Goal: Information Seeking & Learning: Learn about a topic

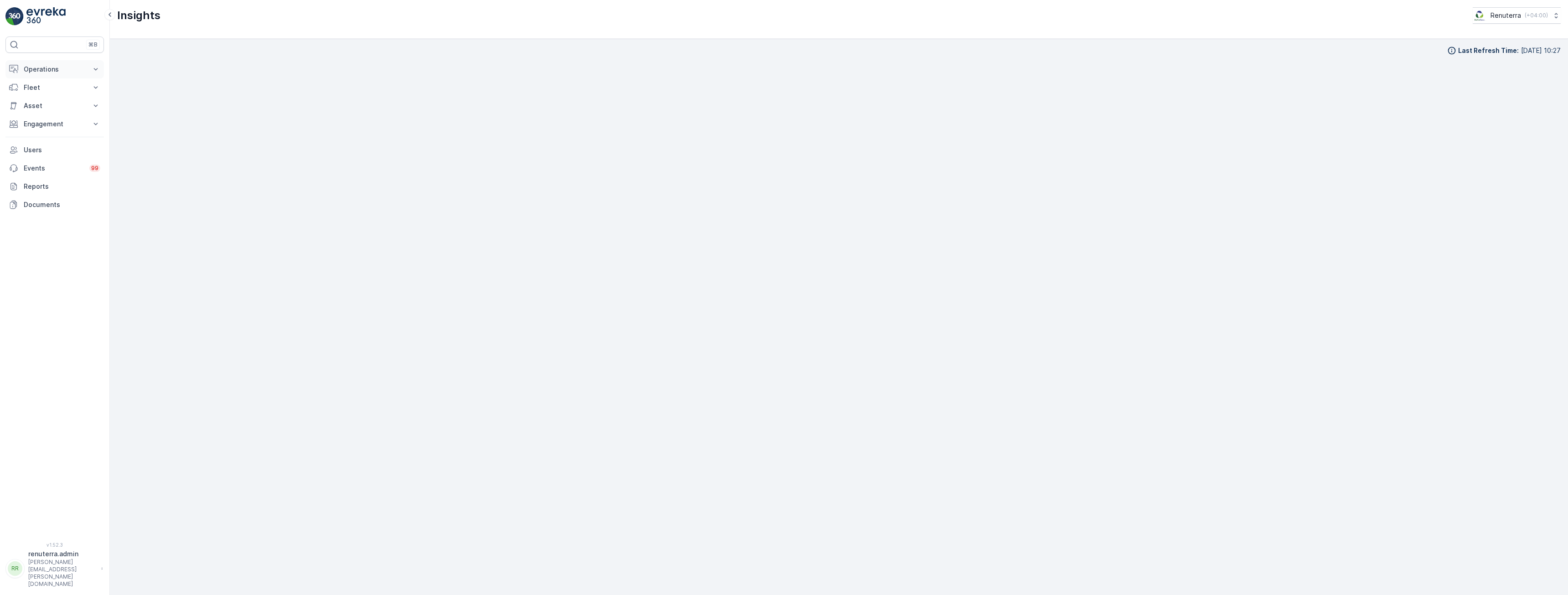
click at [41, 77] on button "Operations" at bounding box center [55, 69] width 99 height 18
click at [40, 127] on p "Cockpit" at bounding box center [35, 123] width 24 height 9
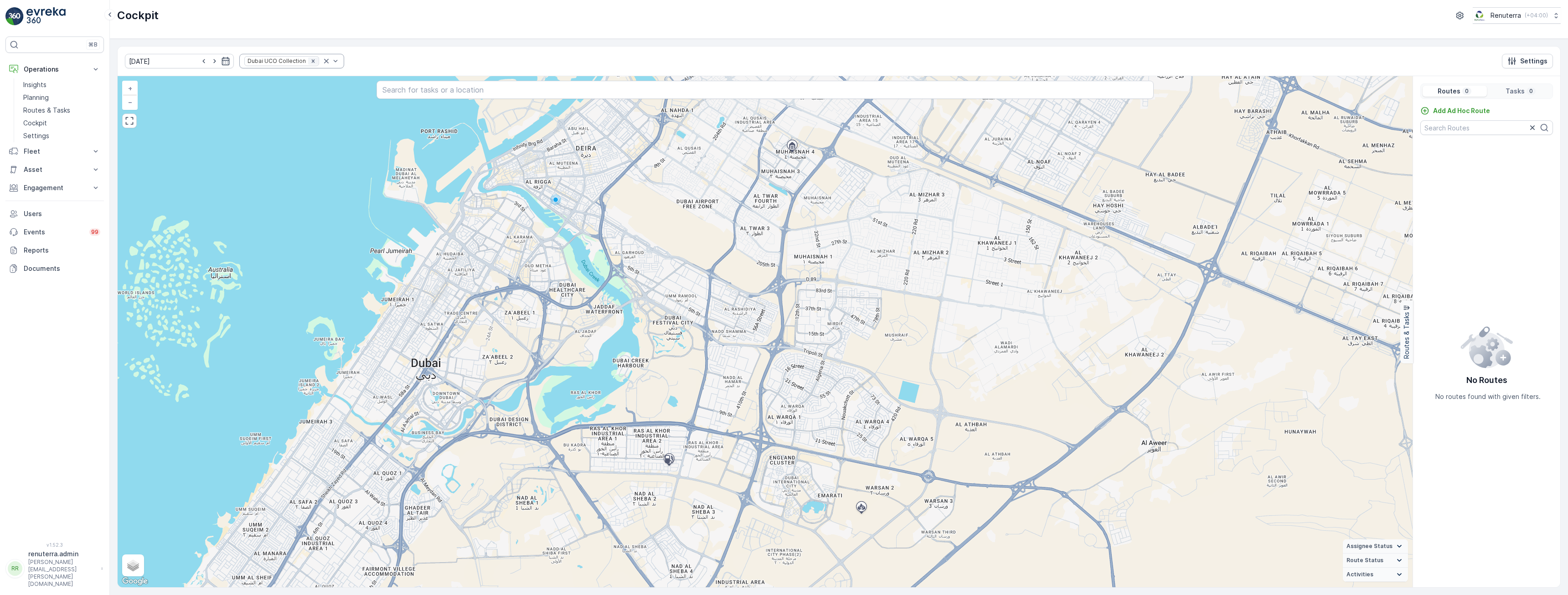
click at [310, 61] on icon "Remove Dubai UCO Collection" at bounding box center [313, 61] width 6 height 6
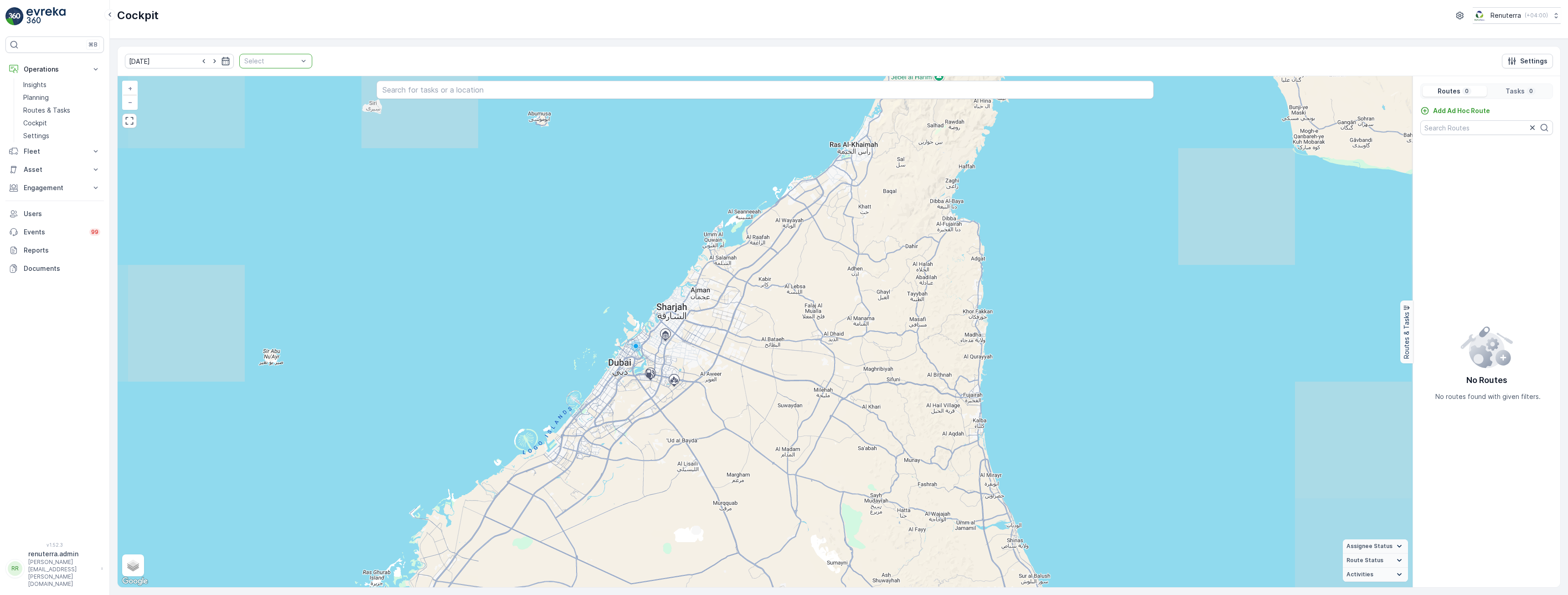
click at [250, 61] on div at bounding box center [271, 61] width 55 height 7
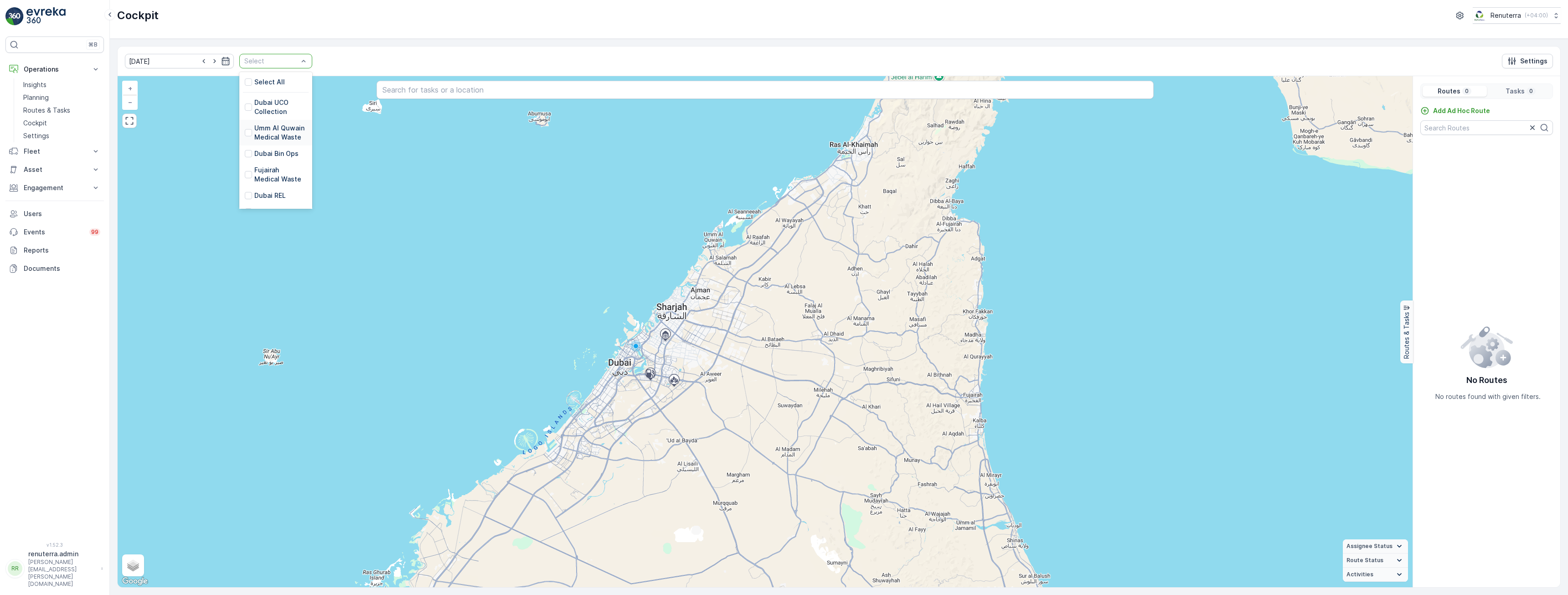
scroll to position [46, 0]
click at [269, 150] on p "Dubai REL" at bounding box center [270, 150] width 32 height 9
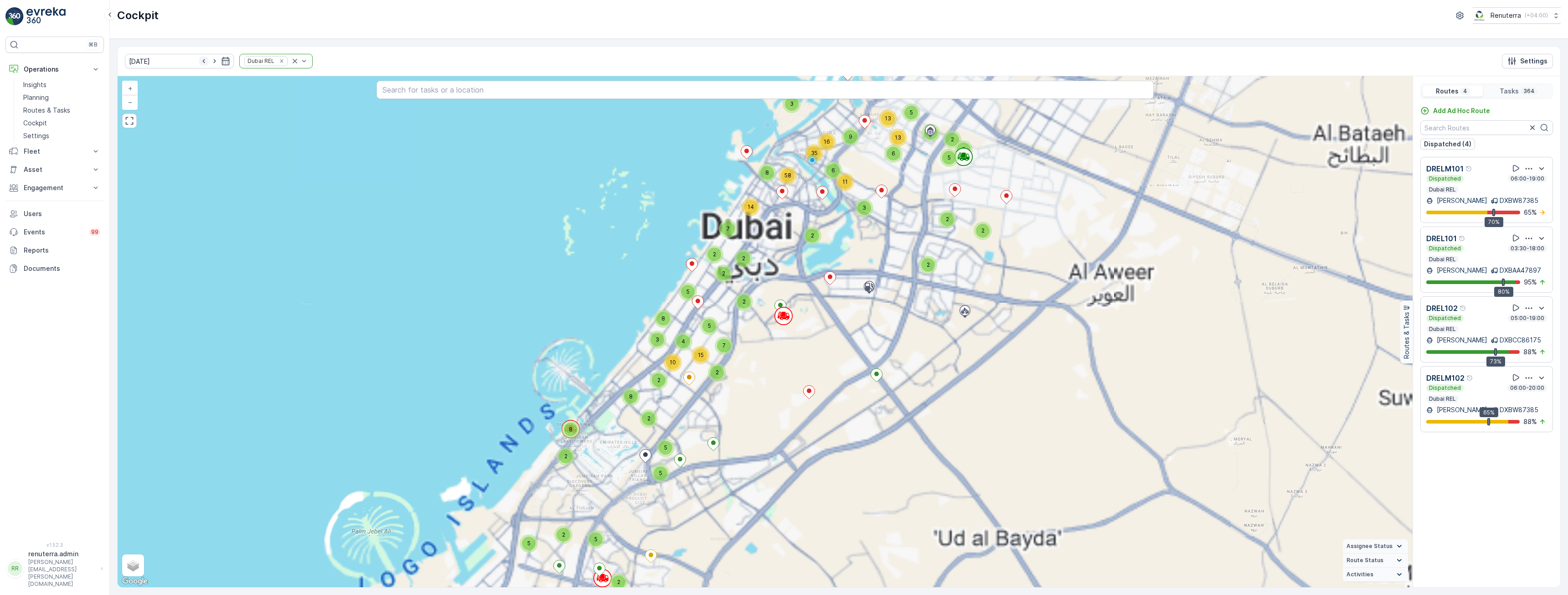
click at [199, 63] on icon "button" at bounding box center [203, 61] width 9 height 9
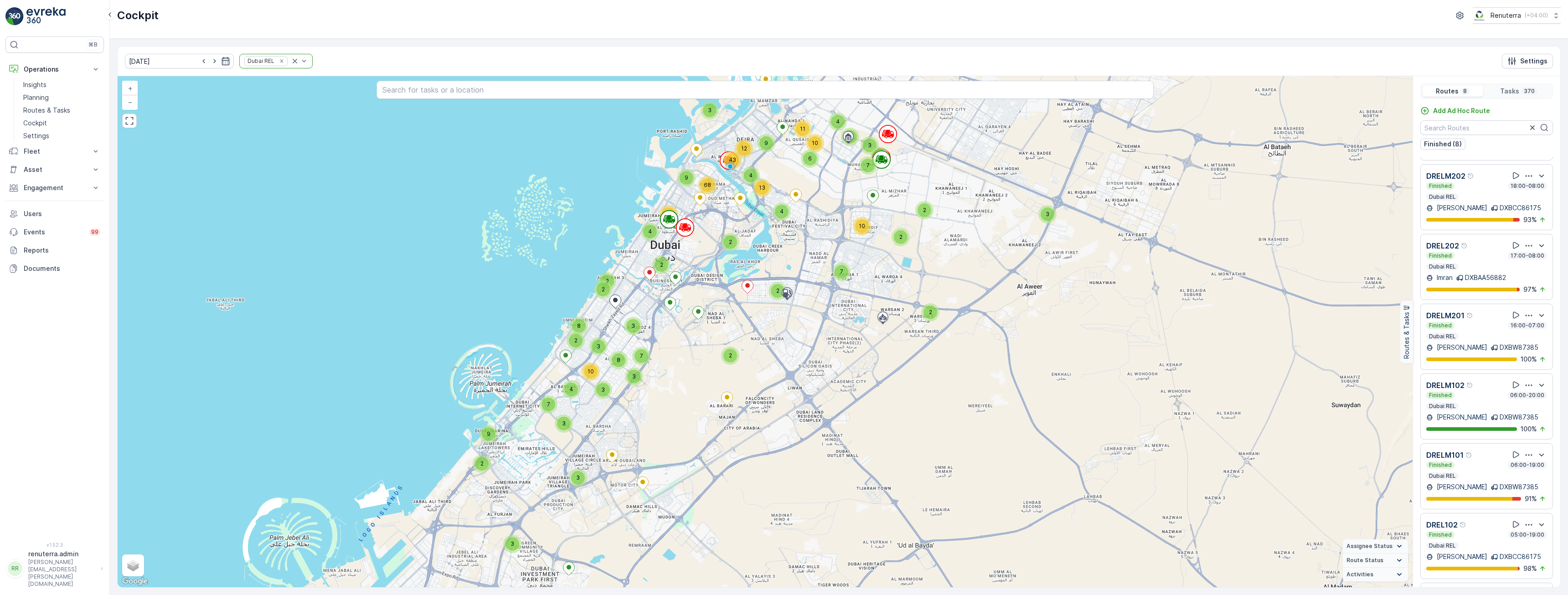
scroll to position [108, 0]
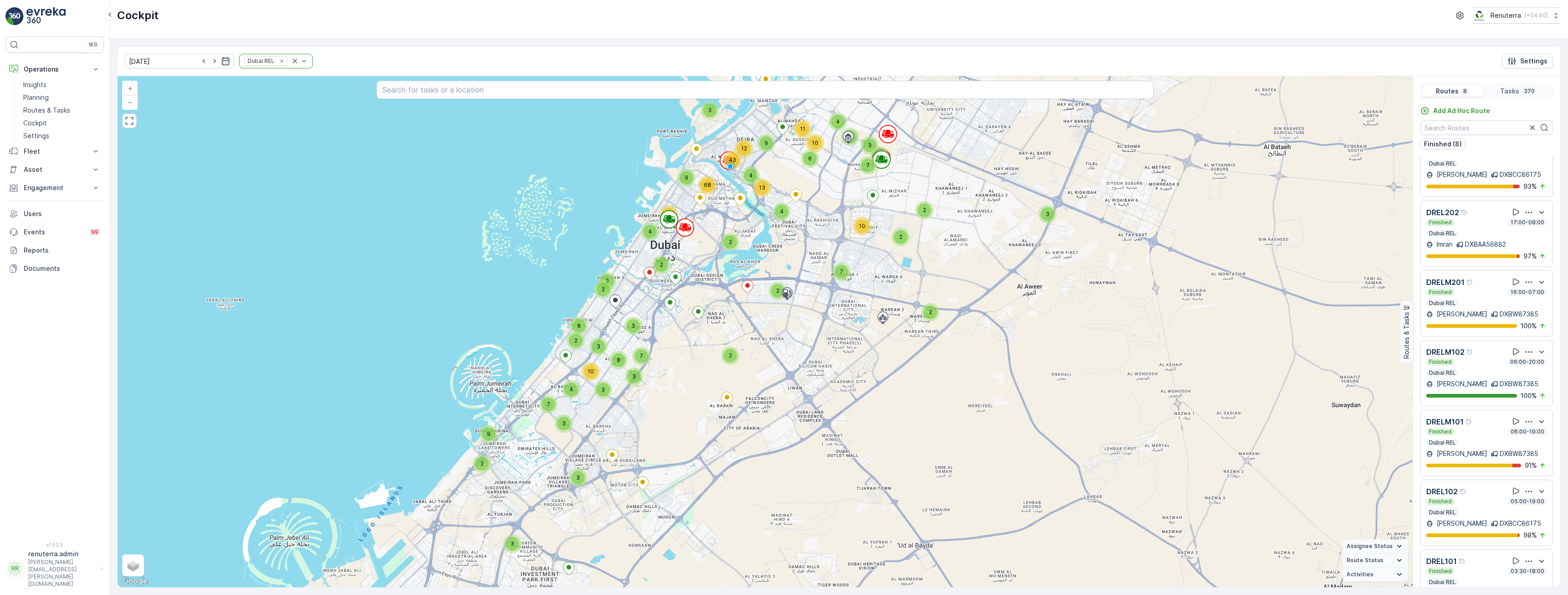
click at [1472, 359] on div "Finished 06:00-20:00 Dubai REL" at bounding box center [1486, 368] width 121 height 18
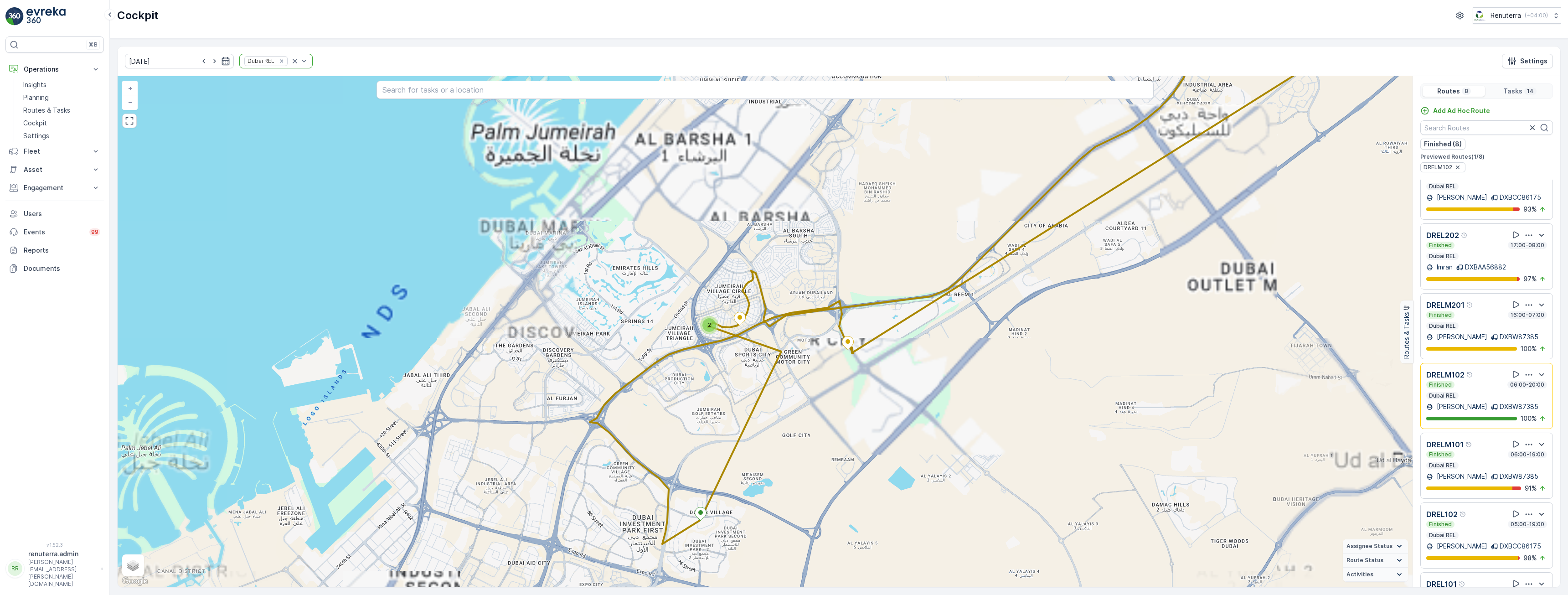
drag, startPoint x: 691, startPoint y: 359, endPoint x: 680, endPoint y: 445, distance: 86.7
click at [680, 445] on div "2 3 2 + − Satellite Roadmap Terrain Hybrid Leaflet Keyboard shortcuts Map Data …" at bounding box center [765, 331] width 1295 height 511
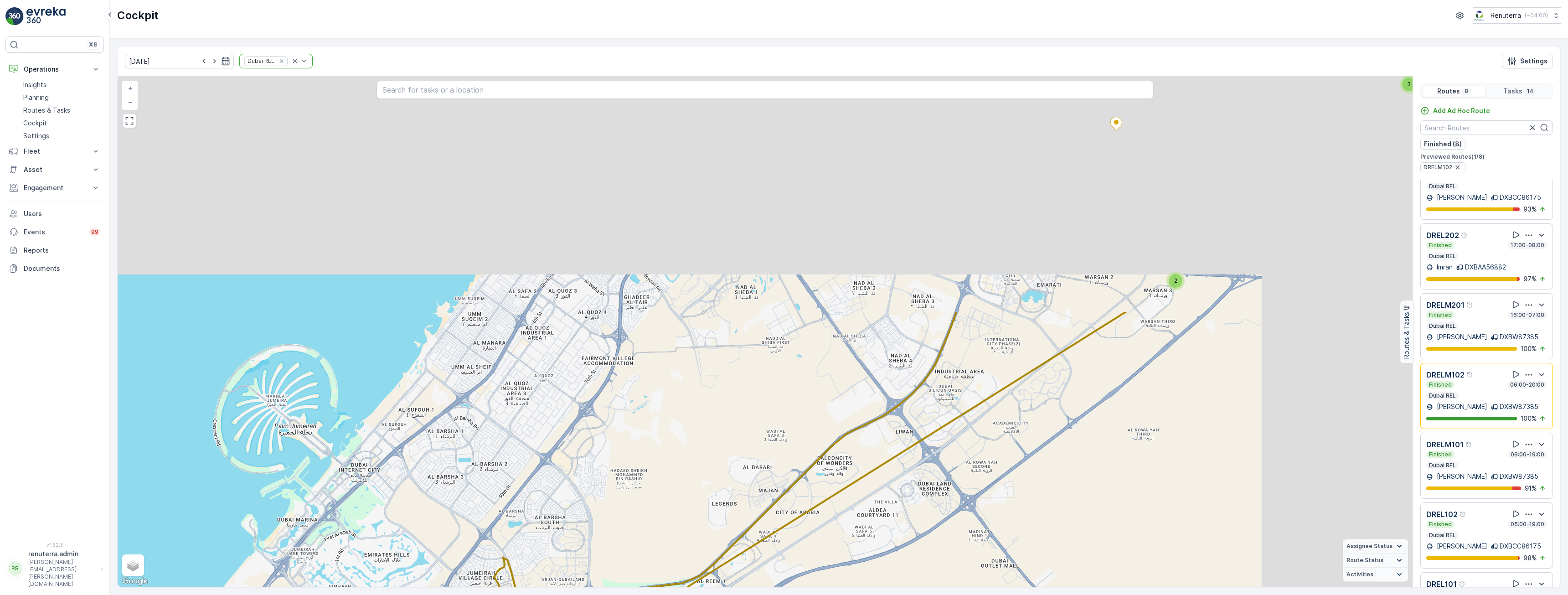
drag, startPoint x: 943, startPoint y: 234, endPoint x: 697, endPoint y: 509, distance: 369.0
click at [697, 509] on div "2 3 2 + − Satellite Roadmap Terrain Hybrid Leaflet Keyboard shortcuts Map Data …" at bounding box center [765, 331] width 1295 height 511
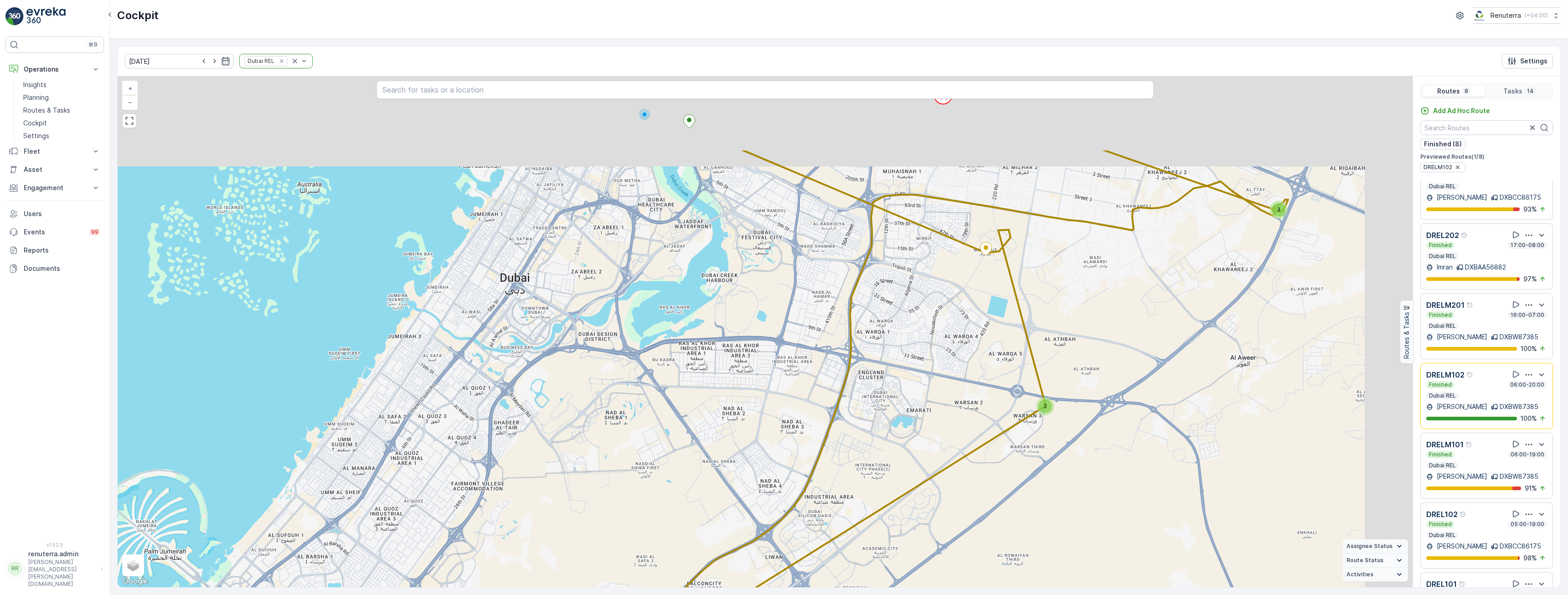
drag, startPoint x: 886, startPoint y: 348, endPoint x: 783, endPoint y: 428, distance: 130.4
click at [783, 428] on div "2 3 2 + − Satellite Roadmap Terrain Hybrid Leaflet Keyboard shortcuts Map Data …" at bounding box center [765, 331] width 1295 height 511
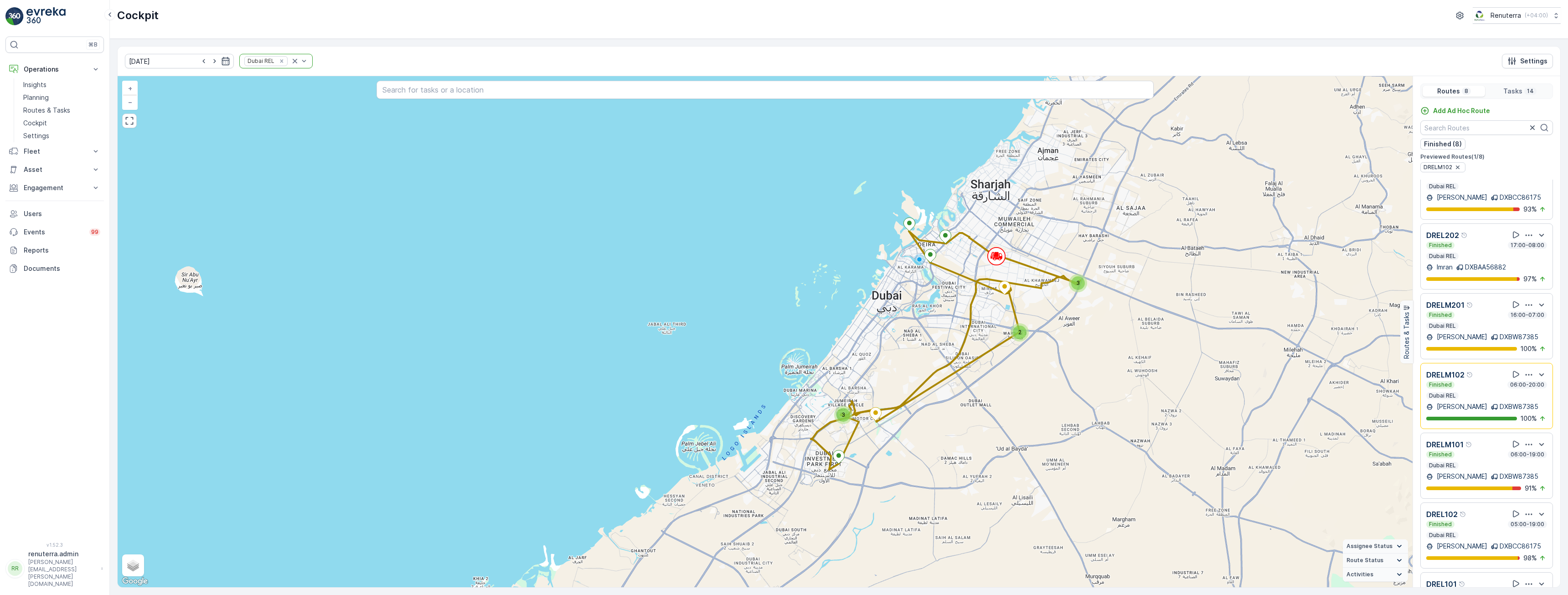
click at [1483, 381] on div "Finished 06:00-20:00 Dubai REL" at bounding box center [1486, 390] width 121 height 18
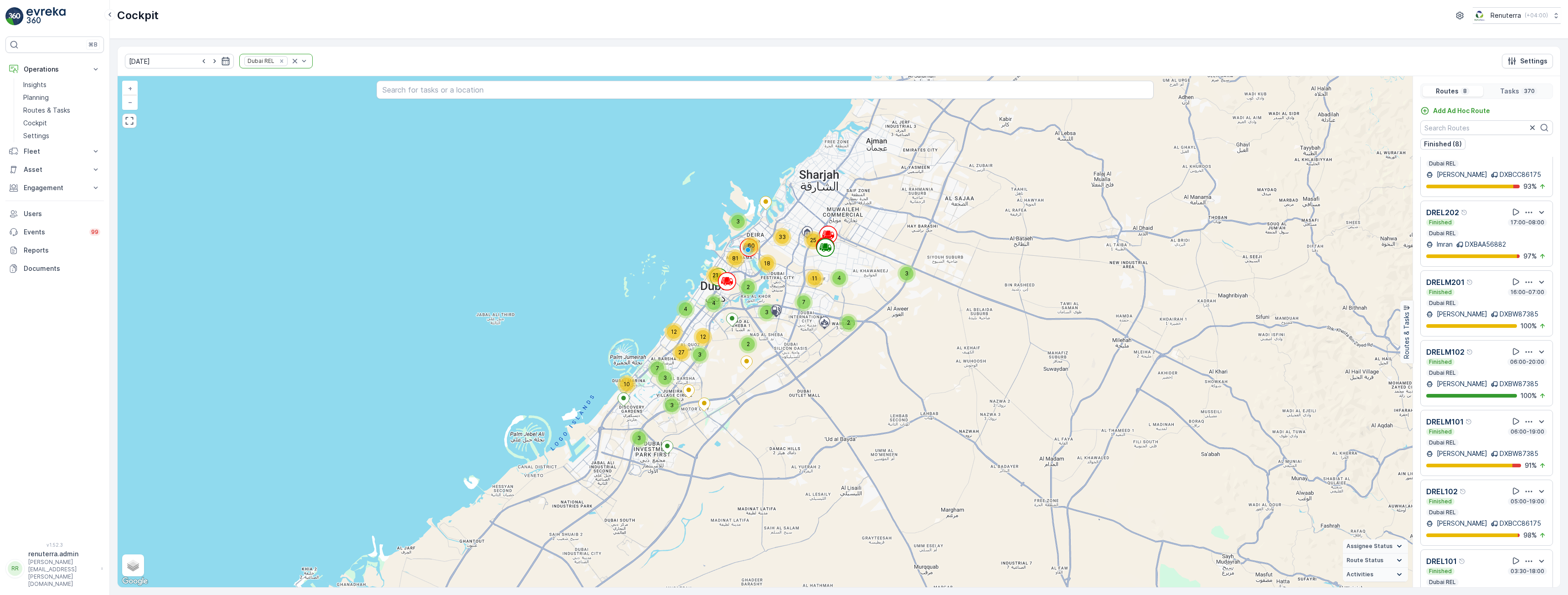
click at [1485, 498] on div "Finished 05:00-19:00" at bounding box center [1486, 502] width 121 height 7
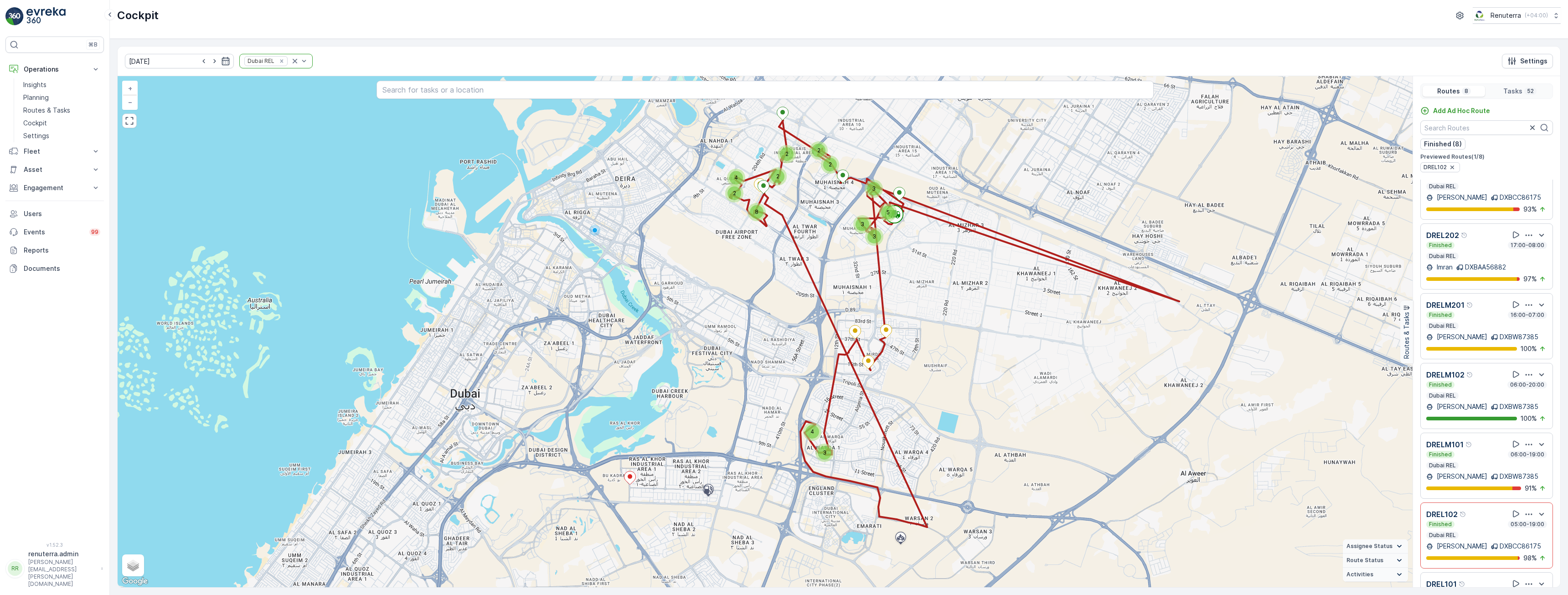
click at [1500, 542] on p "DXBCC86175" at bounding box center [1521, 546] width 41 height 9
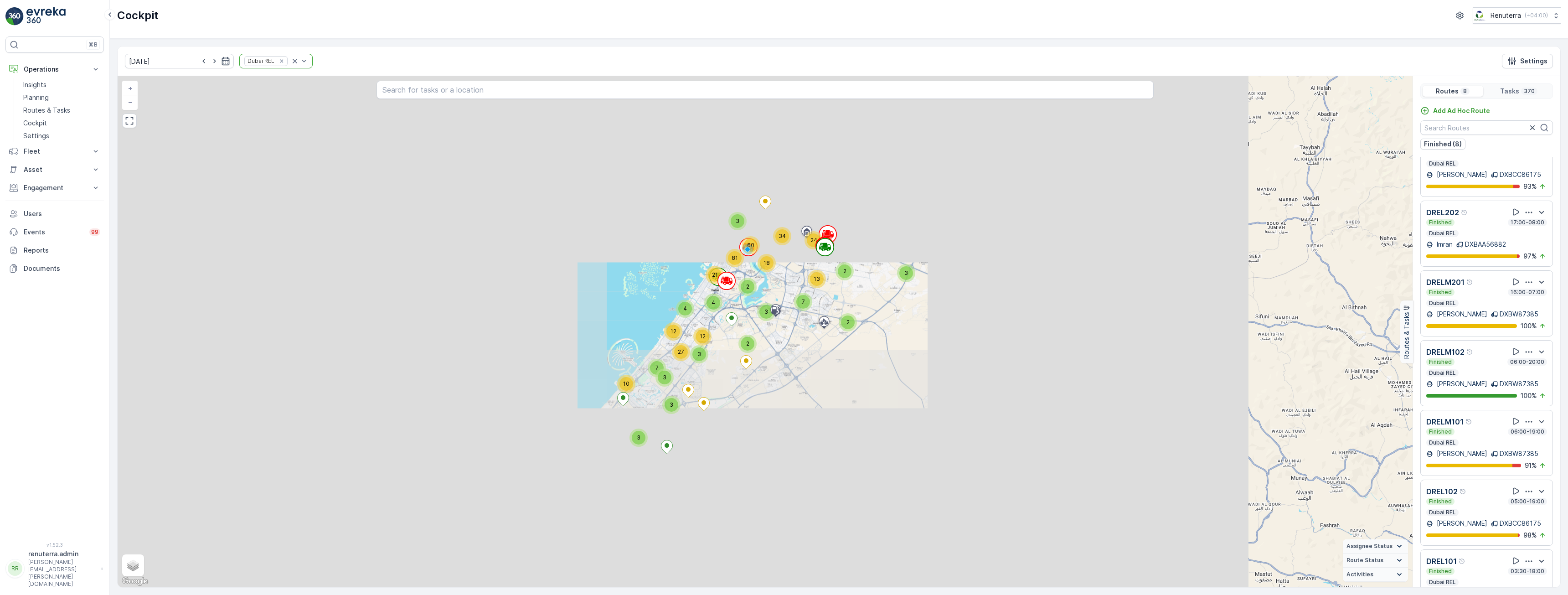
scroll to position [23, 0]
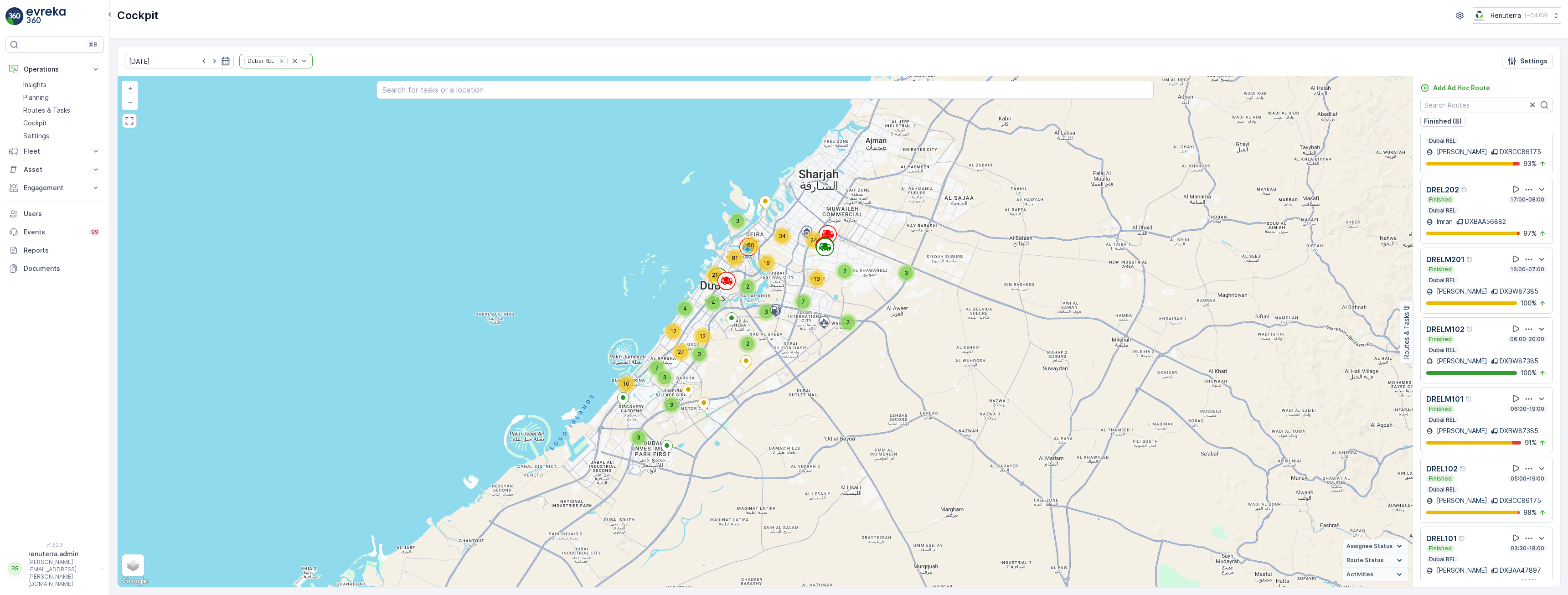
click at [1489, 545] on div "Finished 03:30-18:00 Dubai REL" at bounding box center [1486, 554] width 121 height 18
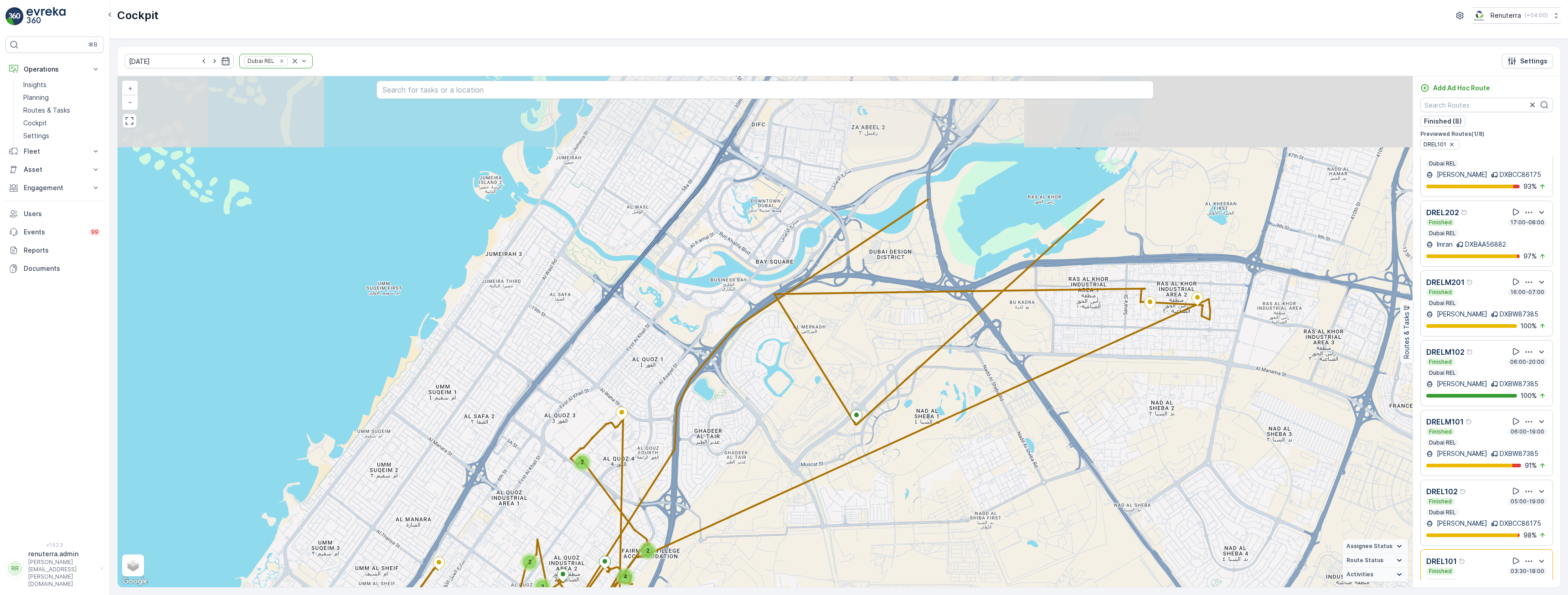
drag, startPoint x: 912, startPoint y: 432, endPoint x: 916, endPoint y: 442, distance: 10.8
click at [916, 442] on div "2 2 4 2 2 2 2 2 2 2 + − Satellite Roadmap Terrain Hybrid Leaflet Keyboard short…" at bounding box center [765, 331] width 1295 height 511
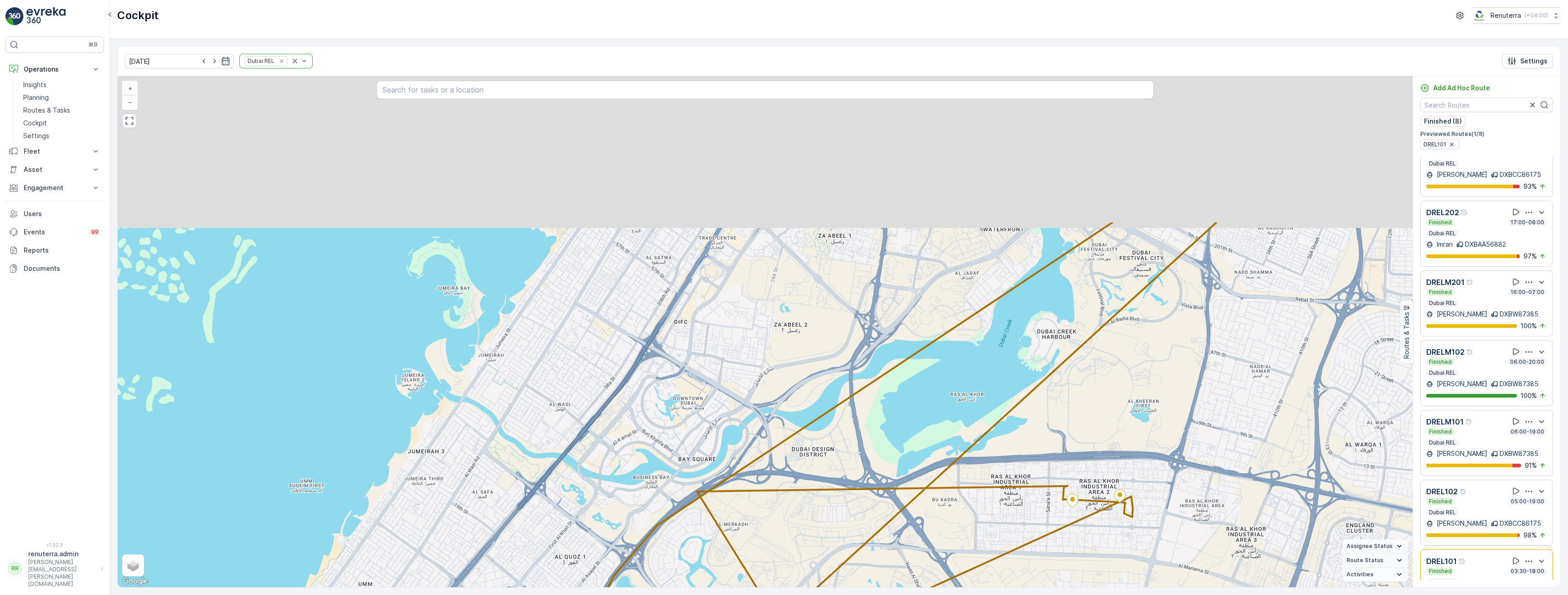
drag, startPoint x: 933, startPoint y: 439, endPoint x: 877, endPoint y: 491, distance: 76.4
click at [877, 491] on div "2 2 4 2 2 2 2 2 2 2 + − Satellite Roadmap Terrain Hybrid Leaflet Keyboard short…" at bounding box center [765, 331] width 1295 height 511
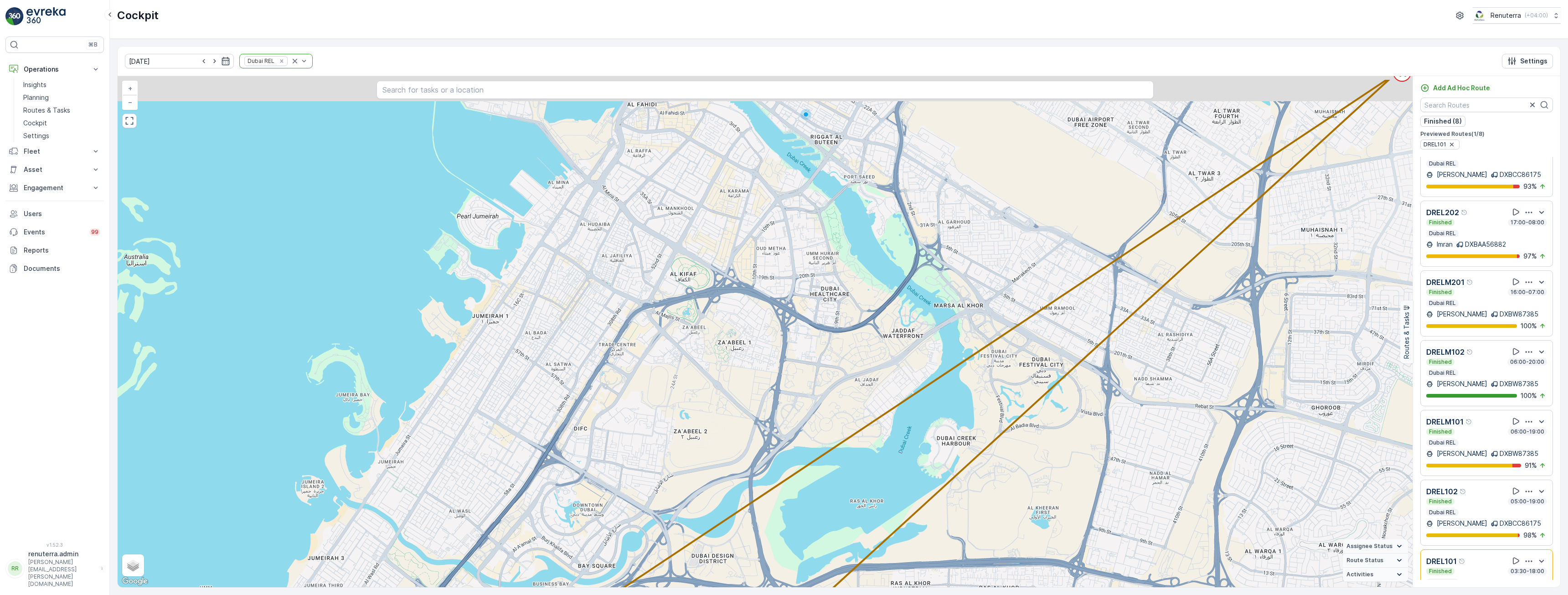
drag, startPoint x: 1049, startPoint y: 312, endPoint x: 801, endPoint y: 455, distance: 286.3
click at [801, 455] on div "2 2 4 2 2 2 2 2 2 2 + − Satellite Roadmap Terrain Hybrid Leaflet Keyboard short…" at bounding box center [765, 331] width 1295 height 511
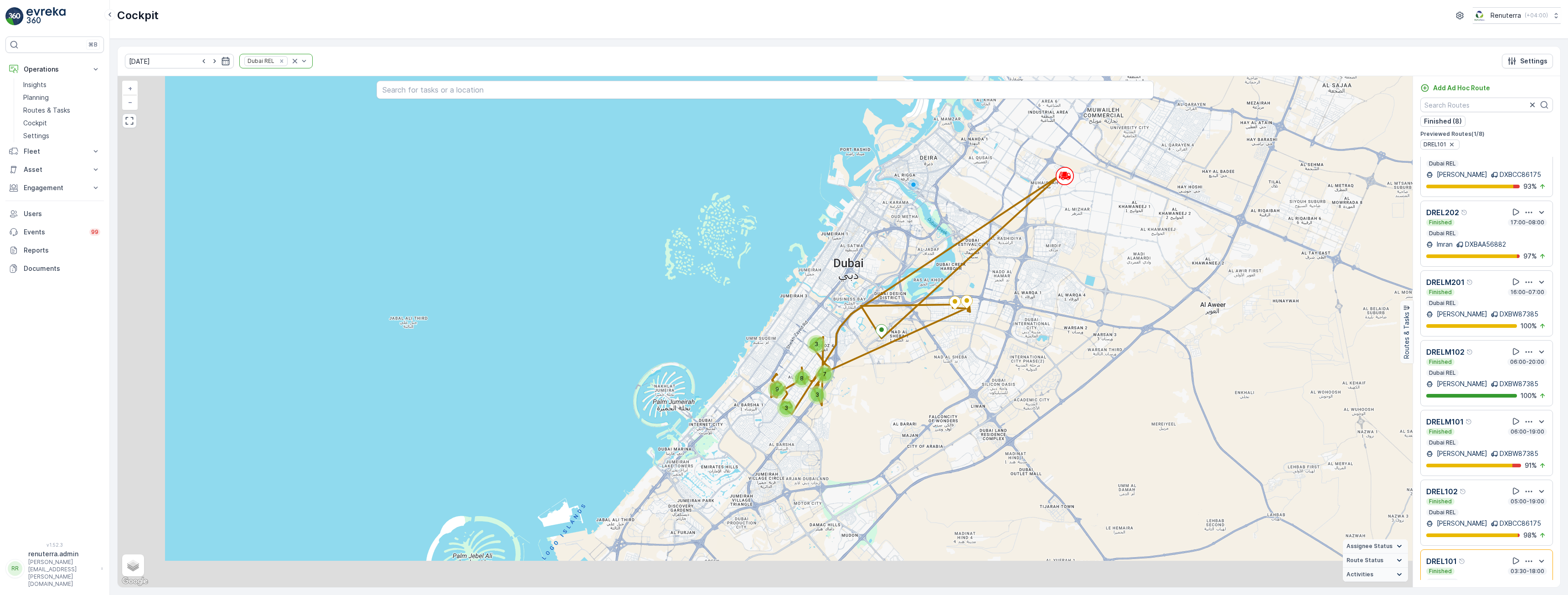
drag, startPoint x: 864, startPoint y: 457, endPoint x: 1034, endPoint y: 249, distance: 268.6
click at [1034, 249] on div "3 7 3 8 3 9 + − Satellite Roadmap Terrain Hybrid Leaflet Keyboard shortcuts Map…" at bounding box center [765, 331] width 1295 height 511
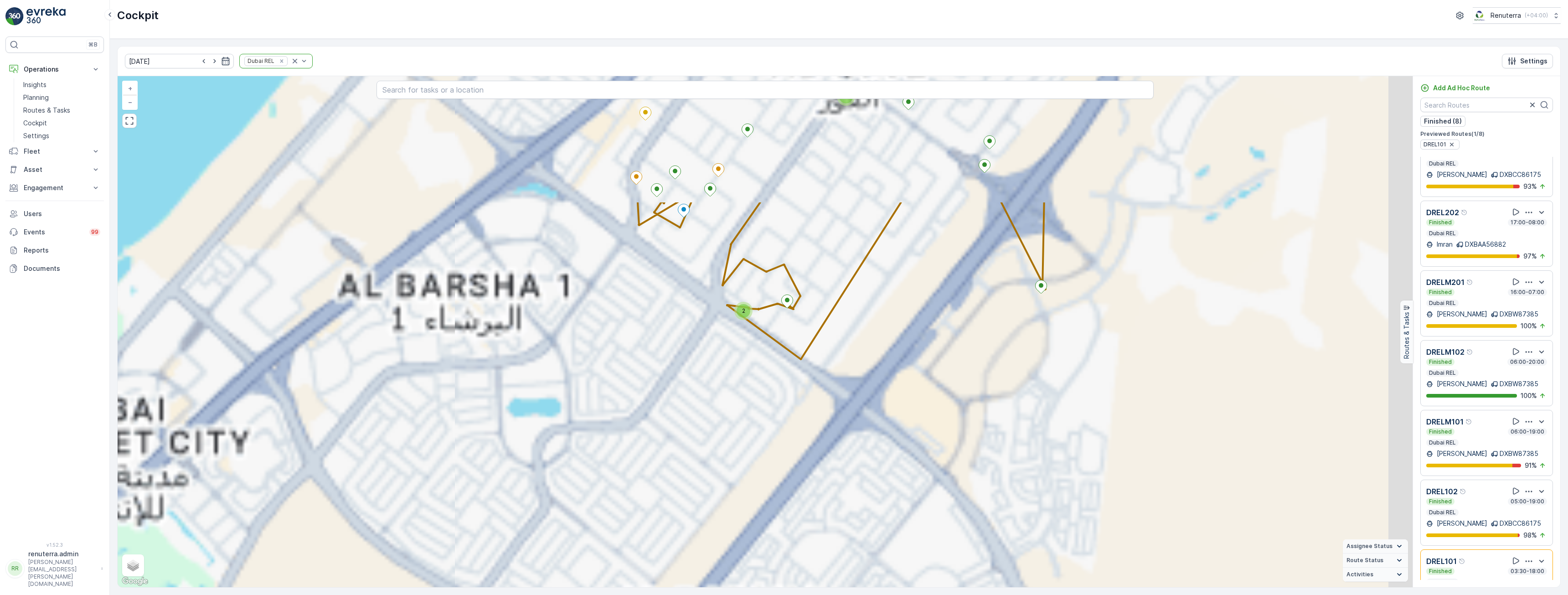
drag, startPoint x: 1047, startPoint y: 241, endPoint x: 707, endPoint y: 413, distance: 381.0
click at [707, 413] on div "2 2 4 2 2 2 2 2 3 2 2 + − Satellite Roadmap Terrain Hybrid Leaflet Keyboard sho…" at bounding box center [765, 331] width 1295 height 511
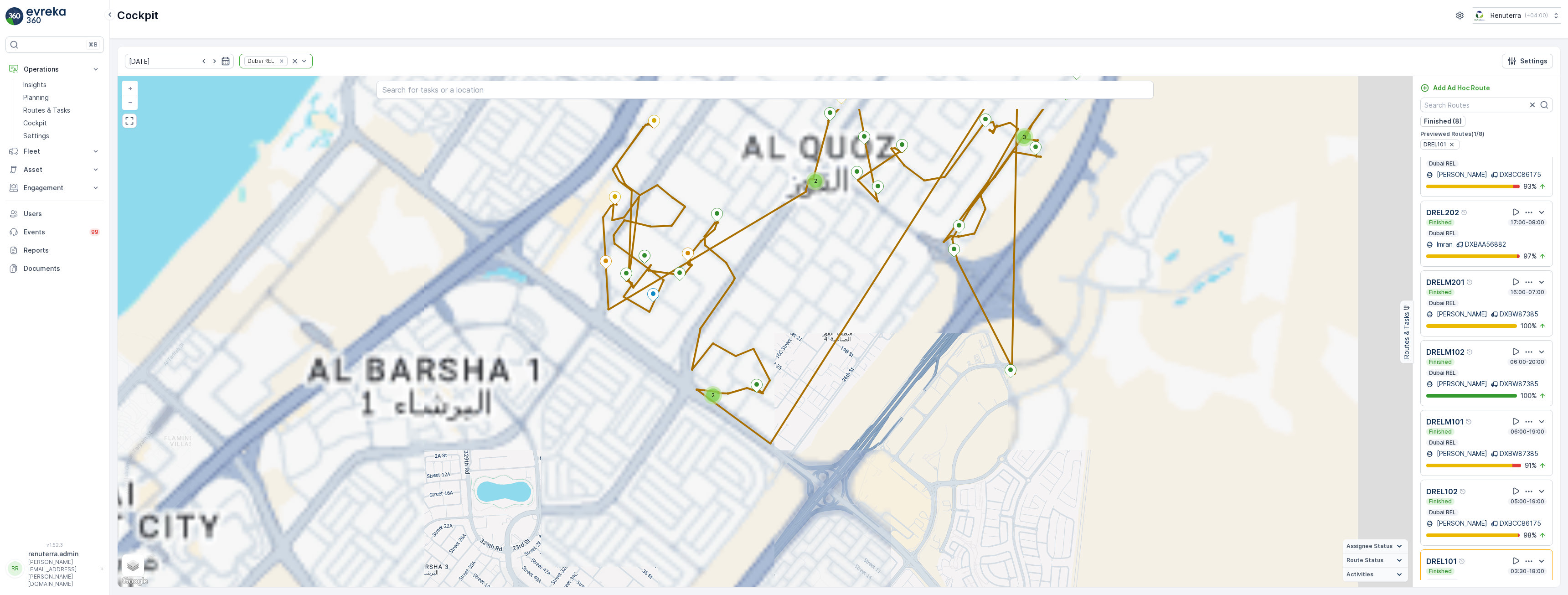
drag, startPoint x: 880, startPoint y: 283, endPoint x: 799, endPoint y: 421, distance: 160.0
click at [799, 421] on div "3 2 2 + − Satellite Roadmap Terrain Hybrid Leaflet Keyboard shortcuts Map Data …" at bounding box center [765, 331] width 1295 height 511
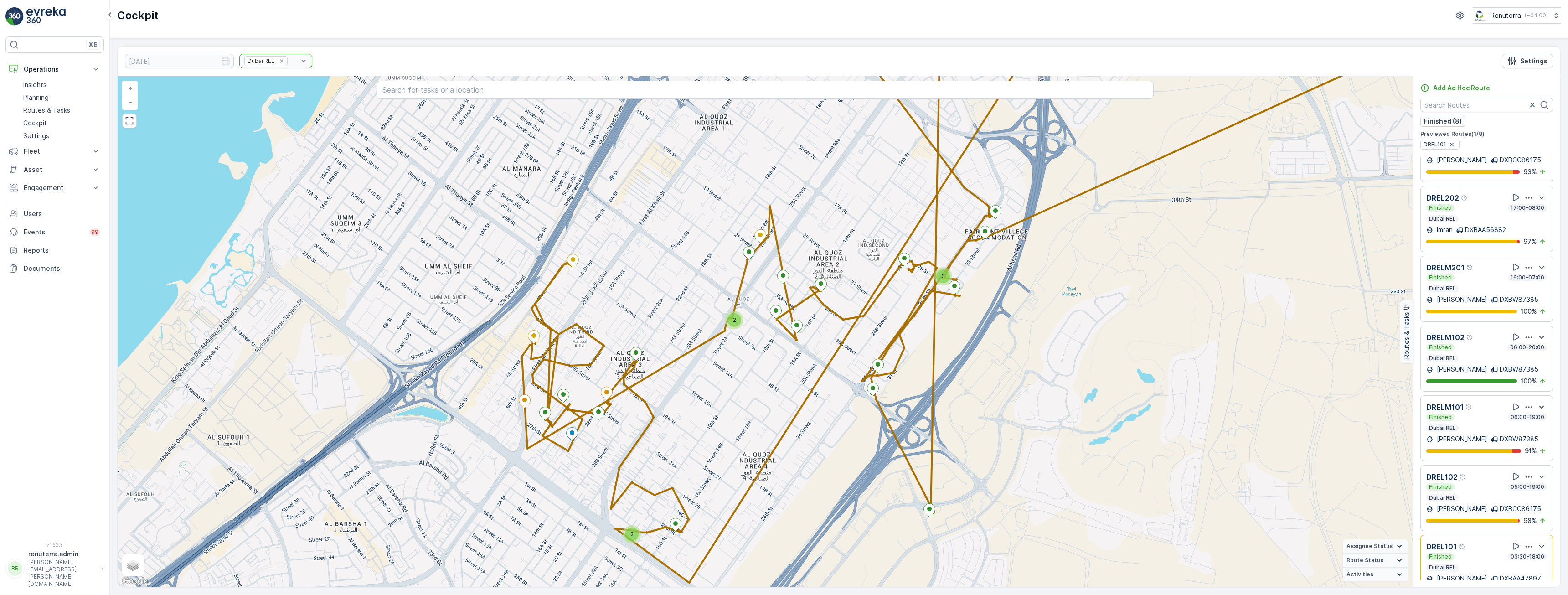
scroll to position [132, 0]
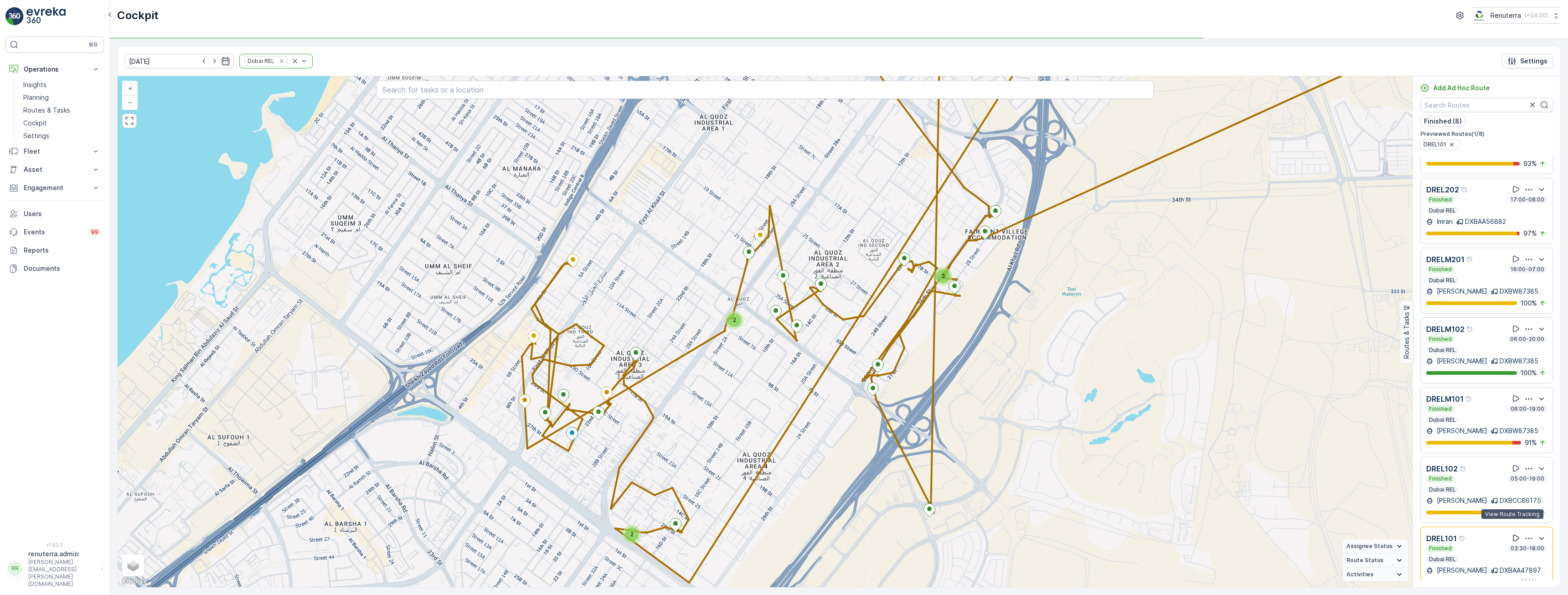
click at [1511, 533] on icon at bounding box center [1516, 538] width 9 height 9
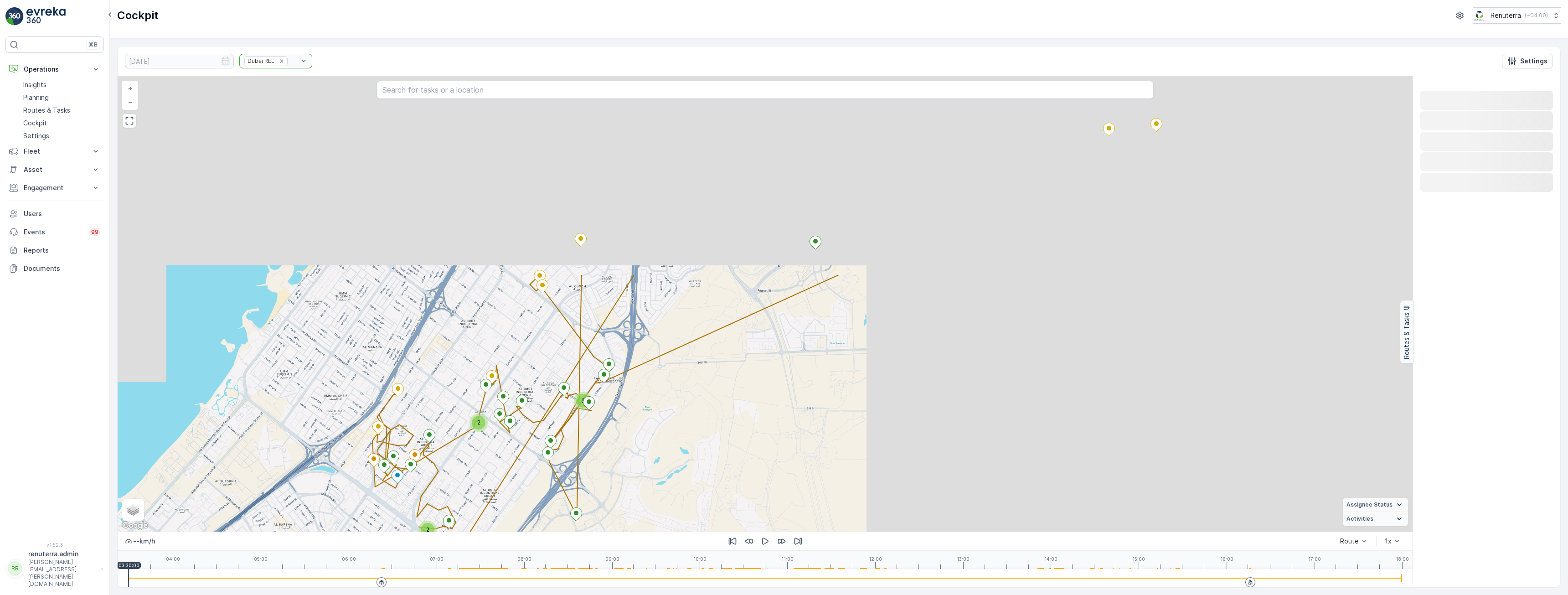
scroll to position [0, 0]
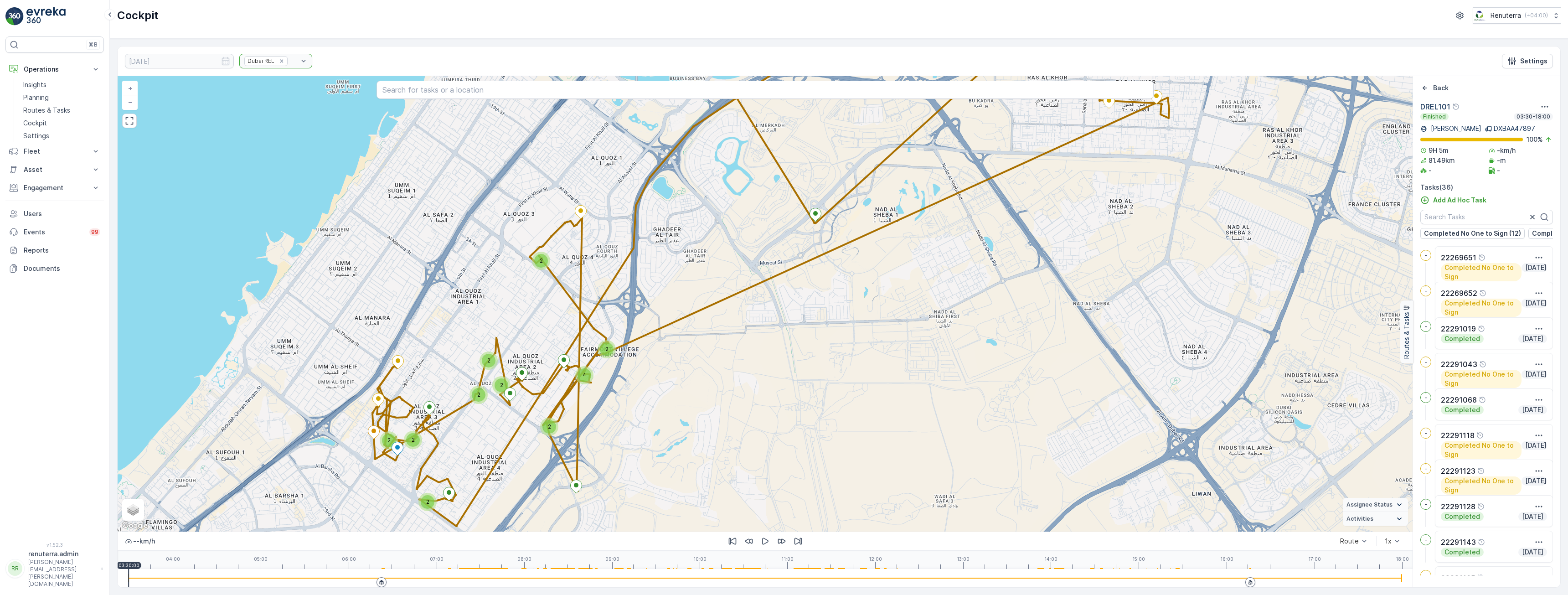
click at [402, 580] on div at bounding box center [765, 579] width 1273 height 18
click at [449, 579] on div at bounding box center [765, 579] width 1273 height 18
click at [469, 579] on div at bounding box center [765, 578] width 1273 height 1
click at [476, 579] on div at bounding box center [765, 578] width 1273 height 1
click at [489, 579] on div at bounding box center [765, 578] width 1273 height 1
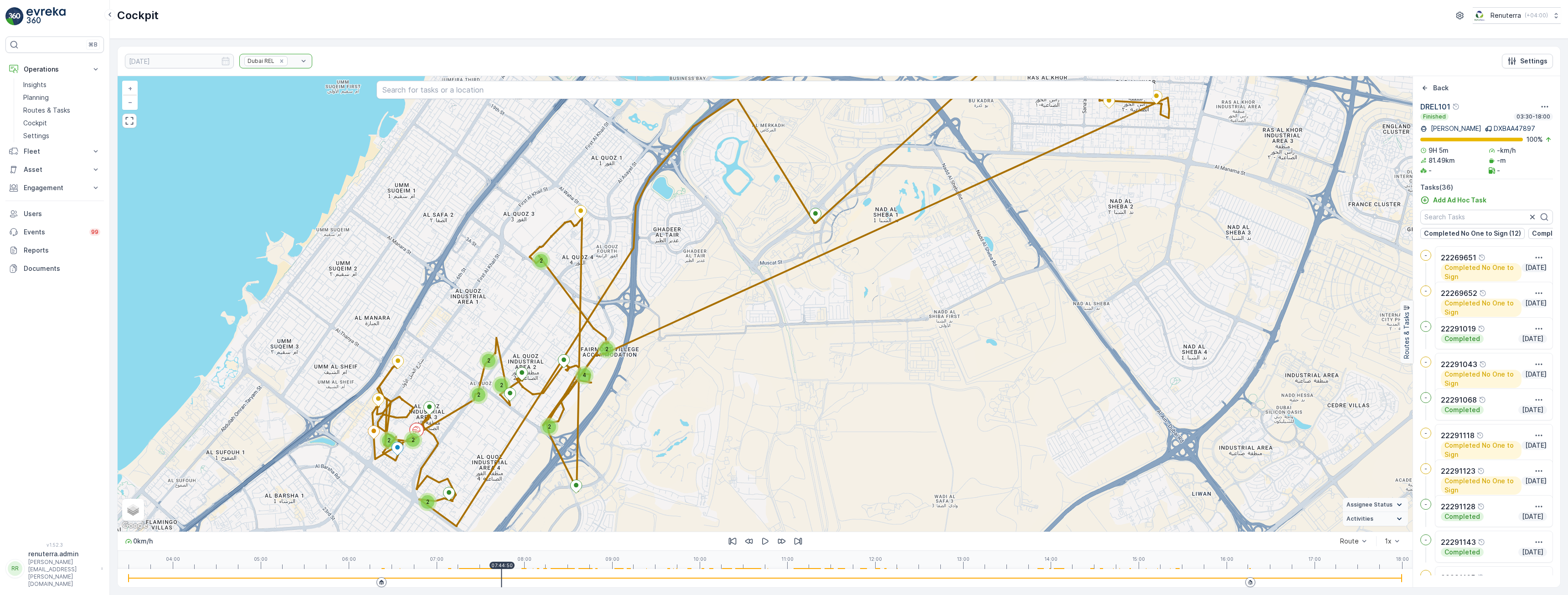
click at [502, 577] on div at bounding box center [765, 579] width 1273 height 18
click at [519, 577] on div at bounding box center [765, 579] width 1273 height 18
click at [539, 576] on div at bounding box center [765, 579] width 1273 height 18
click at [555, 576] on div at bounding box center [765, 579] width 1273 height 18
click at [568, 575] on div at bounding box center [765, 579] width 1273 height 18
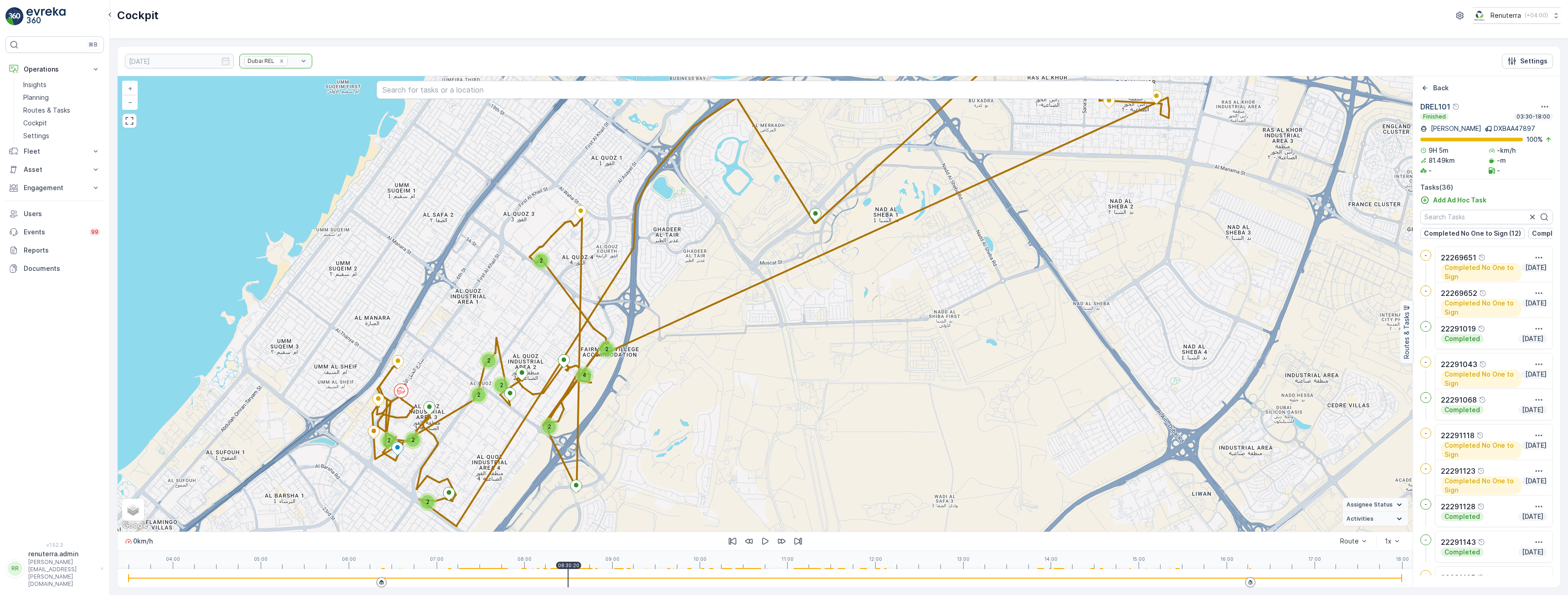
click at [577, 575] on div at bounding box center [765, 579] width 1273 height 18
click at [592, 575] on div at bounding box center [765, 579] width 1273 height 18
click at [611, 575] on div at bounding box center [765, 579] width 1273 height 18
click at [623, 574] on div at bounding box center [765, 579] width 1273 height 18
click at [635, 574] on div at bounding box center [765, 579] width 1273 height 18
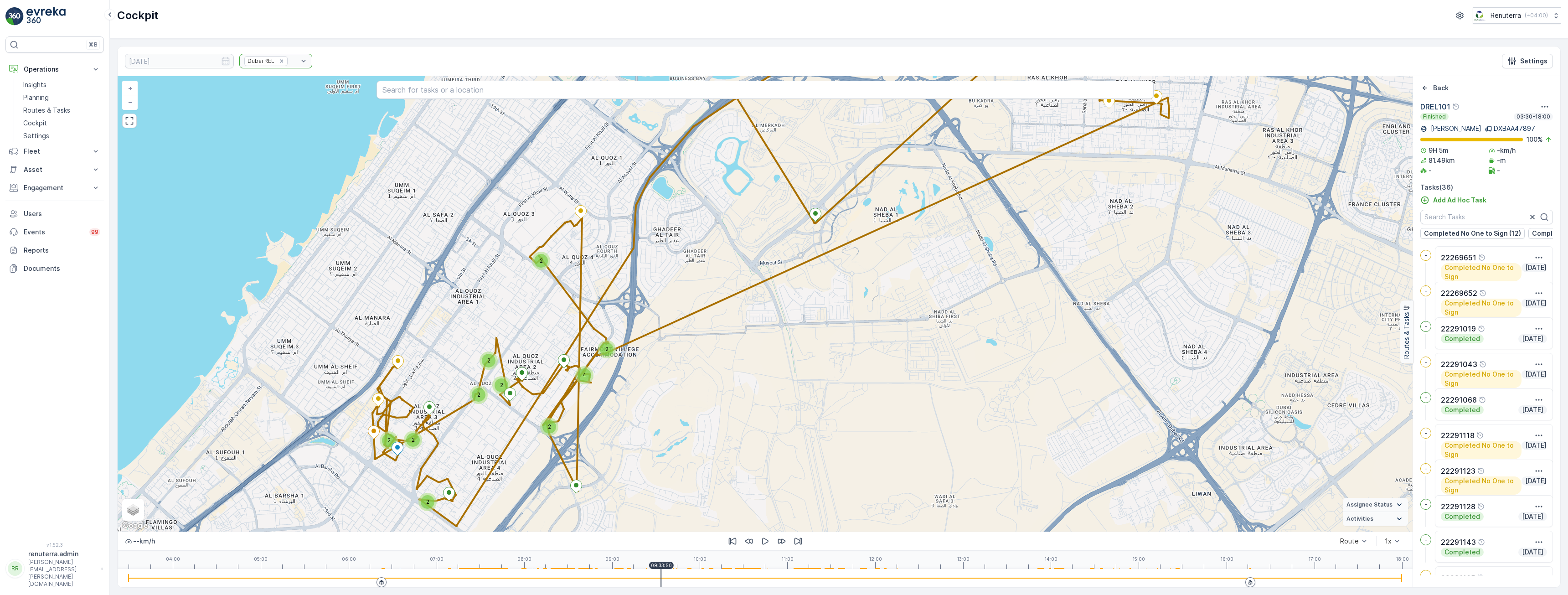
click at [661, 573] on div at bounding box center [765, 579] width 1273 height 18
click at [709, 573] on div at bounding box center [765, 579] width 1273 height 18
click at [729, 574] on div at bounding box center [765, 579] width 1273 height 18
click at [744, 574] on div at bounding box center [765, 579] width 1273 height 18
click at [755, 576] on div at bounding box center [765, 579] width 1273 height 18
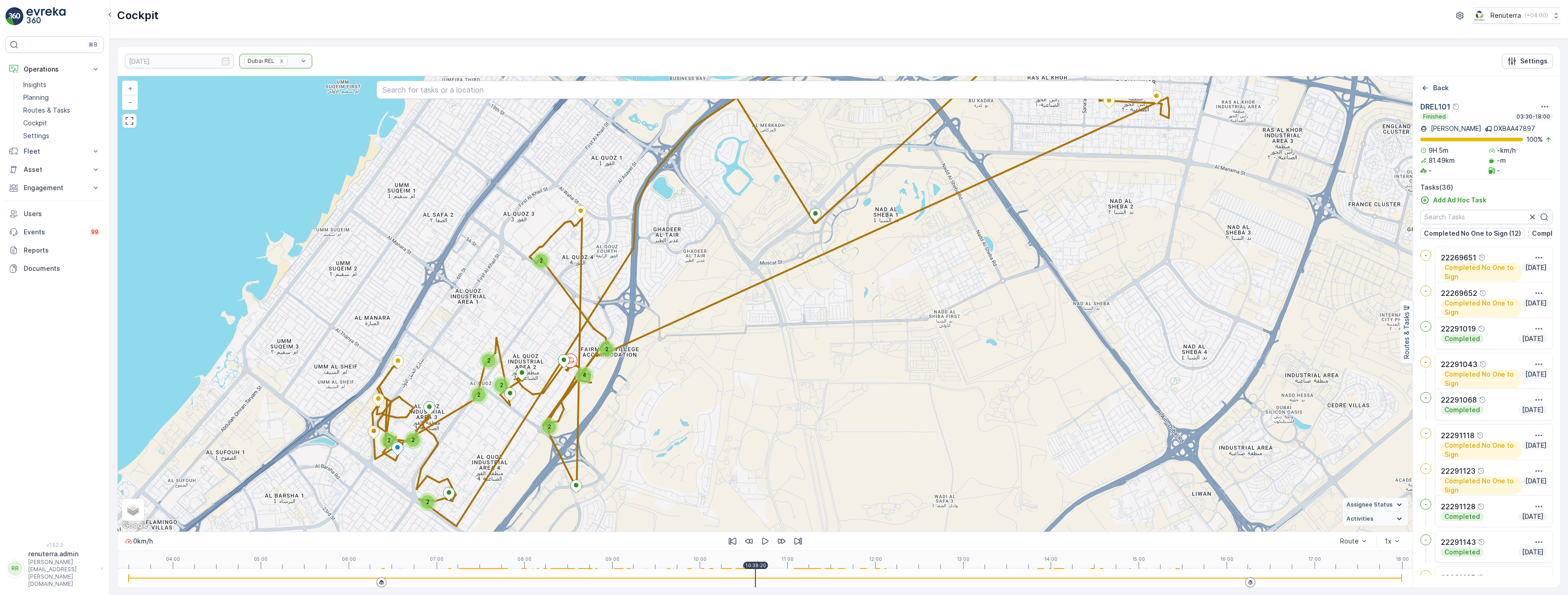
click at [789, 577] on div at bounding box center [765, 579] width 1273 height 18
click at [268, 61] on div "Dubai REL" at bounding box center [276, 61] width 73 height 15
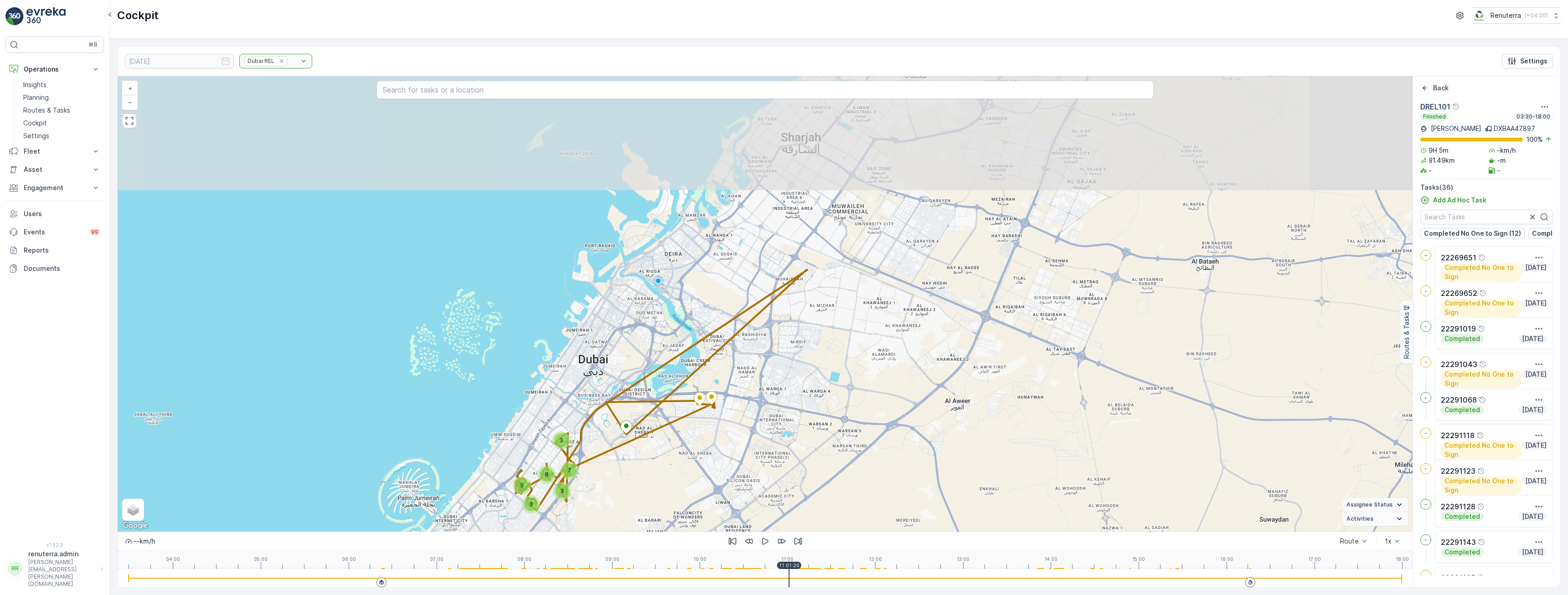
drag, startPoint x: 786, startPoint y: 222, endPoint x: 693, endPoint y: 375, distance: 179.0
click at [693, 375] on div "3 7 3 8 3 9 + − Satellite Roadmap Terrain Hybrid Leaflet Keyboard shortcuts Map…" at bounding box center [765, 304] width 1295 height 456
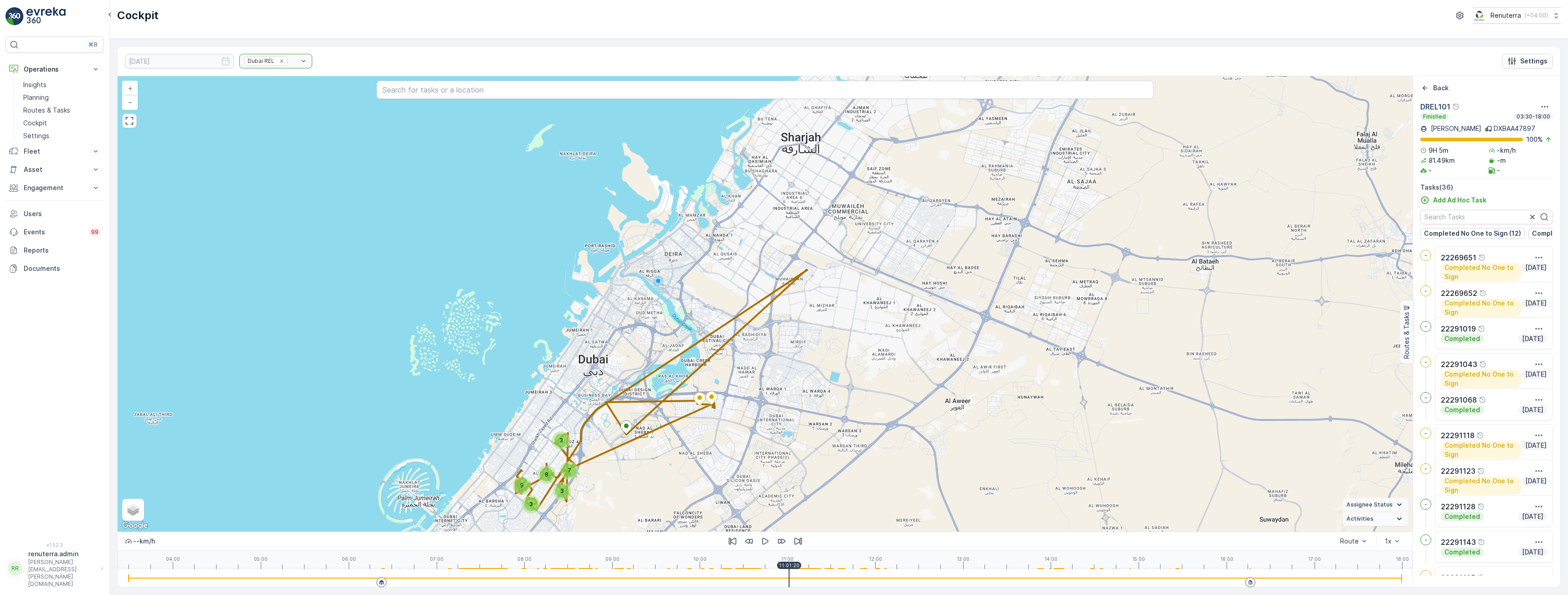
click at [270, 61] on div "Dubai REL" at bounding box center [276, 61] width 73 height 15
click at [1427, 88] on icon "Back" at bounding box center [1424, 88] width 9 height 9
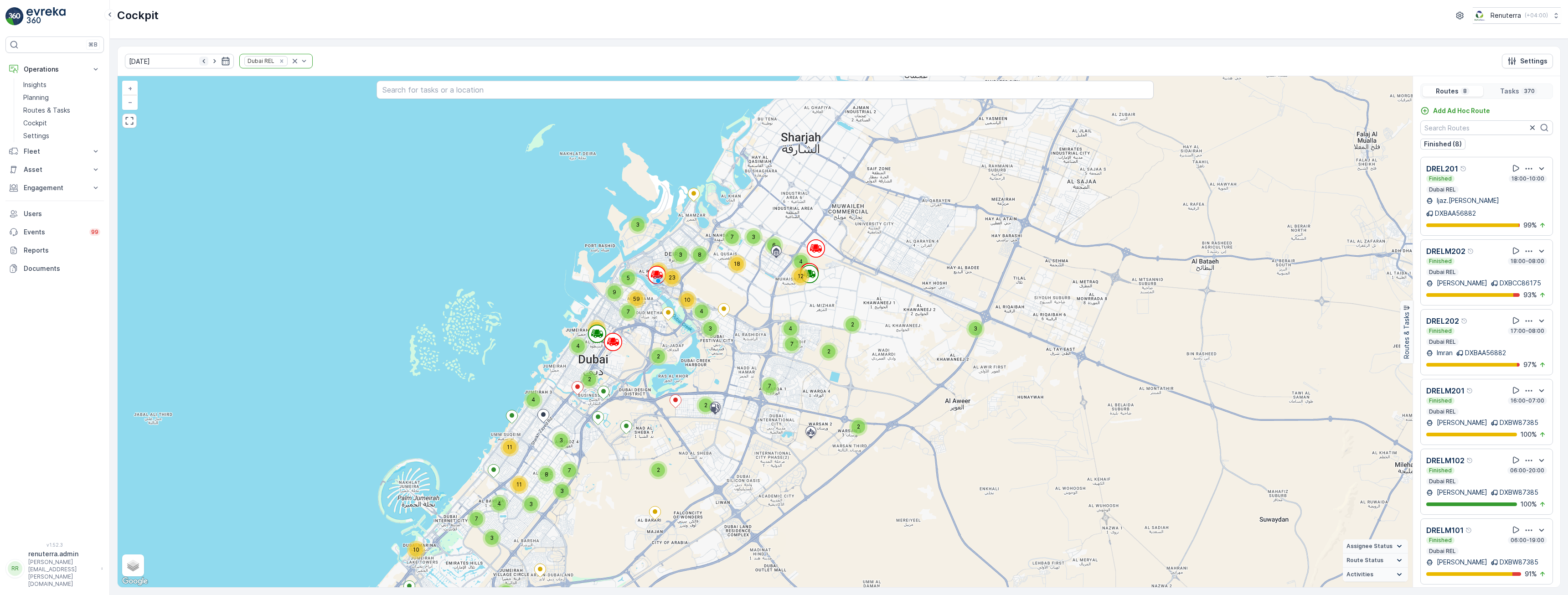
click at [199, 65] on icon "button" at bounding box center [203, 61] width 9 height 9
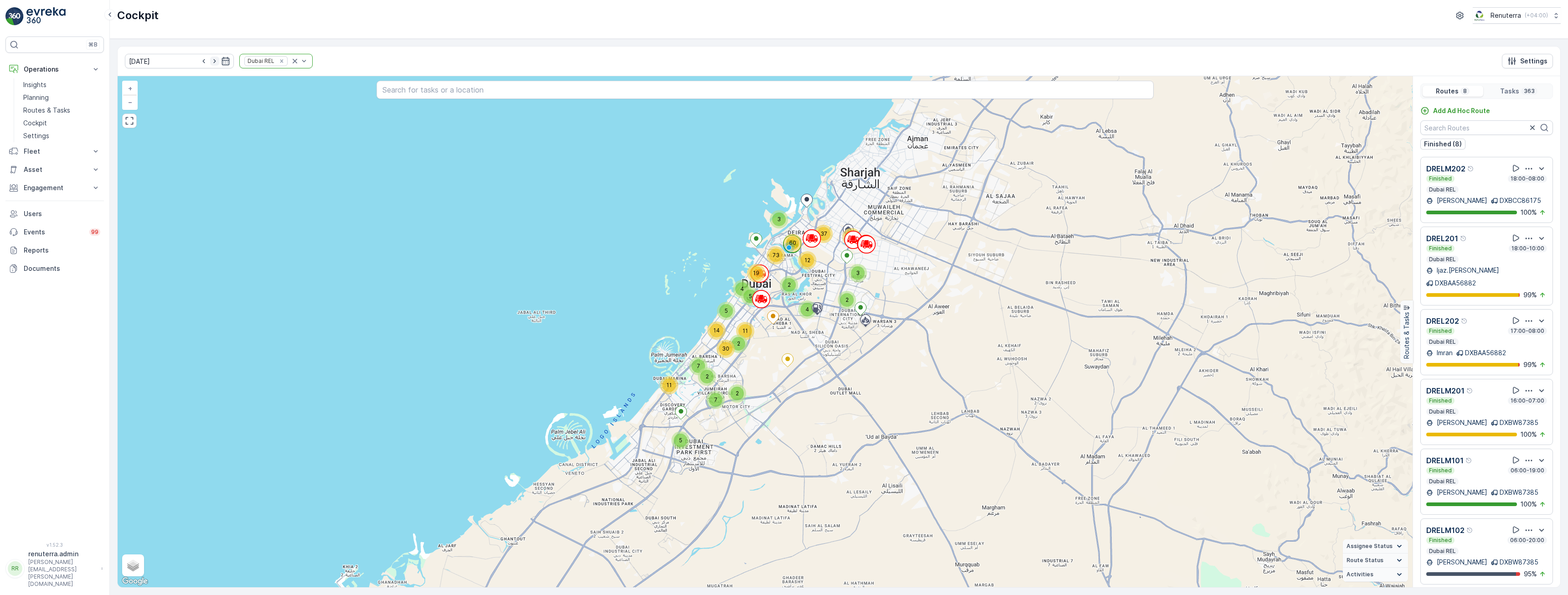
click at [210, 60] on icon "button" at bounding box center [214, 61] width 9 height 9
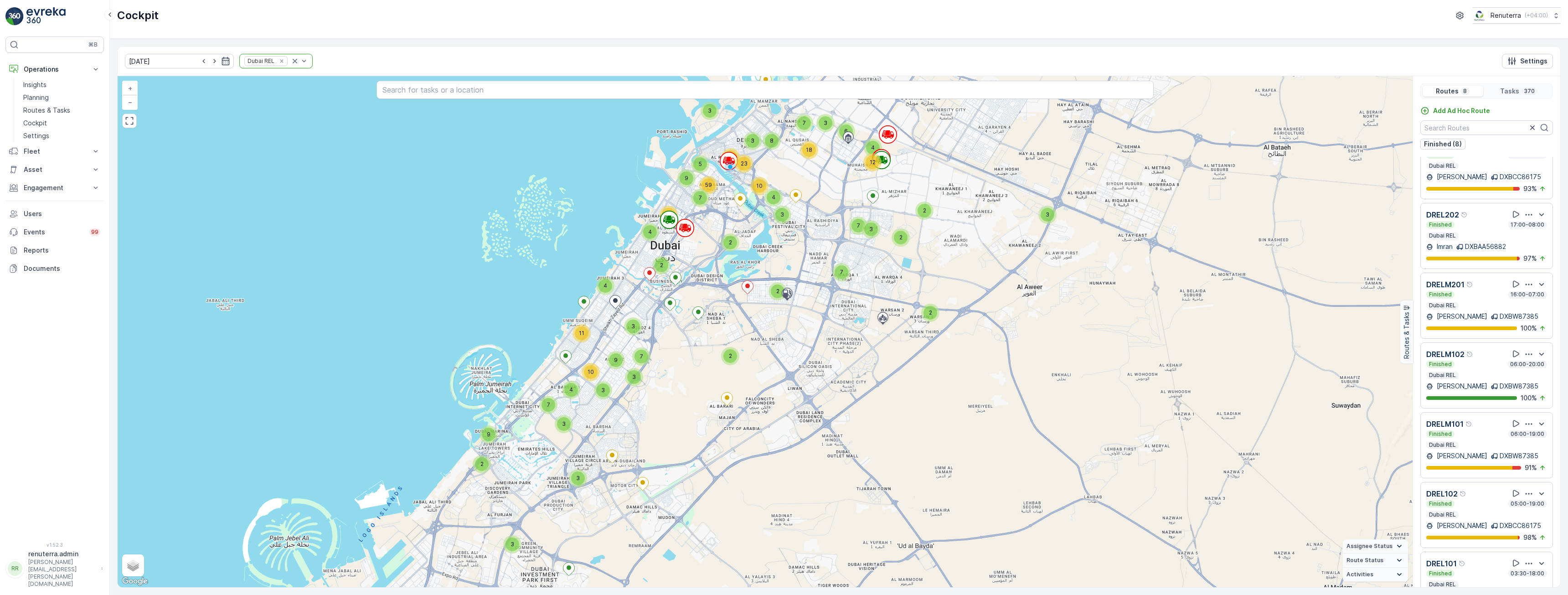
scroll to position [108, 0]
click at [1481, 555] on div "DREL101" at bounding box center [1486, 561] width 121 height 12
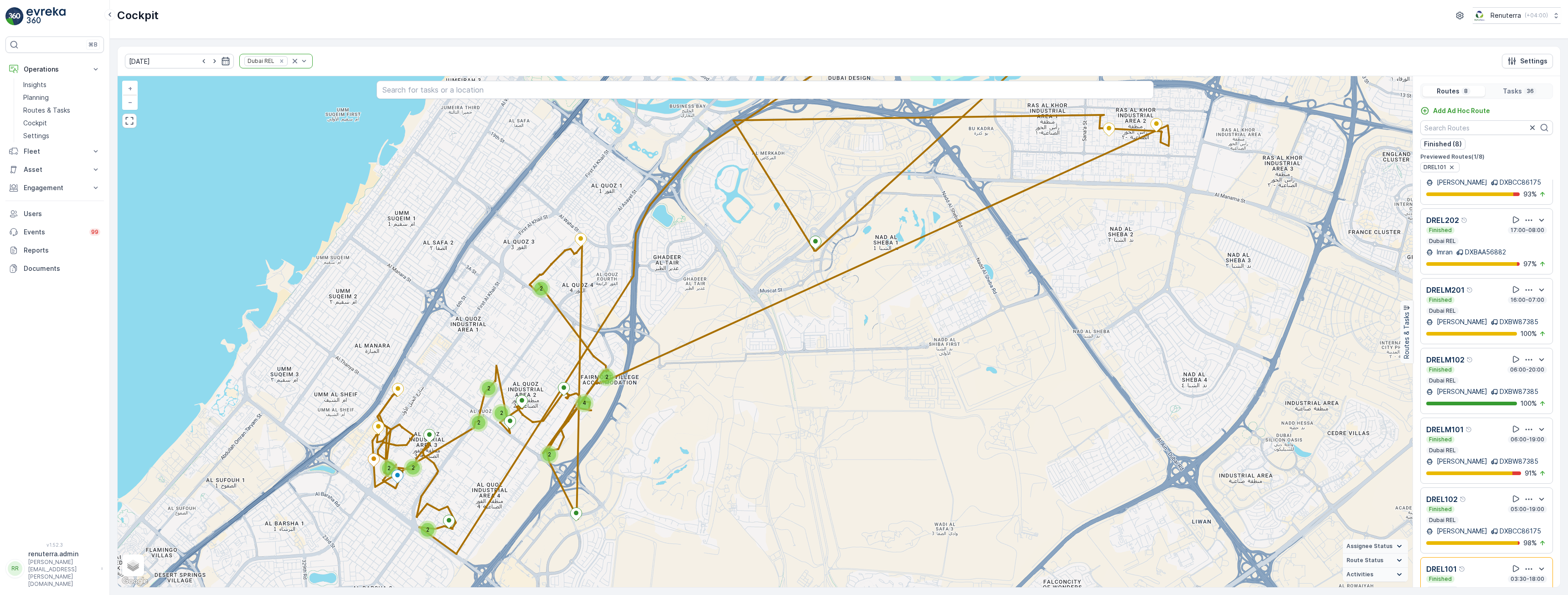
scroll to position [132, 0]
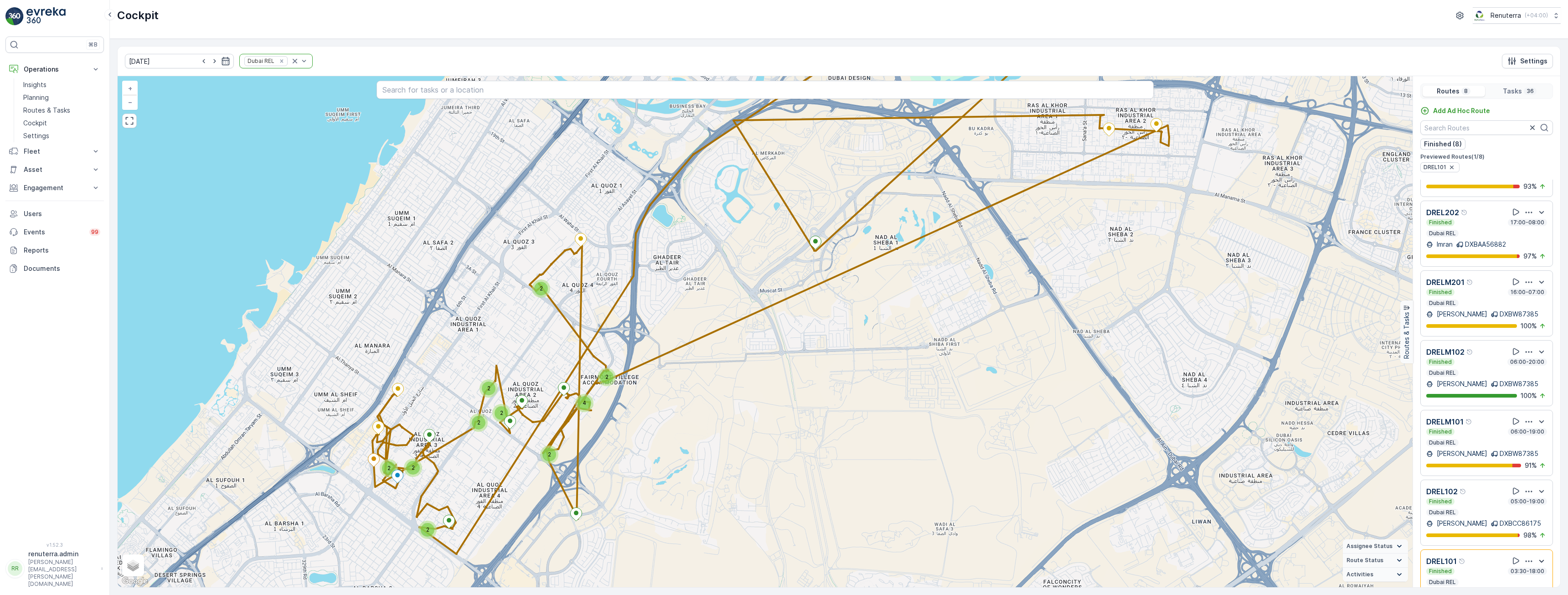
click at [1539, 560] on icon "button" at bounding box center [1542, 561] width 5 height 2
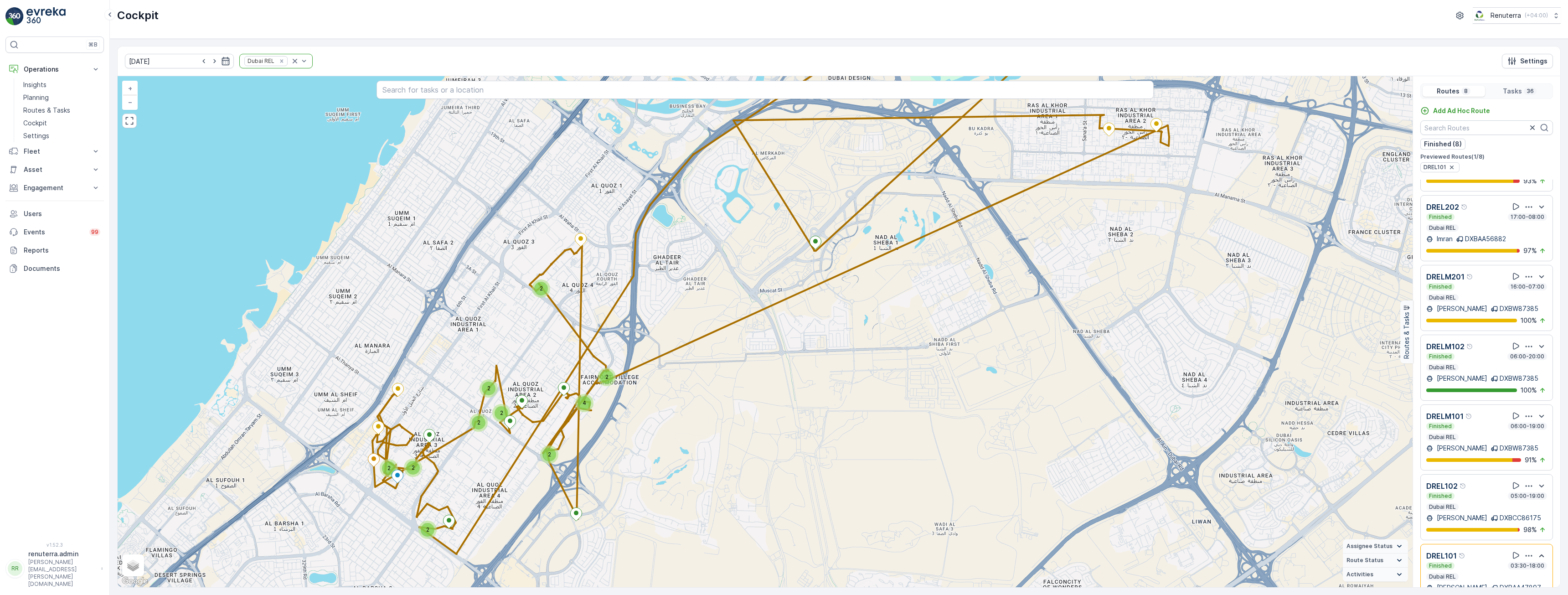
scroll to position [139, 0]
click at [1537, 547] on icon "button" at bounding box center [1542, 553] width 11 height 11
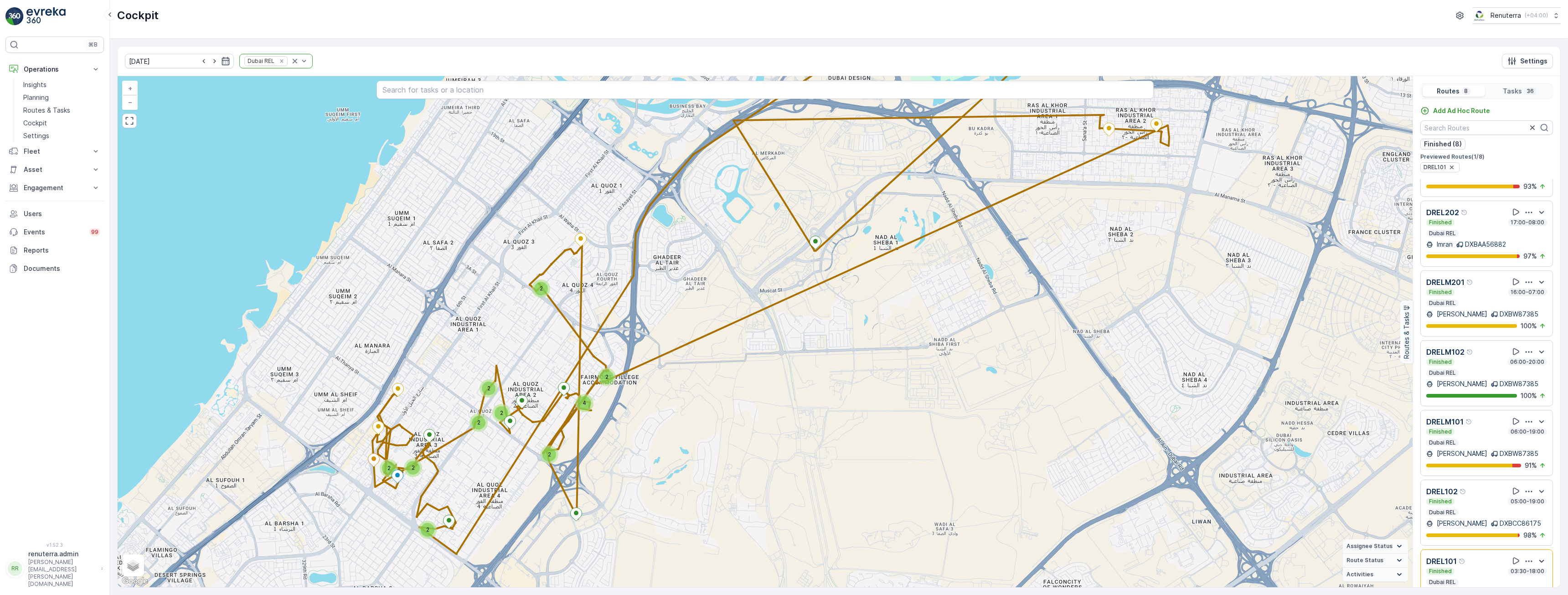
click at [1520, 93] on p "Tasks" at bounding box center [1512, 91] width 19 height 9
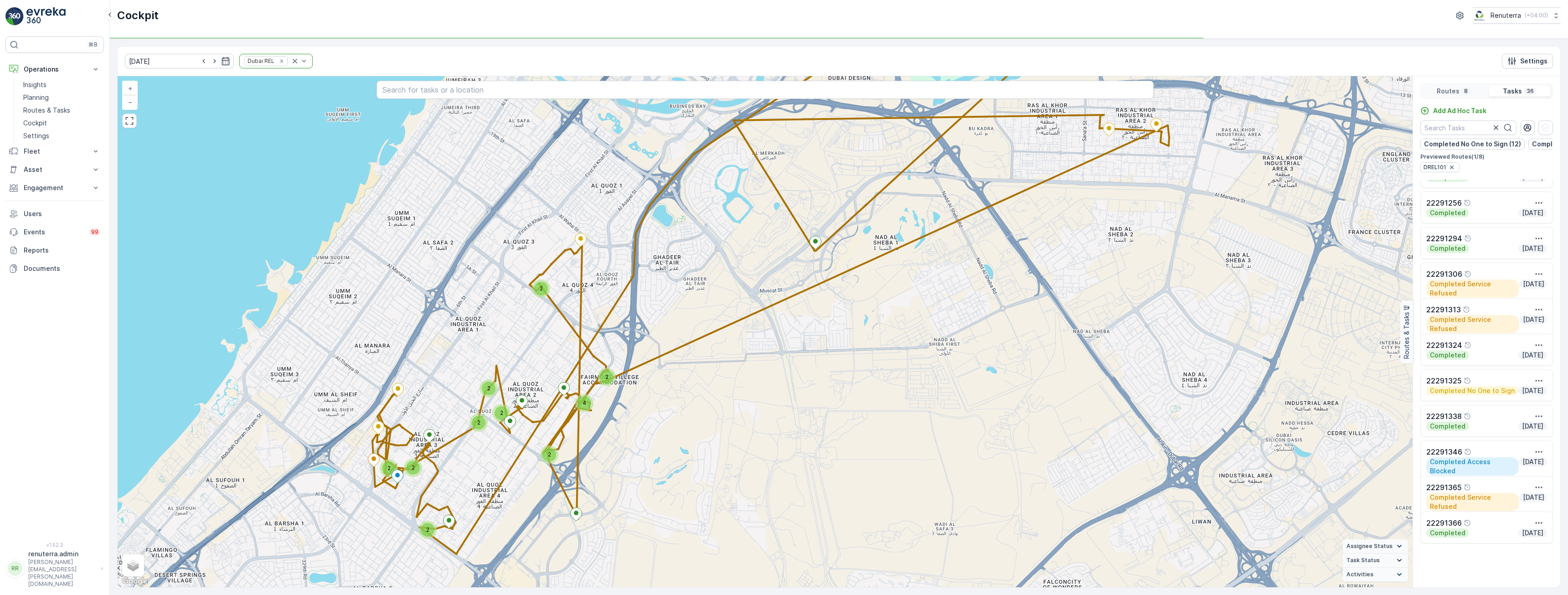
scroll to position [638, 0]
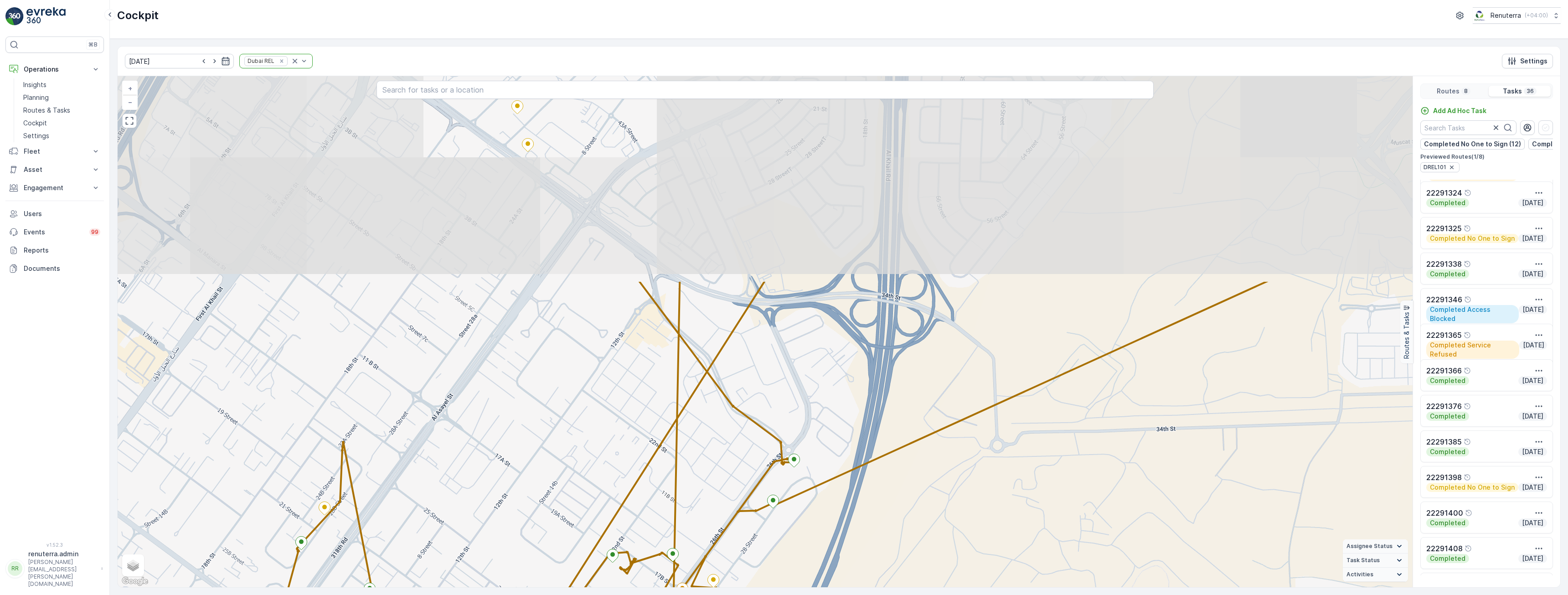
drag, startPoint x: 714, startPoint y: 261, endPoint x: 709, endPoint y: 471, distance: 210.1
click at [709, 471] on div "2 2 + − Satellite Roadmap Terrain Hybrid Leaflet Keyboard shortcuts Map Data Ma…" at bounding box center [765, 331] width 1295 height 511
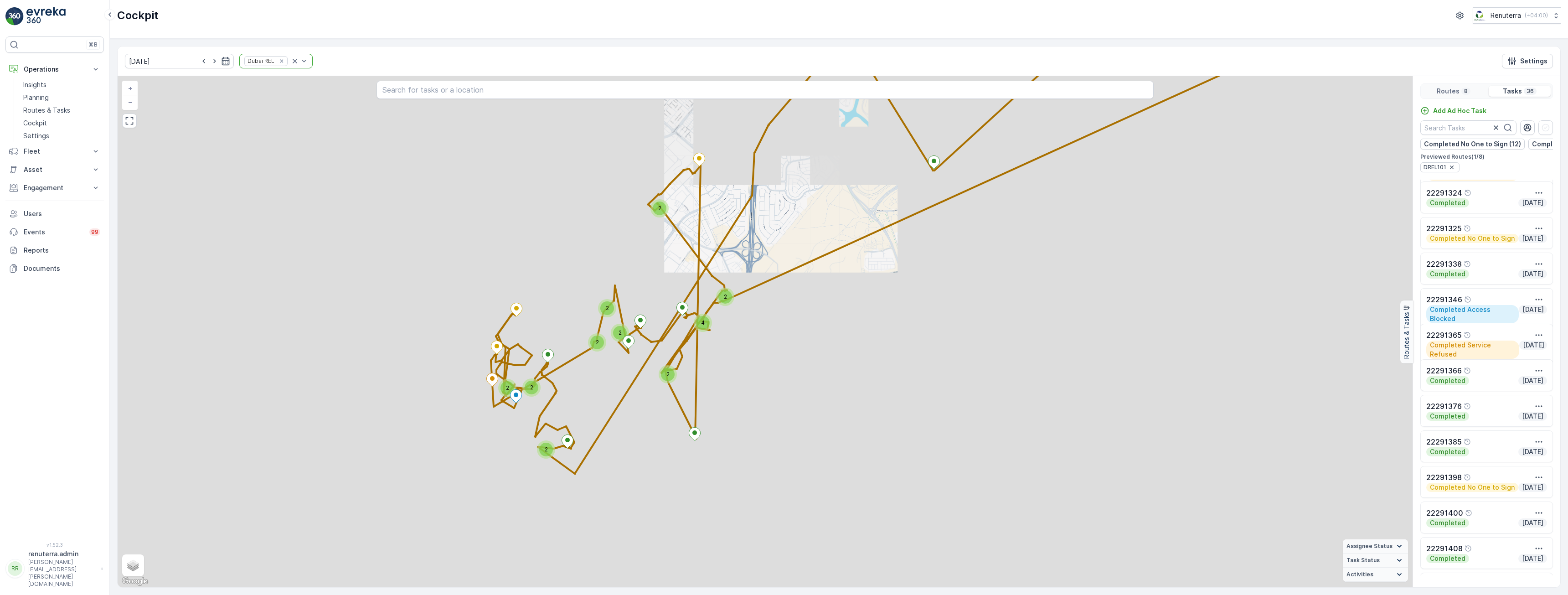
drag, startPoint x: 605, startPoint y: 354, endPoint x: 638, endPoint y: 295, distance: 67.6
click at [627, 326] on div "2" at bounding box center [620, 333] width 13 height 13
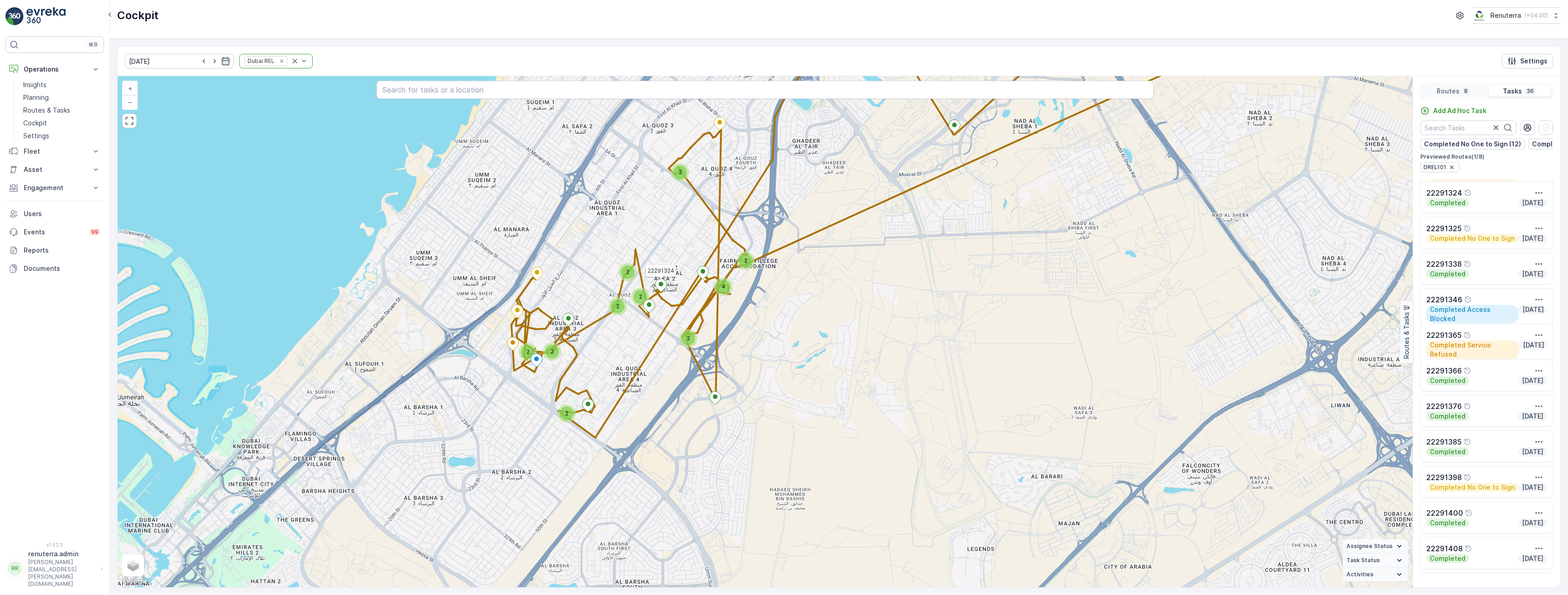
click at [660, 284] on ellipse at bounding box center [660, 284] width 4 height 4
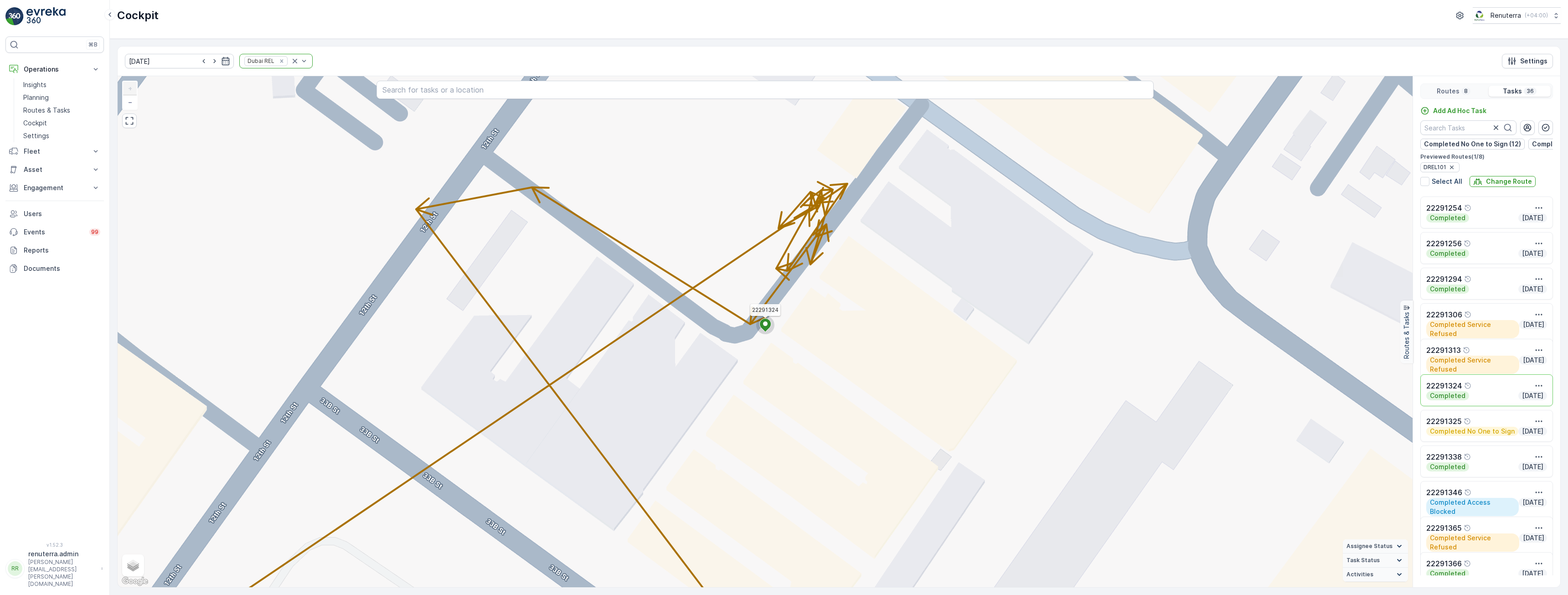
scroll to position [443, 0]
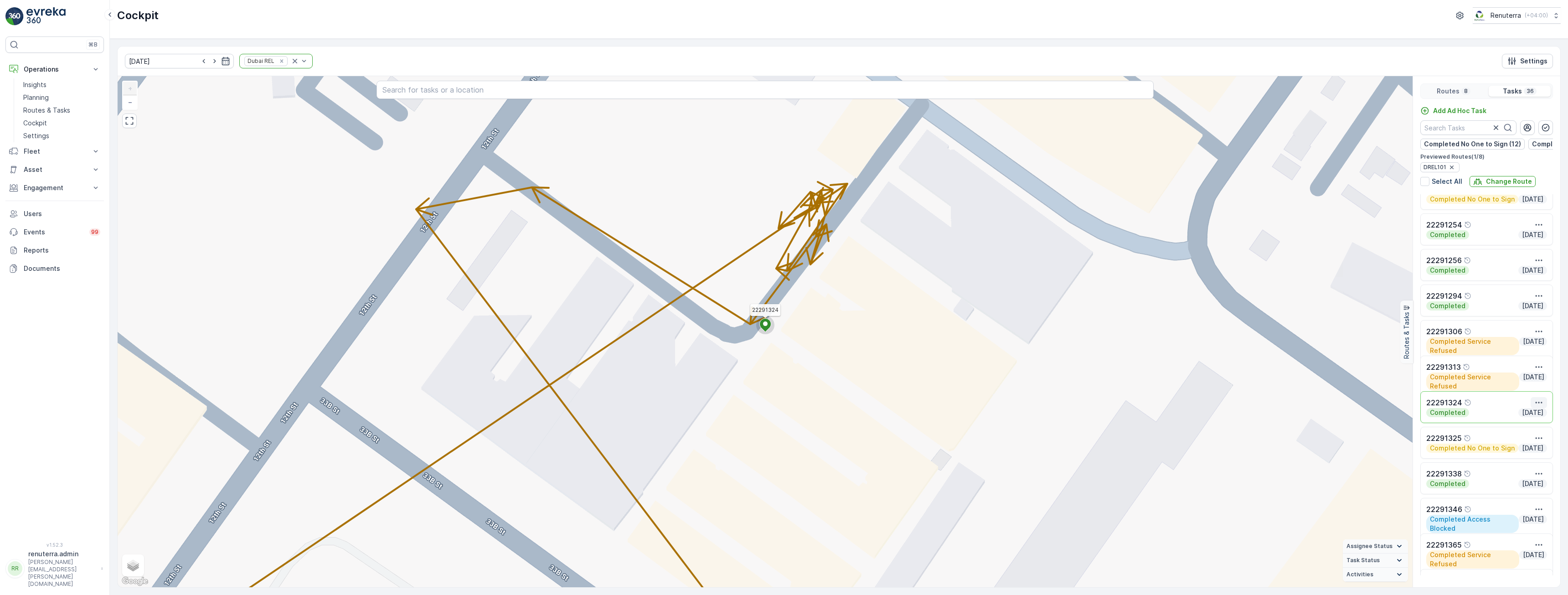
click at [1537, 407] on icon "button" at bounding box center [1539, 403] width 9 height 9
click at [1525, 418] on span "See More Details" at bounding box center [1530, 416] width 53 height 9
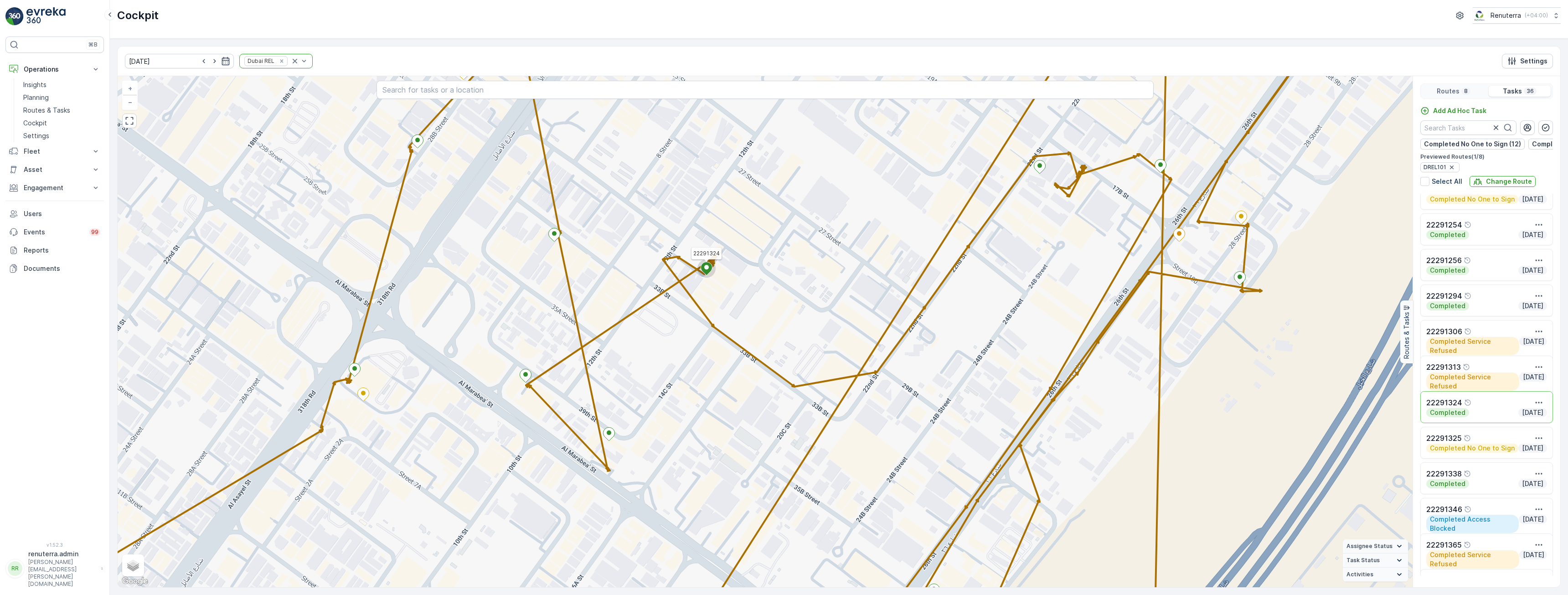
drag, startPoint x: 660, startPoint y: 362, endPoint x: 723, endPoint y: 323, distance: 74.1
click at [727, 319] on div "22291324 + − Satellite Roadmap Terrain Hybrid Leaflet Keyboard shortcuts Map Da…" at bounding box center [765, 331] width 1295 height 511
click at [704, 267] on icon at bounding box center [707, 269] width 12 height 13
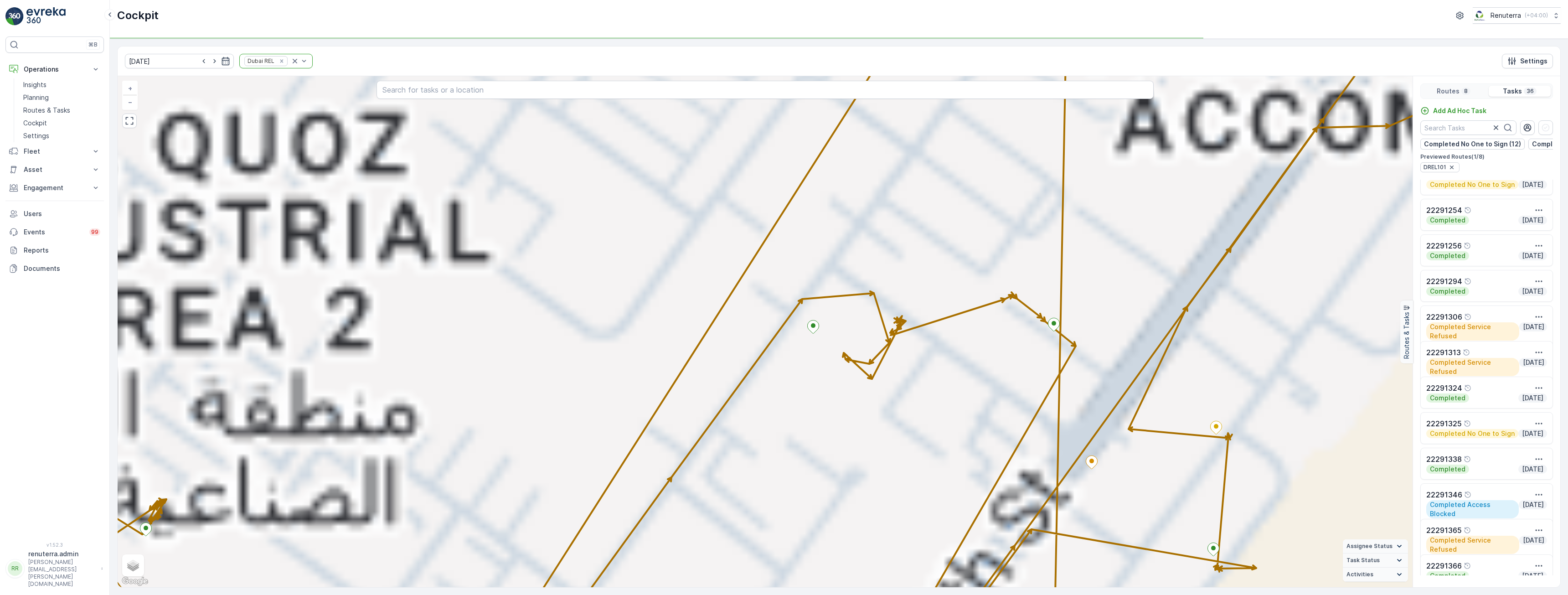
drag, startPoint x: 431, startPoint y: 414, endPoint x: 820, endPoint y: 270, distance: 414.8
click at [820, 270] on div "+ − Satellite Roadmap Terrain Hybrid Leaflet Keyboard shortcuts Map Data Map da…" at bounding box center [765, 331] width 1295 height 511
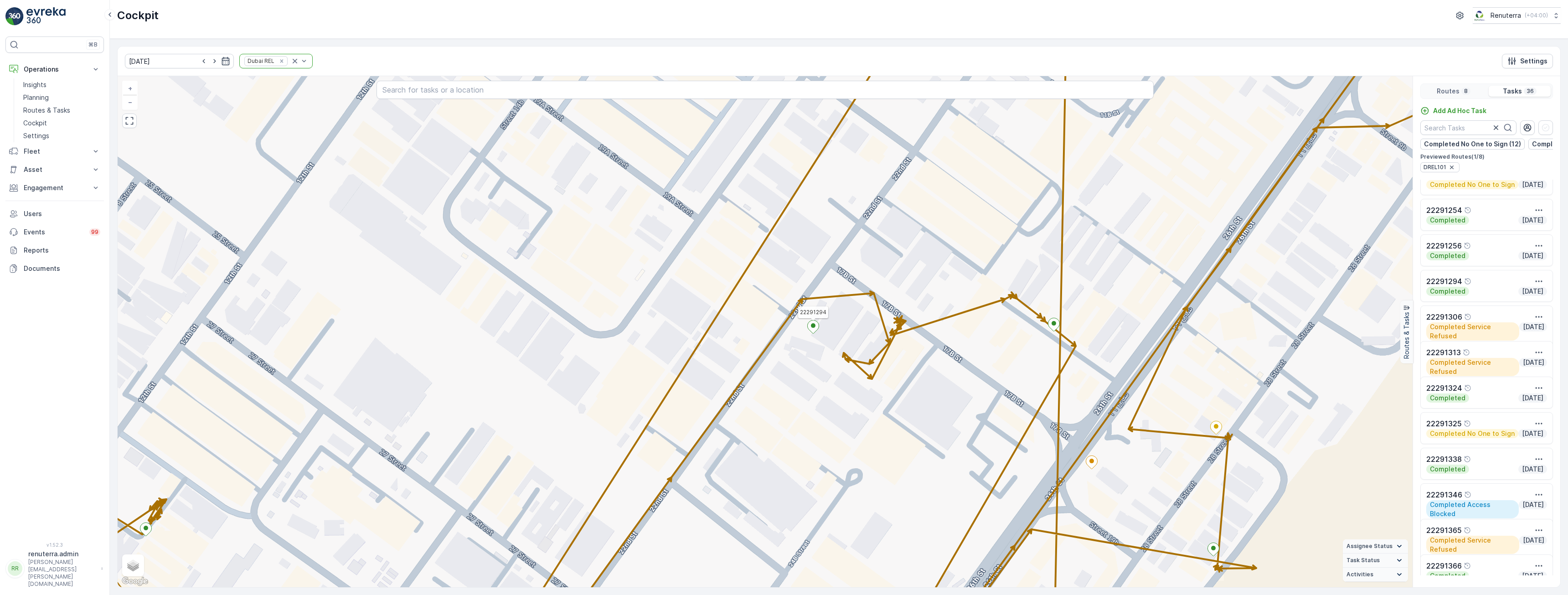
click at [814, 328] on ellipse at bounding box center [813, 325] width 4 height 4
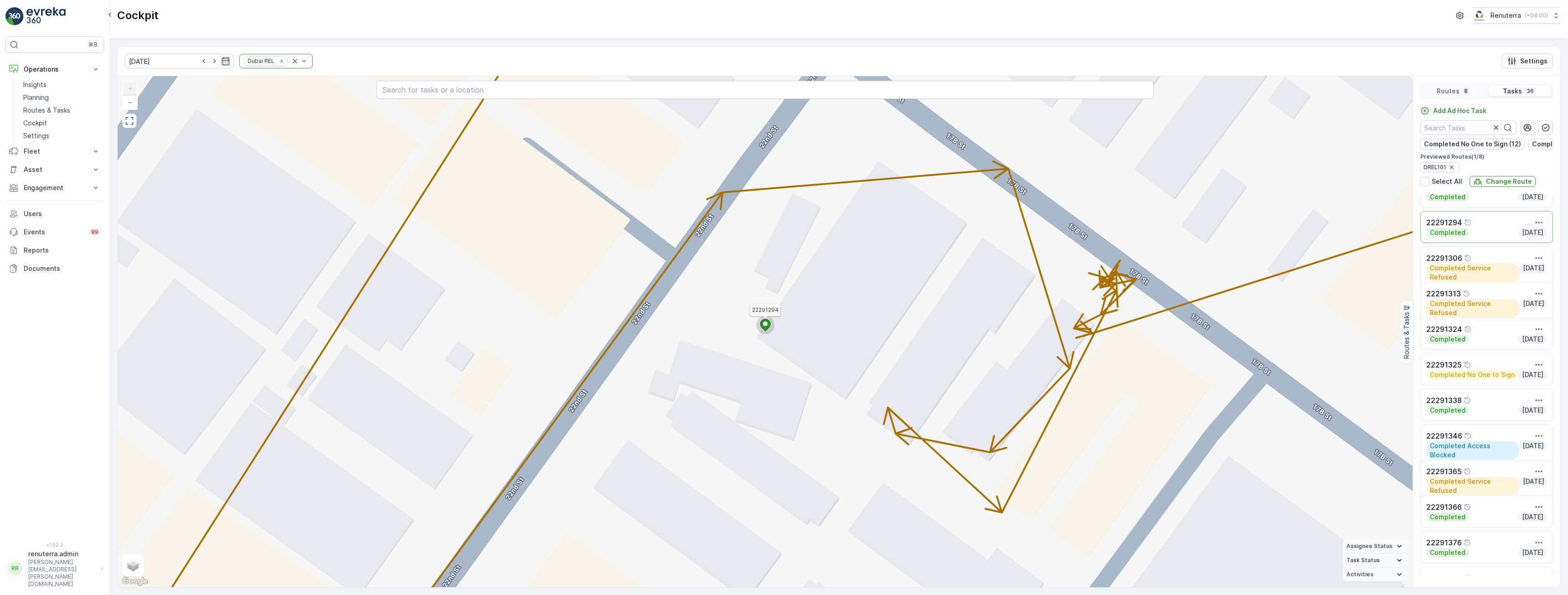
scroll to position [489, 0]
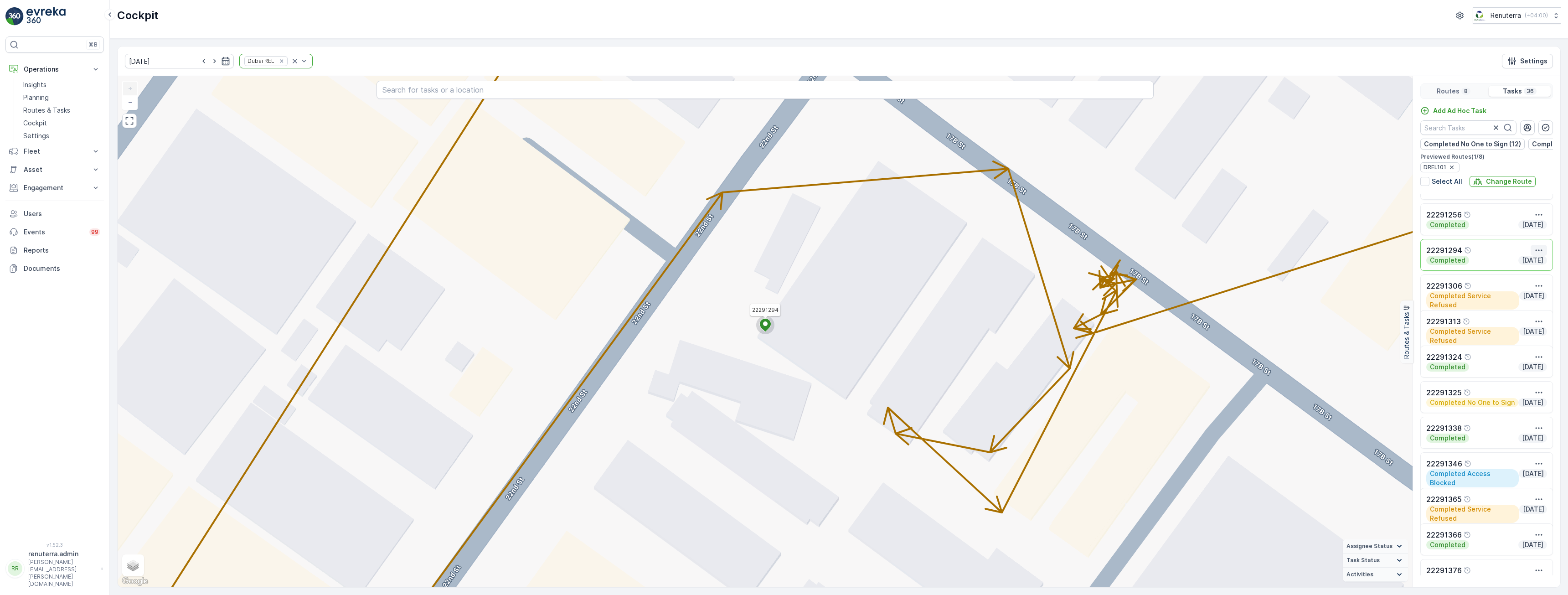
click at [1536, 255] on icon "button" at bounding box center [1539, 250] width 9 height 9
click at [1521, 267] on span "See More Details" at bounding box center [1530, 264] width 53 height 9
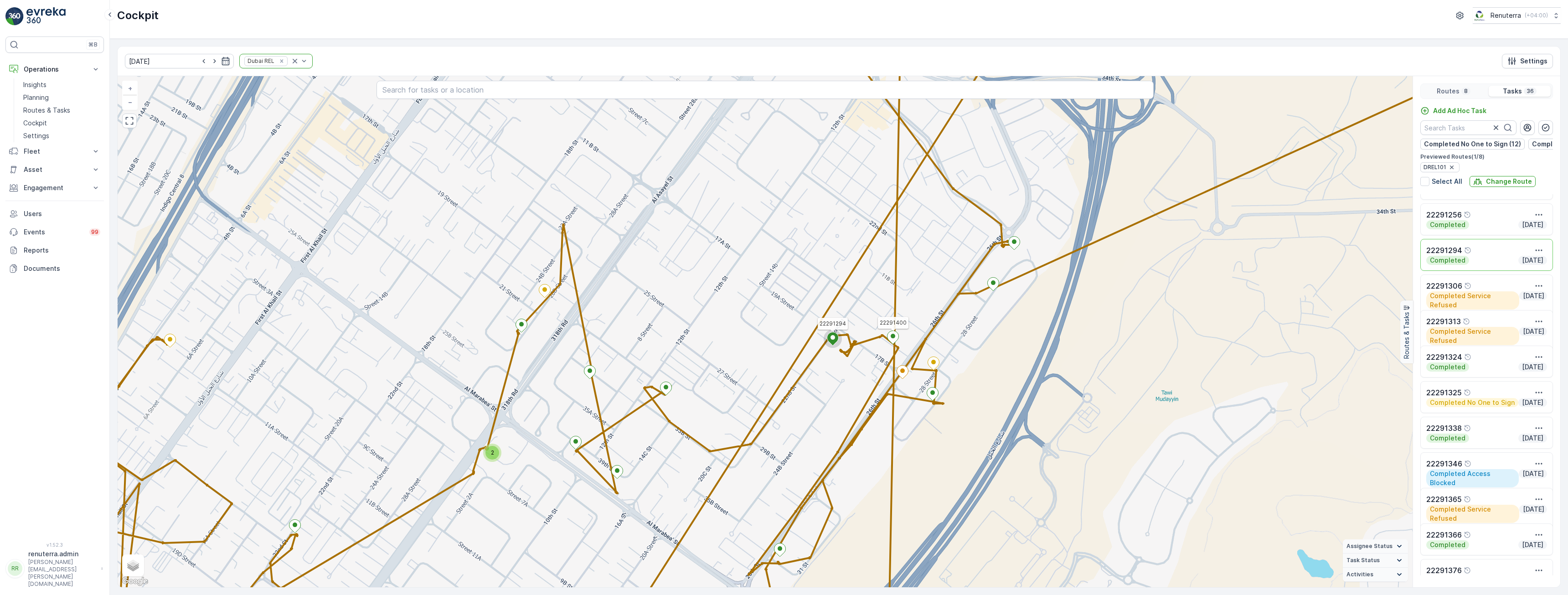
click at [894, 339] on icon at bounding box center [893, 338] width 12 height 13
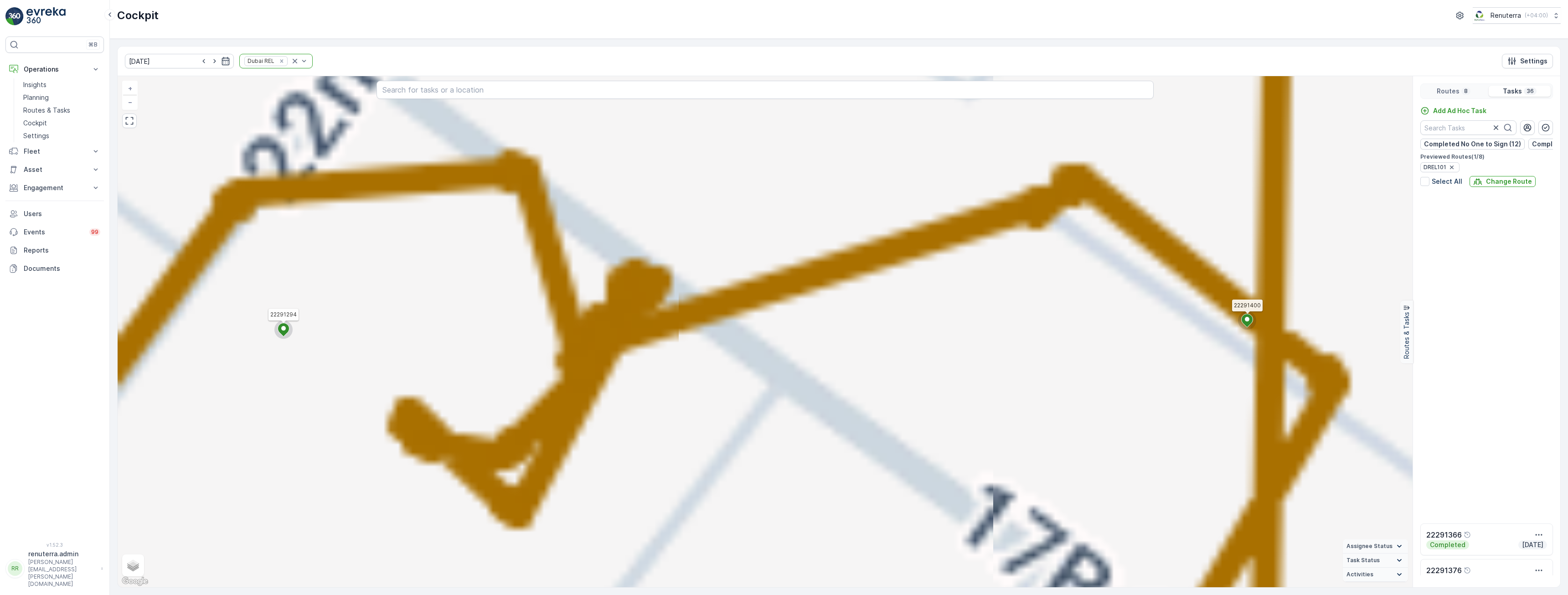
scroll to position [900, 0]
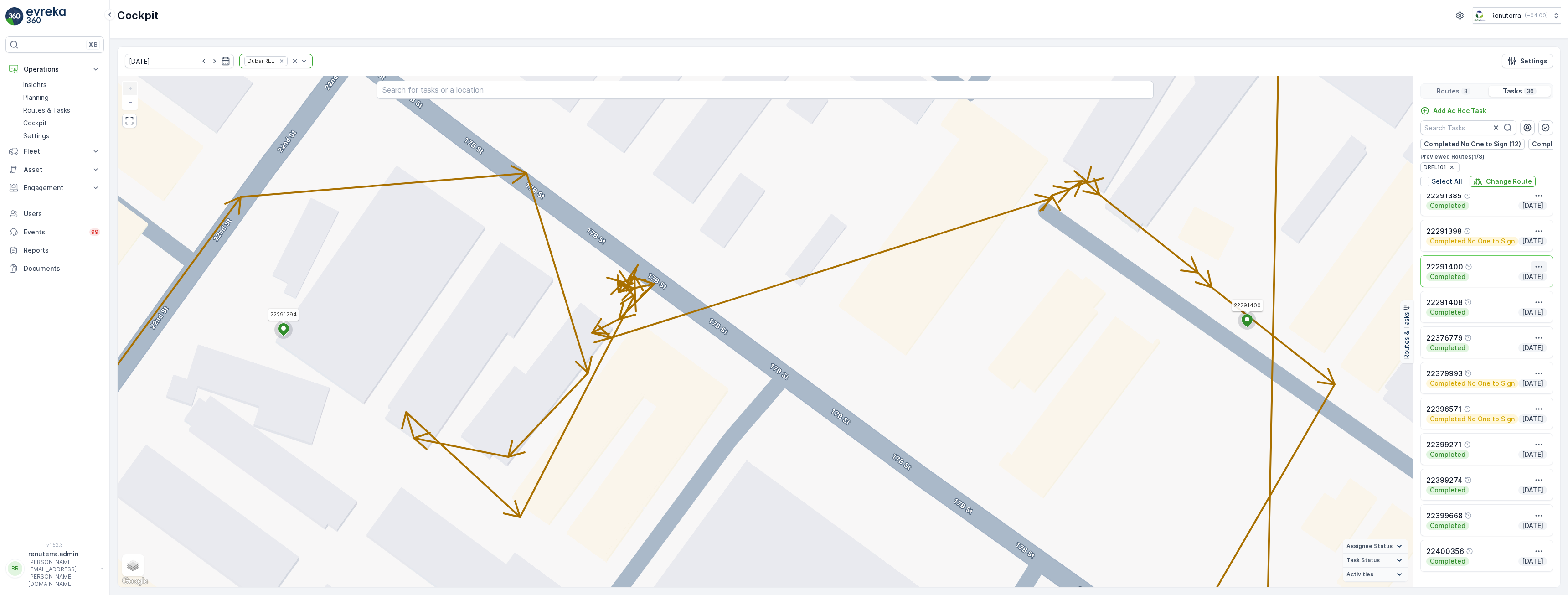
click at [1538, 271] on icon "button" at bounding box center [1539, 267] width 9 height 9
click at [1532, 284] on span "See More Details" at bounding box center [1538, 285] width 53 height 9
click at [280, 63] on icon "Remove Dubai REL" at bounding box center [281, 60] width 3 height 3
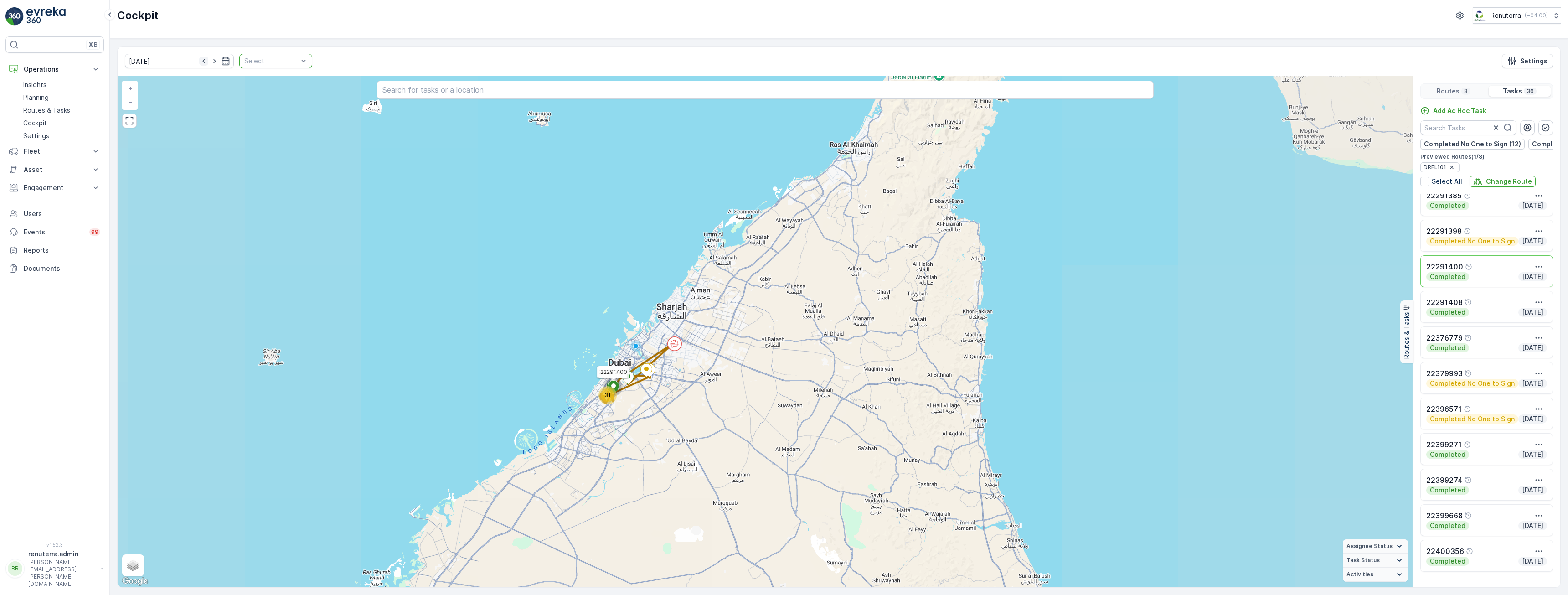
click at [199, 64] on icon "button" at bounding box center [203, 61] width 9 height 9
type input "13.10.2025"
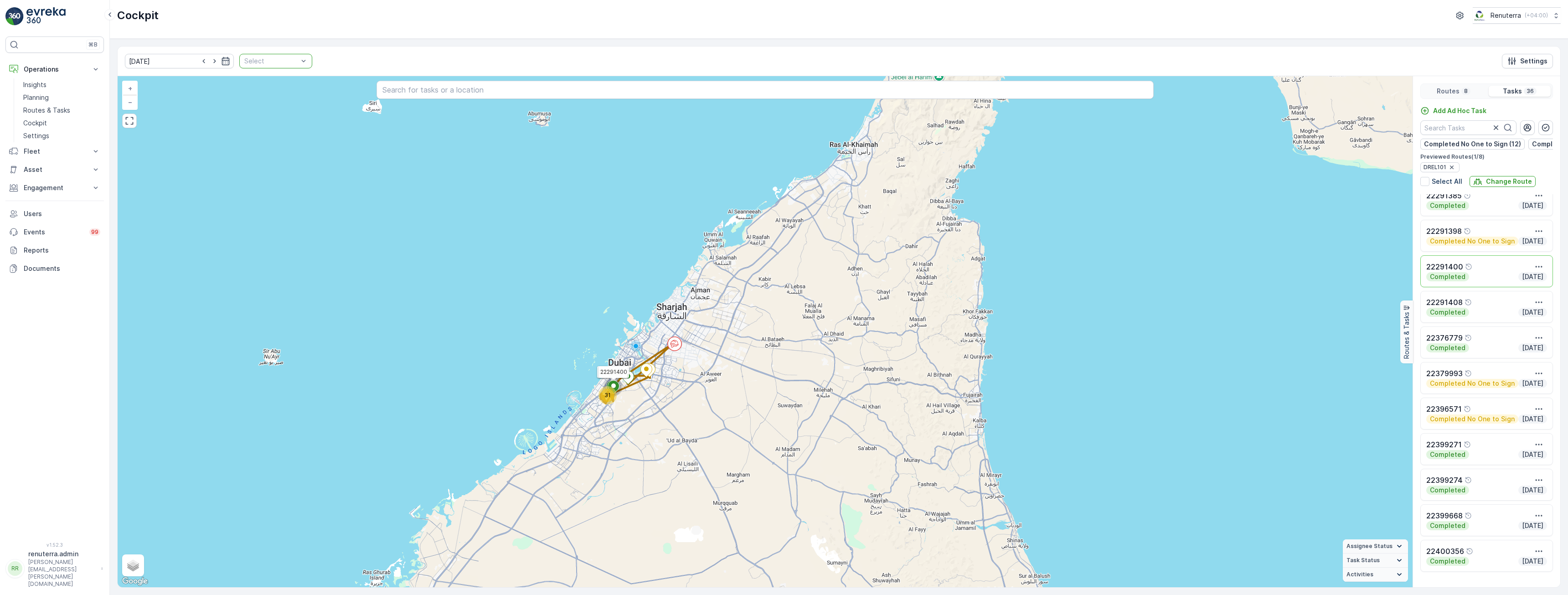
click at [264, 63] on div at bounding box center [271, 61] width 55 height 7
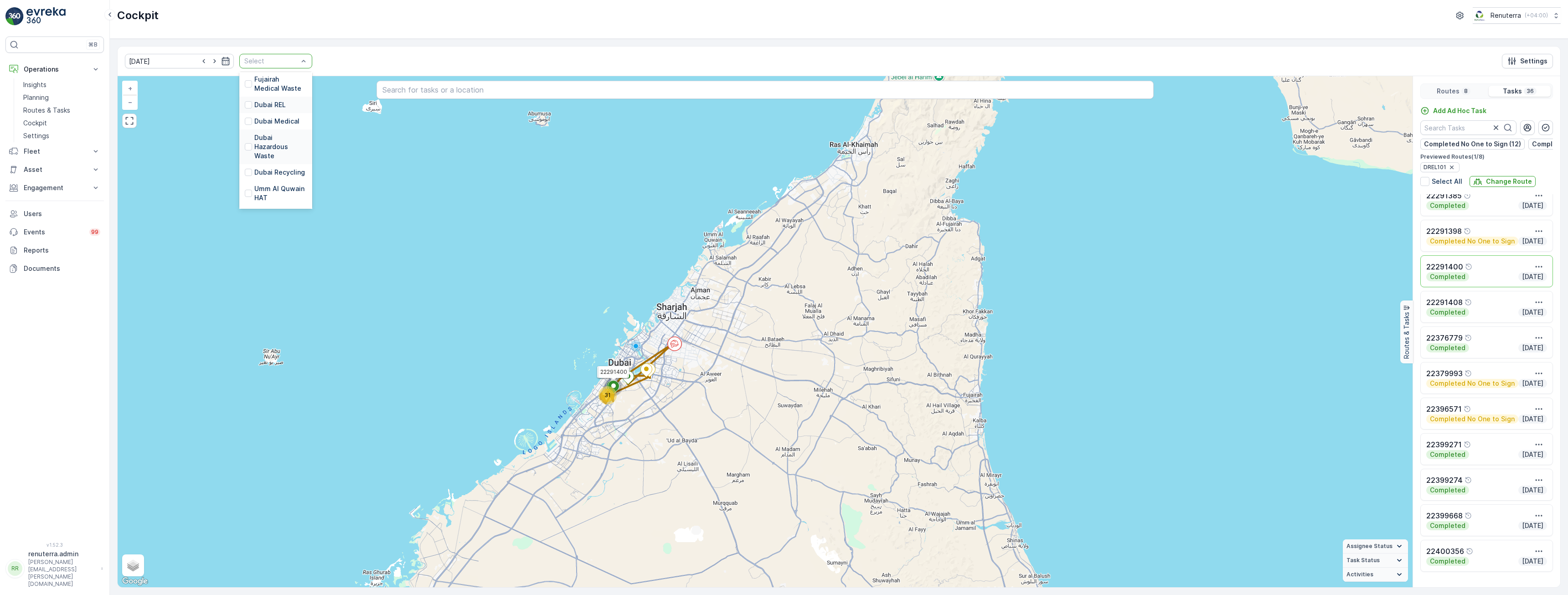
scroll to position [91, 0]
click at [264, 105] on p "Dubai REL" at bounding box center [270, 104] width 32 height 9
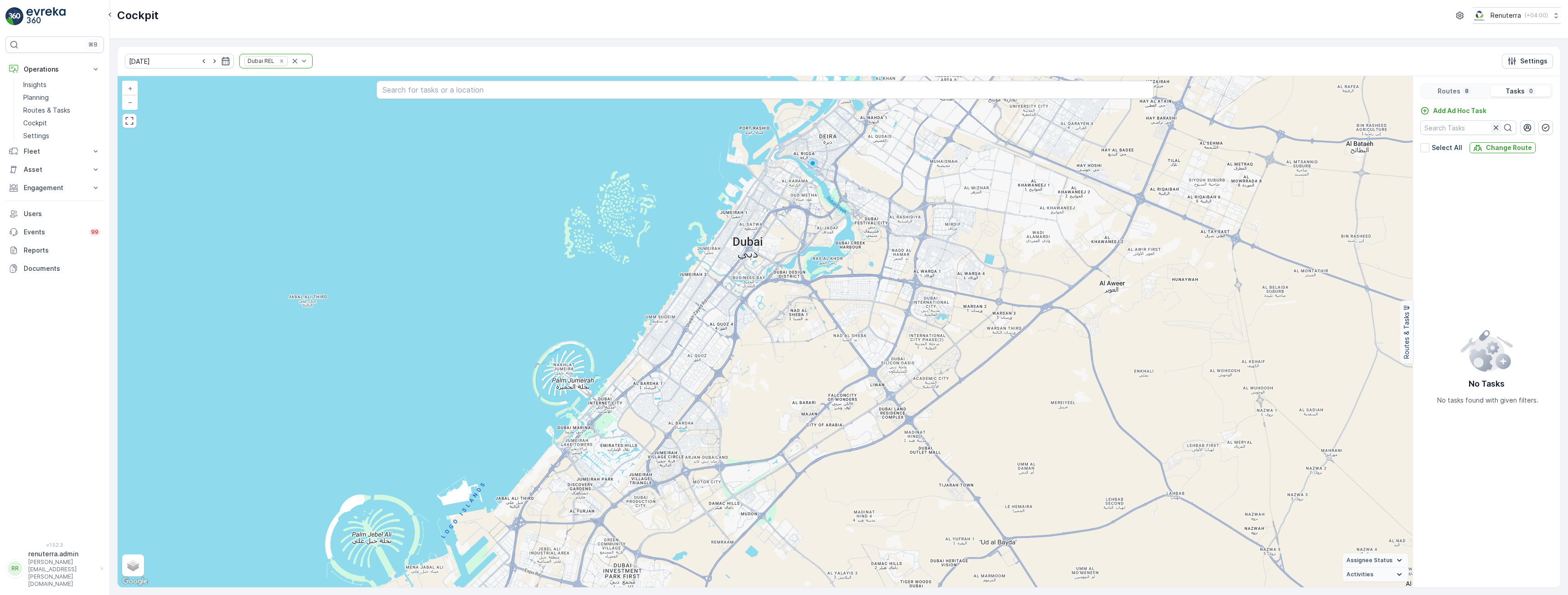
click at [1493, 130] on icon "button" at bounding box center [1496, 127] width 9 height 9
click at [1460, 91] on div "Routes 8" at bounding box center [1455, 91] width 65 height 11
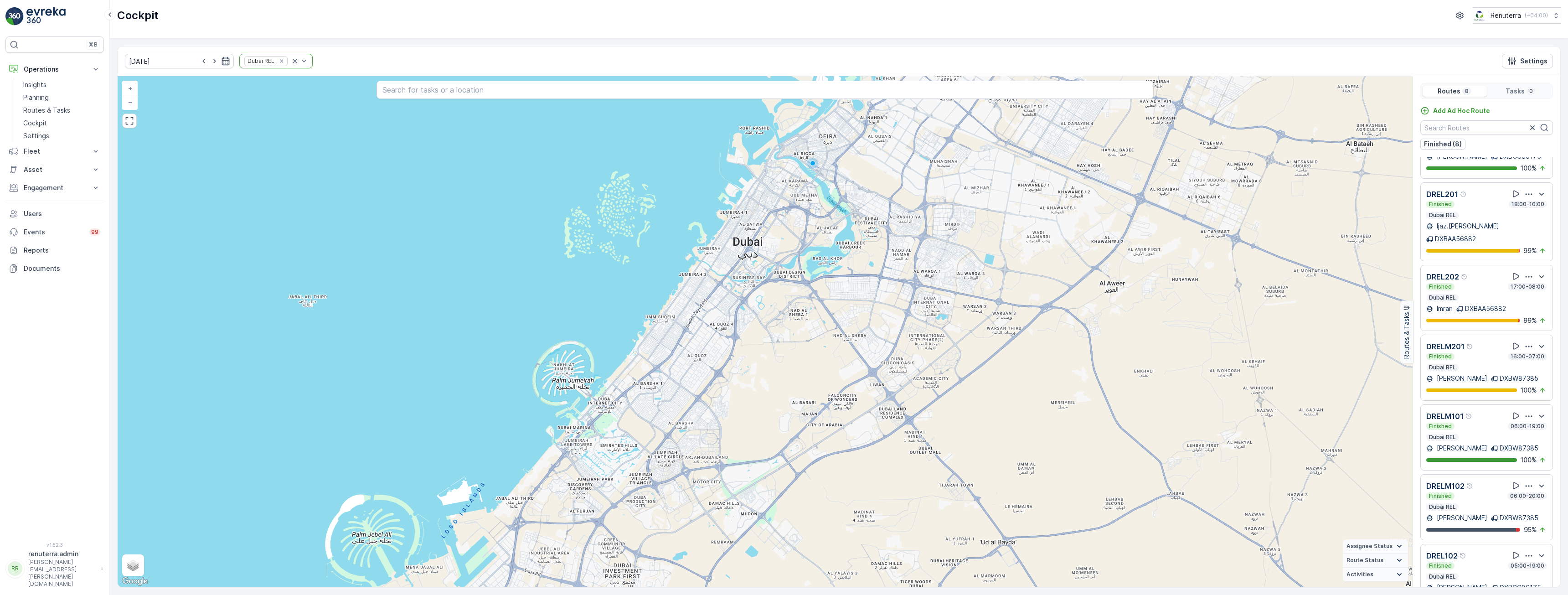
scroll to position [108, 0]
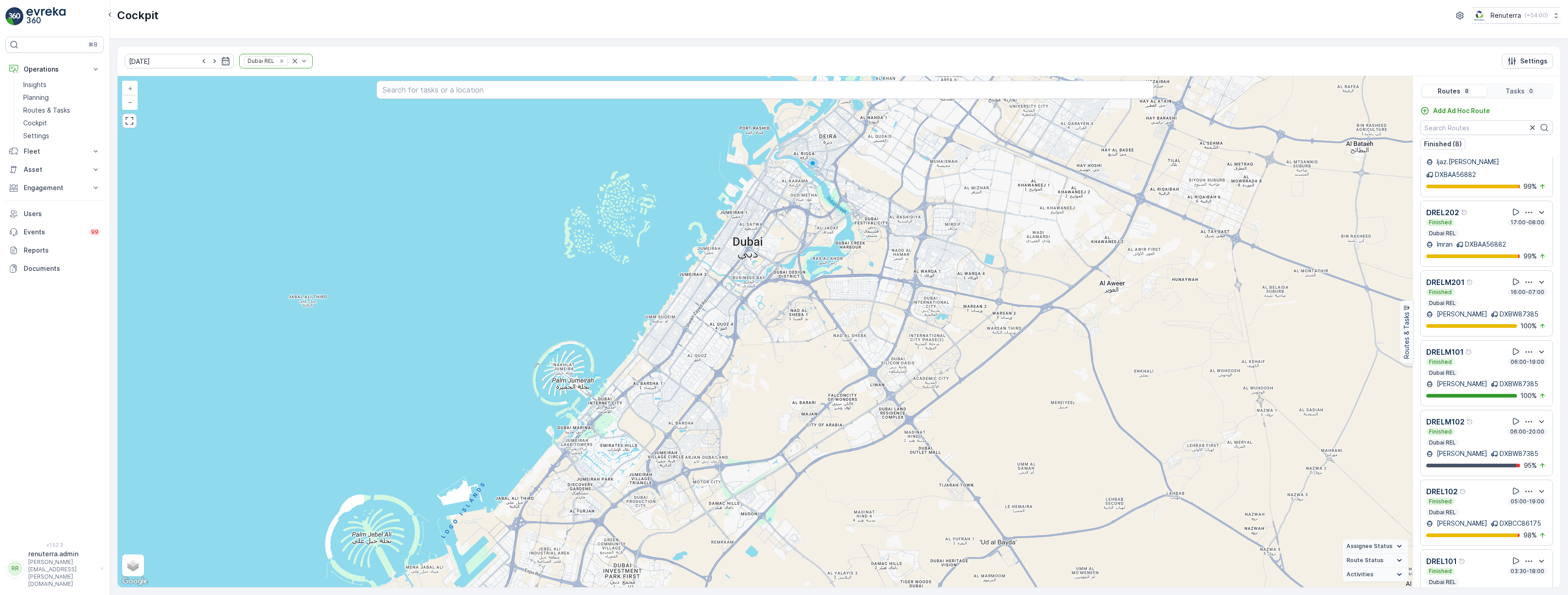
click at [1476, 568] on div "Finished 03:30-18:00 Dubai REL" at bounding box center [1486, 577] width 121 height 18
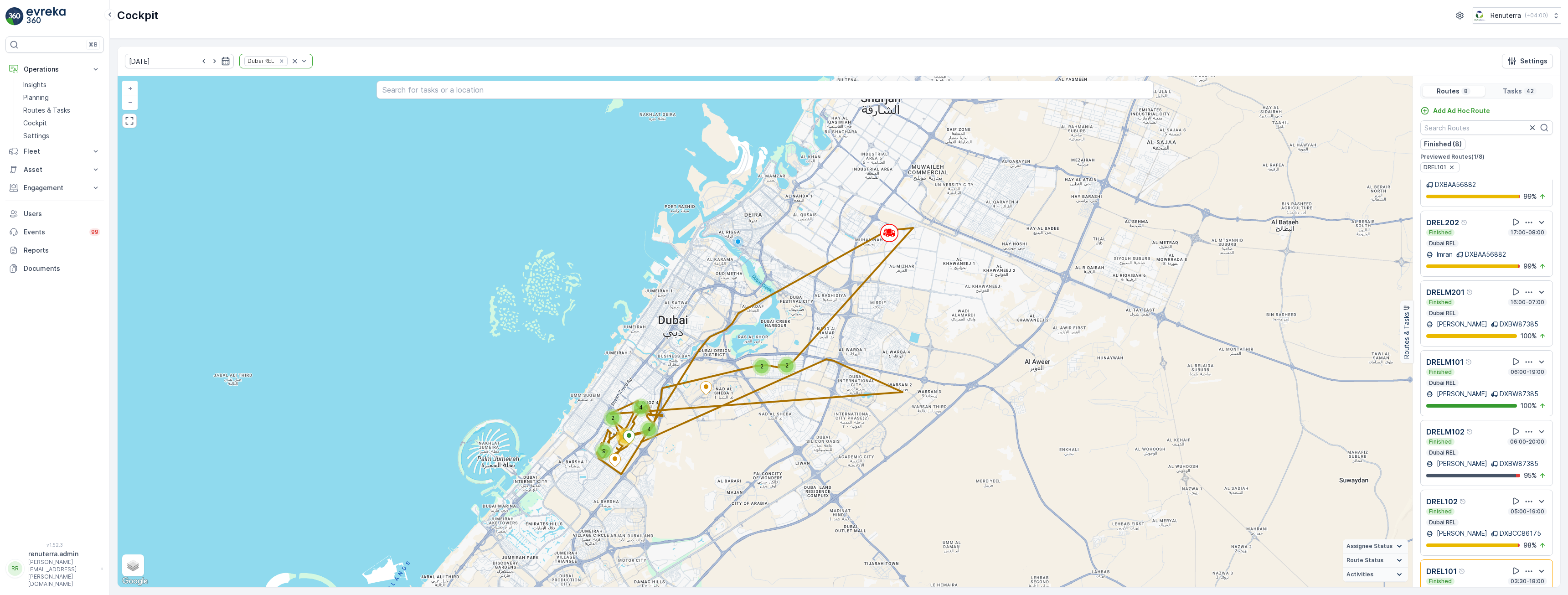
scroll to position [132, 0]
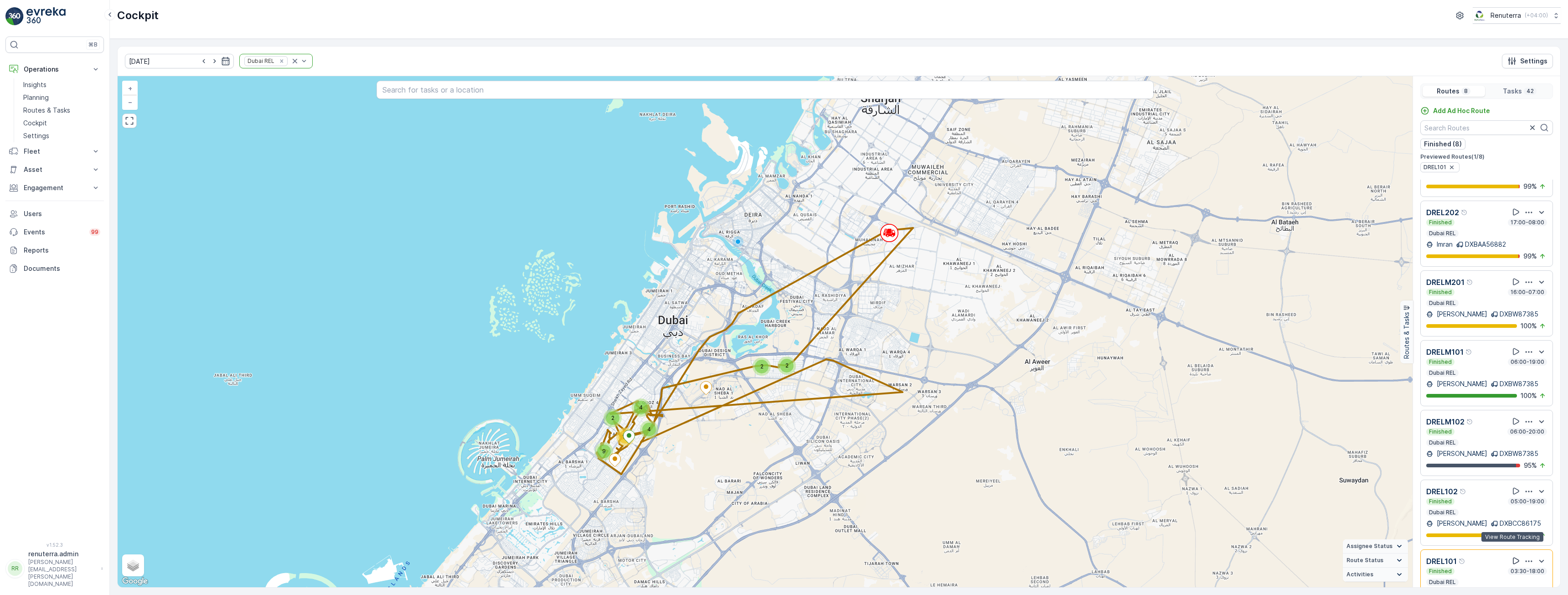
click at [1512, 557] on icon at bounding box center [1516, 561] width 9 height 9
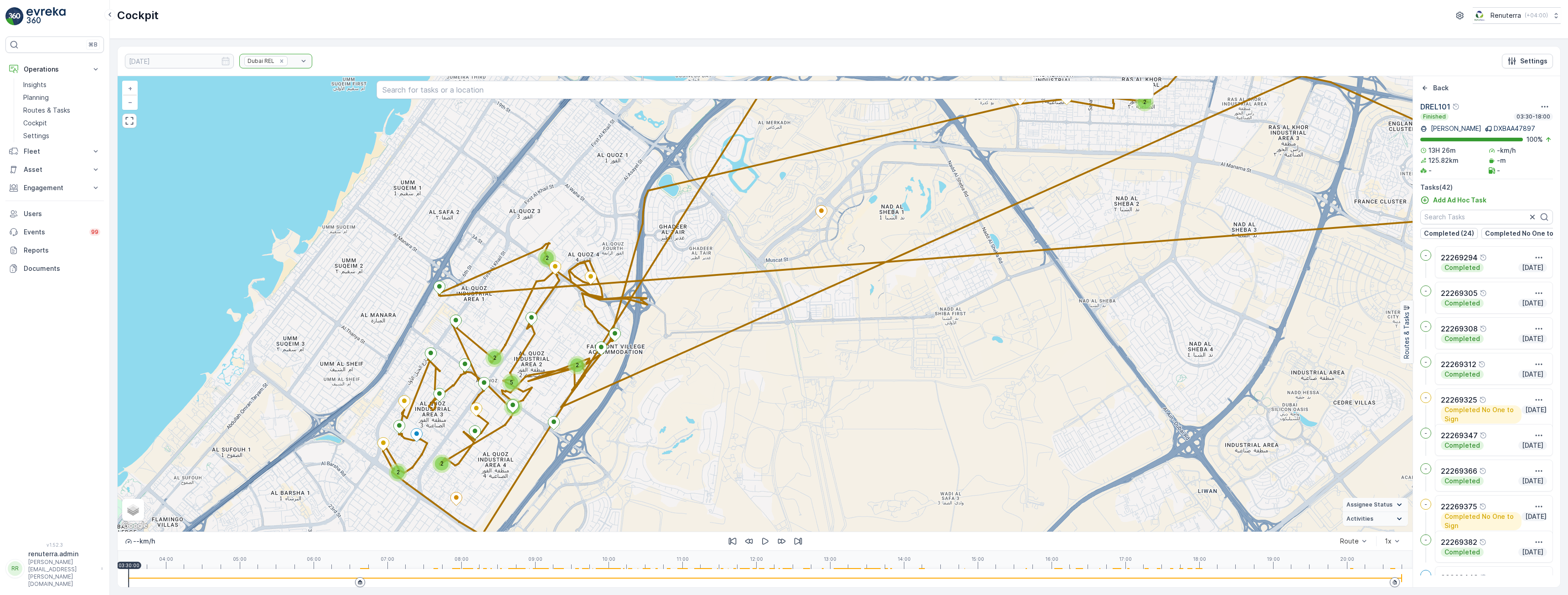
click at [372, 580] on div at bounding box center [765, 579] width 1273 height 18
click at [413, 577] on div at bounding box center [765, 579] width 1273 height 18
click at [437, 577] on div at bounding box center [765, 579] width 1273 height 18
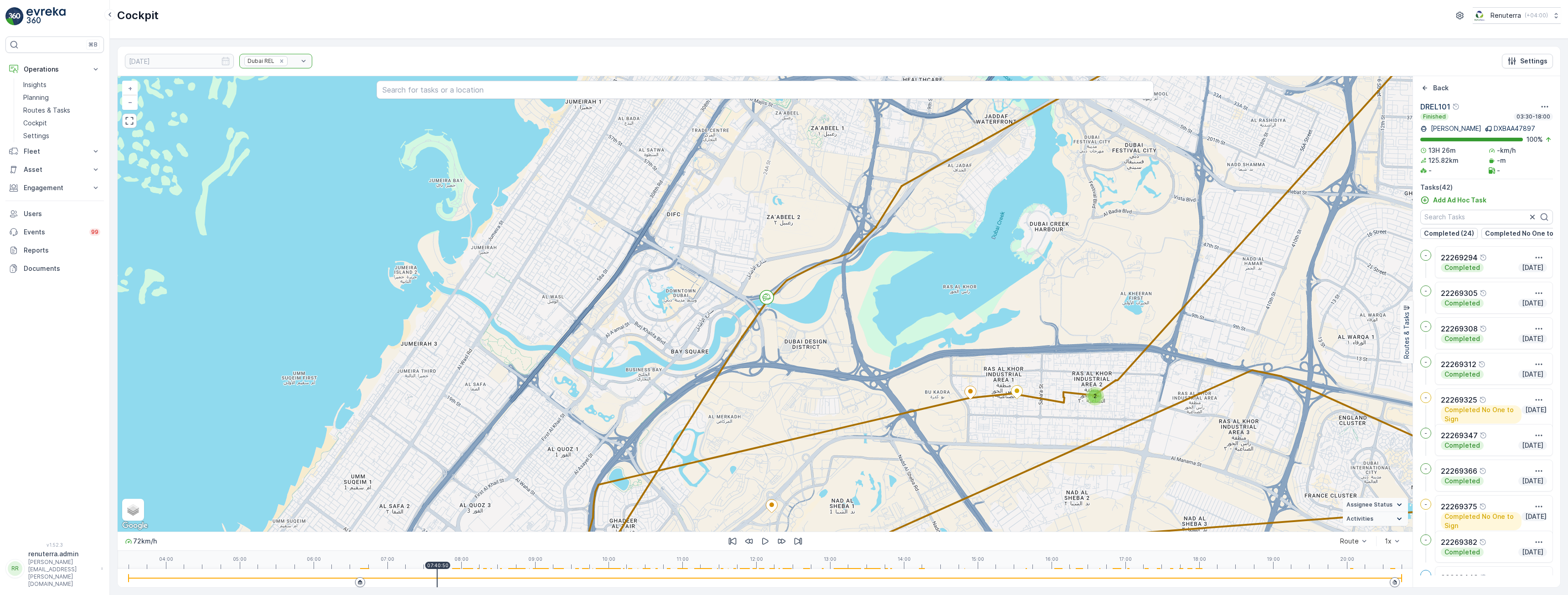
click at [467, 577] on div at bounding box center [765, 579] width 1273 height 18
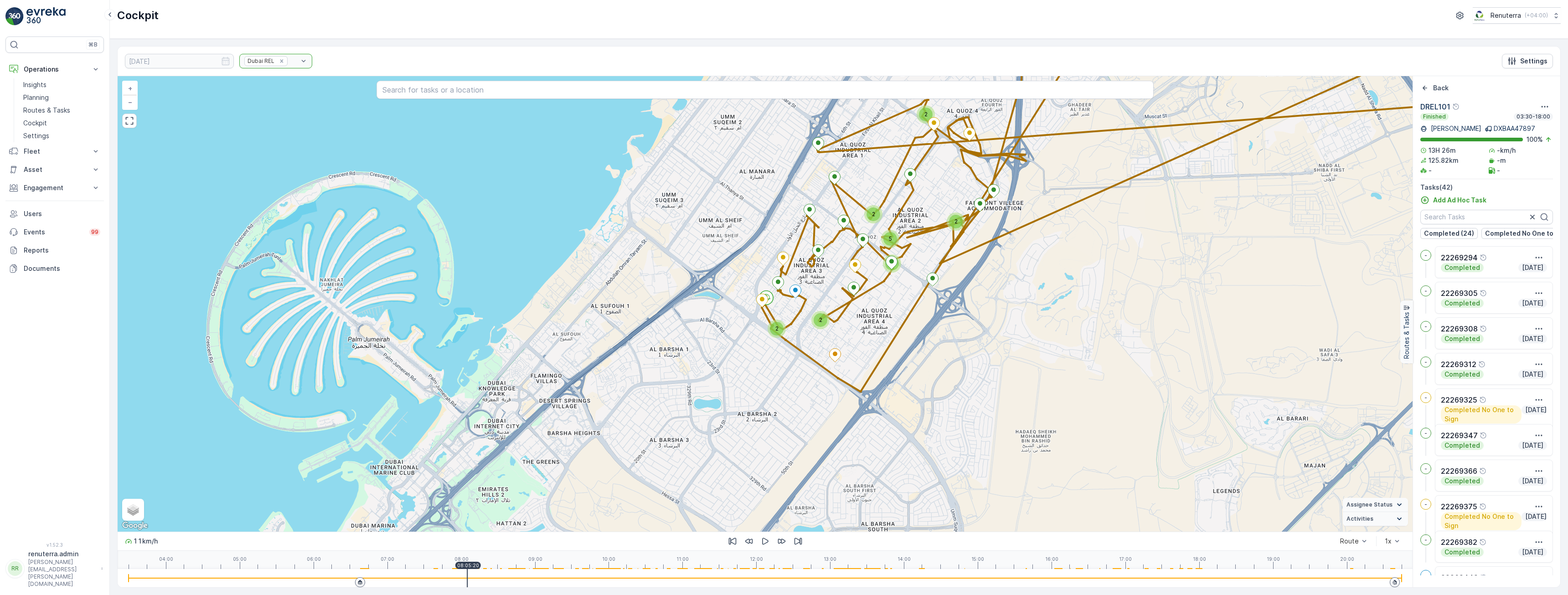
click at [491, 577] on div at bounding box center [765, 579] width 1273 height 18
click at [514, 580] on div at bounding box center [765, 579] width 1273 height 18
click at [540, 579] on div at bounding box center [765, 579] width 1273 height 18
click at [579, 576] on div at bounding box center [765, 579] width 1273 height 18
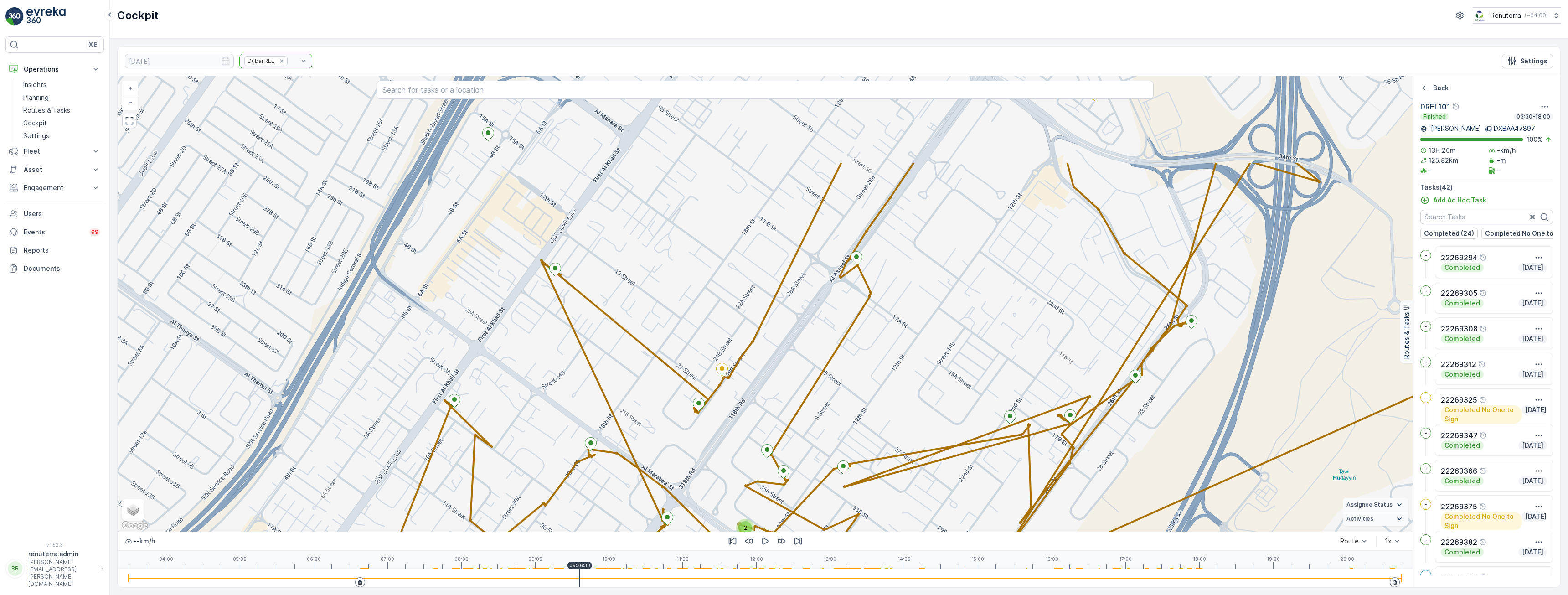
drag, startPoint x: 957, startPoint y: 241, endPoint x: 869, endPoint y: 373, distance: 158.6
click at [869, 373] on div "2 2 2 + − Satellite Roadmap Terrain Hybrid Leaflet Keyboard shortcuts Map Data …" at bounding box center [765, 304] width 1295 height 456
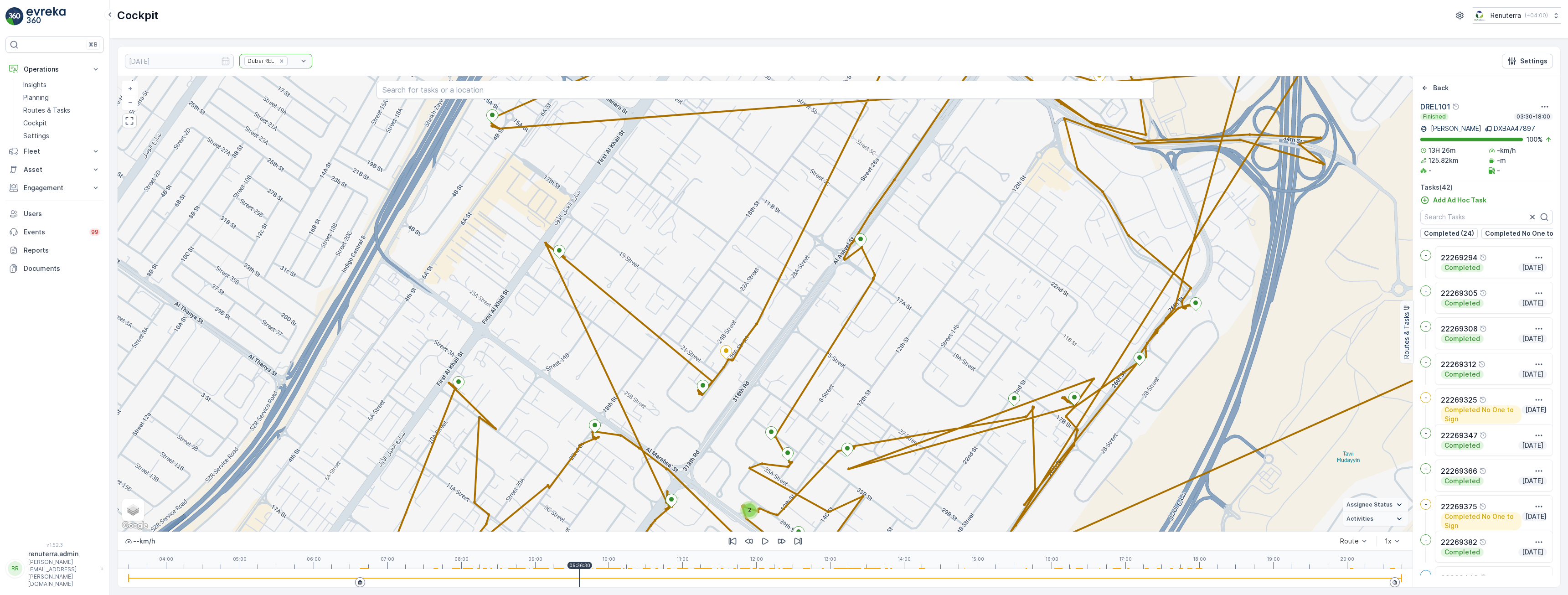
drag, startPoint x: 869, startPoint y: 373, endPoint x: 906, endPoint y: 218, distance: 159.4
click at [906, 218] on div "2 2 2 + − Satellite Roadmap Terrain Hybrid Leaflet Keyboard shortcuts Map Data …" at bounding box center [765, 304] width 1295 height 456
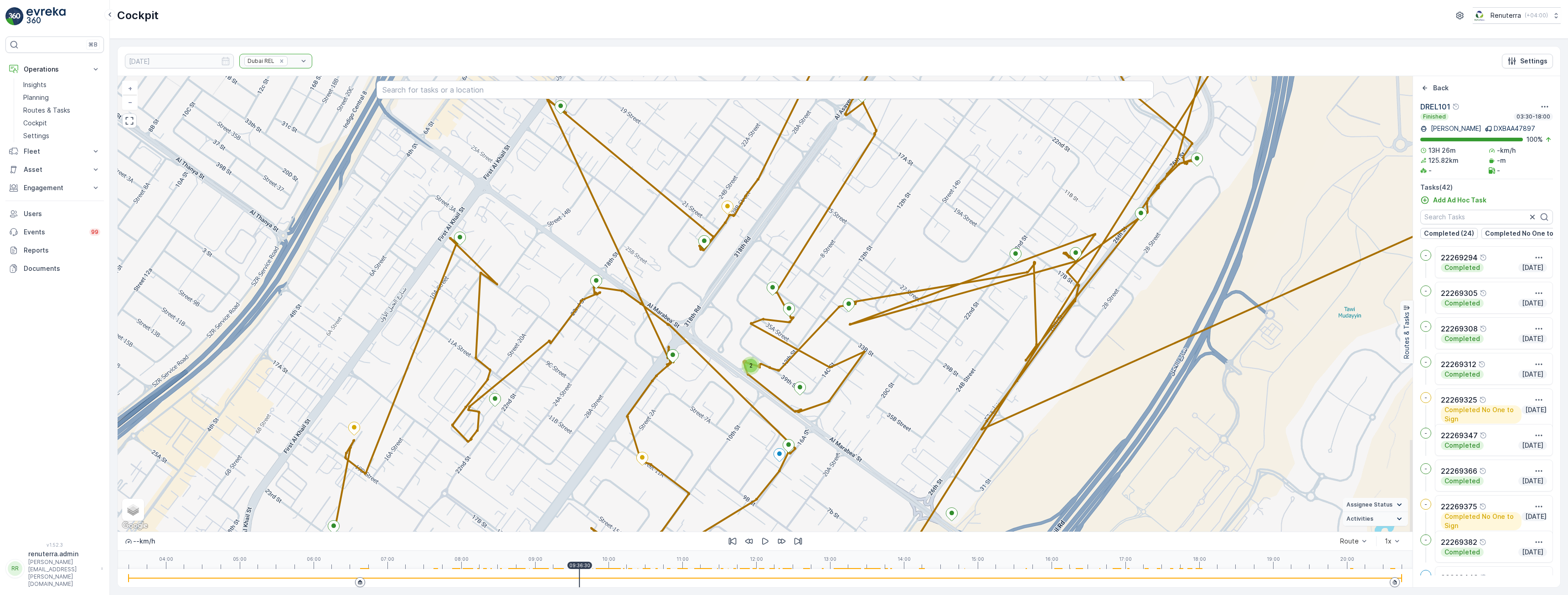
drag, startPoint x: 1035, startPoint y: 191, endPoint x: 1011, endPoint y: 157, distance: 41.6
click at [1011, 157] on div "2 2 2 + − Satellite Roadmap Terrain Hybrid Leaflet Keyboard shortcuts Map Data …" at bounding box center [765, 304] width 1295 height 456
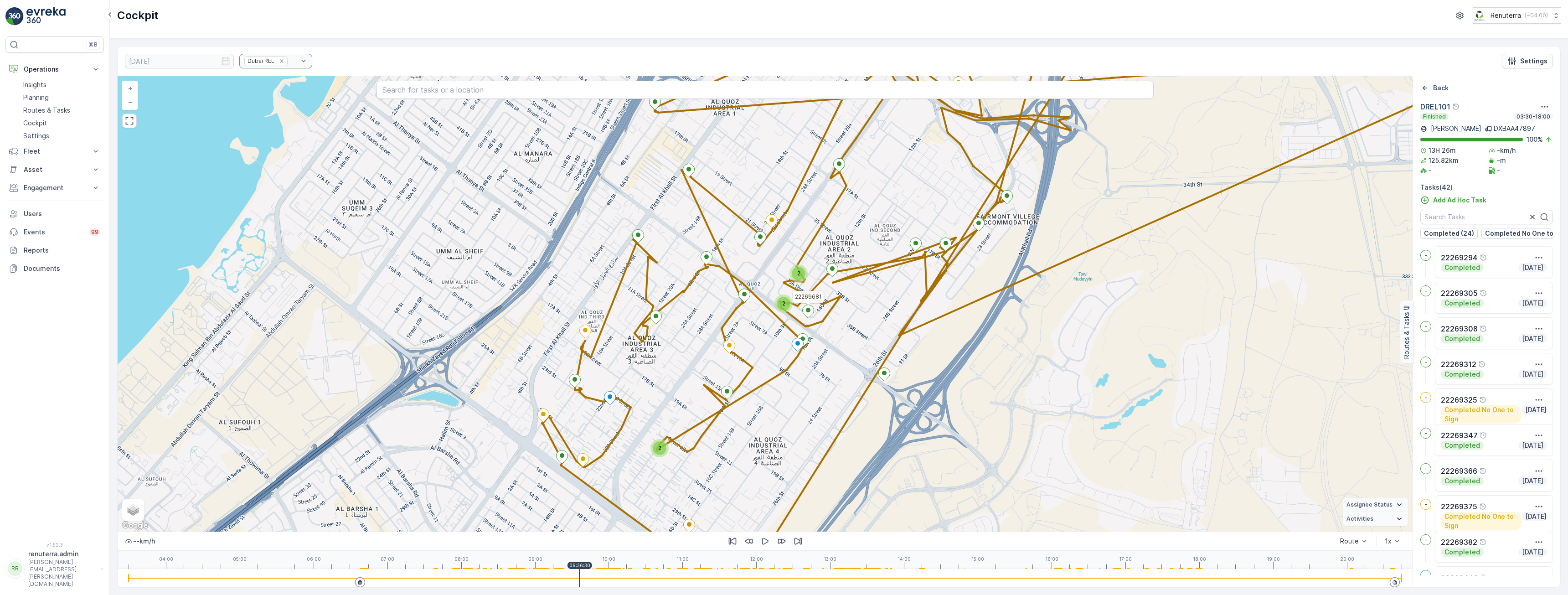
click at [807, 308] on icon at bounding box center [808, 312] width 12 height 13
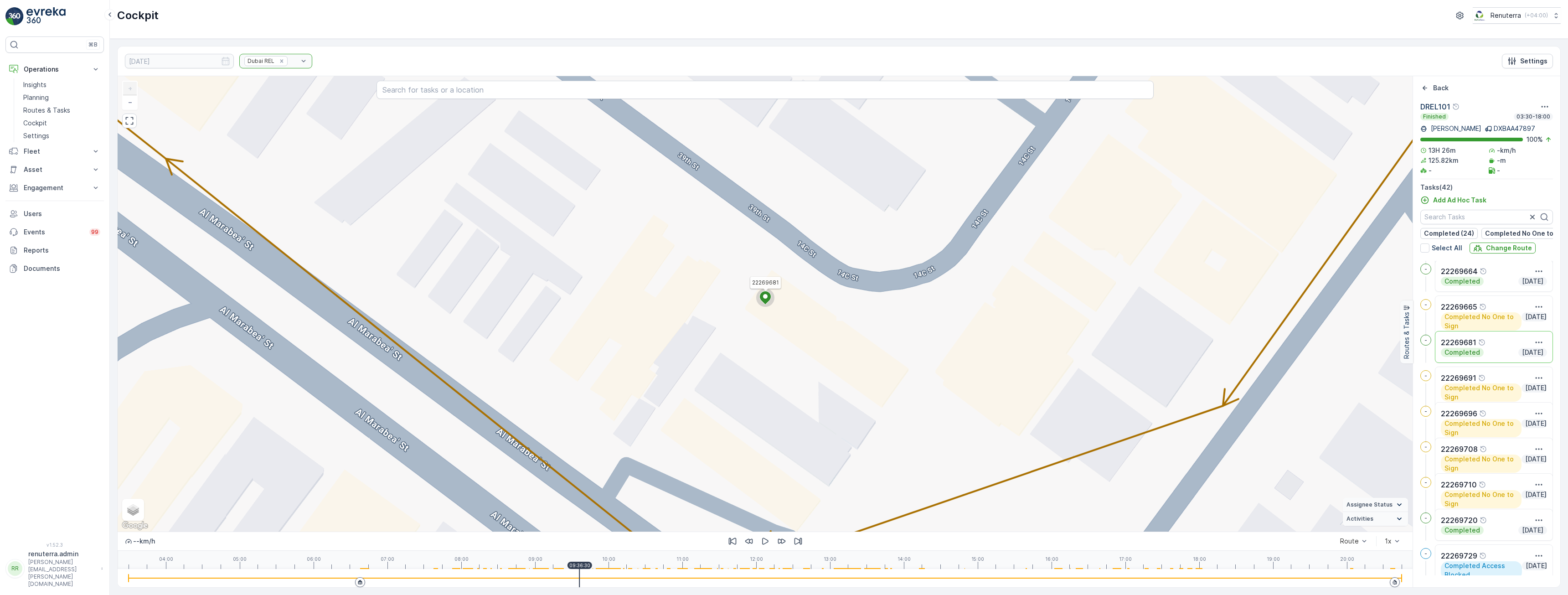
scroll to position [814, 0]
click at [1535, 350] on icon "button" at bounding box center [1539, 347] width 9 height 9
click at [1509, 365] on span "See More Details" at bounding box center [1522, 361] width 53 height 9
click at [765, 295] on ellipse at bounding box center [765, 296] width 4 height 4
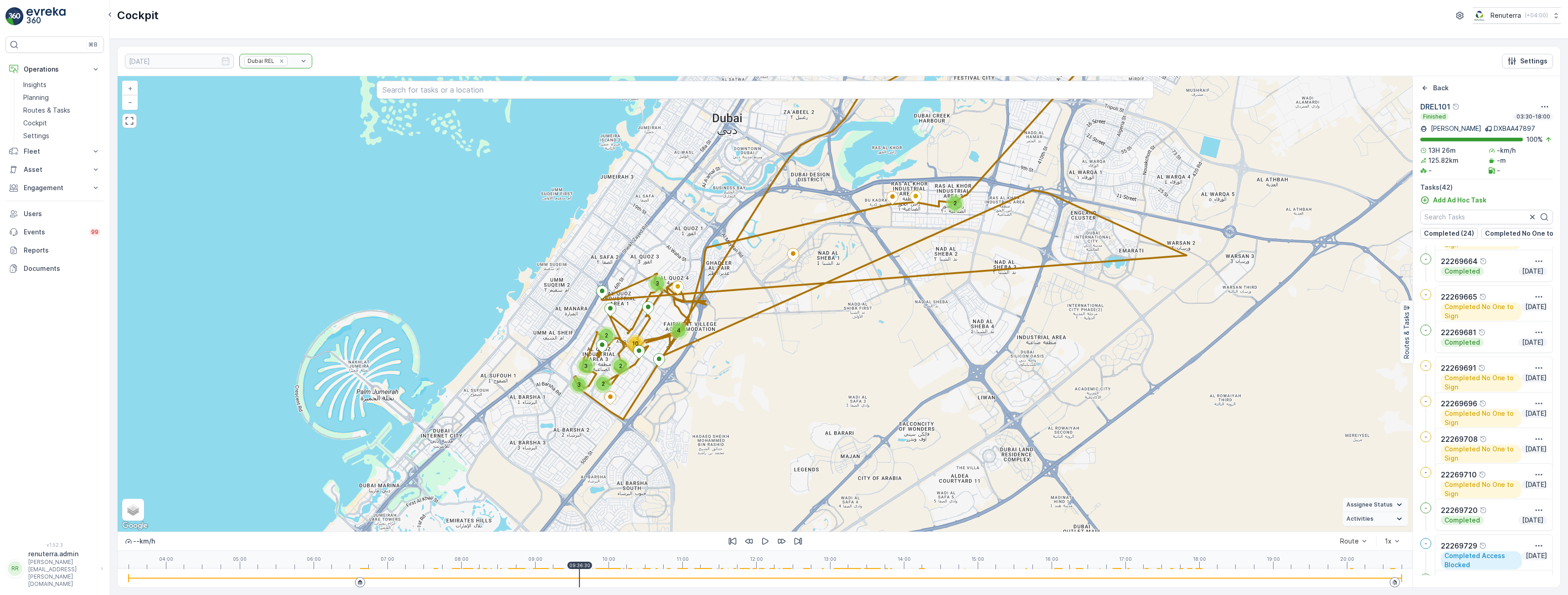
click at [392, 577] on div at bounding box center [765, 579] width 1273 height 18
click at [433, 577] on div at bounding box center [765, 579] width 1273 height 18
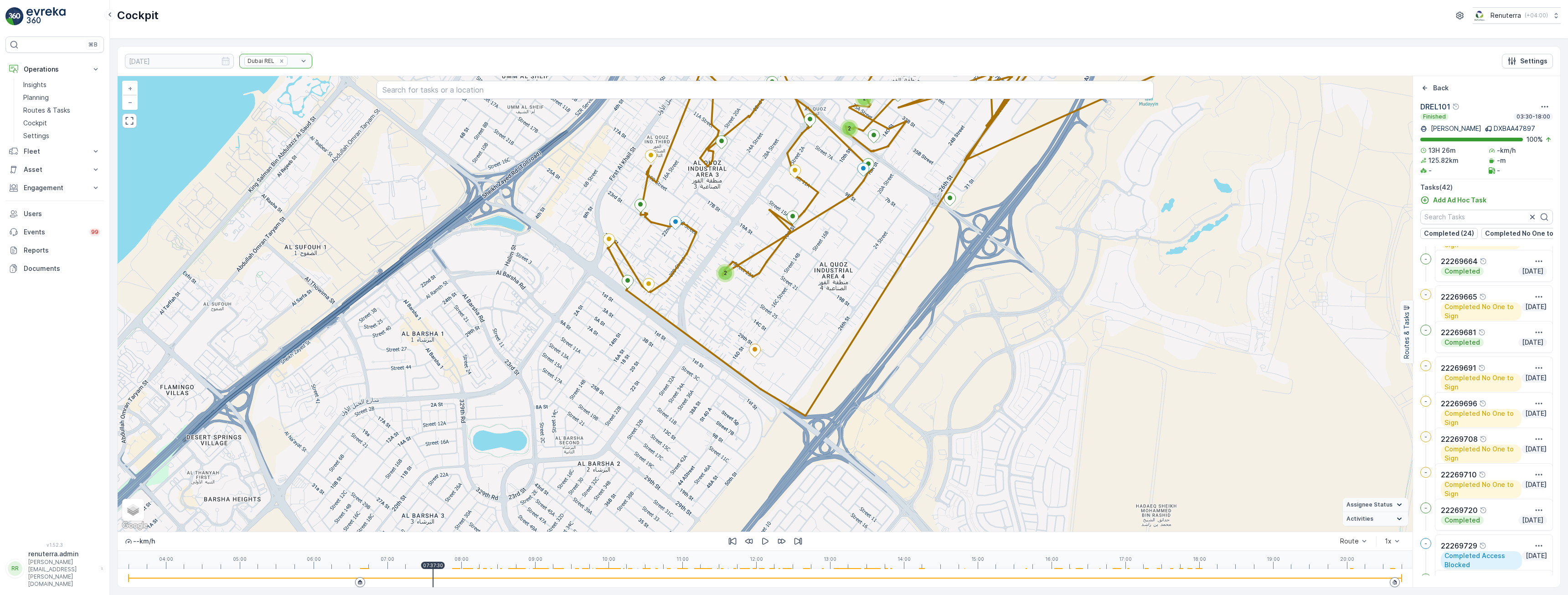
click at [458, 577] on div at bounding box center [765, 579] width 1273 height 18
click at [486, 577] on div at bounding box center [765, 579] width 1273 height 18
click at [502, 578] on div at bounding box center [765, 578] width 1273 height 1
click at [534, 579] on div at bounding box center [765, 578] width 1273 height 1
click at [564, 579] on div at bounding box center [765, 578] width 1273 height 1
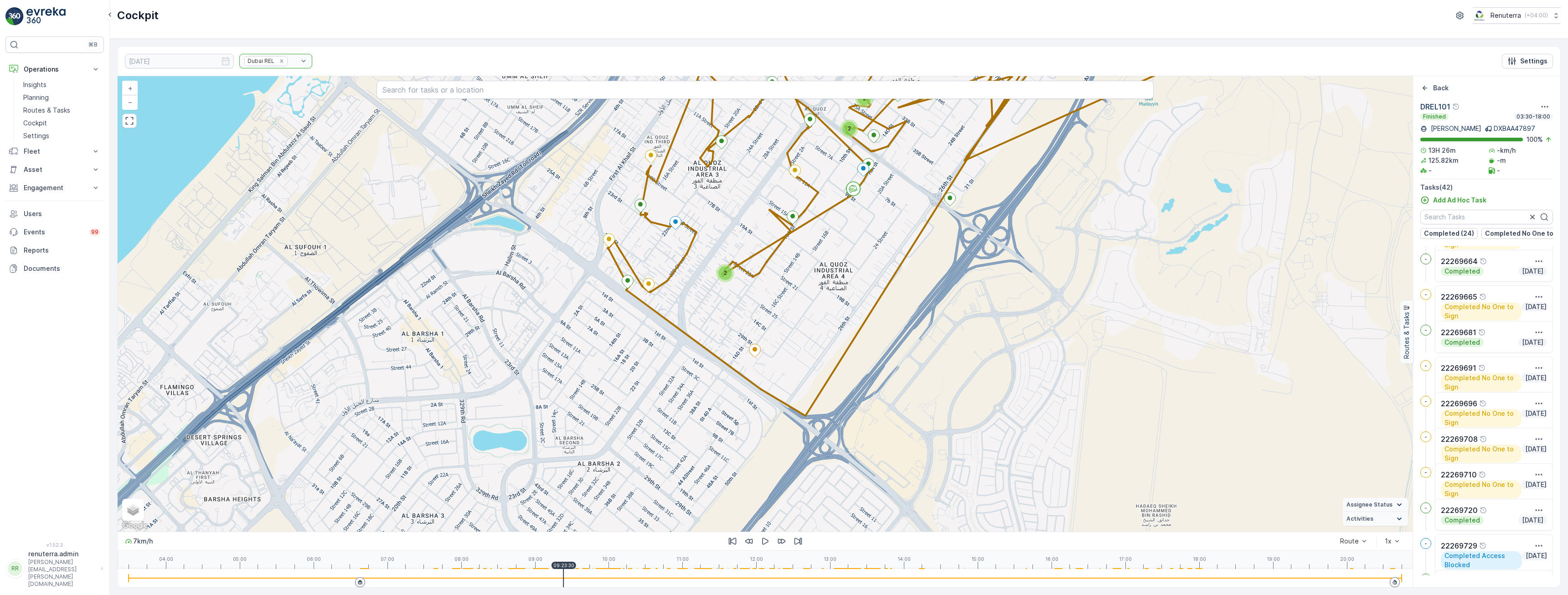
click at [600, 577] on div at bounding box center [765, 579] width 1273 height 18
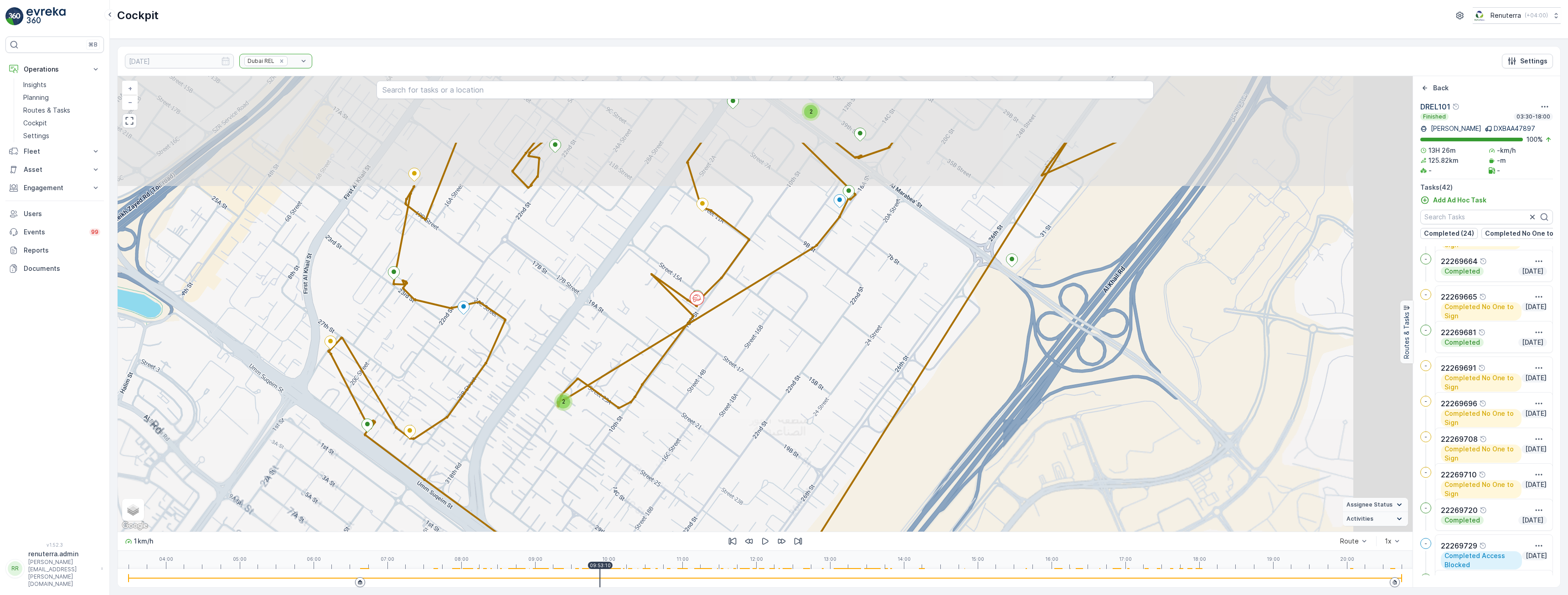
drag, startPoint x: 846, startPoint y: 220, endPoint x: 738, endPoint y: 360, distance: 176.8
click at [738, 360] on div "2 2 2 + − Satellite Roadmap Terrain Hybrid Leaflet Keyboard shortcuts Map Data …" at bounding box center [765, 304] width 1295 height 456
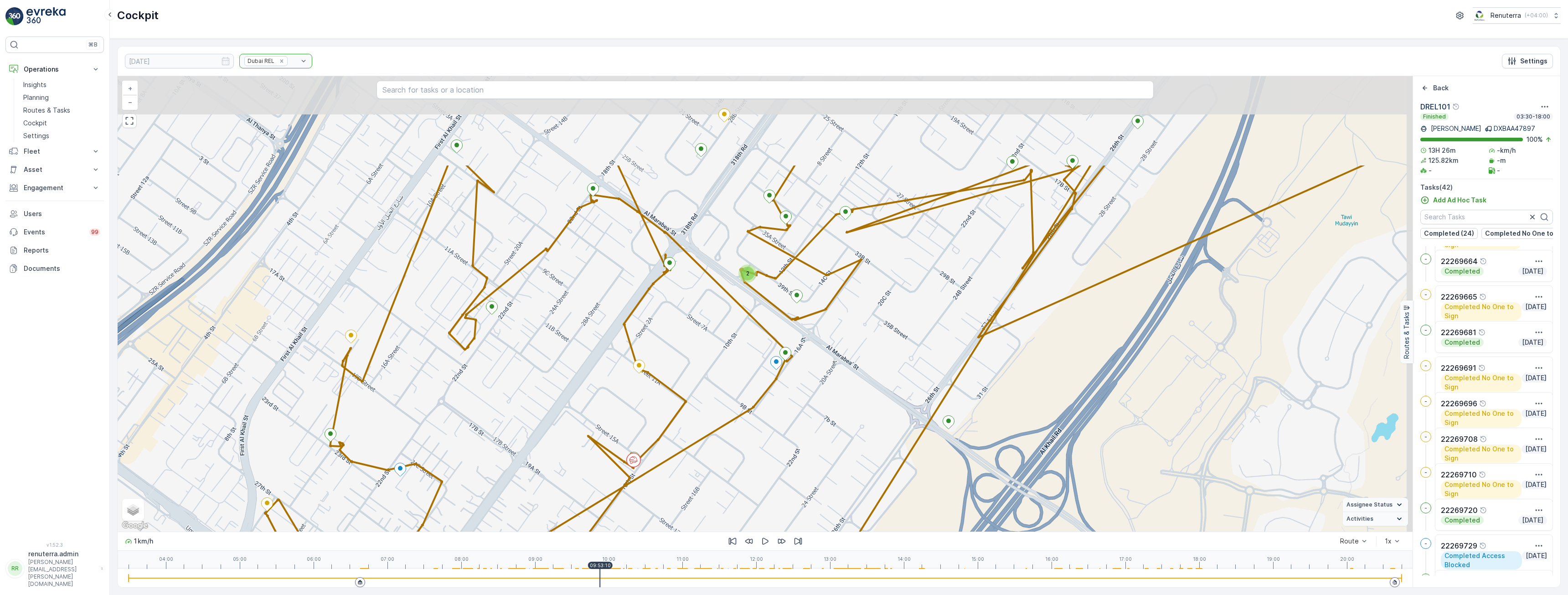
drag, startPoint x: 791, startPoint y: 203, endPoint x: 752, endPoint y: 337, distance: 139.6
click at [752, 337] on div "2 2 2 + − Satellite Roadmap Terrain Hybrid Leaflet Keyboard shortcuts Map Data …" at bounding box center [765, 304] width 1295 height 456
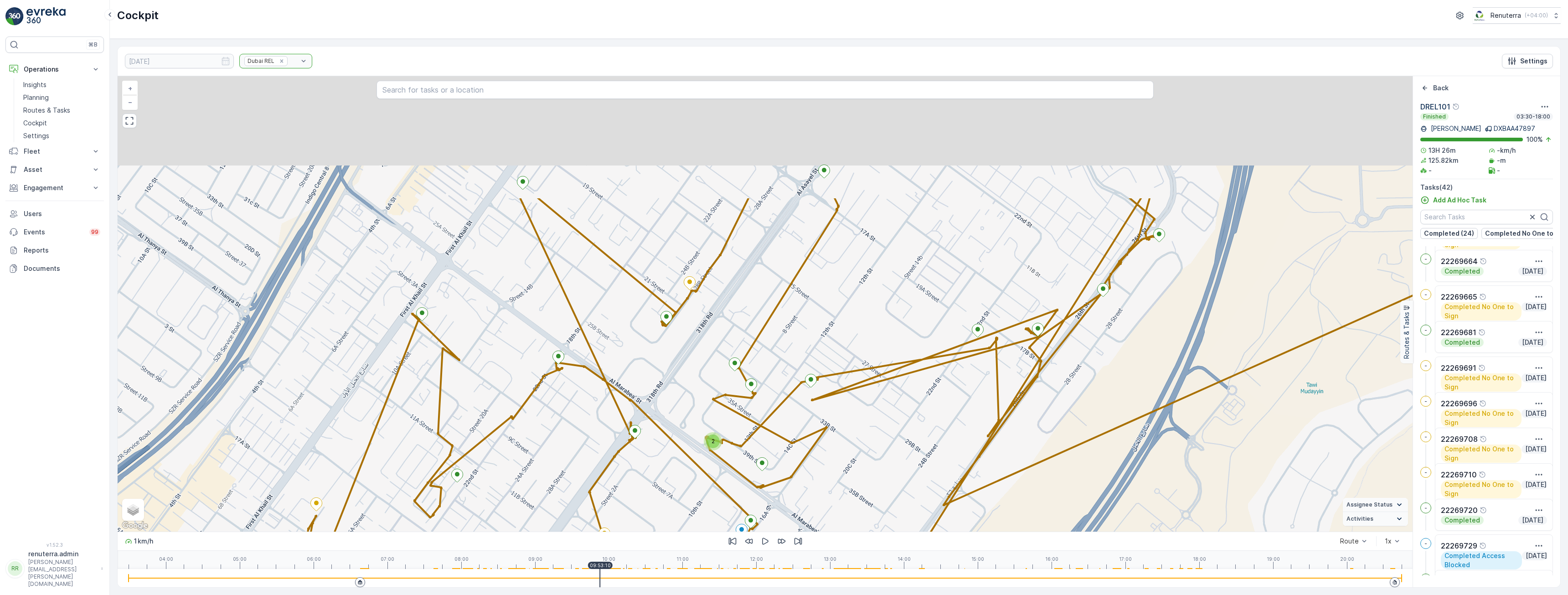
drag, startPoint x: 810, startPoint y: 208, endPoint x: 776, endPoint y: 365, distance: 160.6
click at [776, 365] on div "2 2 2 + − Satellite Roadmap Terrain Hybrid Leaflet Keyboard shortcuts Map Data …" at bounding box center [765, 304] width 1295 height 456
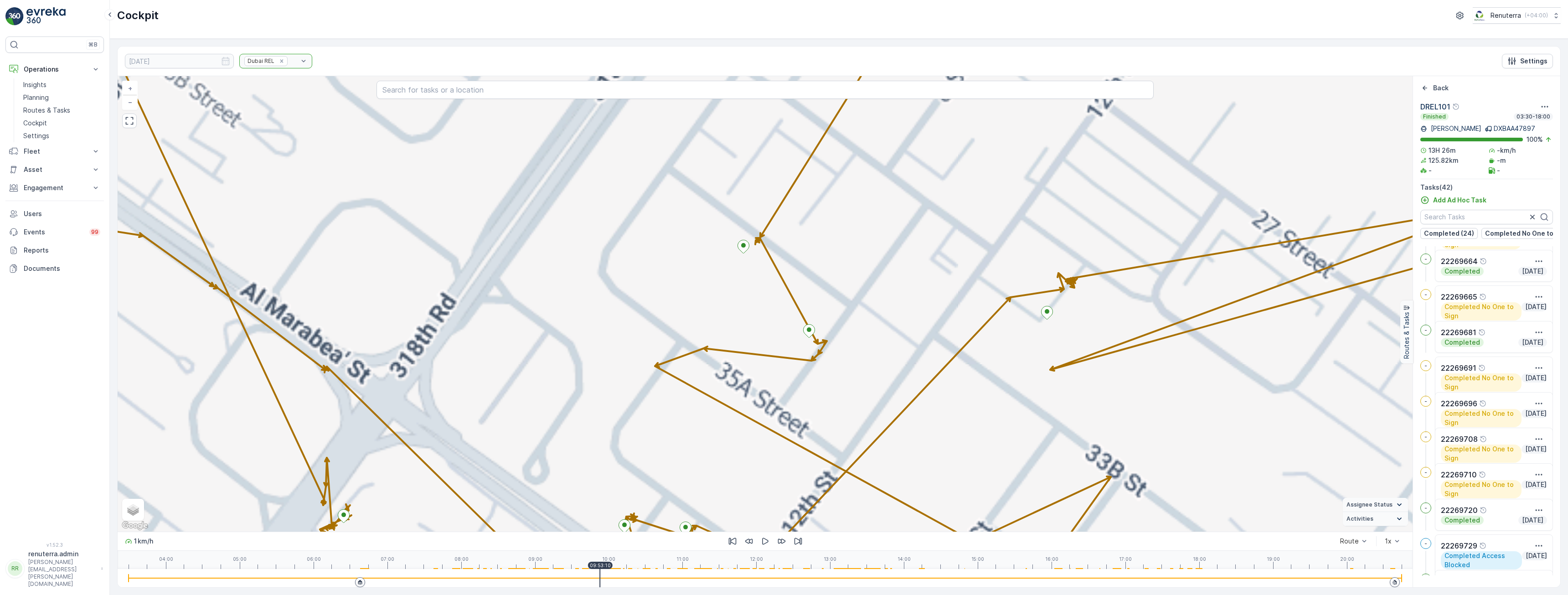
drag, startPoint x: 727, startPoint y: 460, endPoint x: 784, endPoint y: 231, distance: 236.0
click at [785, 228] on div "2 2 2 + − Satellite Roadmap Terrain Hybrid Leaflet Keyboard shortcuts Map Data …" at bounding box center [765, 304] width 1295 height 456
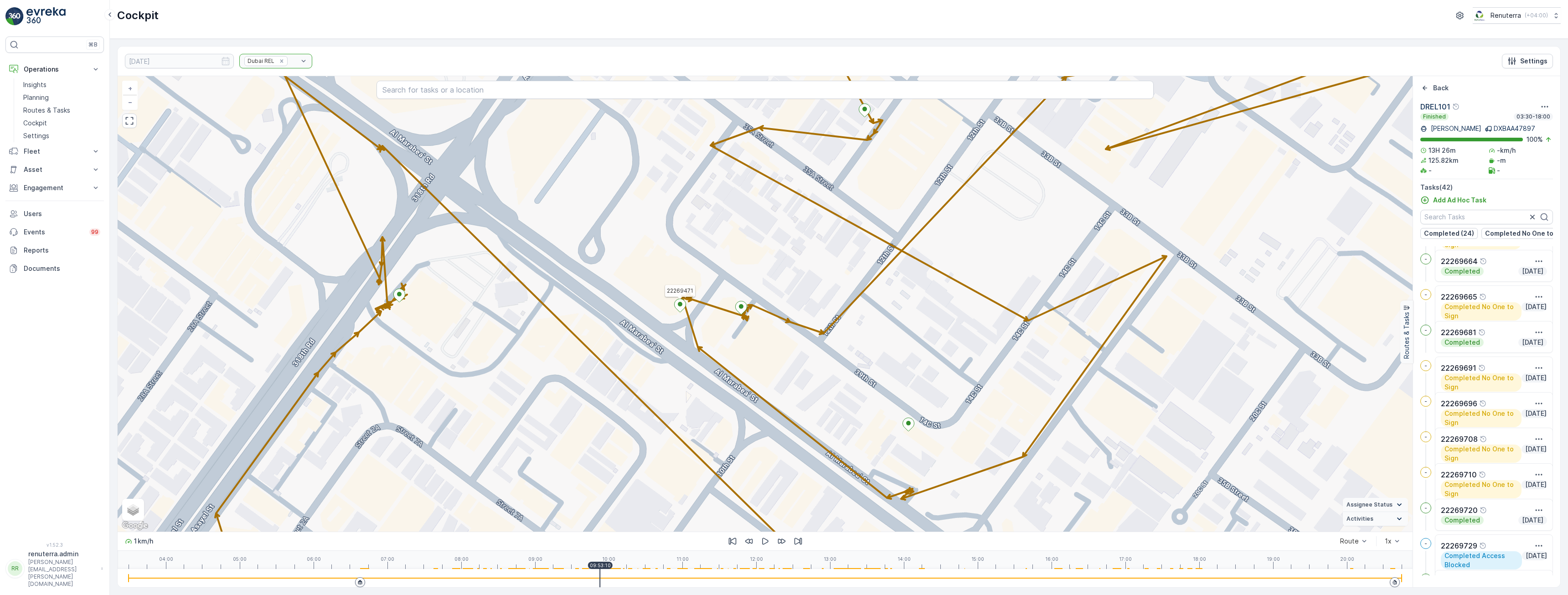
click at [679, 309] on icon at bounding box center [680, 306] width 12 height 13
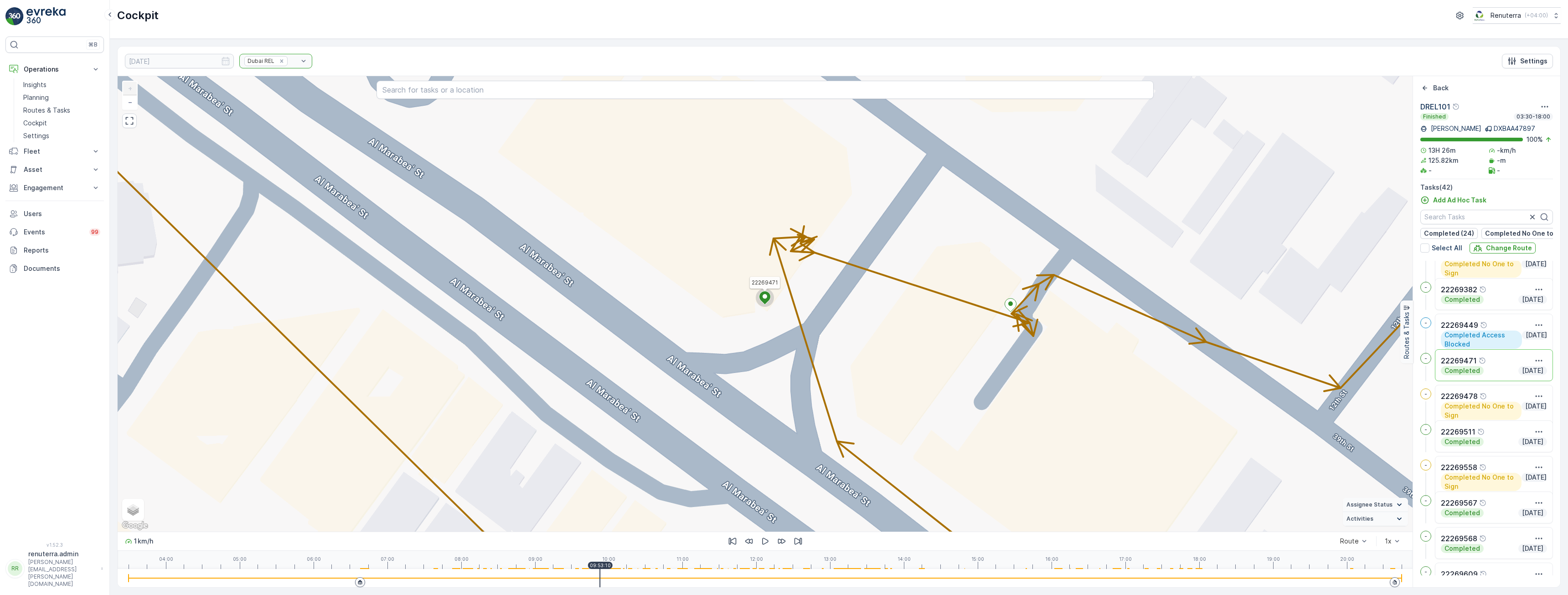
scroll to position [222, 0]
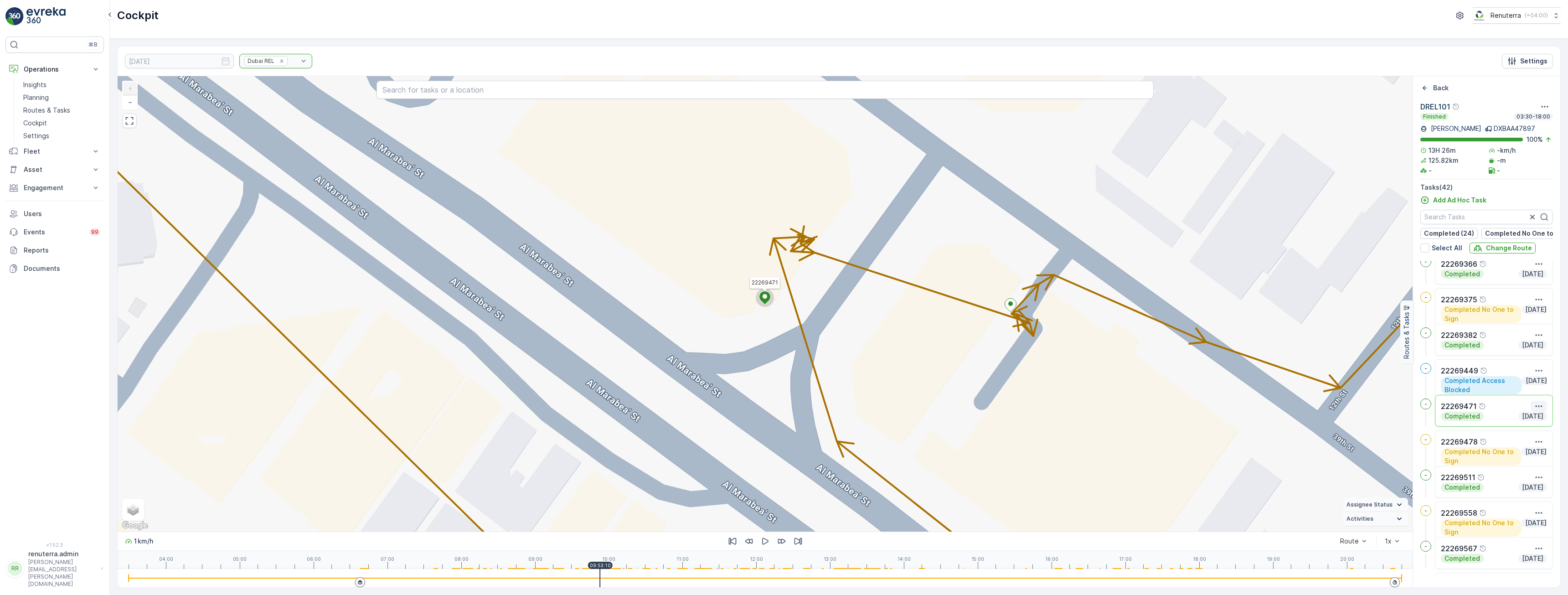
click at [1535, 409] on icon "button" at bounding box center [1539, 406] width 9 height 9
click at [1518, 424] on span "See More Details" at bounding box center [1522, 420] width 53 height 9
click at [761, 294] on icon at bounding box center [765, 298] width 12 height 13
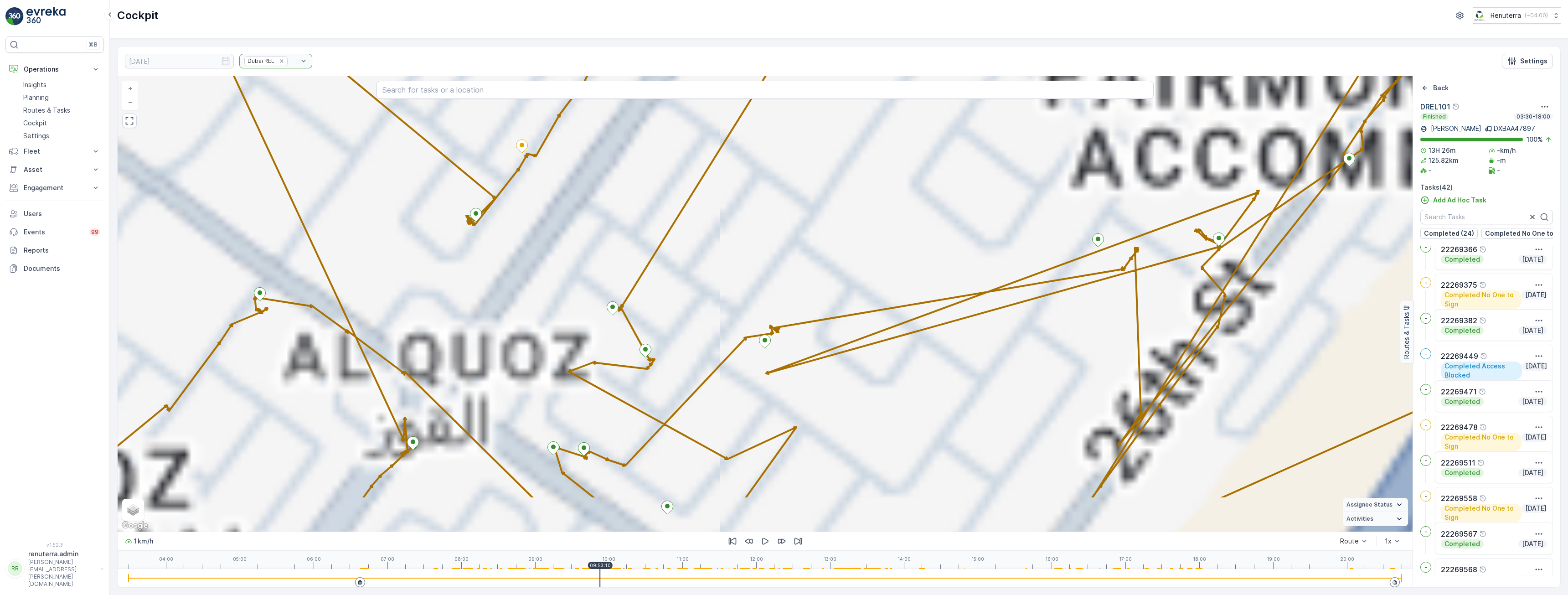
drag, startPoint x: 705, startPoint y: 308, endPoint x: 847, endPoint y: 208, distance: 173.7
click at [847, 208] on div "2 2 2 2 + − Satellite Roadmap Terrain Hybrid Leaflet Keyboard shortcuts Map Dat…" at bounding box center [765, 304] width 1295 height 456
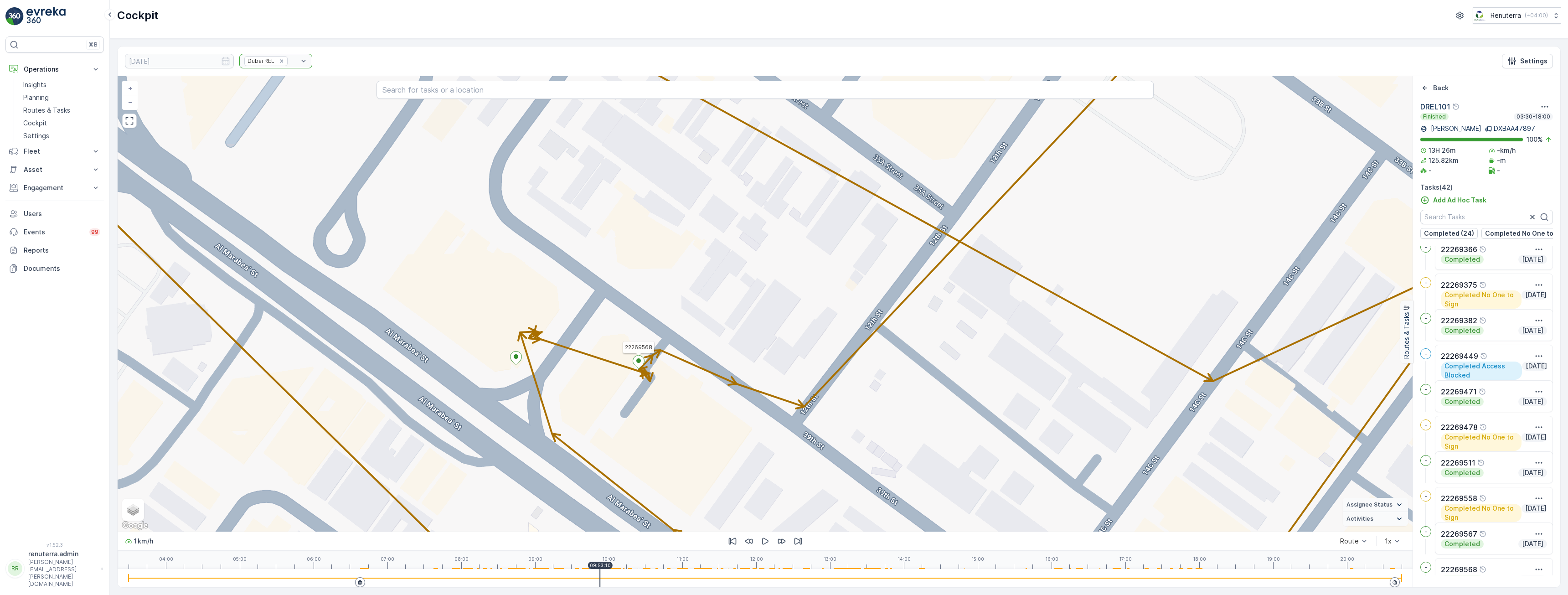
click at [641, 359] on icon at bounding box center [639, 362] width 12 height 13
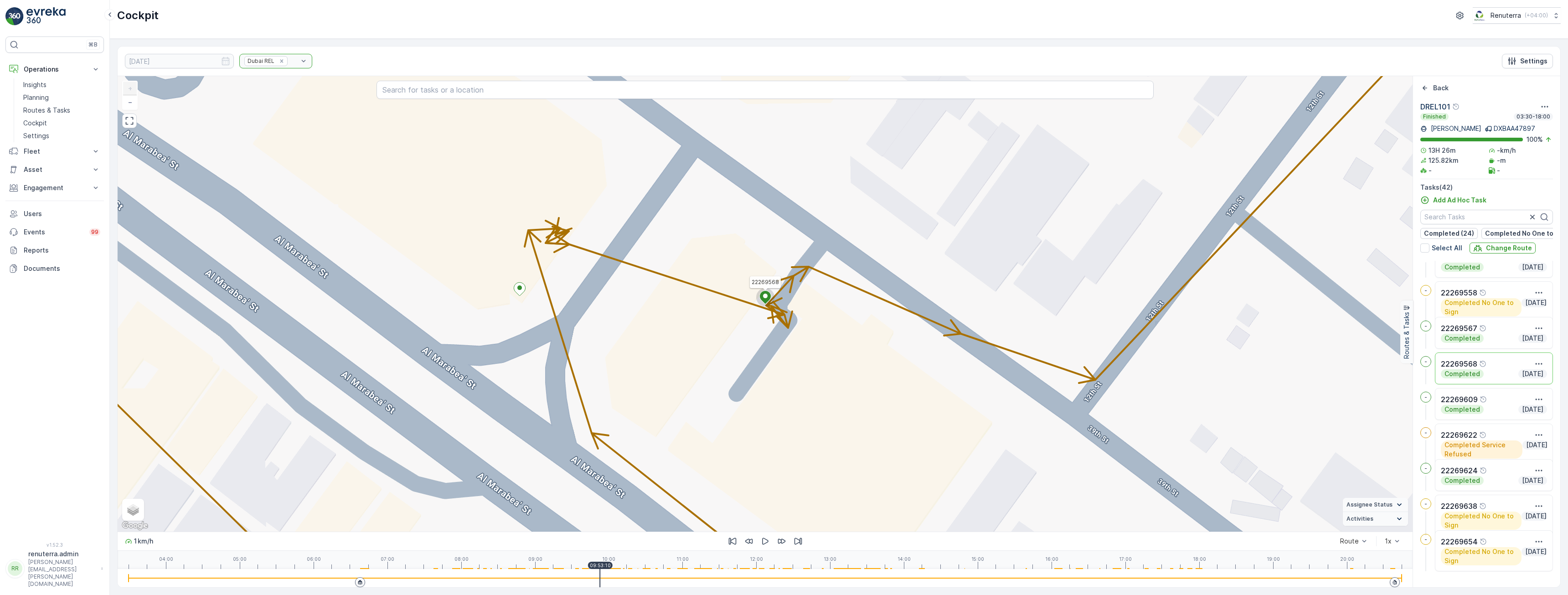
scroll to position [359, 0]
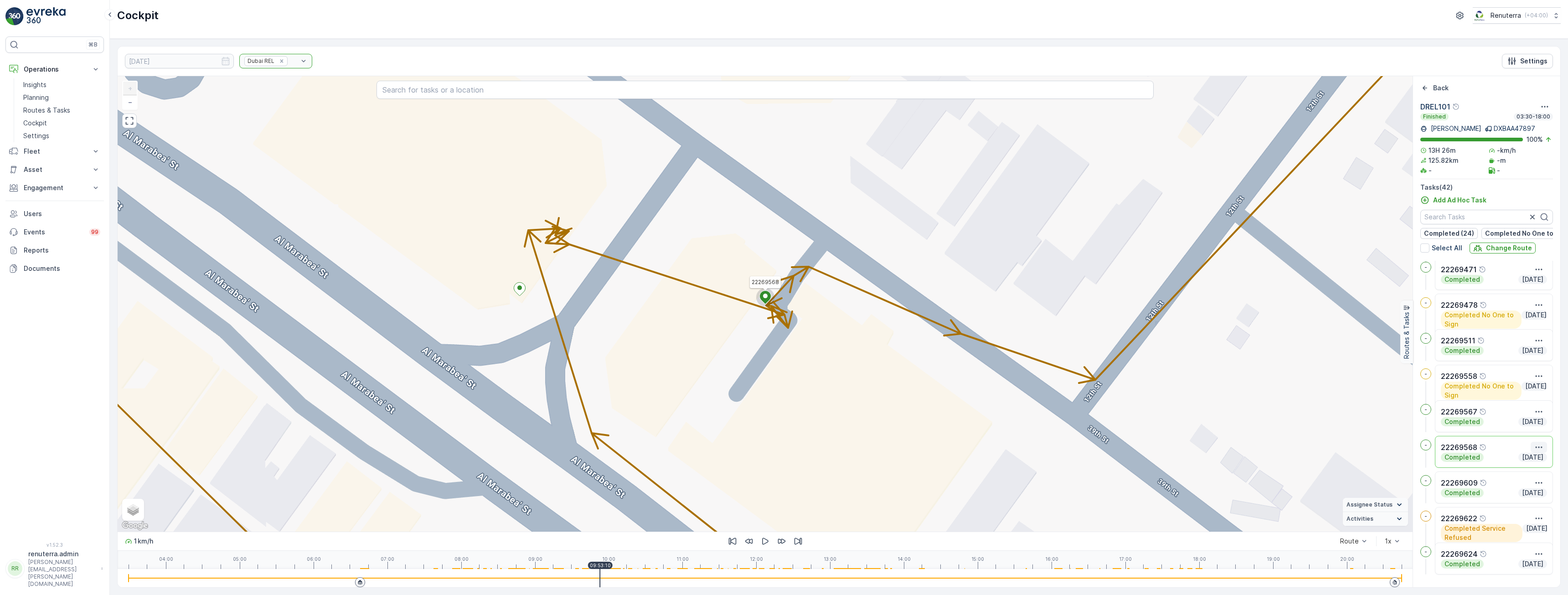
click at [1535, 451] on icon "button" at bounding box center [1539, 447] width 9 height 9
click at [1516, 466] on span "See More Details" at bounding box center [1522, 461] width 53 height 9
click at [517, 291] on icon at bounding box center [520, 289] width 12 height 13
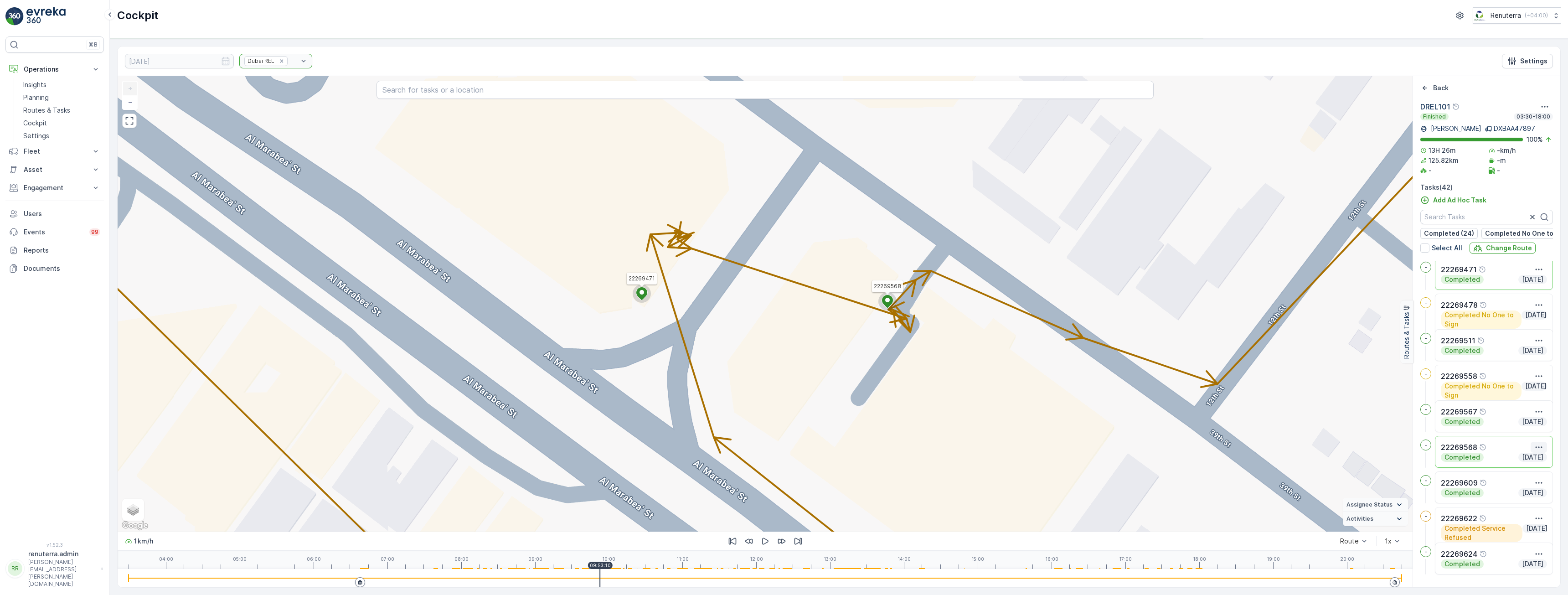
click at [1536, 448] on icon "button" at bounding box center [1539, 447] width 7 height 1
click at [1527, 462] on span "See More Details" at bounding box center [1522, 461] width 53 height 9
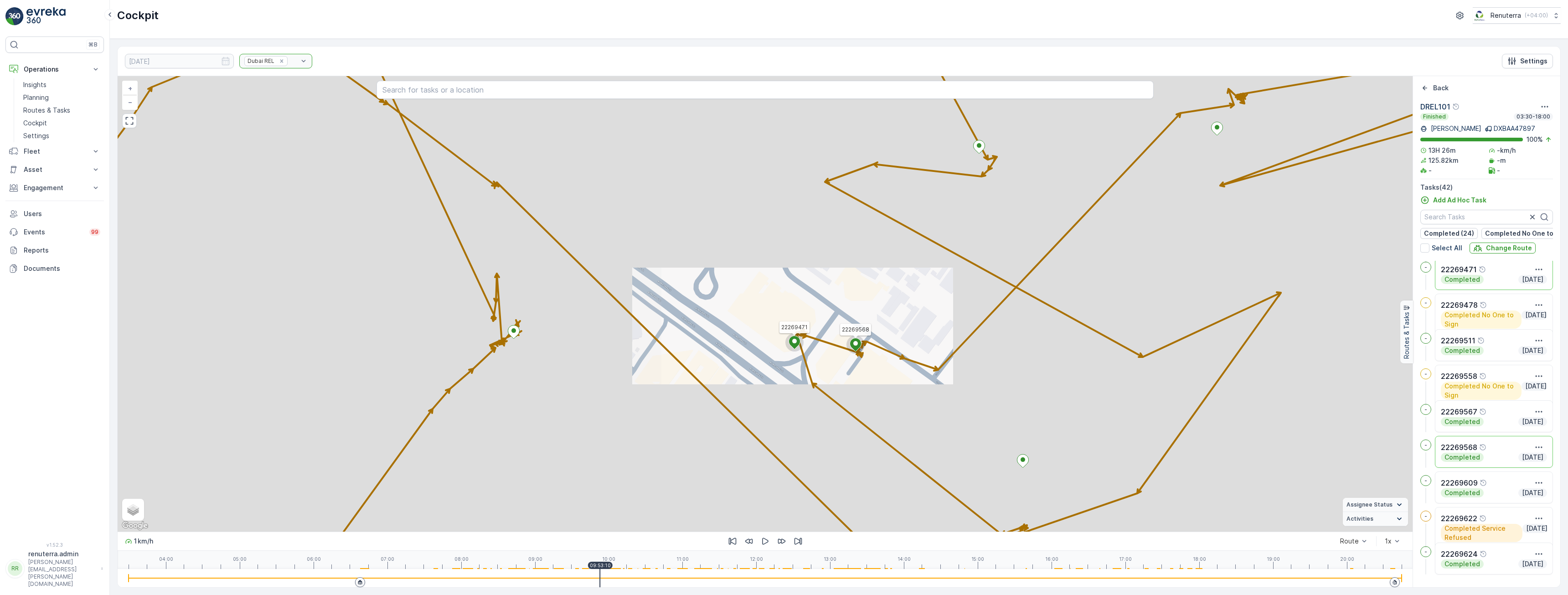
drag, startPoint x: 949, startPoint y: 422, endPoint x: 752, endPoint y: 236, distance: 270.9
click at [752, 236] on div "22269471 22269568 + − Satellite Roadmap Terrain Hybrid Leaflet Keyboard shortcu…" at bounding box center [765, 304] width 1295 height 456
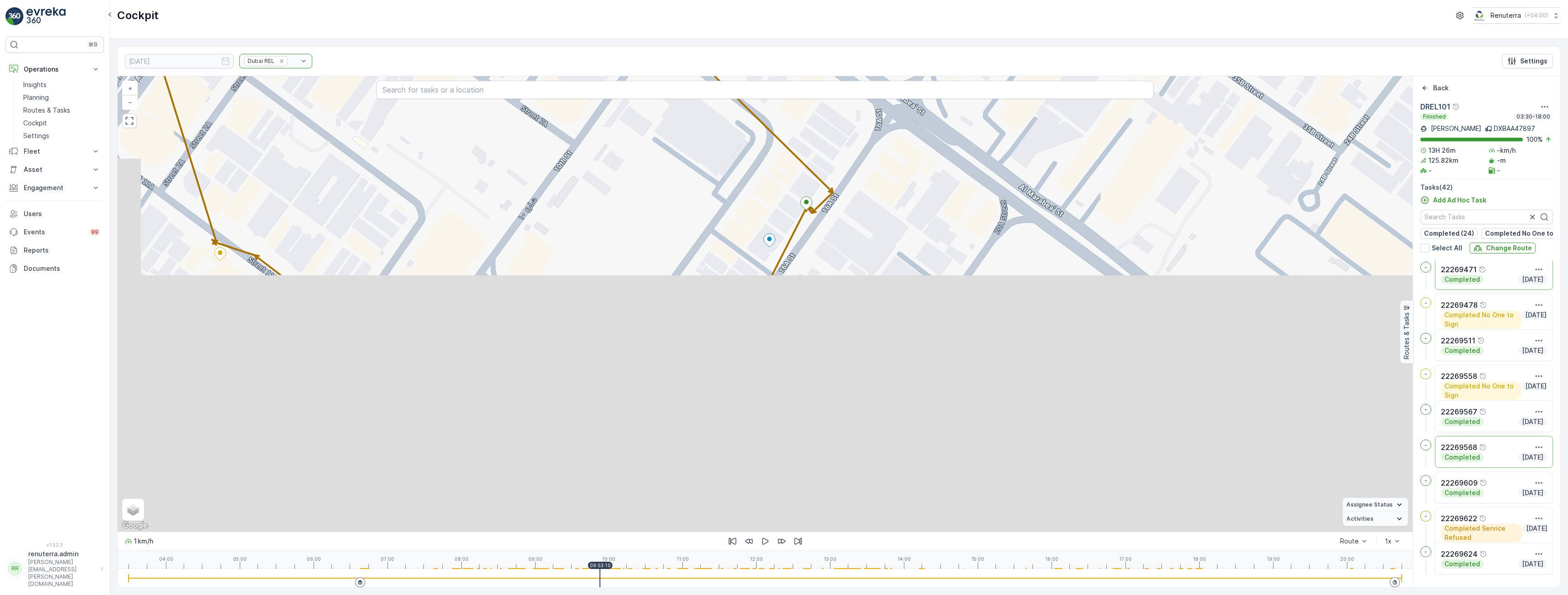
drag, startPoint x: 822, startPoint y: 435, endPoint x: 848, endPoint y: 135, distance: 301.1
click at [848, 135] on div "22269471 22269568 + − Satellite Roadmap Terrain Hybrid Leaflet Keyboard shortcu…" at bounding box center [765, 304] width 1295 height 456
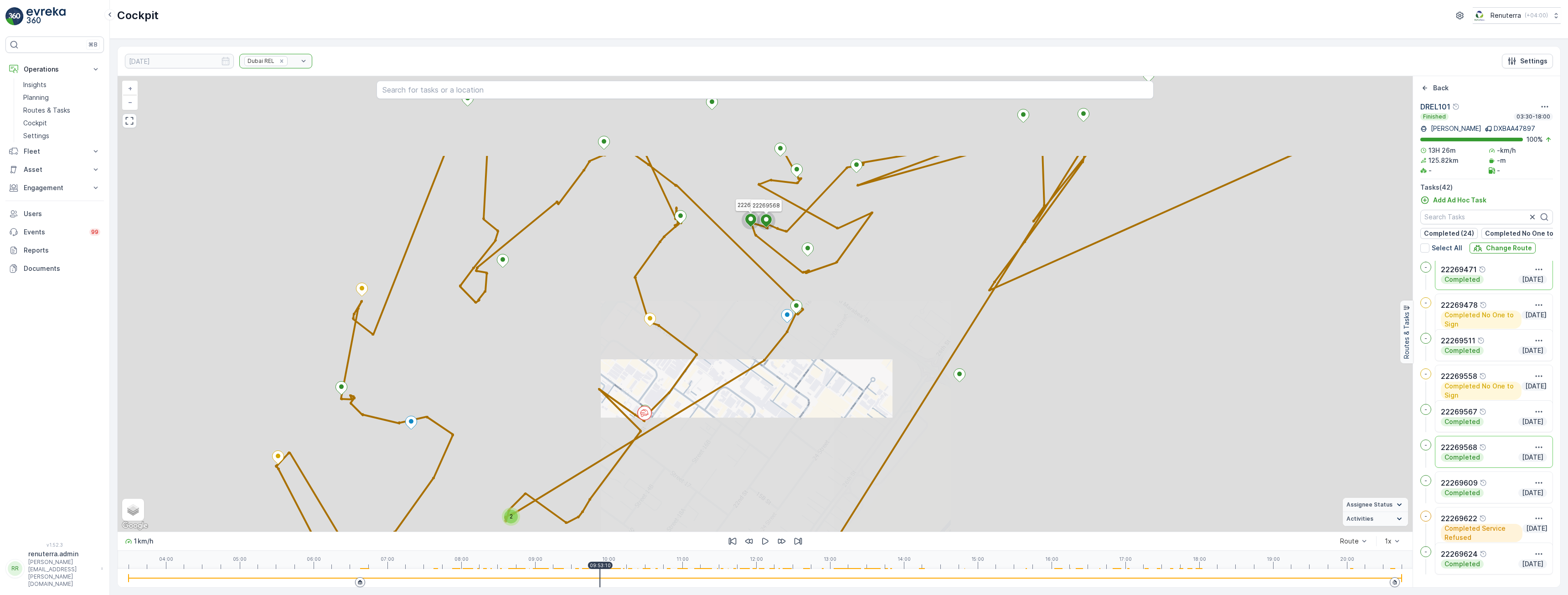
drag, startPoint x: 919, startPoint y: 215, endPoint x: 847, endPoint y: 283, distance: 99.0
click at [843, 315] on div "2 2 22269471 22269568 + − Satellite Roadmap Terrain Hybrid Leaflet Keyboard sho…" at bounding box center [765, 304] width 1295 height 456
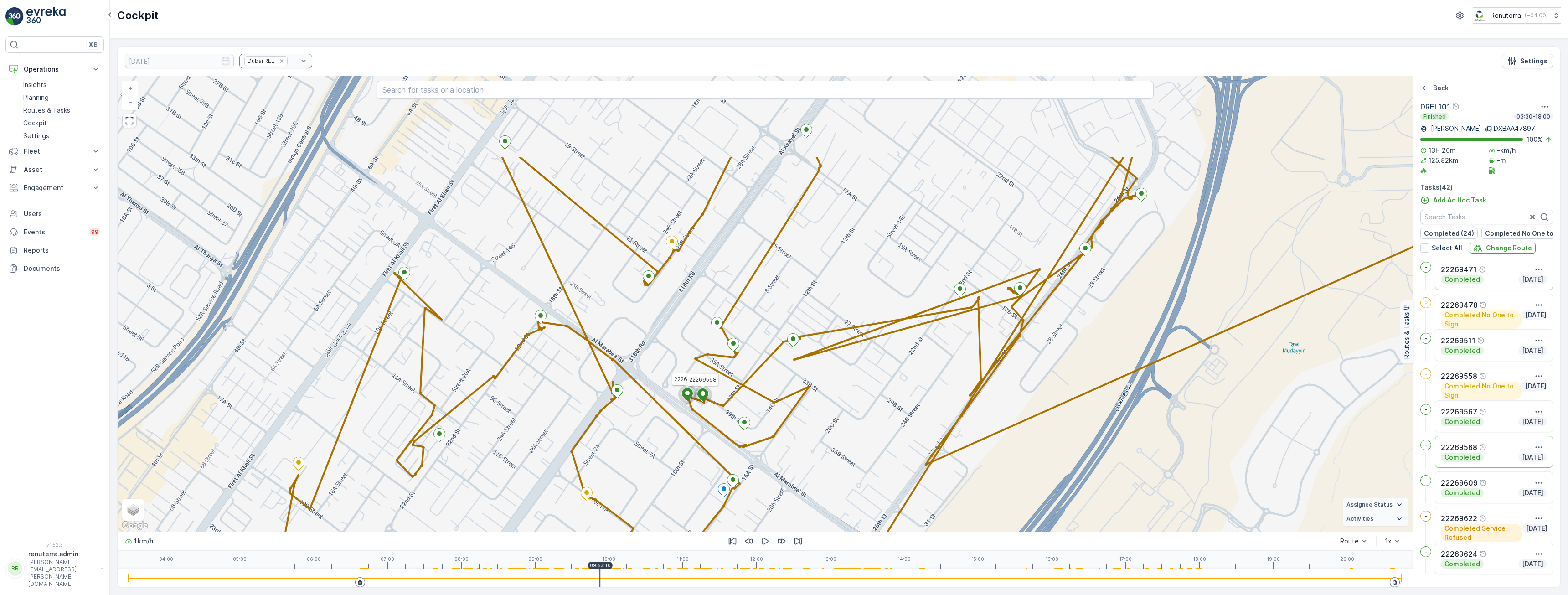
drag, startPoint x: 801, startPoint y: 303, endPoint x: 797, endPoint y: 326, distance: 23.3
click at [797, 326] on div "2 2 22269471 22269568 + − Satellite Roadmap Terrain Hybrid Leaflet Keyboard sho…" at bounding box center [765, 304] width 1295 height 456
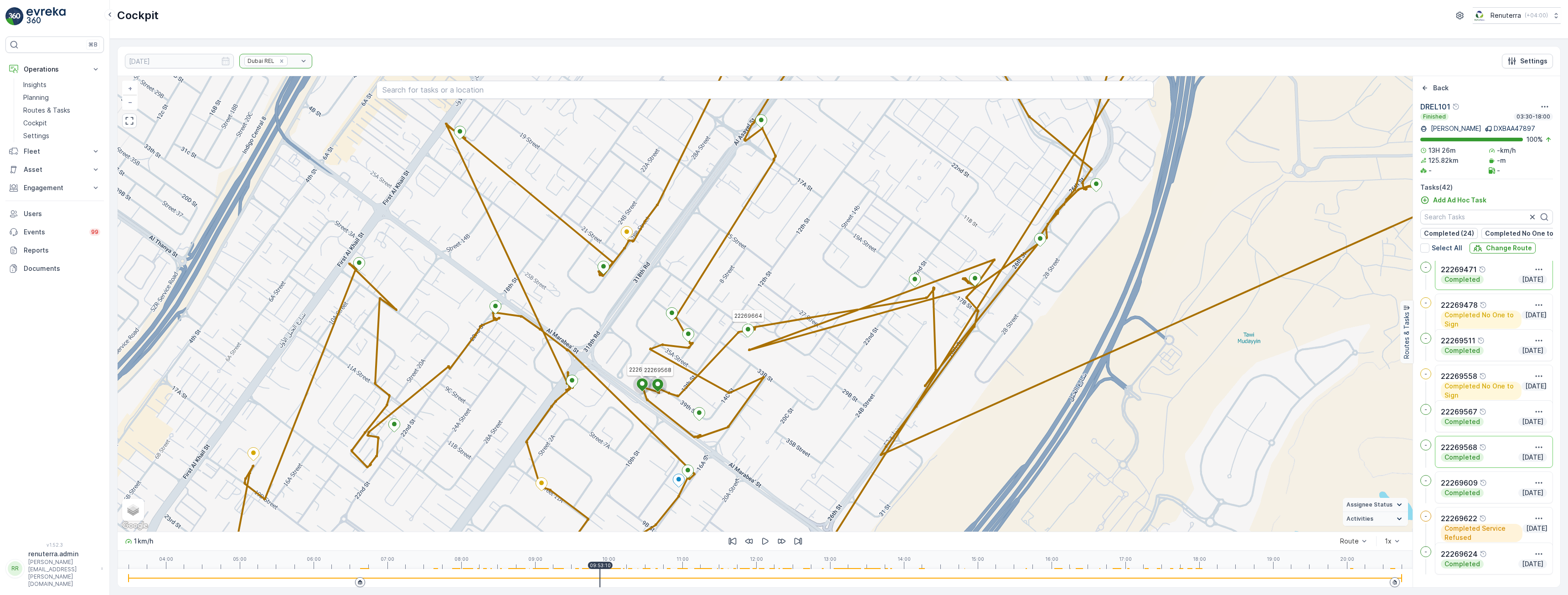
drag, startPoint x: 995, startPoint y: 325, endPoint x: 861, endPoint y: 292, distance: 138.0
click at [861, 292] on div "2 2 22269471 22269568 22269664 + − Satellite Roadmap Terrain Hybrid Leaflet Key…" at bounding box center [765, 304] width 1295 height 456
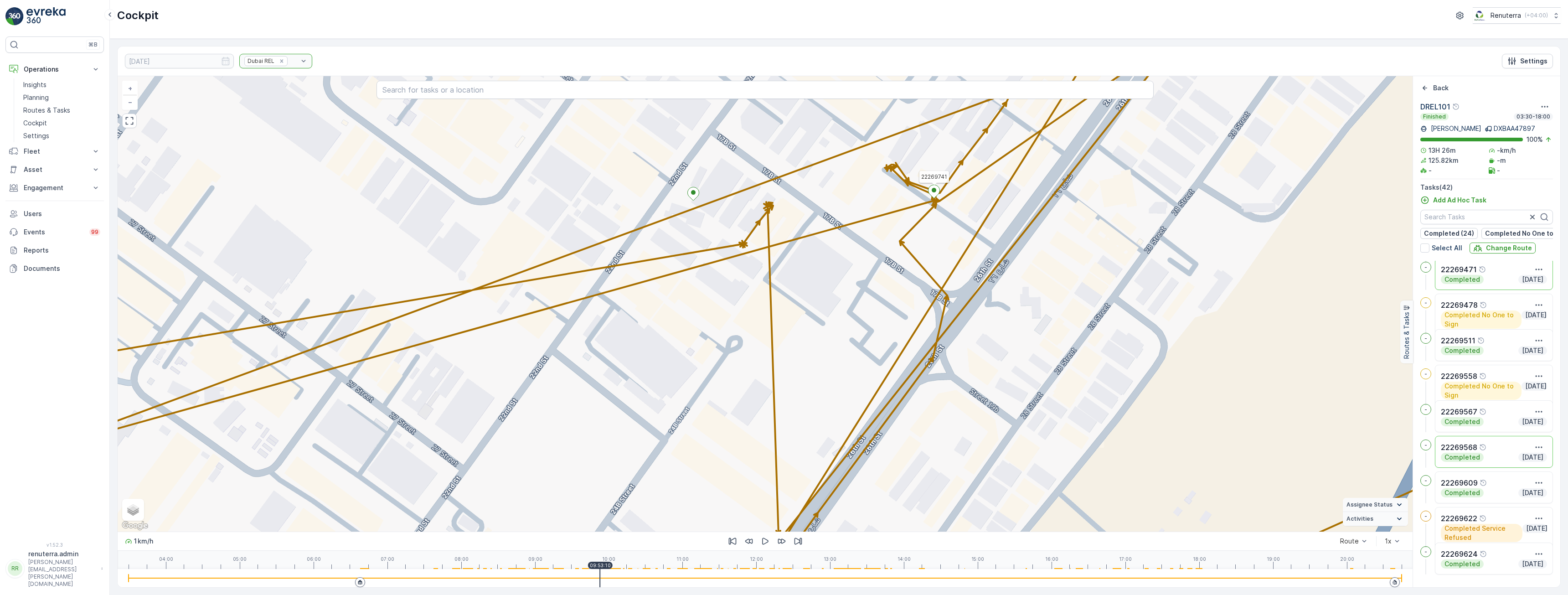
click at [934, 189] on ellipse at bounding box center [934, 190] width 4 height 4
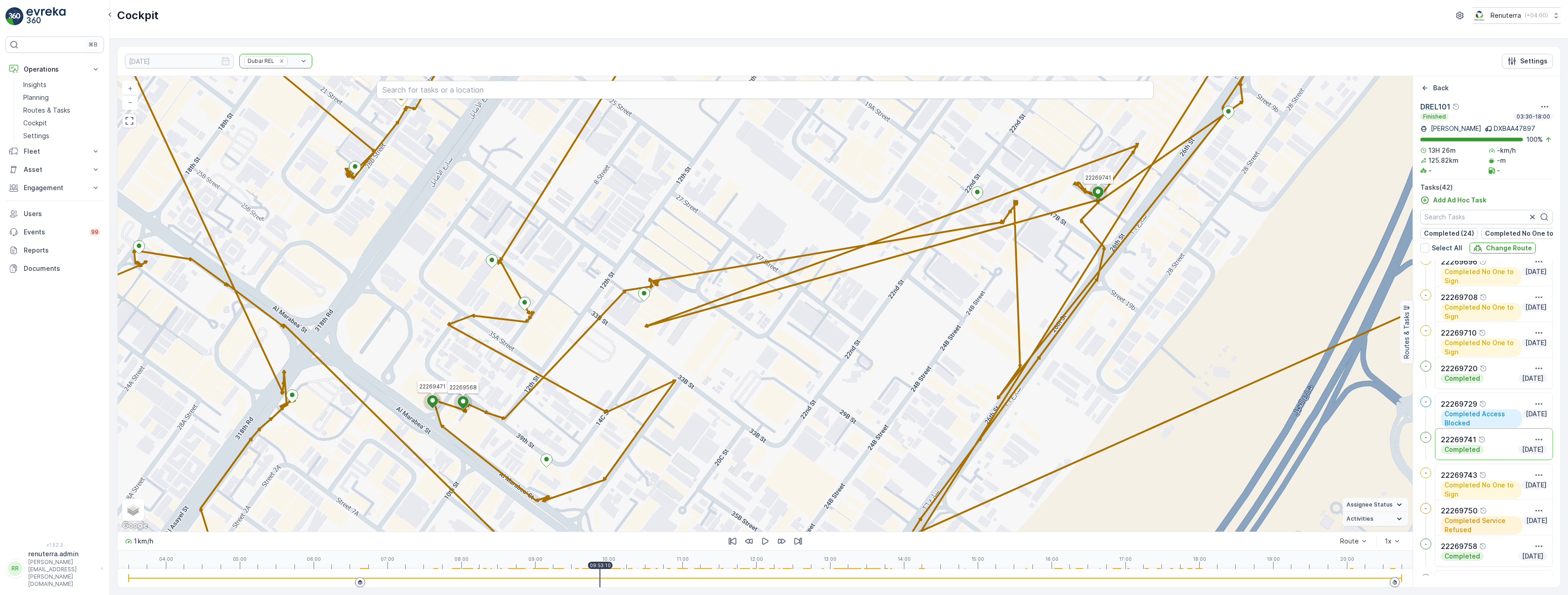
scroll to position [951, 0]
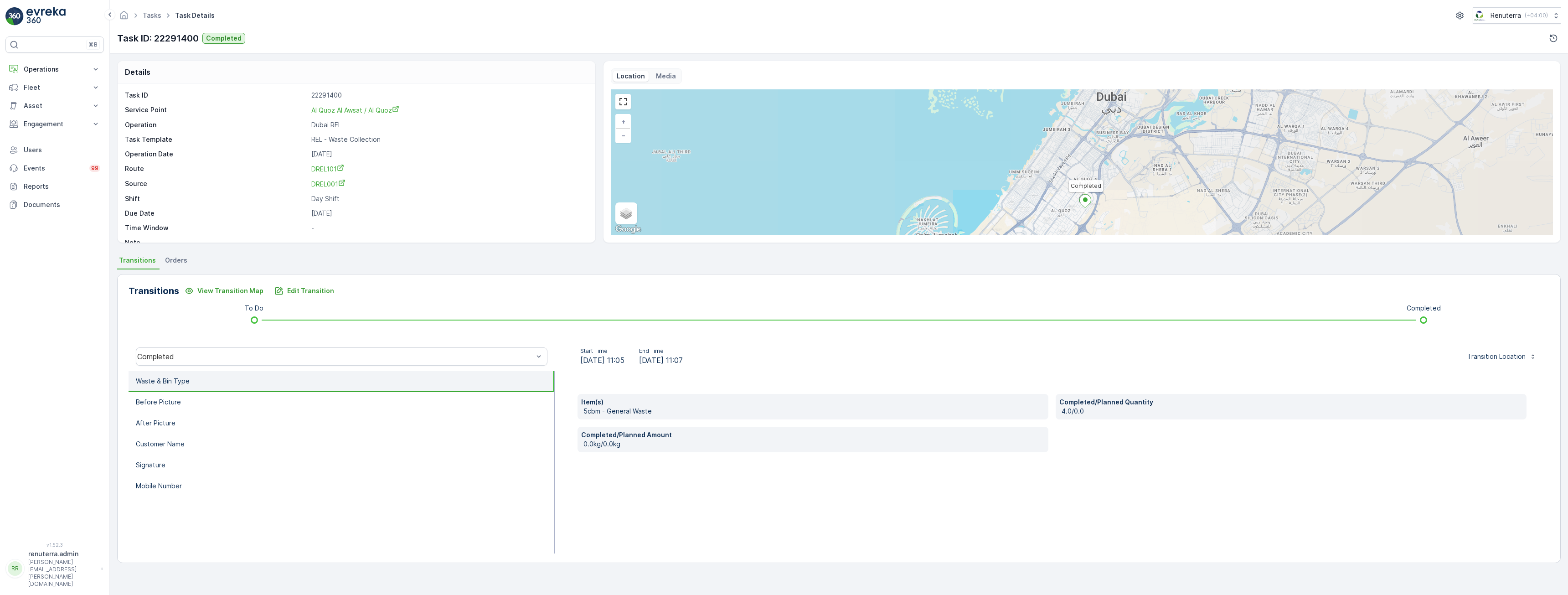
drag, startPoint x: 1082, startPoint y: 144, endPoint x: 1086, endPoint y: 203, distance: 59.1
click at [1086, 203] on icon at bounding box center [1085, 202] width 12 height 13
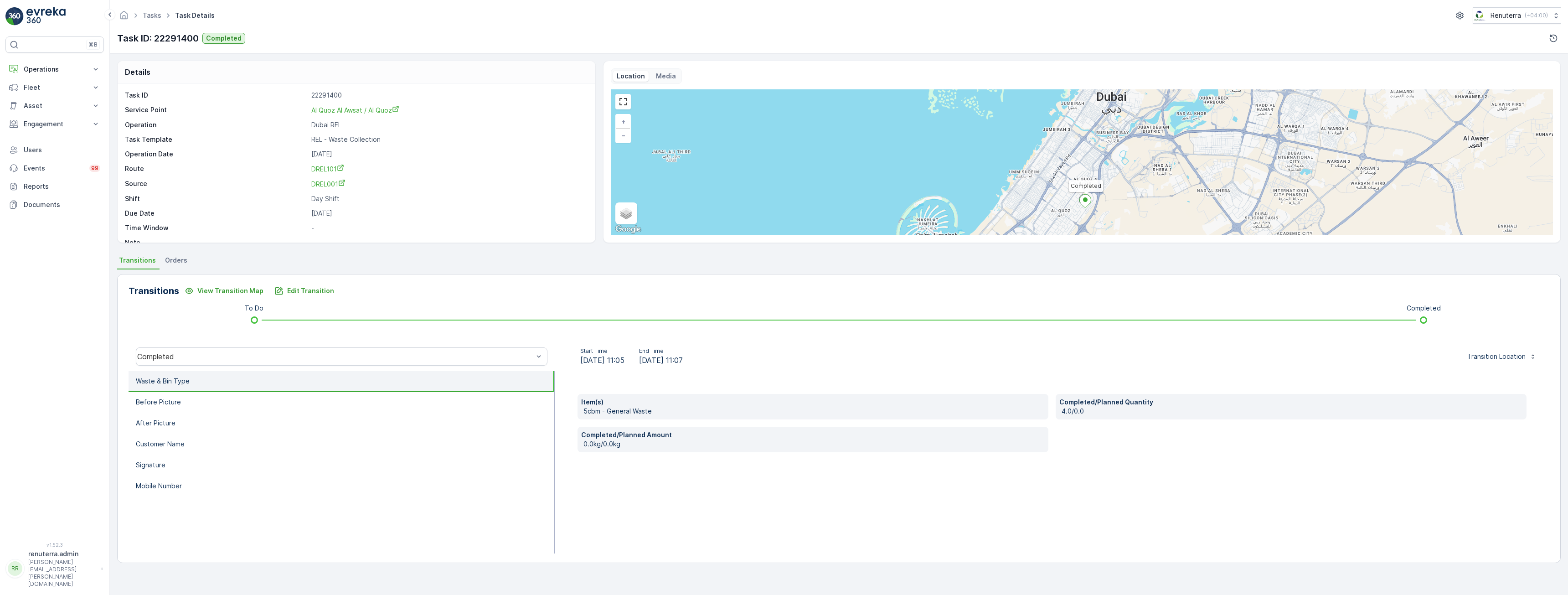
click at [660, 74] on p "Media" at bounding box center [666, 76] width 20 height 9
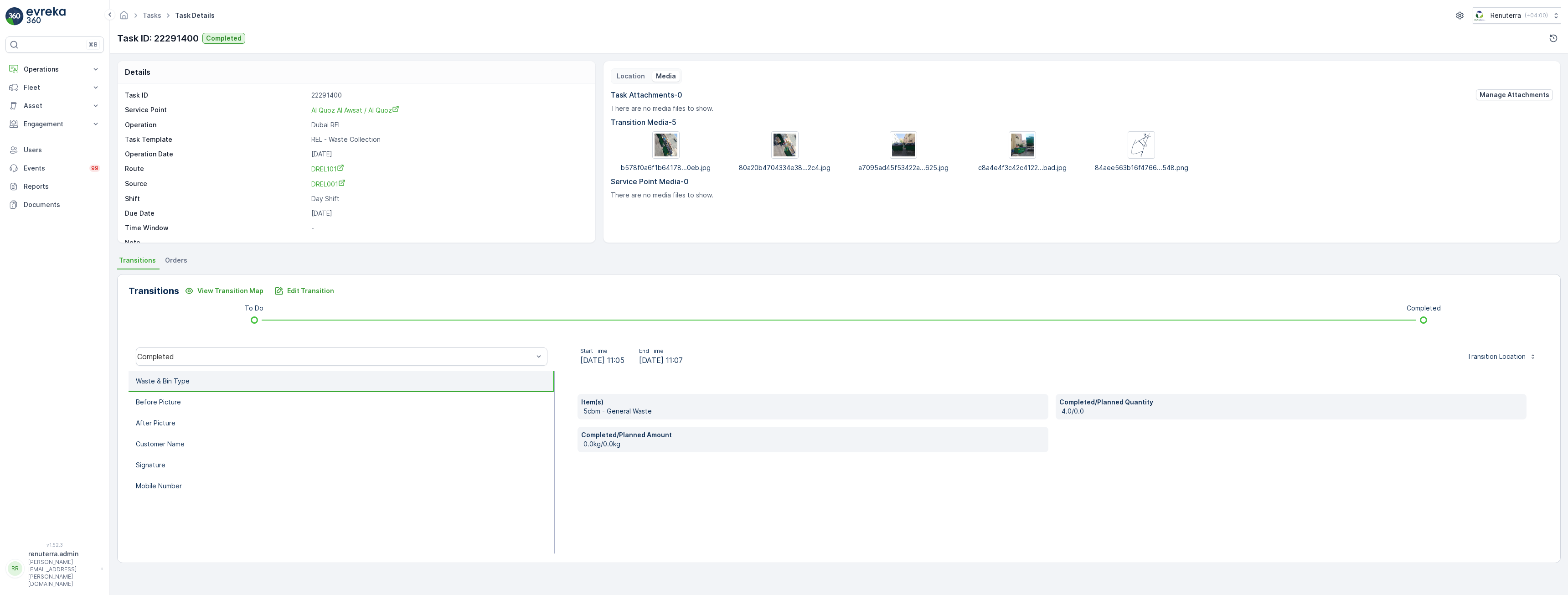
click at [634, 79] on p "Location" at bounding box center [631, 76] width 28 height 9
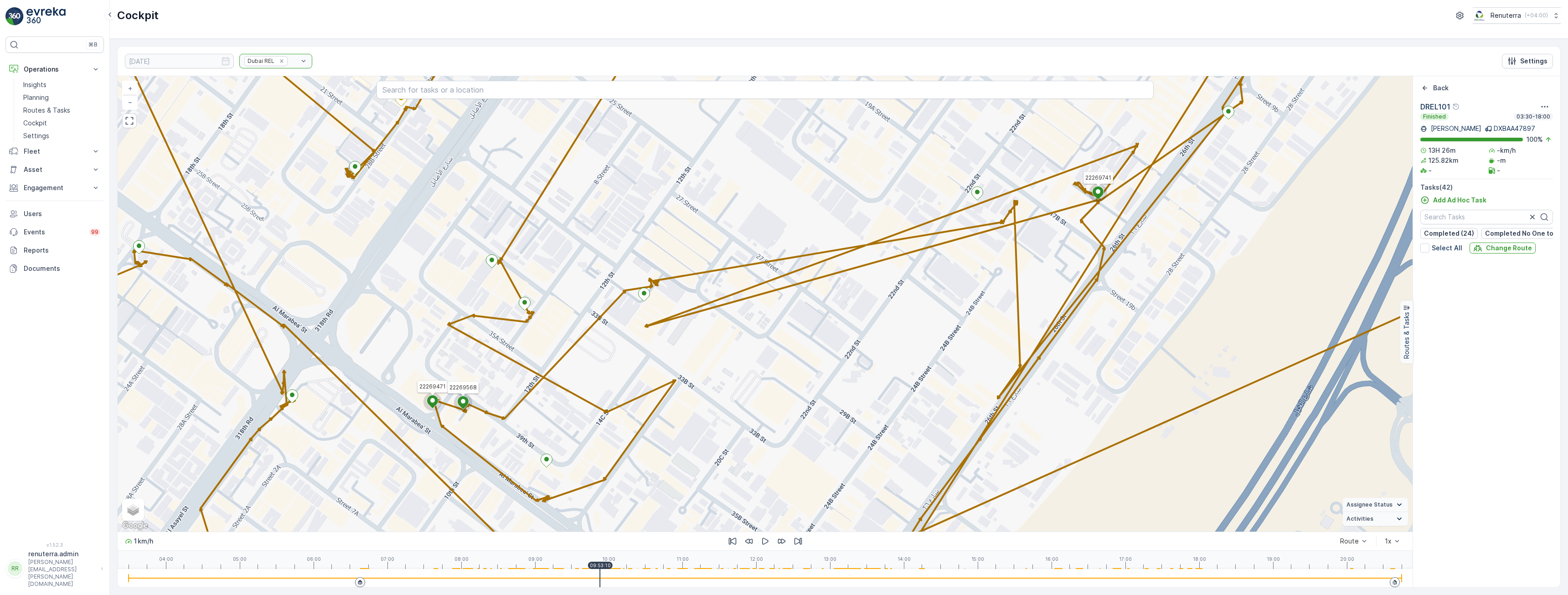
scroll to position [951, 0]
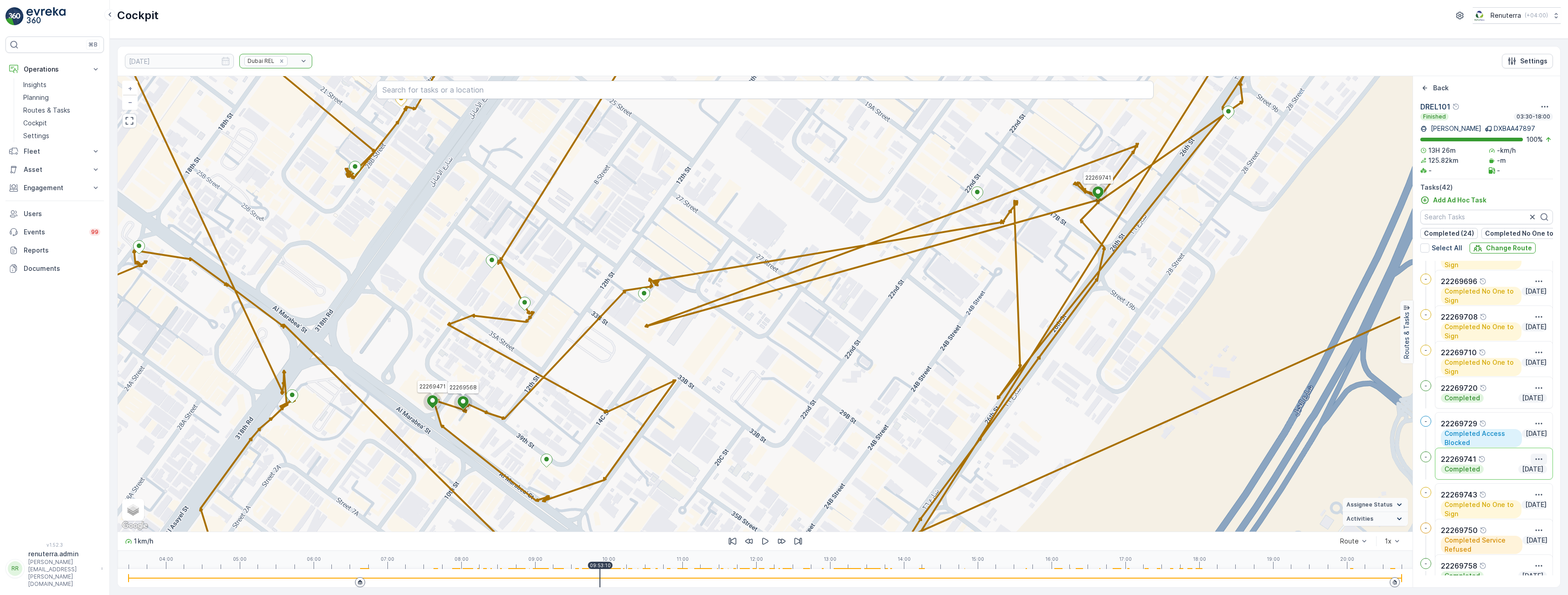
click at [1539, 462] on icon "button" at bounding box center [1539, 459] width 9 height 9
click at [1530, 476] on span "See More Details" at bounding box center [1522, 473] width 53 height 9
click at [1096, 192] on icon at bounding box center [1098, 193] width 12 height 13
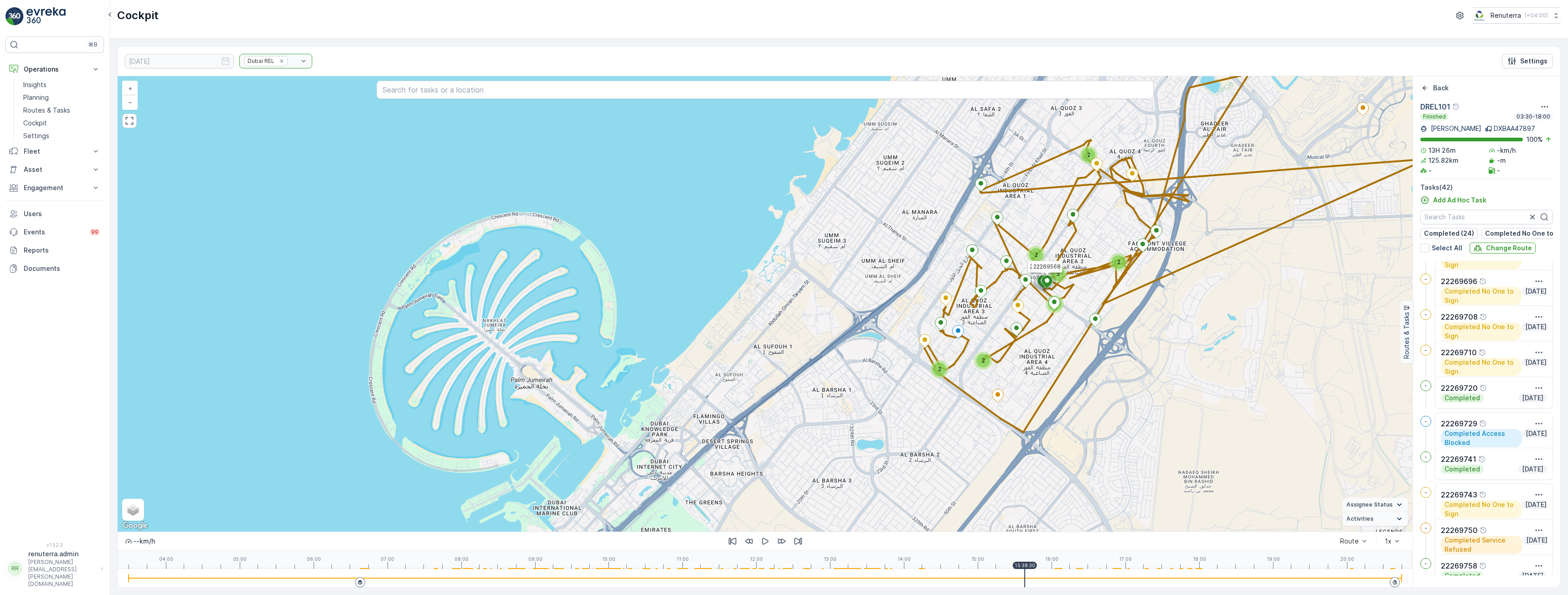
click at [1024, 579] on div at bounding box center [765, 578] width 1273 height 1
click at [777, 579] on div at bounding box center [765, 579] width 1273 height 18
click at [730, 579] on div at bounding box center [765, 579] width 1273 height 18
click at [796, 579] on div at bounding box center [765, 579] width 1273 height 18
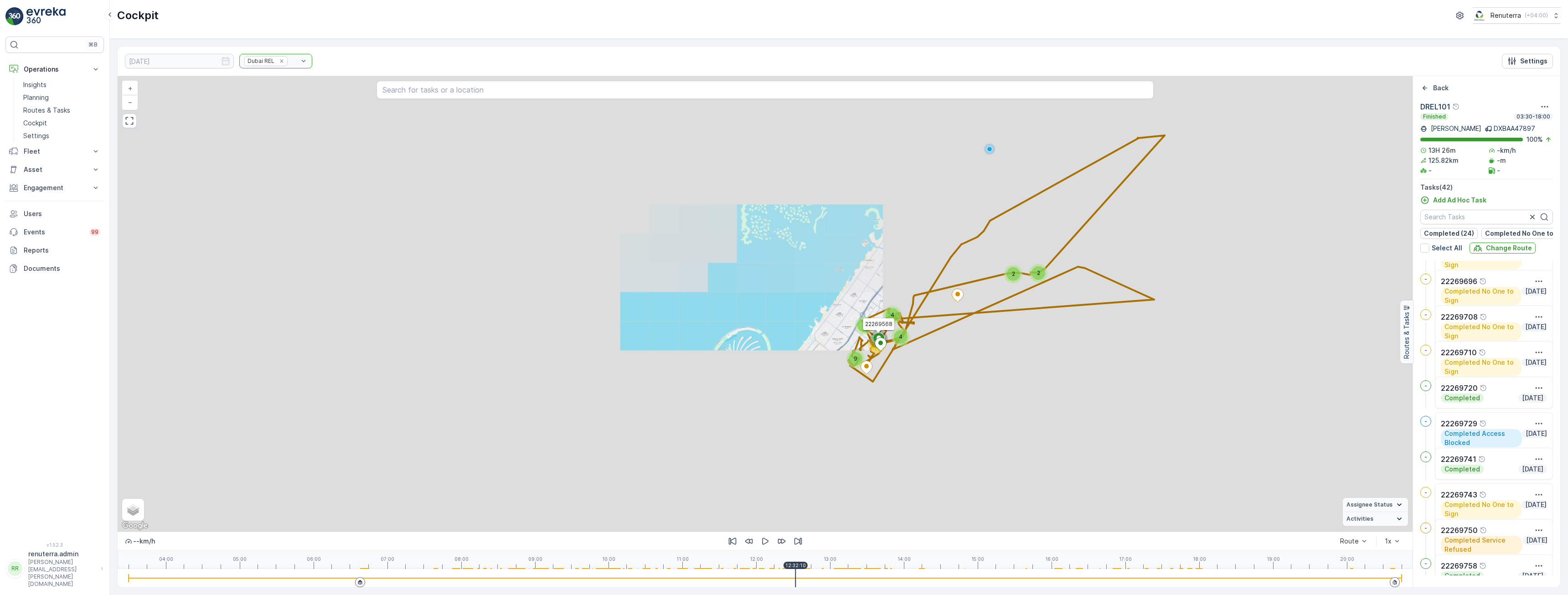
drag, startPoint x: 1006, startPoint y: 417, endPoint x: 912, endPoint y: 364, distance: 107.9
click at [912, 364] on div "2 2 2 2 2 3 2 2 2 2 4 4 2 14 9 22269471 22269568 + − Satellite Roadmap Terrain …" at bounding box center [765, 304] width 1295 height 456
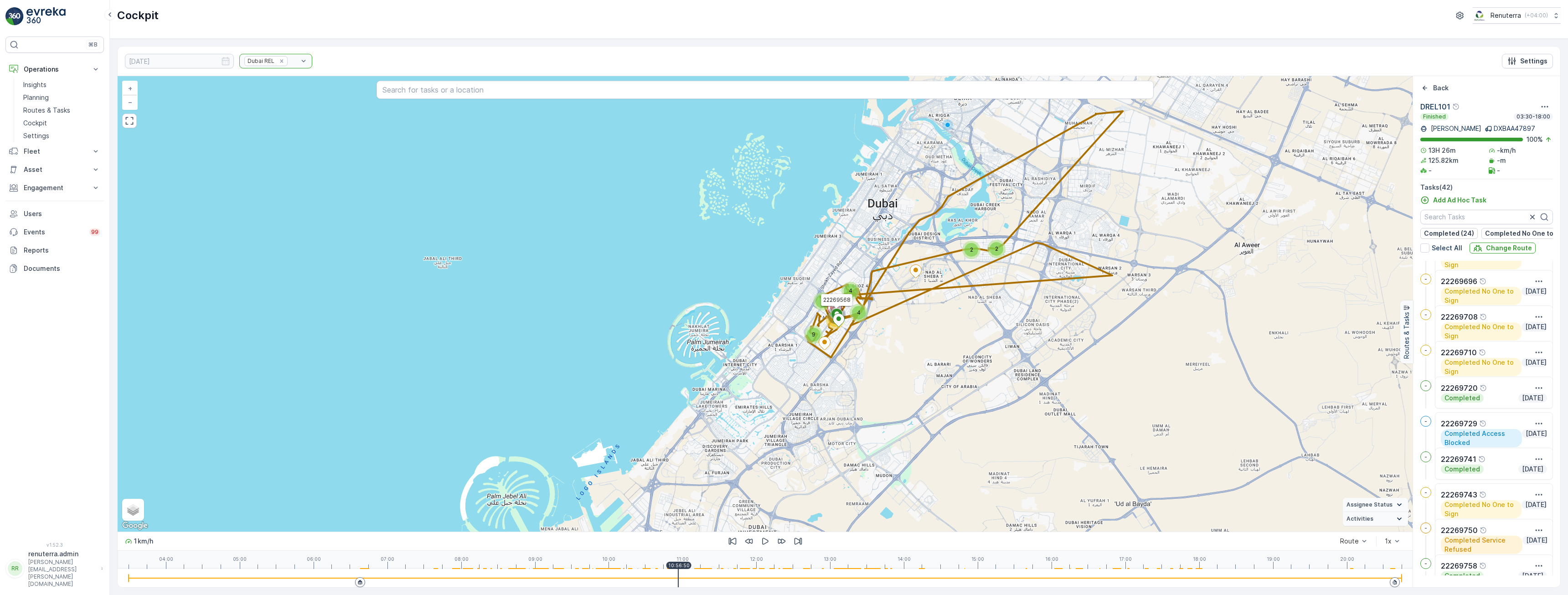
click at [678, 568] on div "04:00 05:00 06:00 07:00 08:00 09:00 10:00 11:00 12:00 13:00 14:00 15:00 16:00 1…" at bounding box center [765, 560] width 1273 height 18
click at [666, 582] on div at bounding box center [765, 579] width 1273 height 18
click at [584, 583] on div at bounding box center [765, 579] width 1273 height 18
click at [727, 591] on div "13.10.2025 Dubai REL Settings 2 2 4 4 2 14 9 22269471 22269568 + − Satellite Ro…" at bounding box center [839, 317] width 1458 height 557
click at [755, 579] on div at bounding box center [765, 579] width 1273 height 18
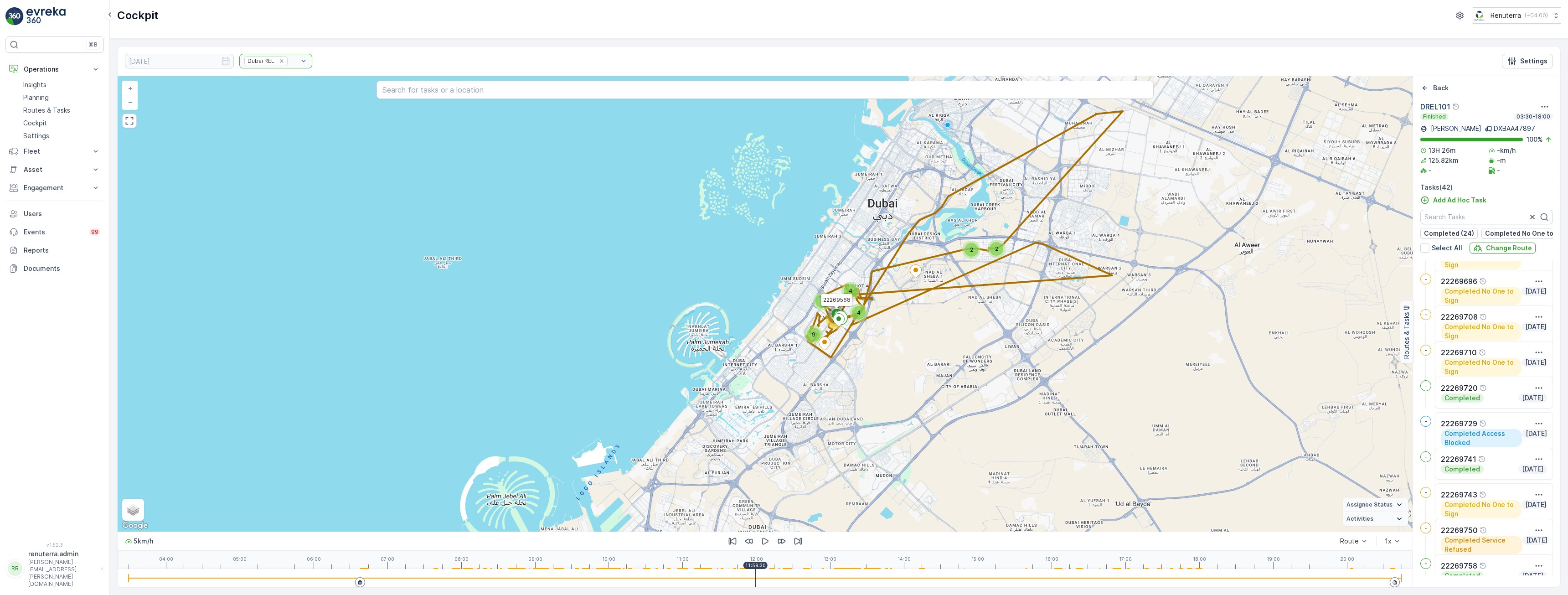
click at [771, 579] on div at bounding box center [765, 579] width 1273 height 18
click at [785, 579] on div at bounding box center [765, 578] width 1273 height 1
click at [799, 578] on div at bounding box center [765, 578] width 1273 height 1
click at [823, 578] on div at bounding box center [765, 578] width 1273 height 1
click at [845, 579] on div at bounding box center [765, 579] width 1273 height 18
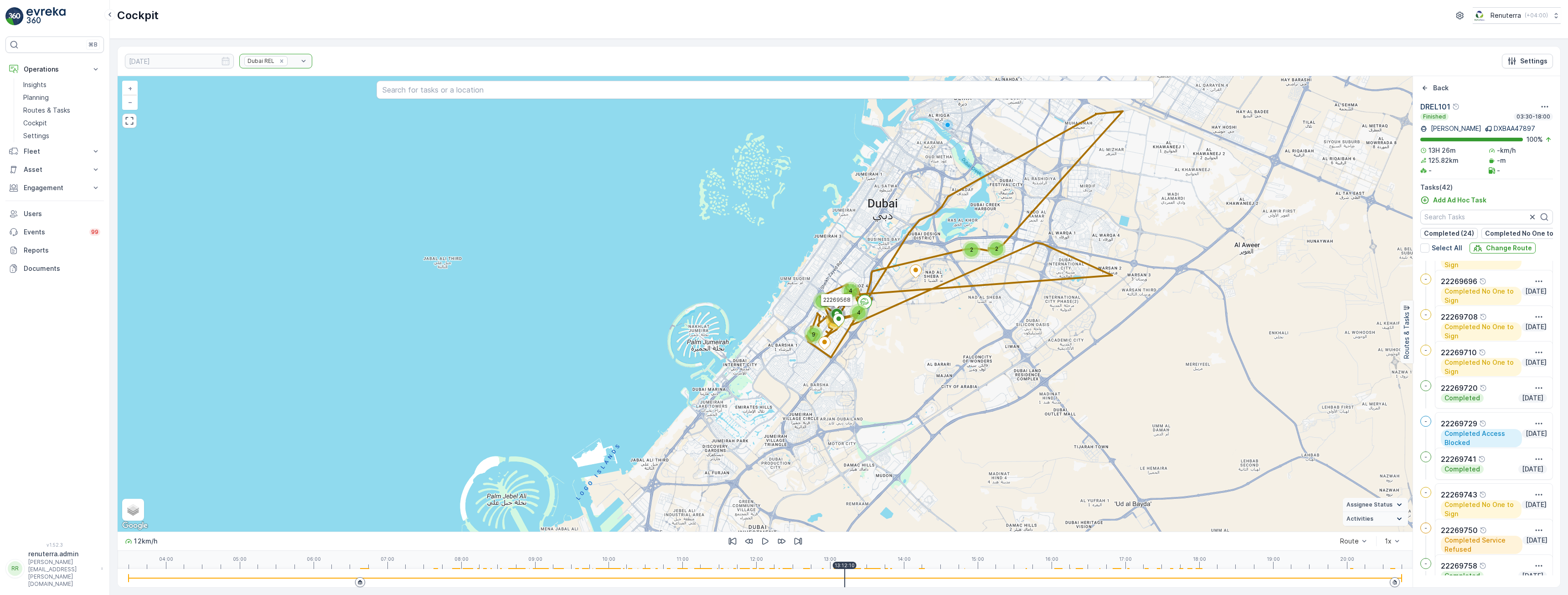
click at [867, 579] on div at bounding box center [765, 579] width 1273 height 18
click at [878, 580] on div at bounding box center [765, 579] width 1273 height 18
click at [894, 580] on div at bounding box center [765, 579] width 1273 height 18
click at [910, 580] on div at bounding box center [765, 579] width 1273 height 18
click at [931, 580] on div at bounding box center [765, 579] width 1273 height 18
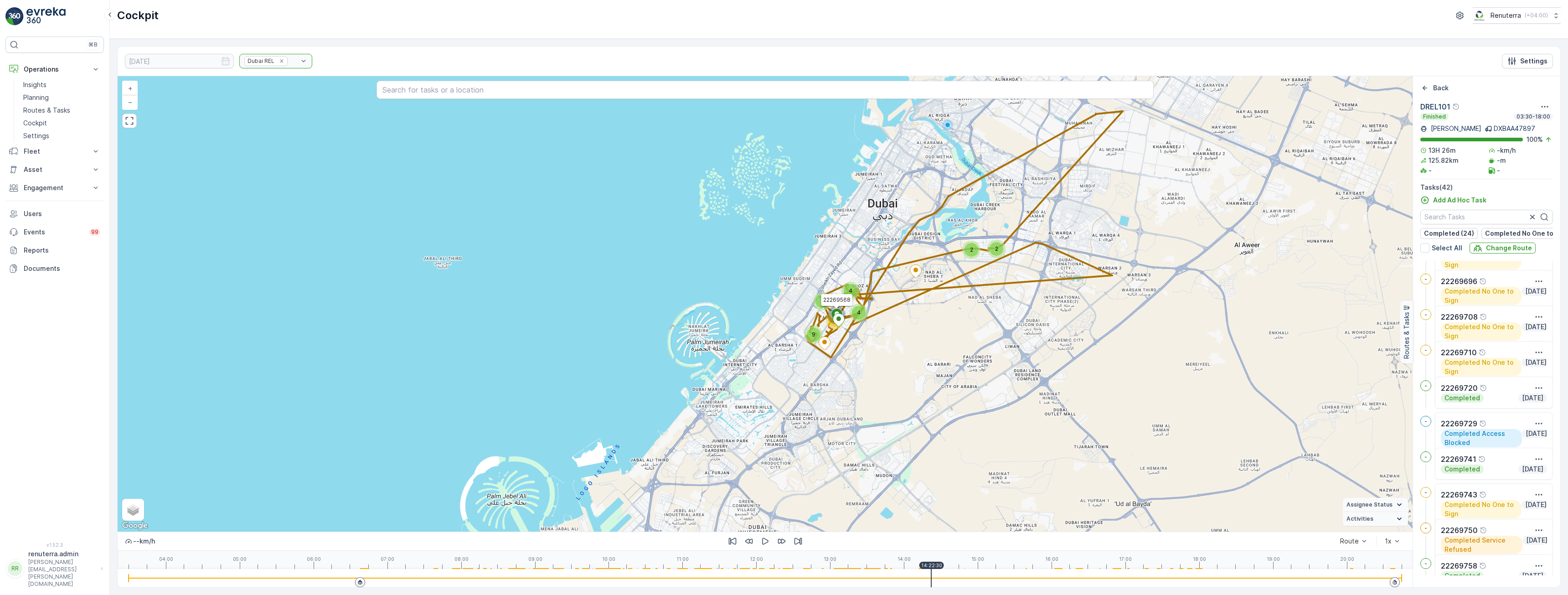
click at [947, 580] on div at bounding box center [765, 579] width 1273 height 18
click at [959, 579] on div at bounding box center [765, 578] width 1273 height 1
click at [986, 579] on div at bounding box center [765, 578] width 1273 height 1
click at [1003, 579] on div at bounding box center [765, 578] width 1273 height 1
click at [1020, 579] on div at bounding box center [765, 578] width 1273 height 1
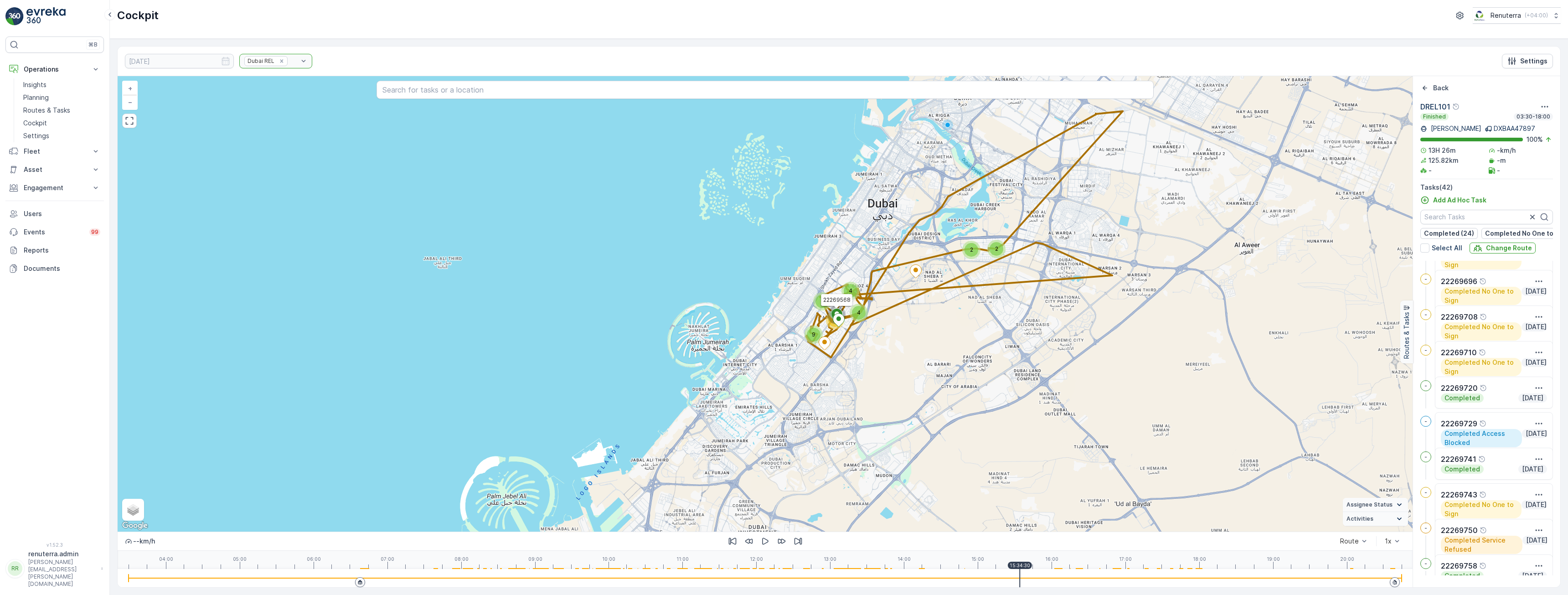
click at [1057, 577] on div at bounding box center [765, 579] width 1273 height 18
click at [1117, 575] on div at bounding box center [765, 579] width 1273 height 18
click at [1152, 576] on div at bounding box center [765, 579] width 1273 height 18
click at [1388, 578] on div at bounding box center [765, 578] width 1273 height 1
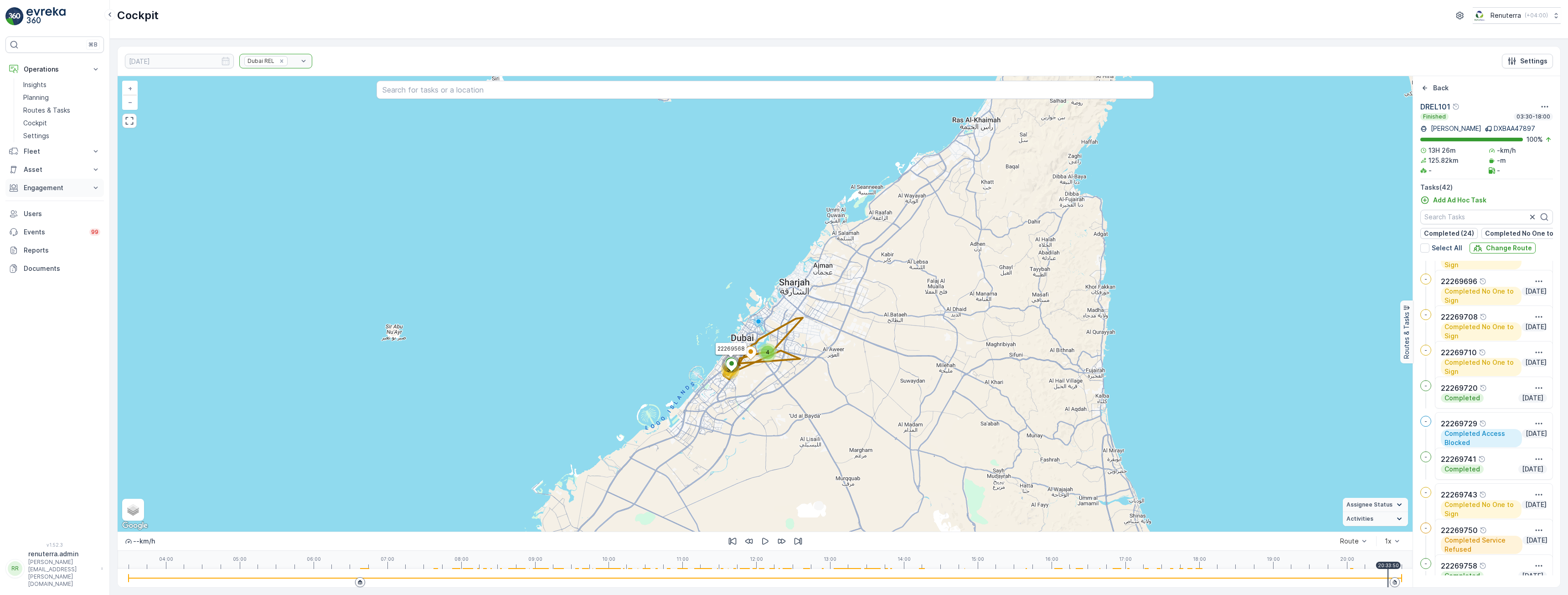
drag, startPoint x: 52, startPoint y: 183, endPoint x: 53, endPoint y: 190, distance: 7.1
click at [52, 183] on p "Engagement" at bounding box center [55, 188] width 62 height 9
click at [41, 209] on link "Entities" at bounding box center [61, 216] width 85 height 13
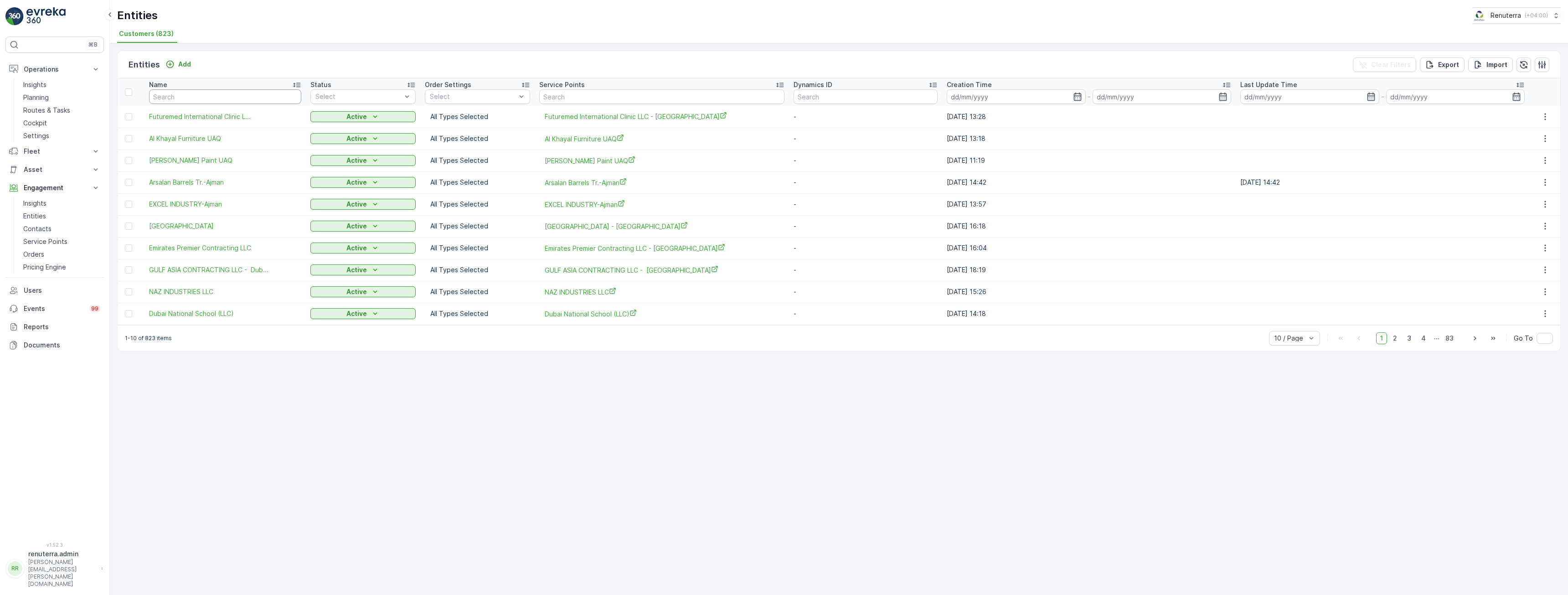
click at [244, 101] on input "text" at bounding box center [225, 97] width 152 height 15
type input "tecn"
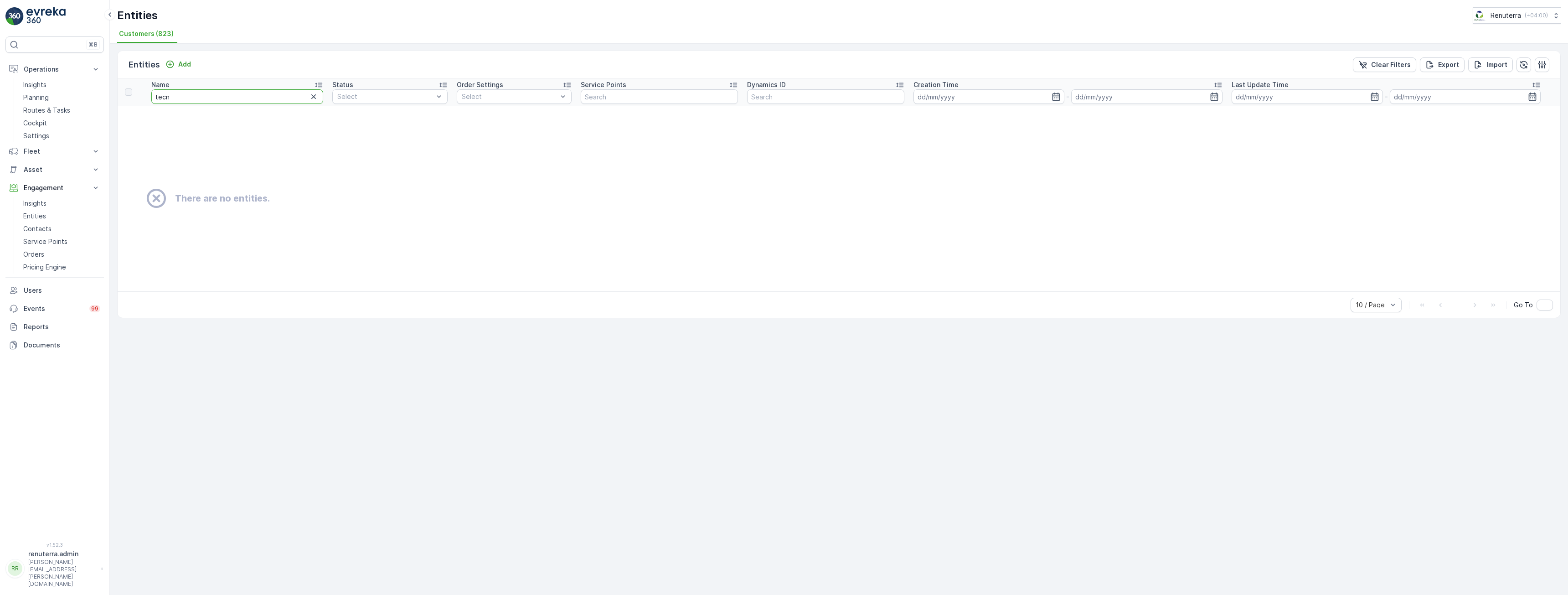
click at [244, 101] on input "tecn" at bounding box center [237, 97] width 172 height 15
type input "tec"
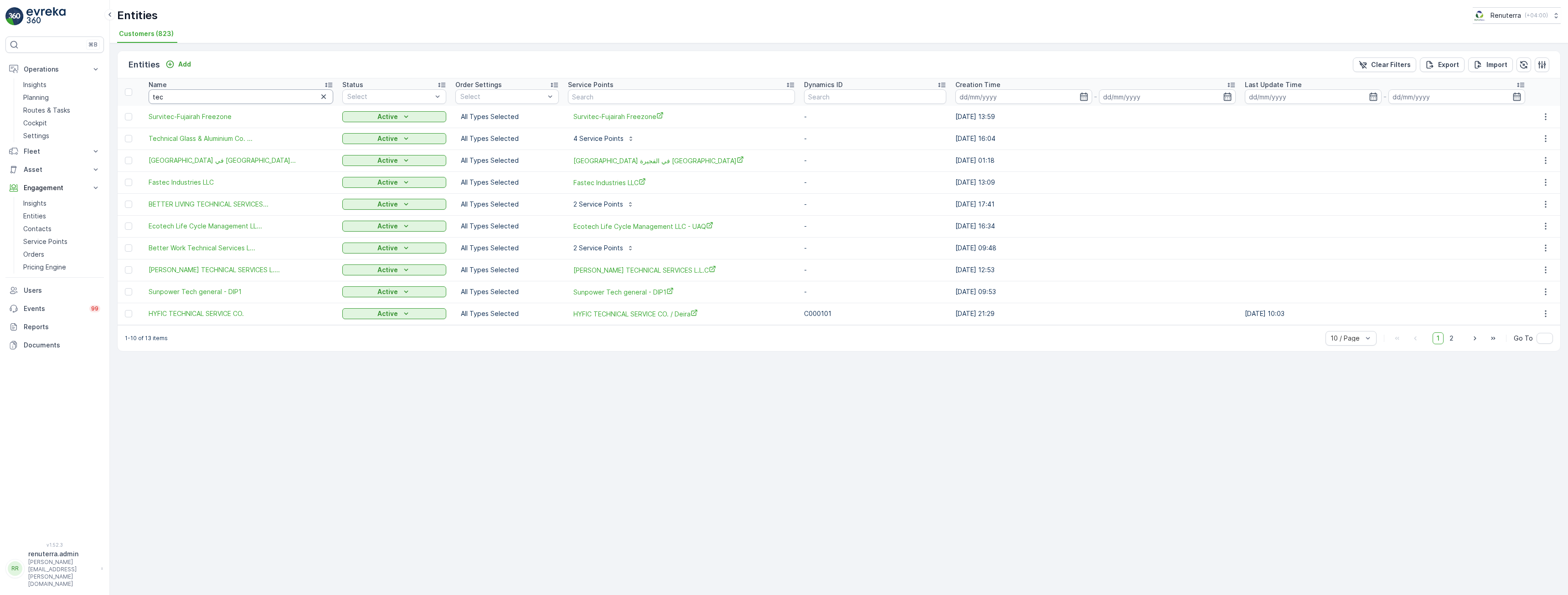
click at [244, 101] on input "tec" at bounding box center [240, 97] width 184 height 15
type input "technical"
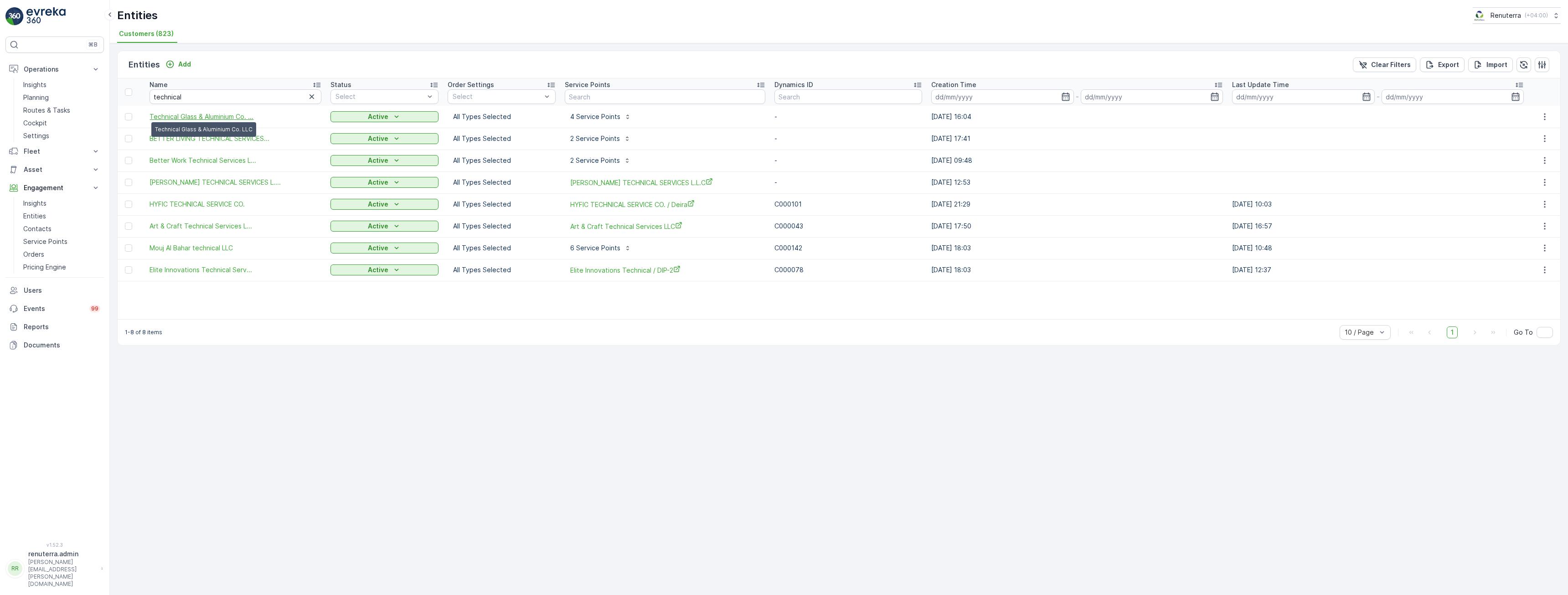
click at [222, 115] on span "Technical Glass & Aluminium Co. ..." at bounding box center [201, 116] width 104 height 9
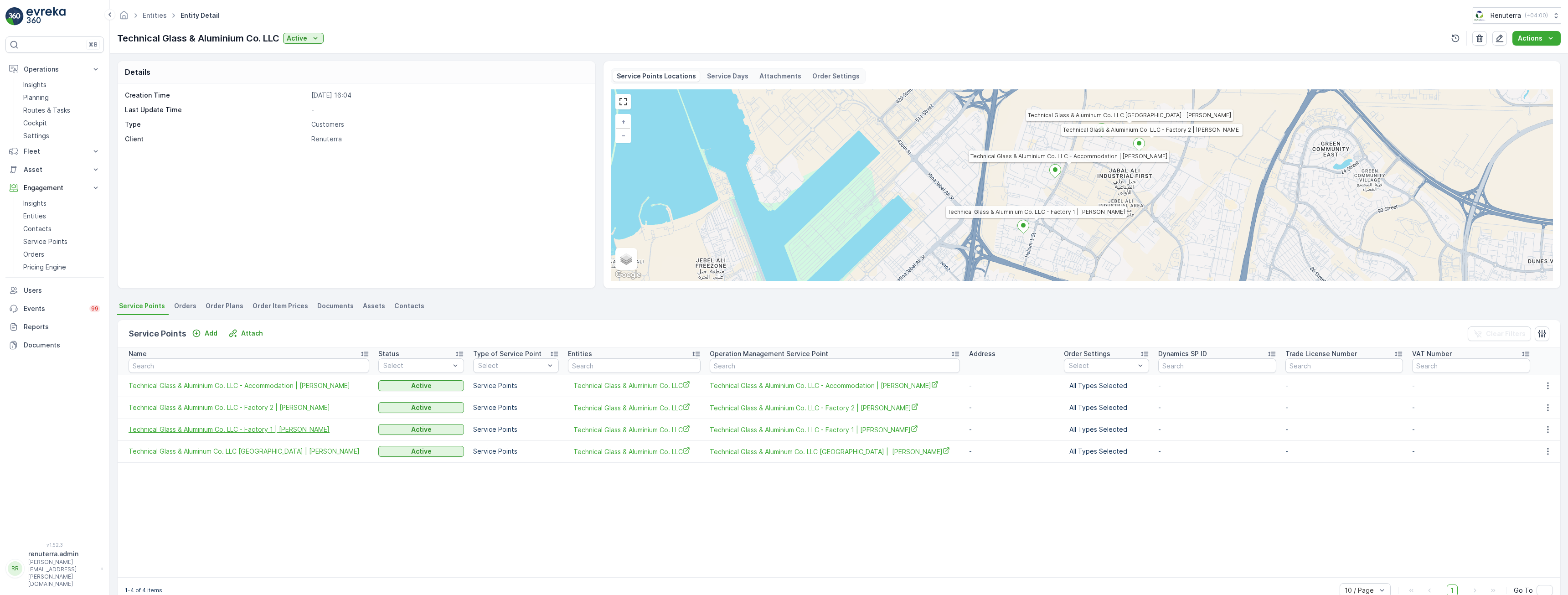
click at [173, 428] on span "Technical Glass & Aluminium Co. LLC - Factory 1 | Jabel Ali" at bounding box center [248, 429] width 240 height 9
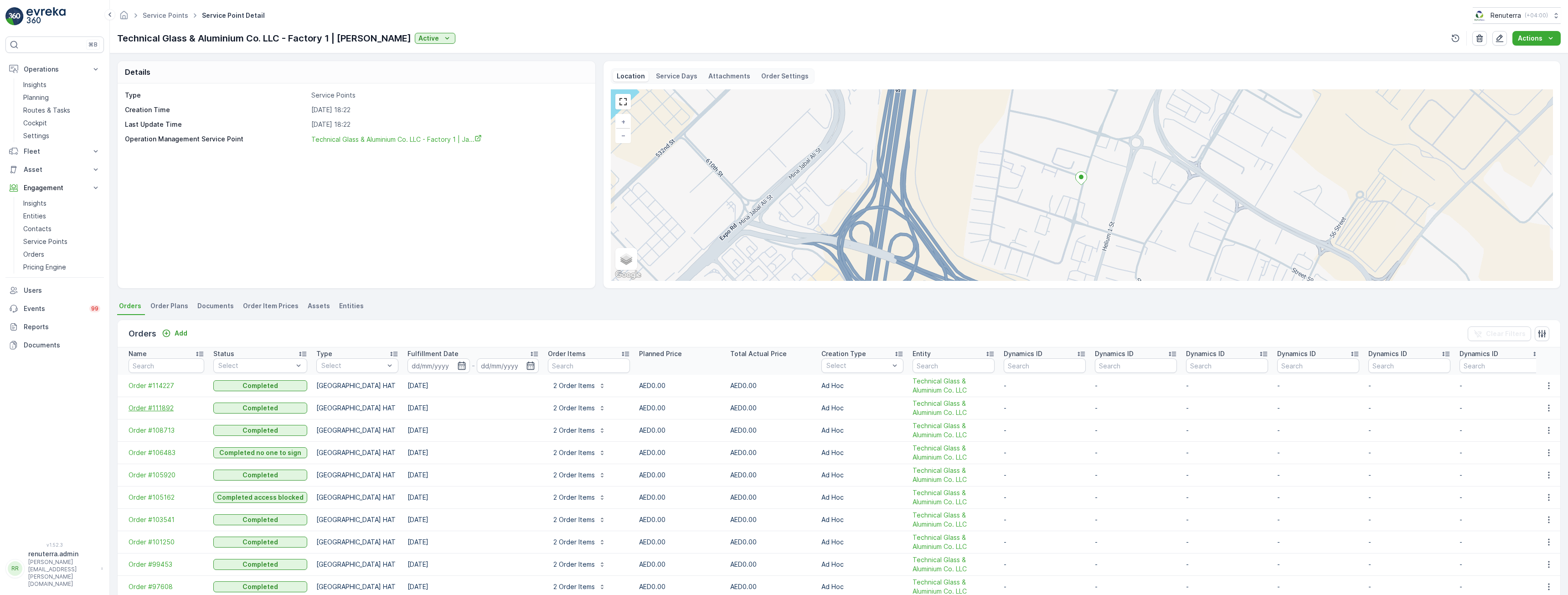
click at [159, 409] on span "Order #111892" at bounding box center [166, 408] width 75 height 9
click at [35, 111] on p "Routes & Tasks" at bounding box center [46, 110] width 47 height 9
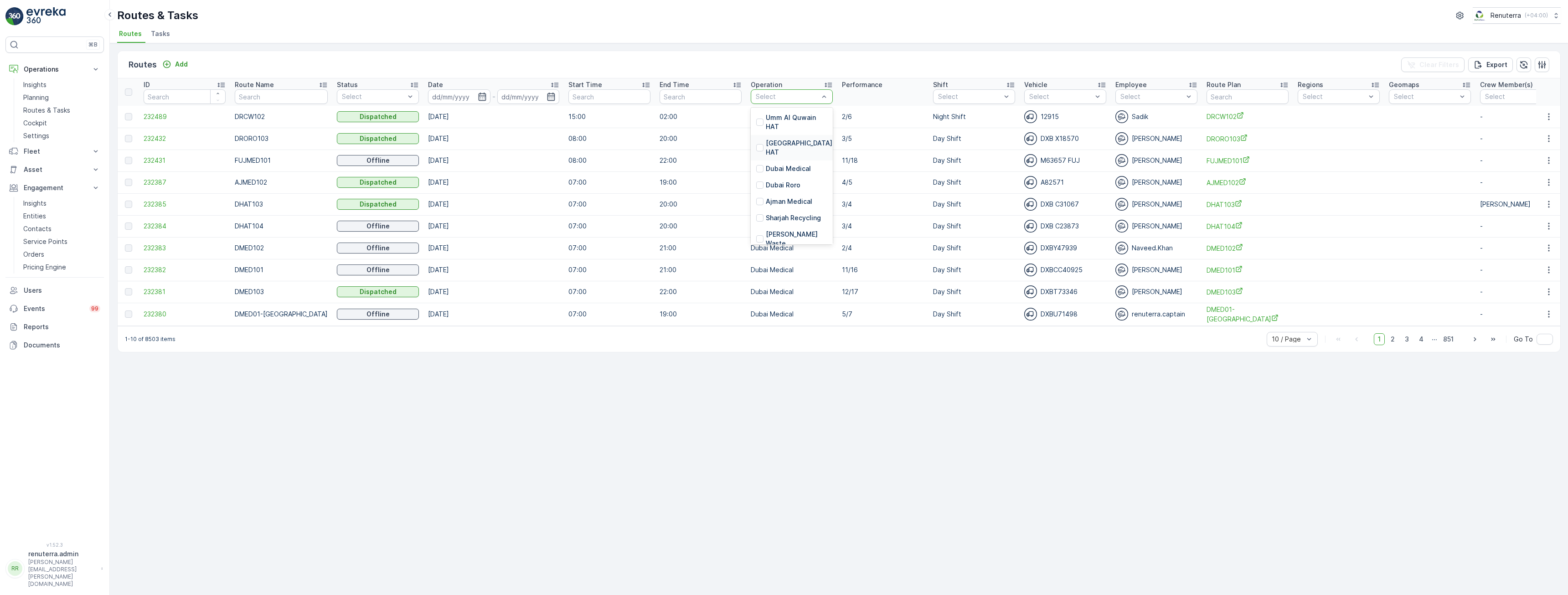
click at [777, 141] on p "Dubai HAT" at bounding box center [800, 148] width 68 height 18
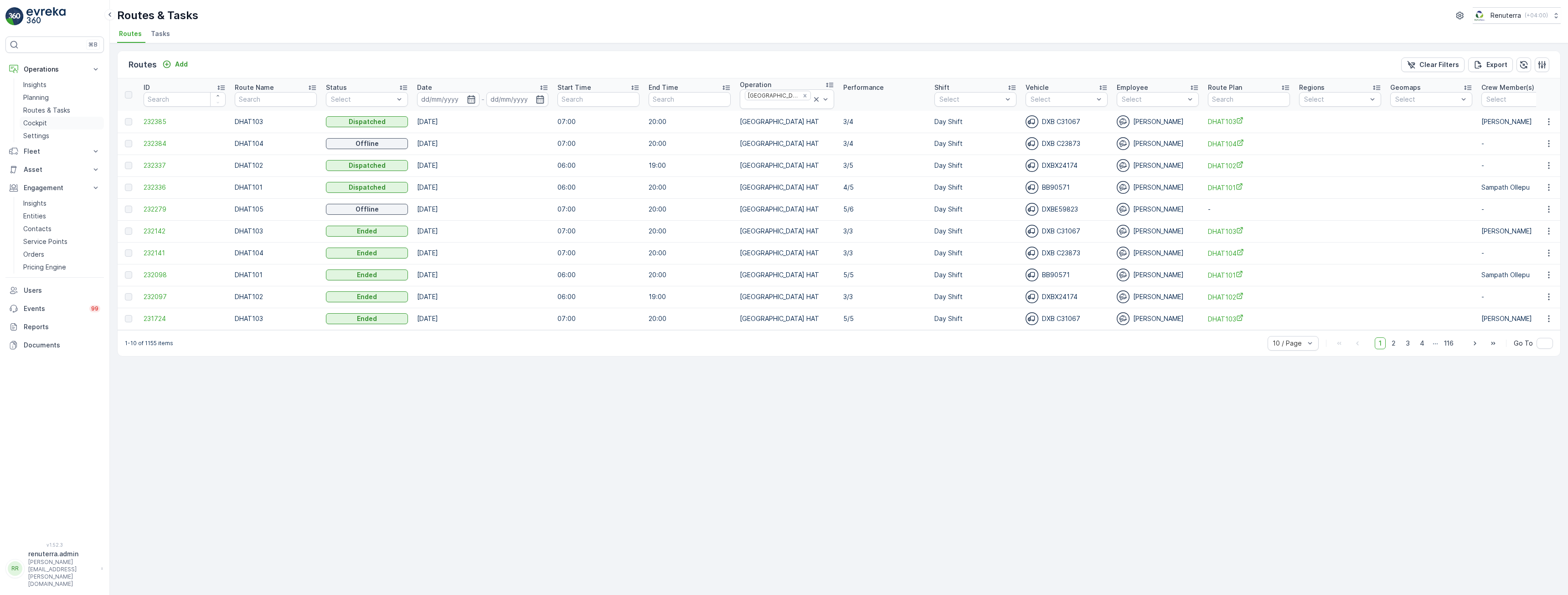
click at [43, 120] on p "Cockpit" at bounding box center [35, 123] width 24 height 9
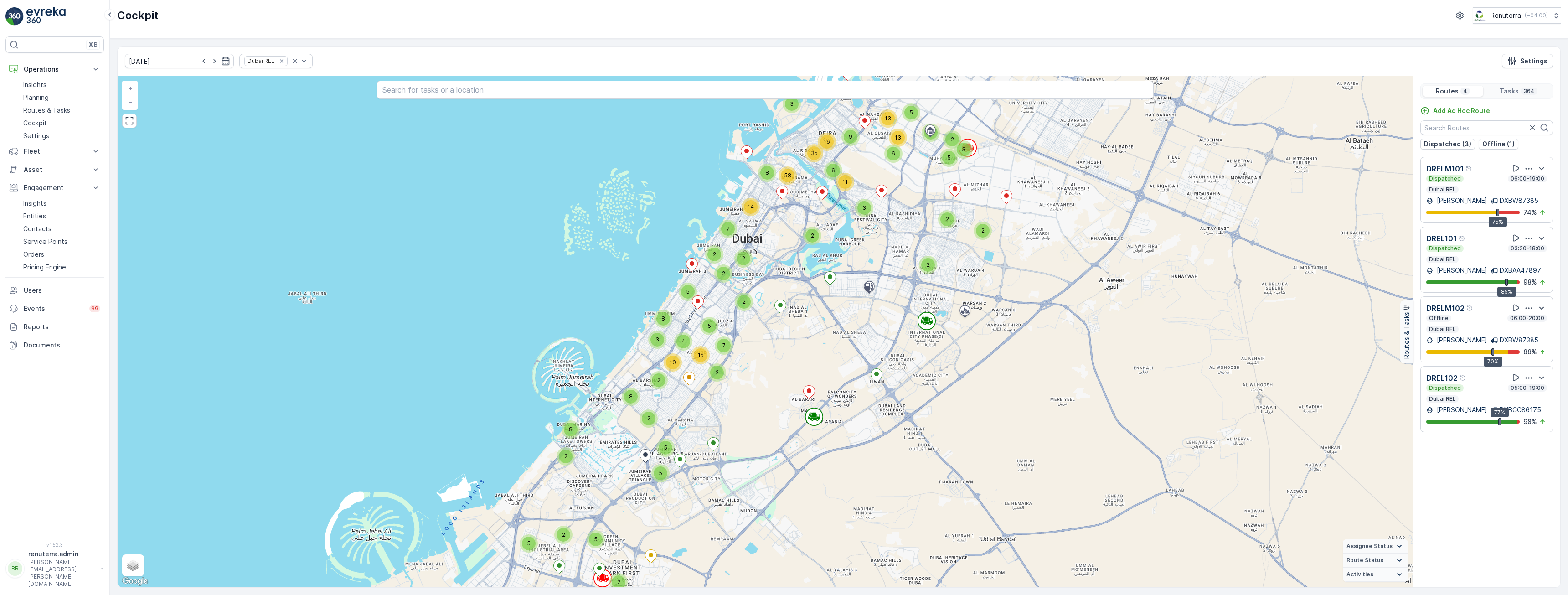
click at [1464, 392] on div "Dispatched 05:00-19:00 Dubai REL" at bounding box center [1486, 393] width 121 height 18
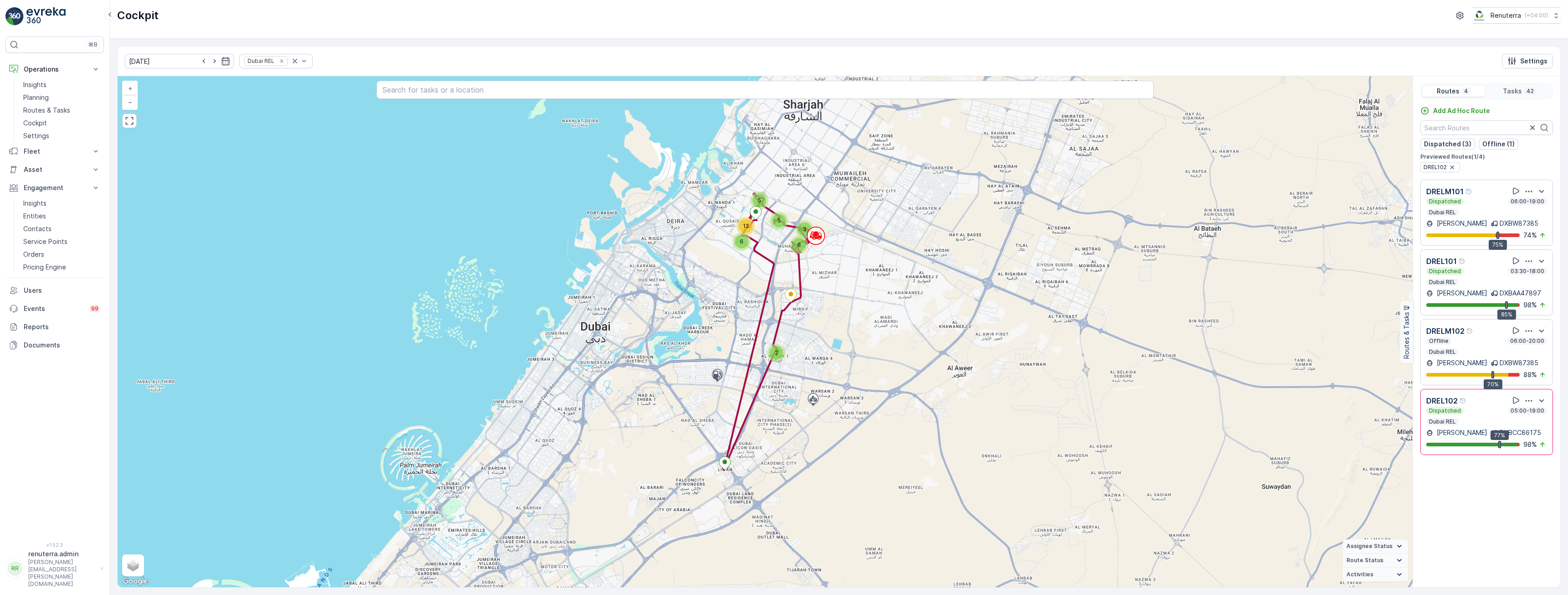
click at [1488, 416] on div "Dispatched 05:00-19:00 Dubai REL" at bounding box center [1486, 417] width 121 height 18
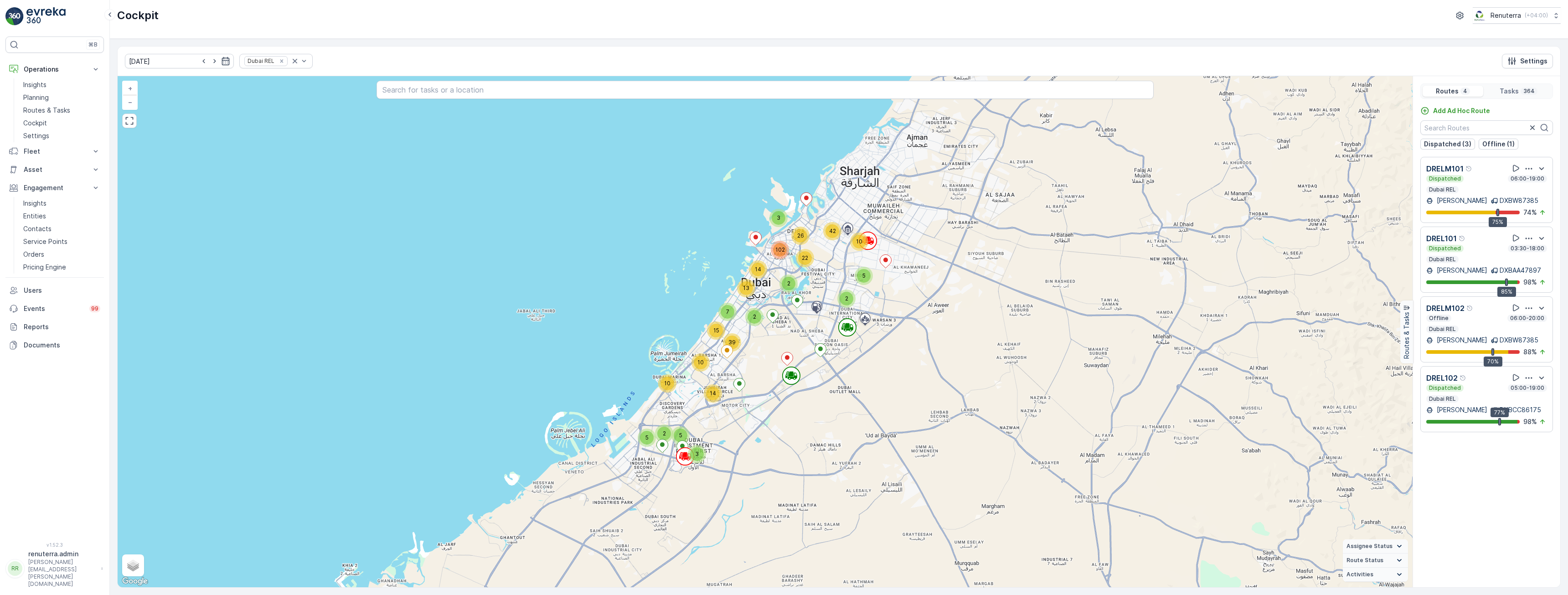
click at [1474, 250] on div "Dispatched 03:30-18:00" at bounding box center [1486, 248] width 121 height 7
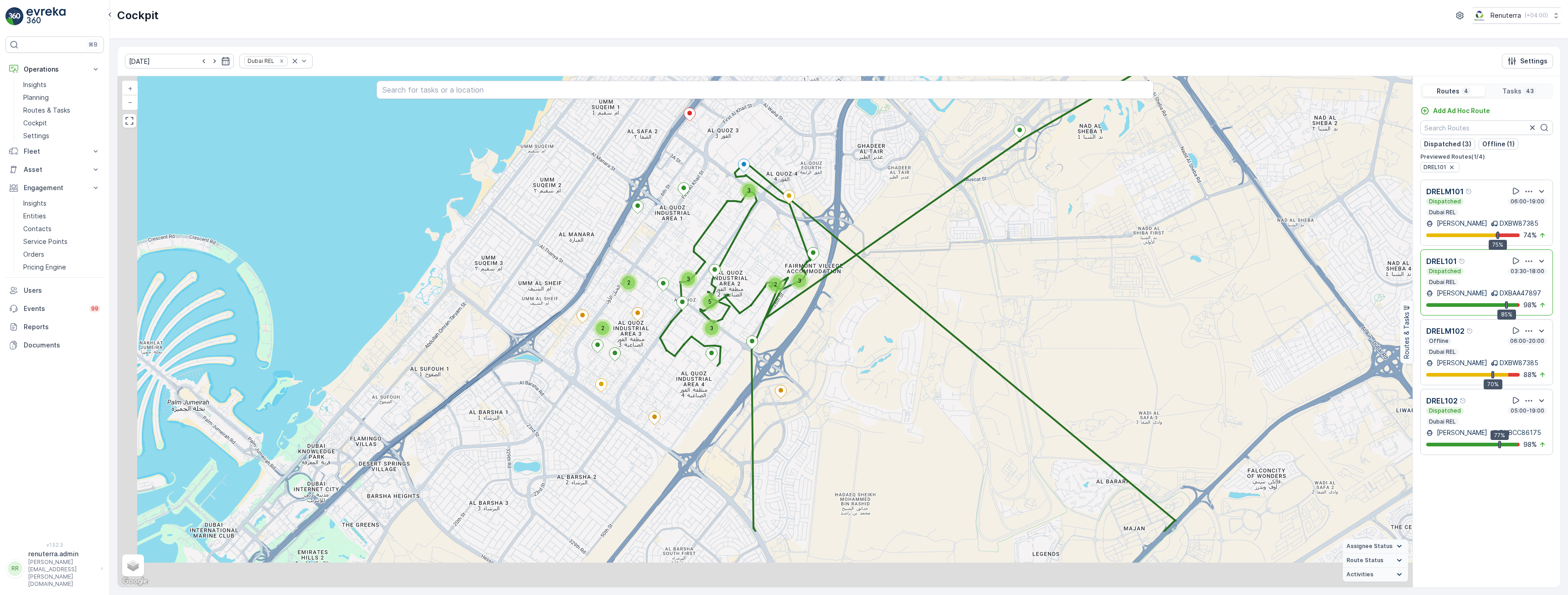
drag, startPoint x: 763, startPoint y: 445, endPoint x: 1034, endPoint y: 206, distance: 361.3
click at [1034, 206] on div "3 2 3 3 3 5 2 2 + − Satellite Roadmap Terrain Hybrid Leaflet Keyboard shortcuts…" at bounding box center [765, 331] width 1295 height 511
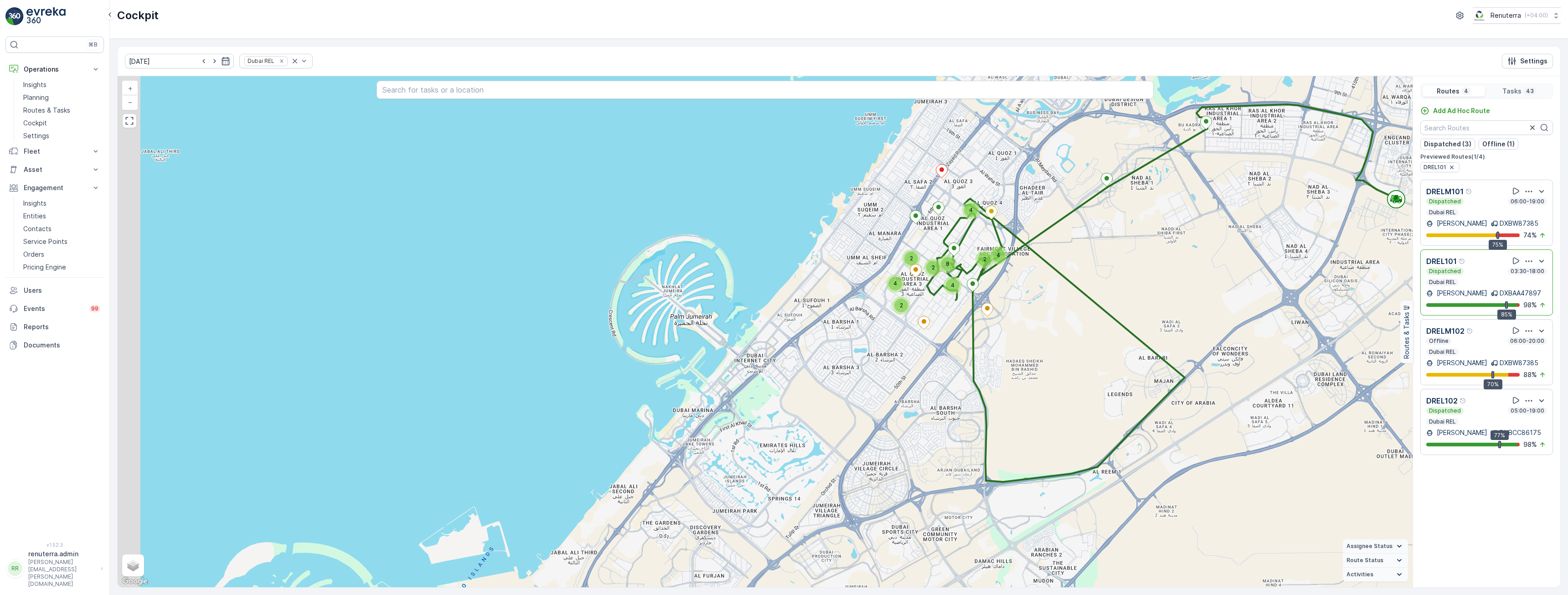
drag, startPoint x: 981, startPoint y: 242, endPoint x: 1008, endPoint y: 294, distance: 58.6
click at [1008, 294] on div "4 2 4 2 4 8 2 2 4 + − Satellite Roadmap Terrain Hybrid Leaflet Keyboard shortcu…" at bounding box center [765, 331] width 1295 height 511
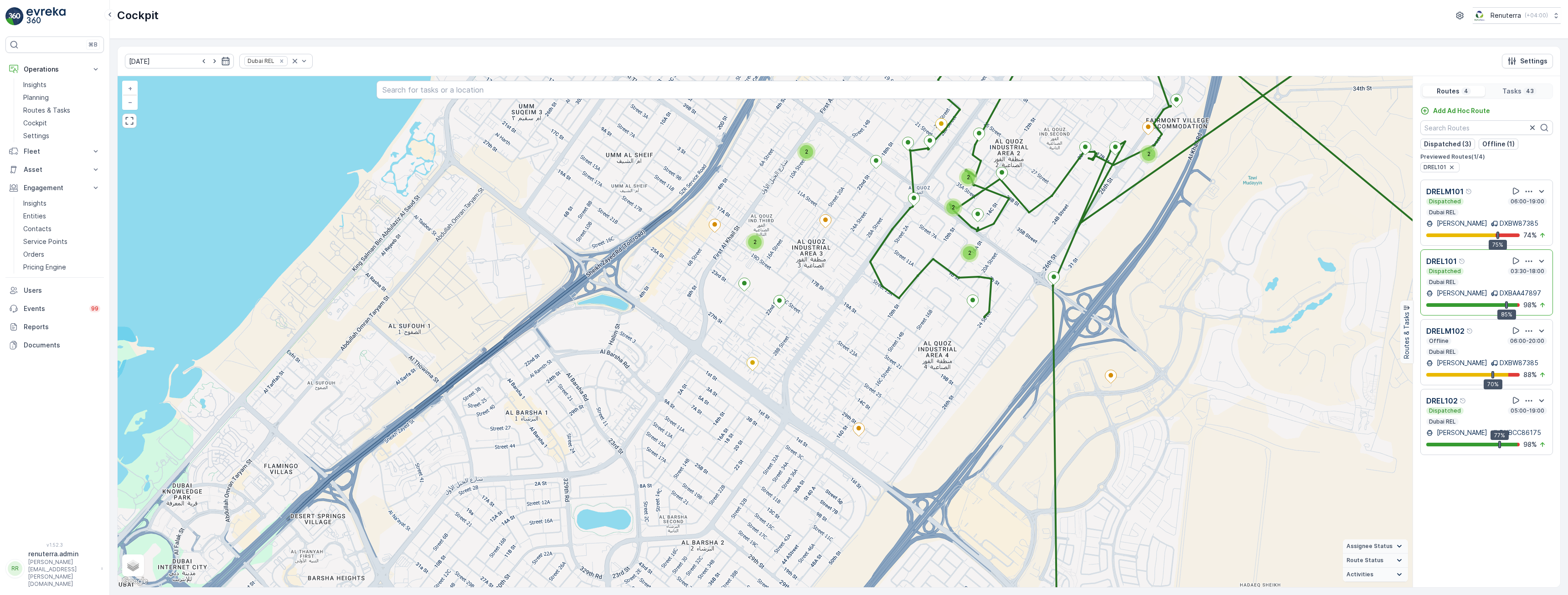
drag, startPoint x: 1023, startPoint y: 249, endPoint x: 1006, endPoint y: 315, distance: 68.2
click at [1006, 315] on div "2 2 2 2 2 2 2 + − Satellite Roadmap Terrain Hybrid Leaflet Keyboard shortcuts M…" at bounding box center [765, 331] width 1295 height 511
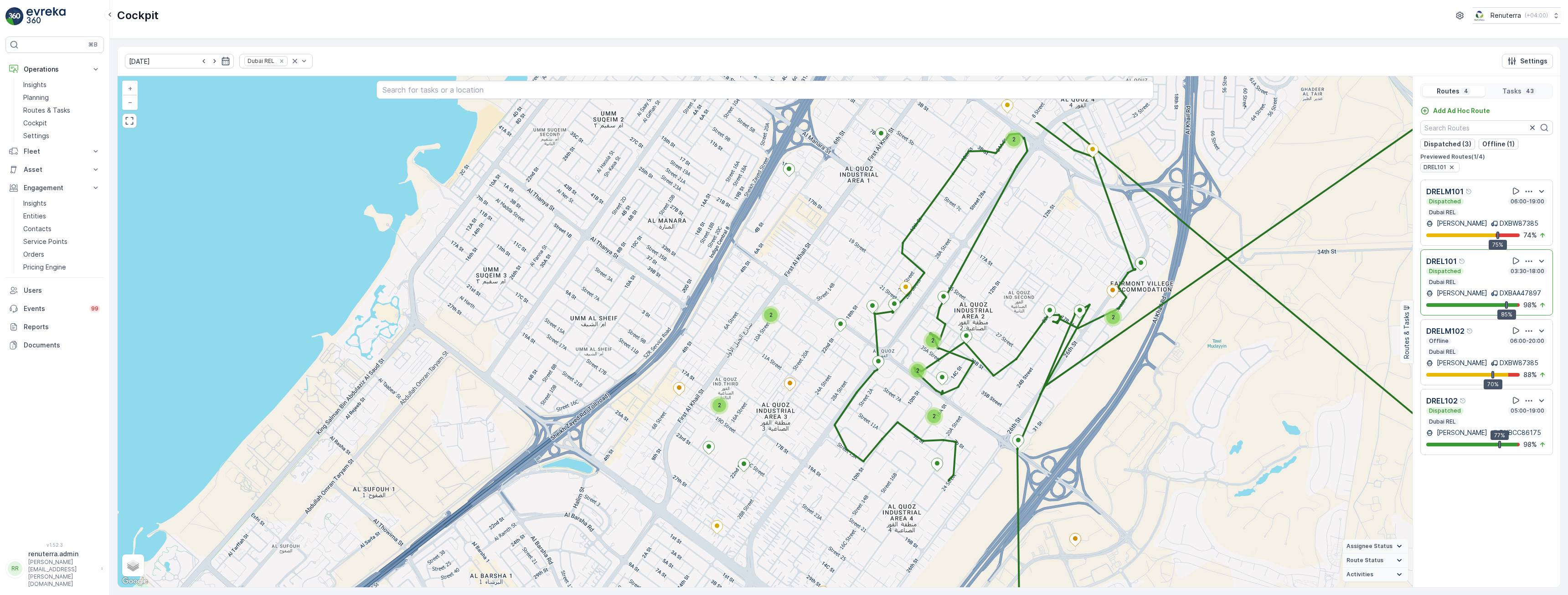
drag, startPoint x: 1032, startPoint y: 167, endPoint x: 1012, endPoint y: 264, distance: 99.0
click at [1012, 264] on div "2 2 2 2 2 2 2 + − Satellite Roadmap Terrain Hybrid Leaflet Keyboard shortcuts M…" at bounding box center [765, 331] width 1295 height 511
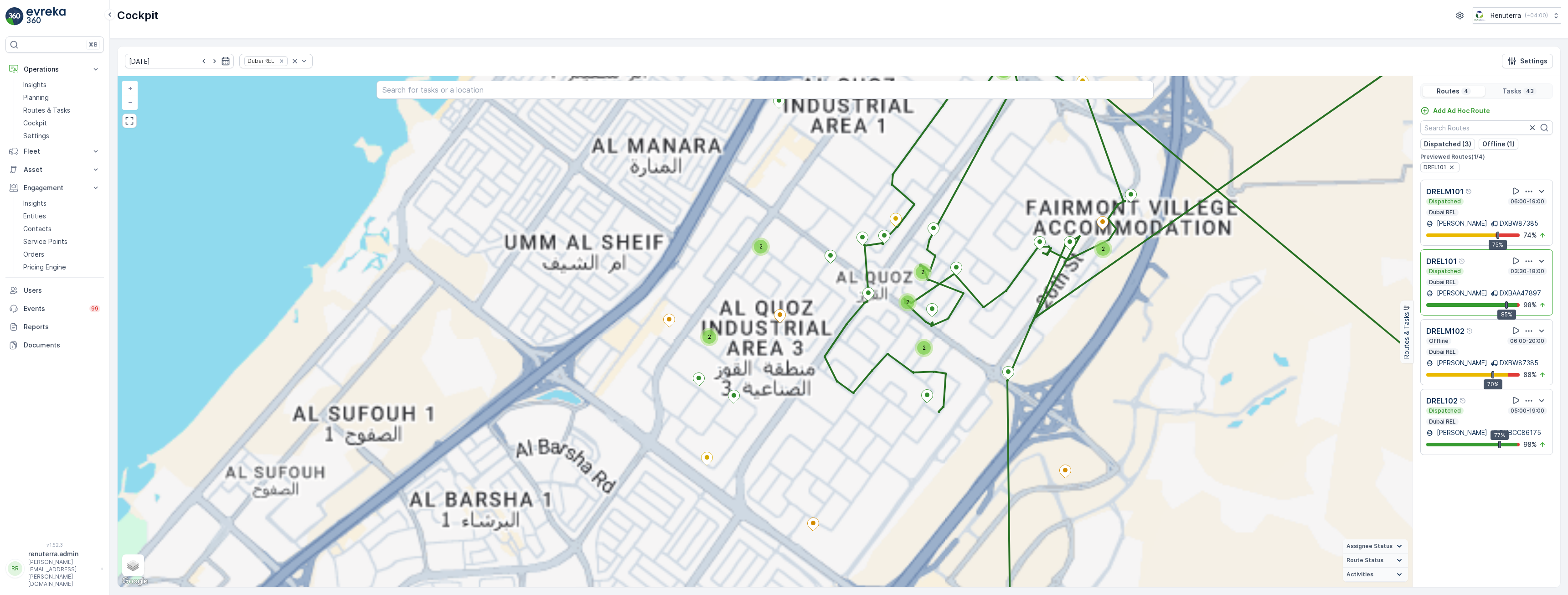
drag, startPoint x: 1004, startPoint y: 254, endPoint x: 1019, endPoint y: 319, distance: 66.7
click at [1019, 319] on div "4 2 4 2 4 8 2 2 4 2 2 2 2 2 2 2 + − Satellite Roadmap Terrain Hybrid Leaflet Ke…" at bounding box center [765, 331] width 1295 height 511
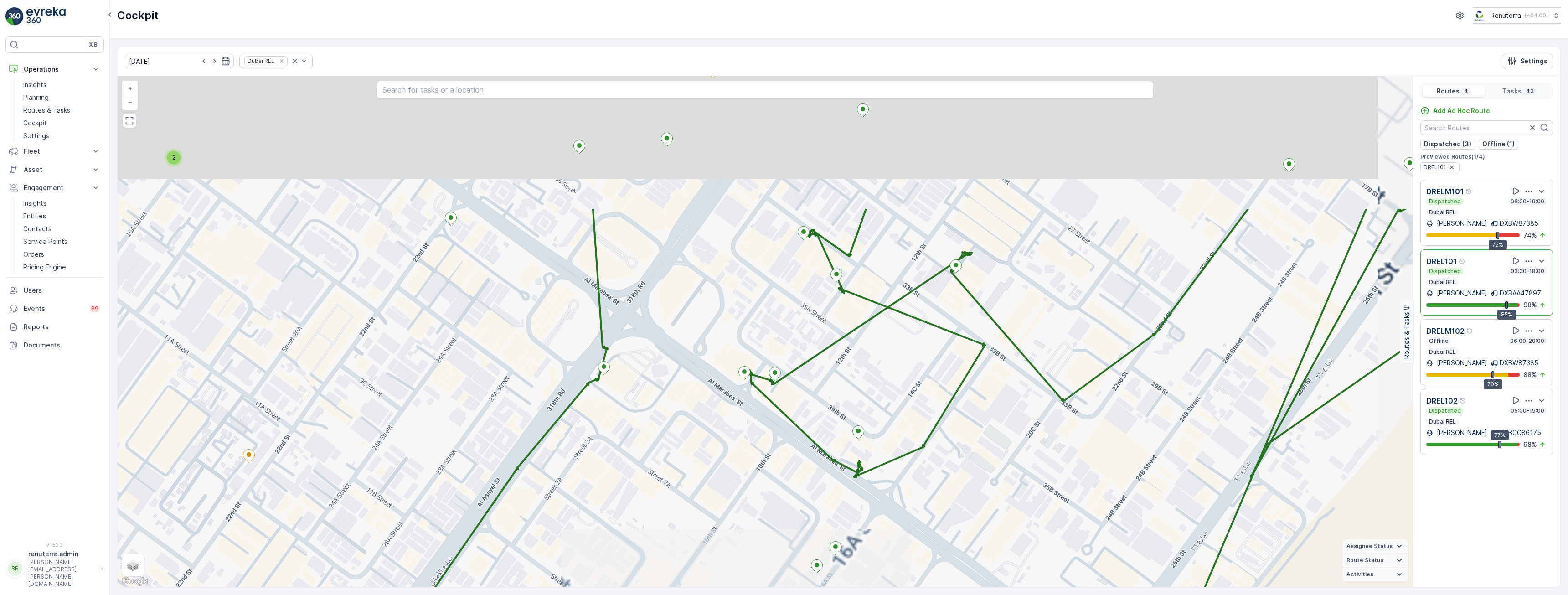
drag, startPoint x: 1015, startPoint y: 384, endPoint x: 1008, endPoint y: 383, distance: 7.1
click at [1015, 396] on div "2 2 2 + − Satellite Roadmap Terrain Hybrid Leaflet Keyboard shortcuts Map Data …" at bounding box center [765, 331] width 1295 height 511
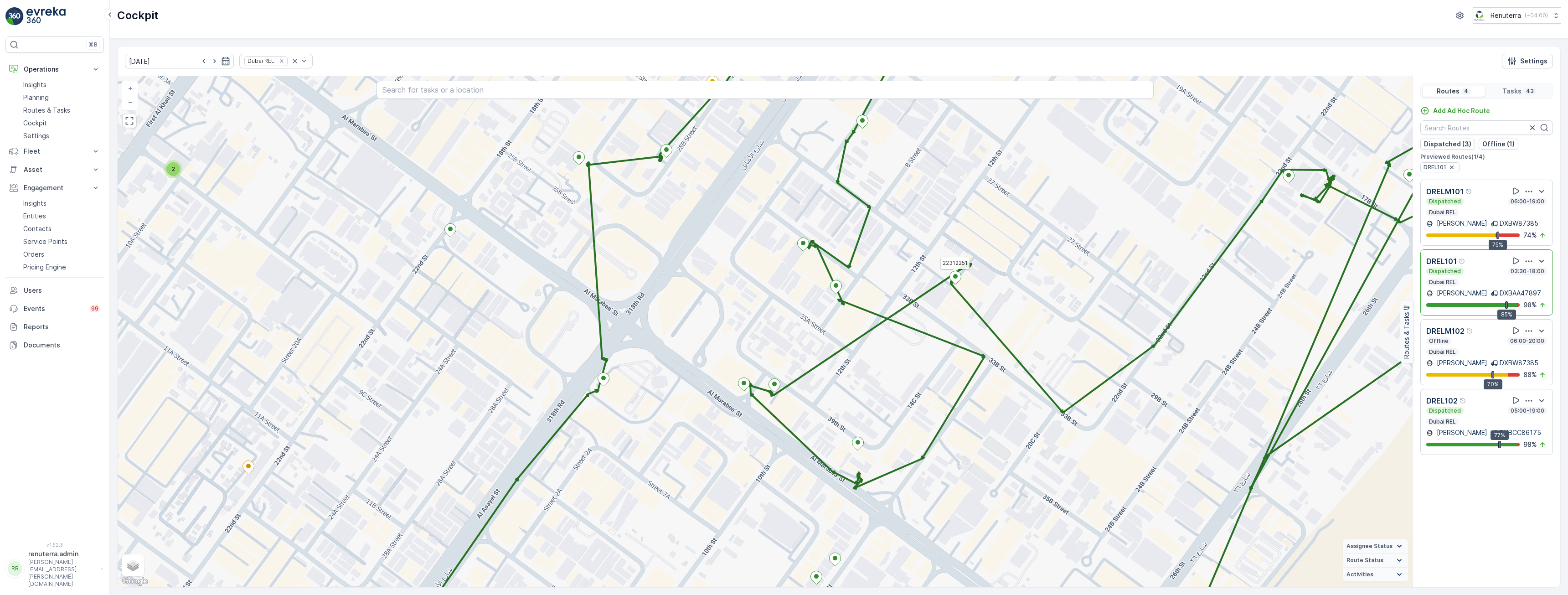
click at [958, 276] on icon at bounding box center [956, 278] width 12 height 13
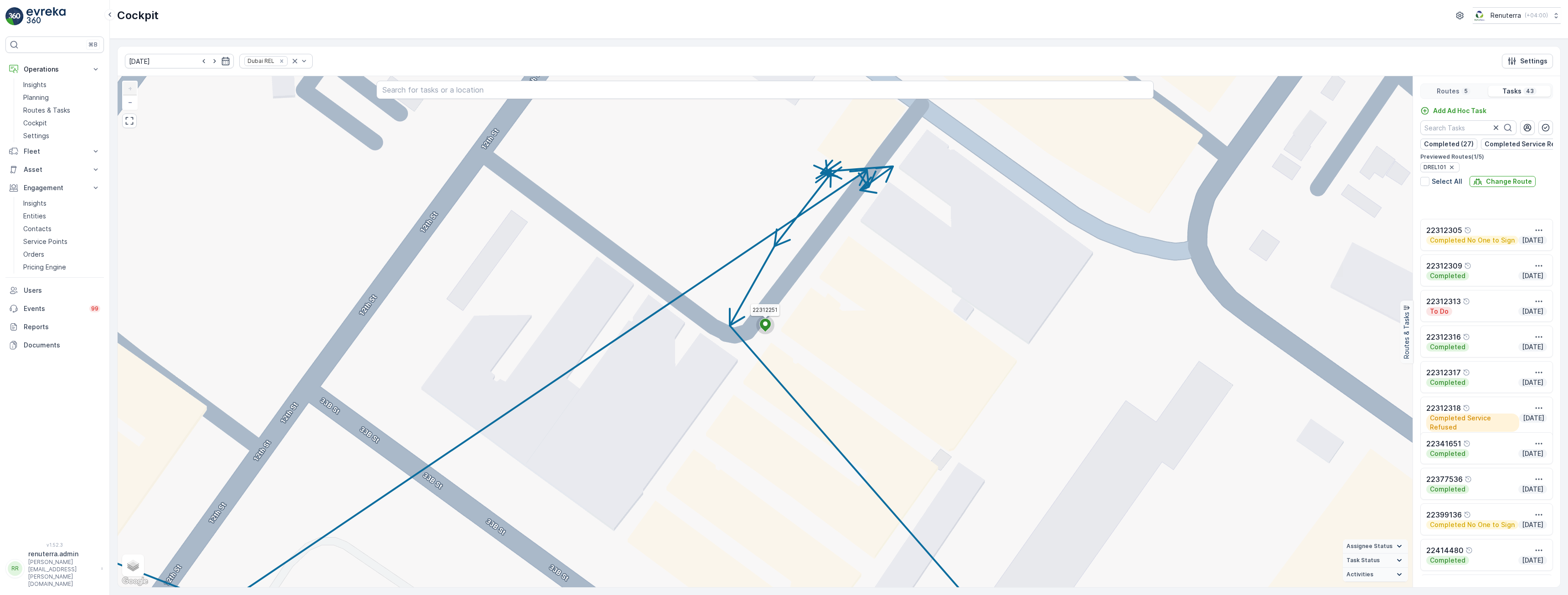
scroll to position [784, 0]
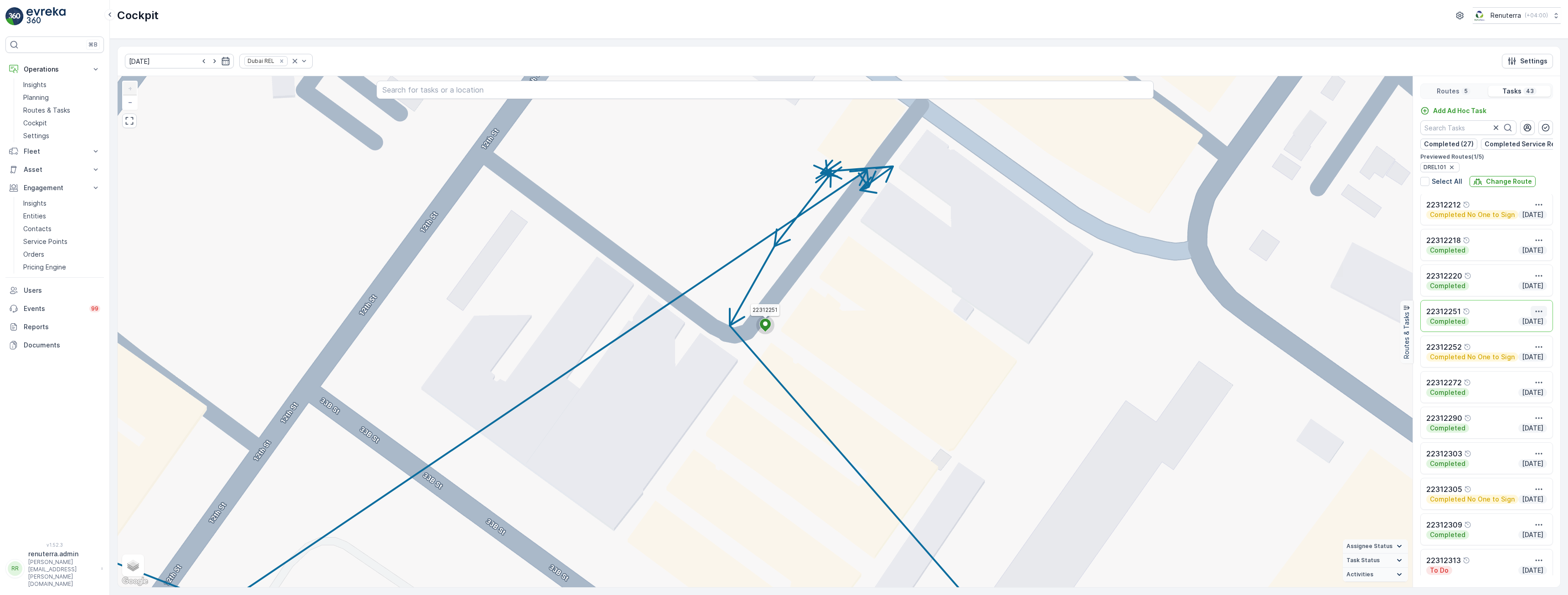
click at [1535, 316] on icon "button" at bounding box center [1539, 311] width 9 height 9
click at [1531, 329] on span "See More Details" at bounding box center [1530, 325] width 53 height 9
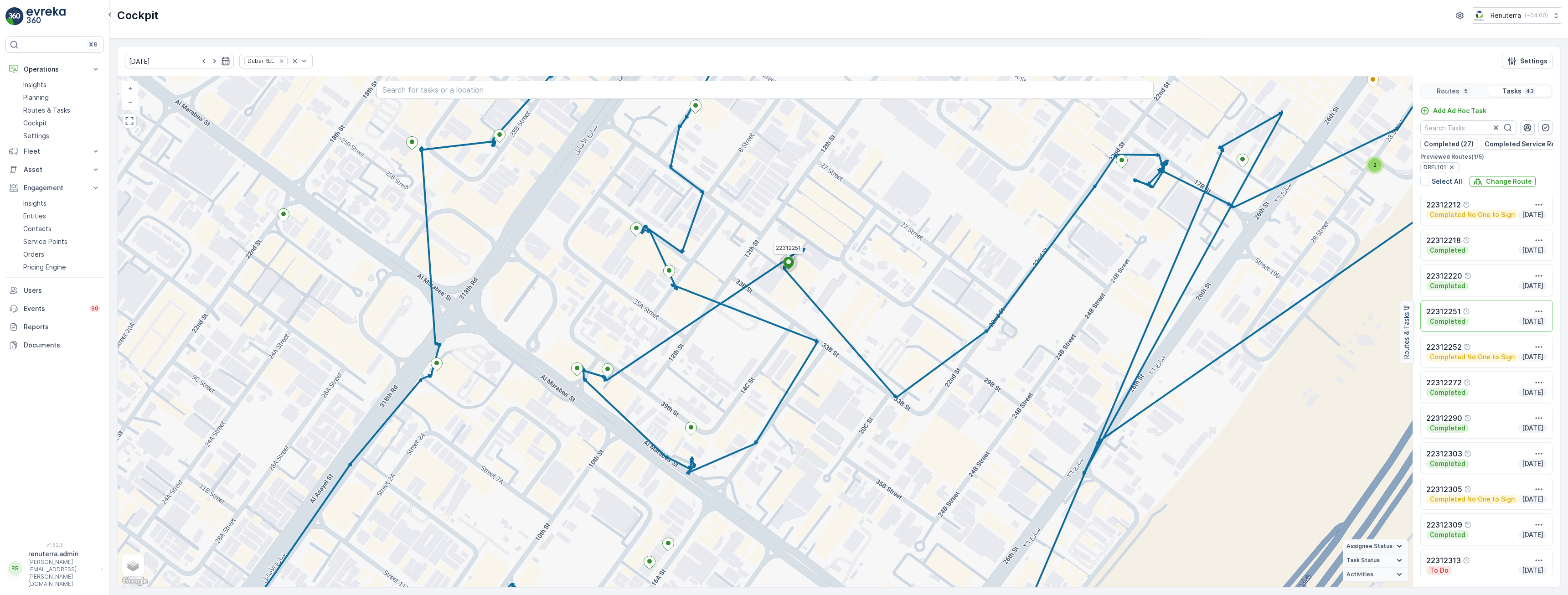
drag, startPoint x: 740, startPoint y: 368, endPoint x: 707, endPoint y: 245, distance: 127.3
click at [707, 245] on div "2 2 2 22312251 + − Satellite Roadmap Terrain Hybrid Leaflet Keyboard shortcuts …" at bounding box center [765, 331] width 1295 height 511
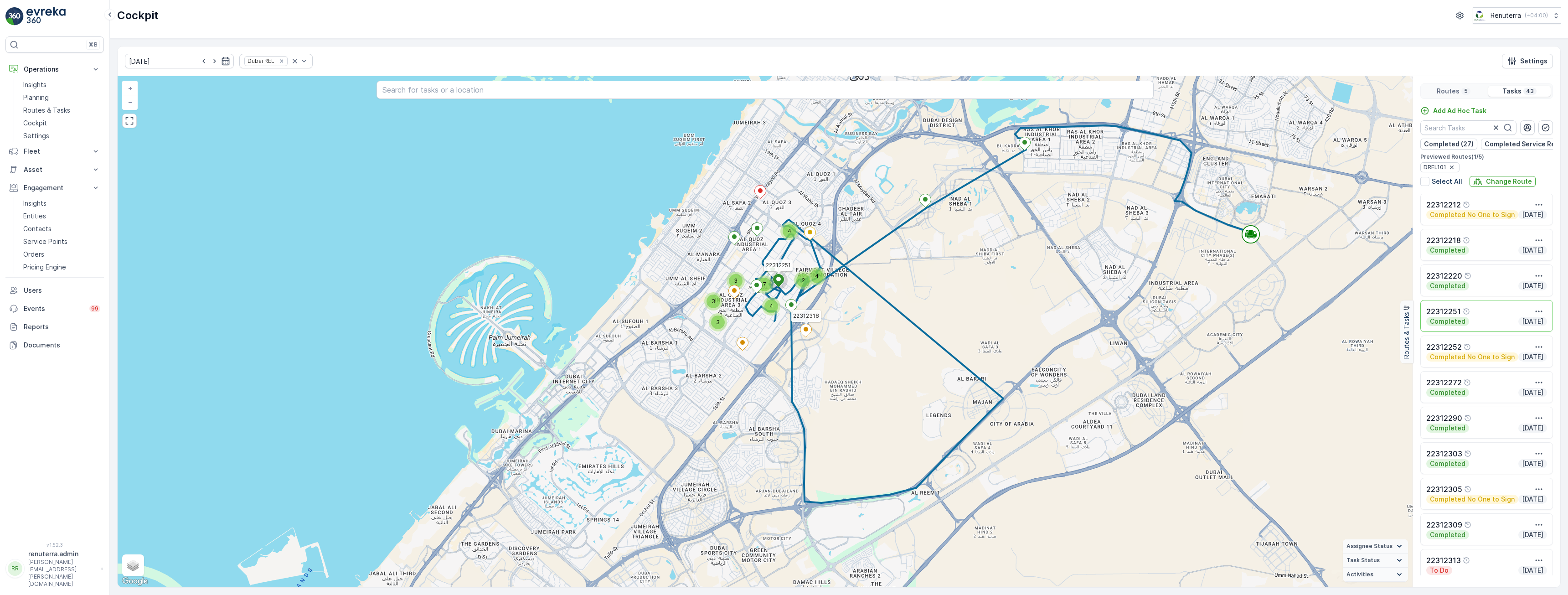
click at [807, 331] on ellipse at bounding box center [805, 329] width 4 height 4
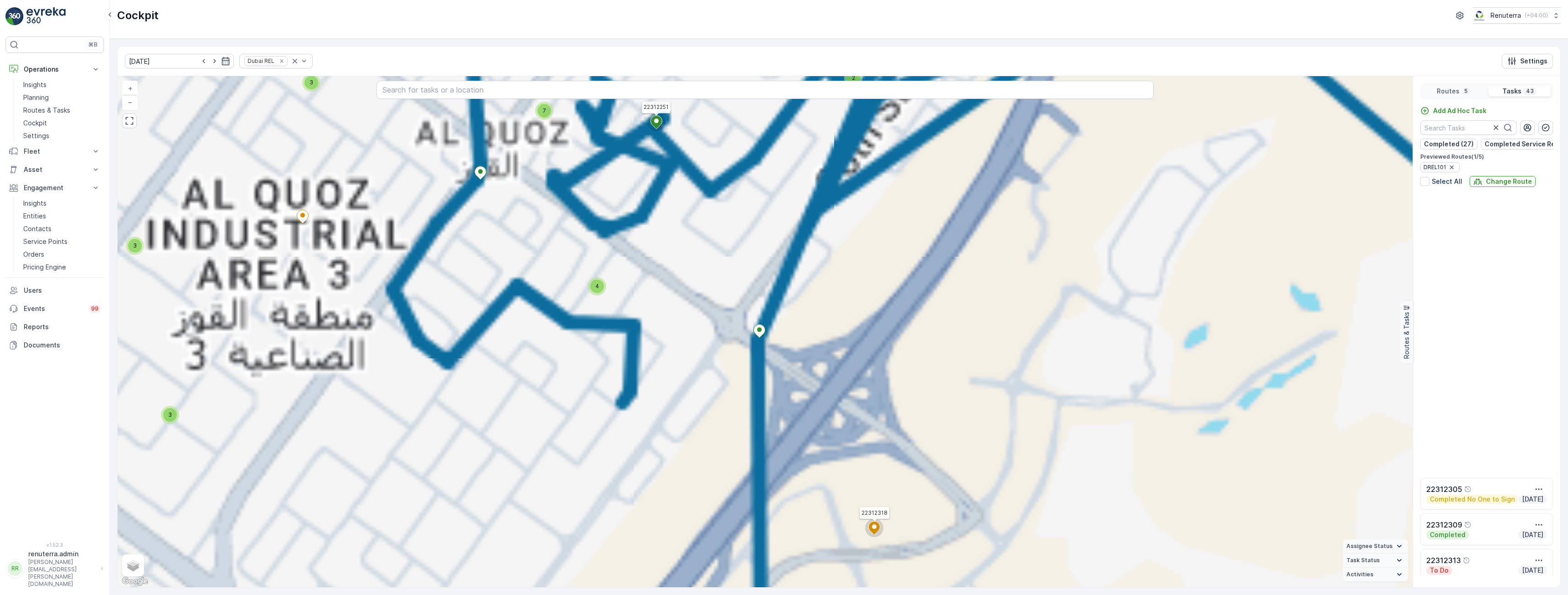
scroll to position [1149, 0]
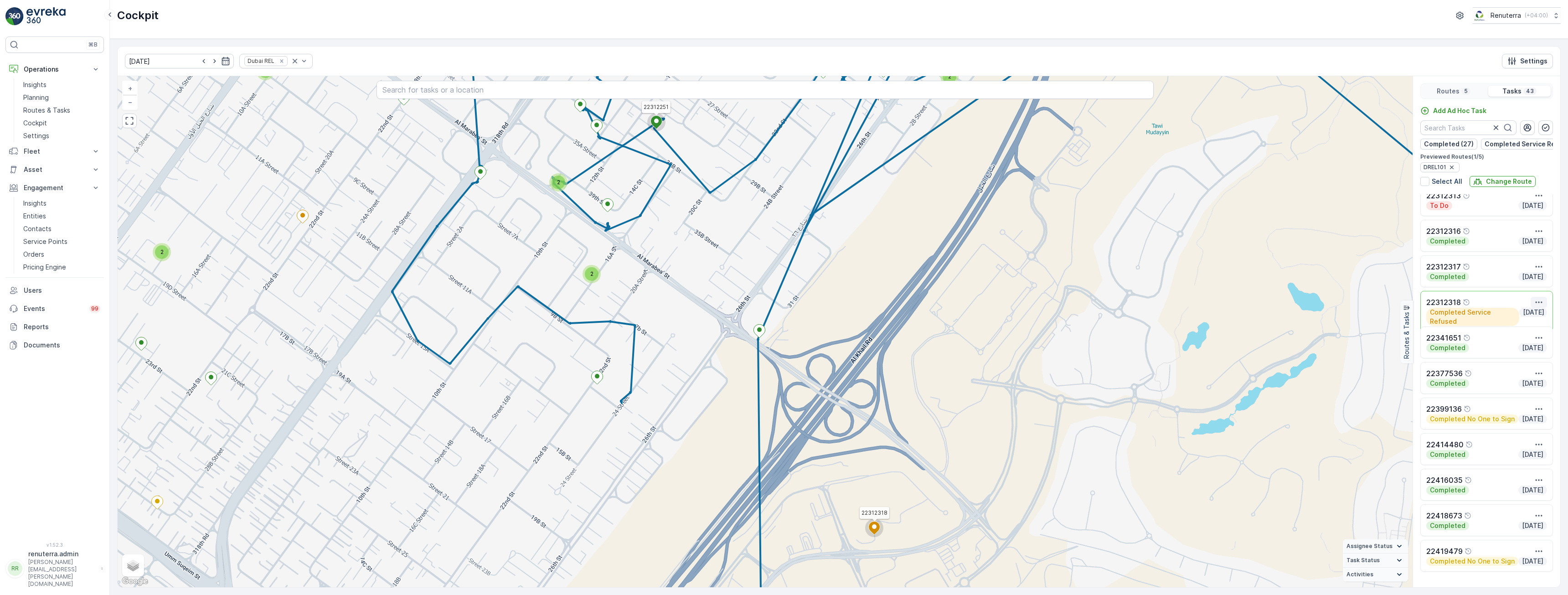
click at [1539, 305] on icon "button" at bounding box center [1539, 302] width 9 height 9
click at [1502, 320] on div "See More Details" at bounding box center [1530, 315] width 60 height 13
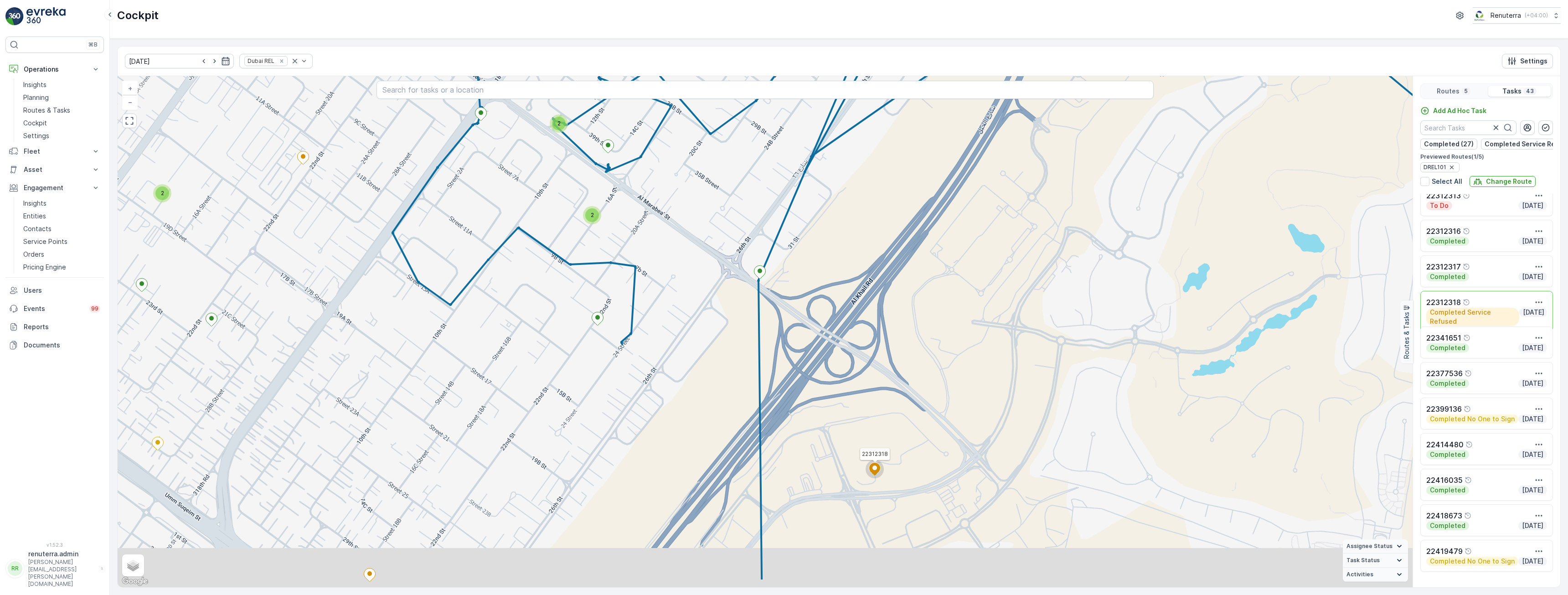
drag, startPoint x: 845, startPoint y: 429, endPoint x: 827, endPoint y: 204, distance: 225.7
click at [827, 204] on div "2 2 2 2 2 22312251 22312318 + − Satellite Roadmap Terrain Hybrid Leaflet Keyboa…" at bounding box center [765, 331] width 1295 height 511
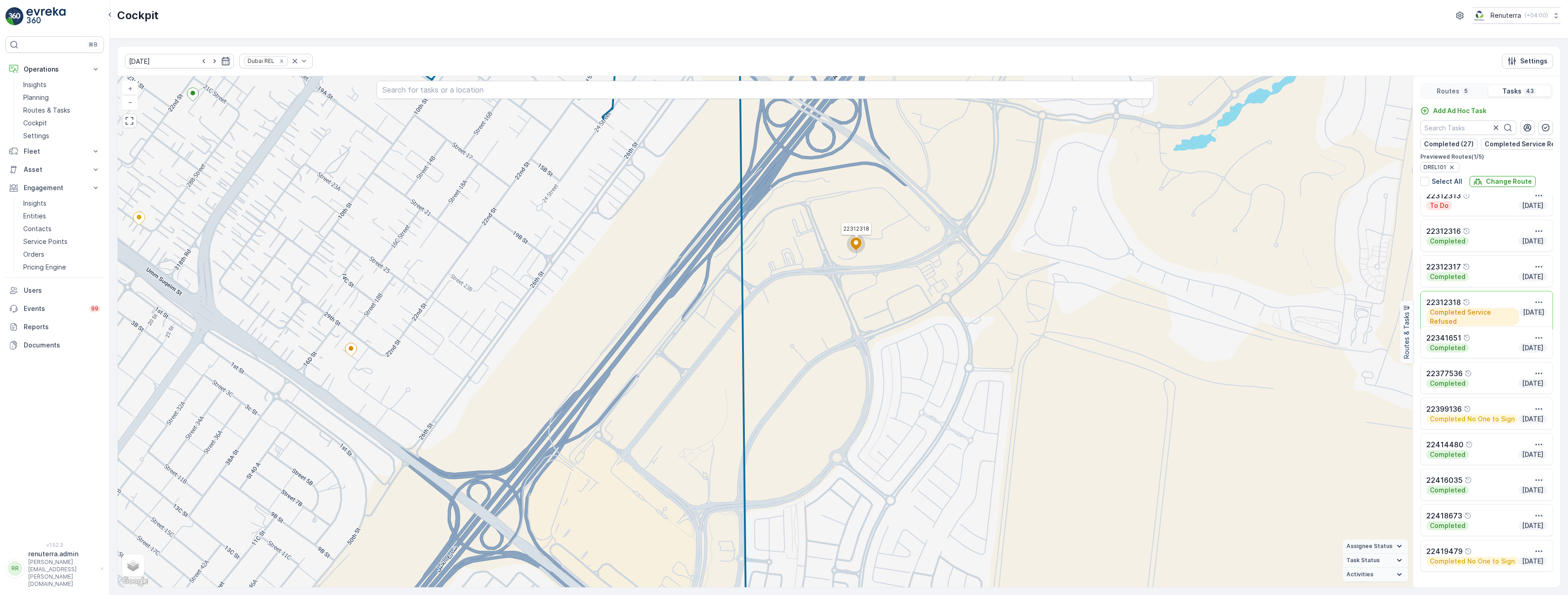
click at [883, 319] on div "2 2 2 2 2 22312251 22312318 + − Satellite Roadmap Terrain Hybrid Leaflet Keyboa…" at bounding box center [765, 331] width 1295 height 511
click at [1535, 303] on icon "button" at bounding box center [1539, 302] width 9 height 9
click at [1012, 364] on div "2 2 2 2 2 22312251 22312318 + − Satellite Roadmap Terrain Hybrid Leaflet Keyboa…" at bounding box center [765, 331] width 1295 height 511
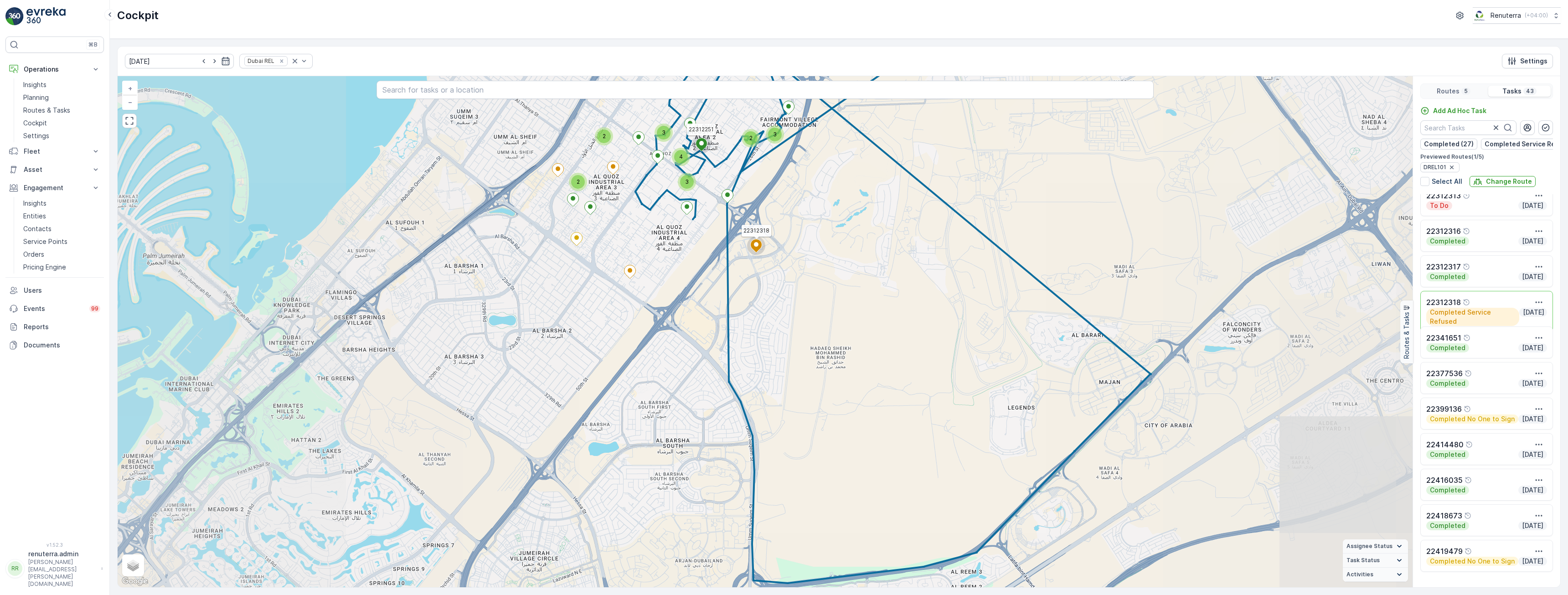
click at [803, 277] on div "3 2 3 3 3 4 2 2 22312251 22312318 + − Satellite Roadmap Terrain Hybrid Leaflet …" at bounding box center [765, 331] width 1295 height 511
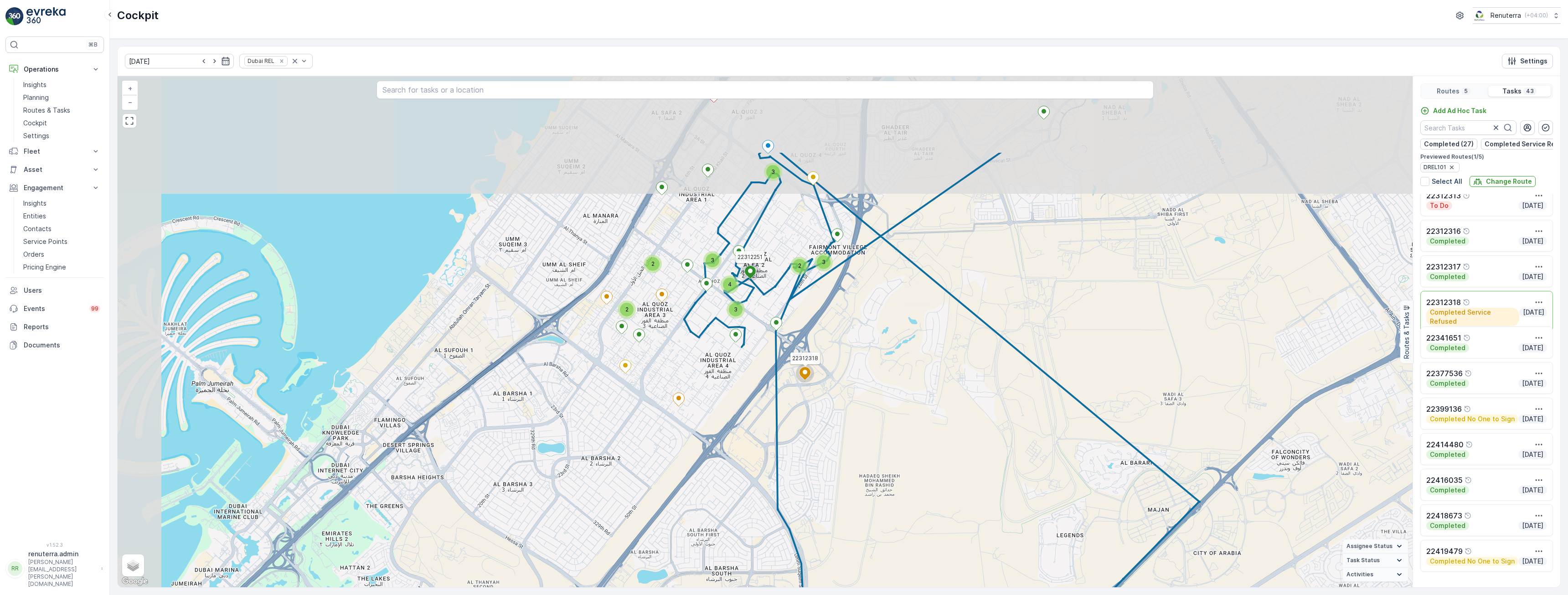
drag, startPoint x: 775, startPoint y: 220, endPoint x: 811, endPoint y: 331, distance: 116.7
click at [811, 331] on div "3 2 3 3 3 4 2 2 22312251 22312318 + − Satellite Roadmap Terrain Hybrid Leaflet …" at bounding box center [765, 331] width 1295 height 511
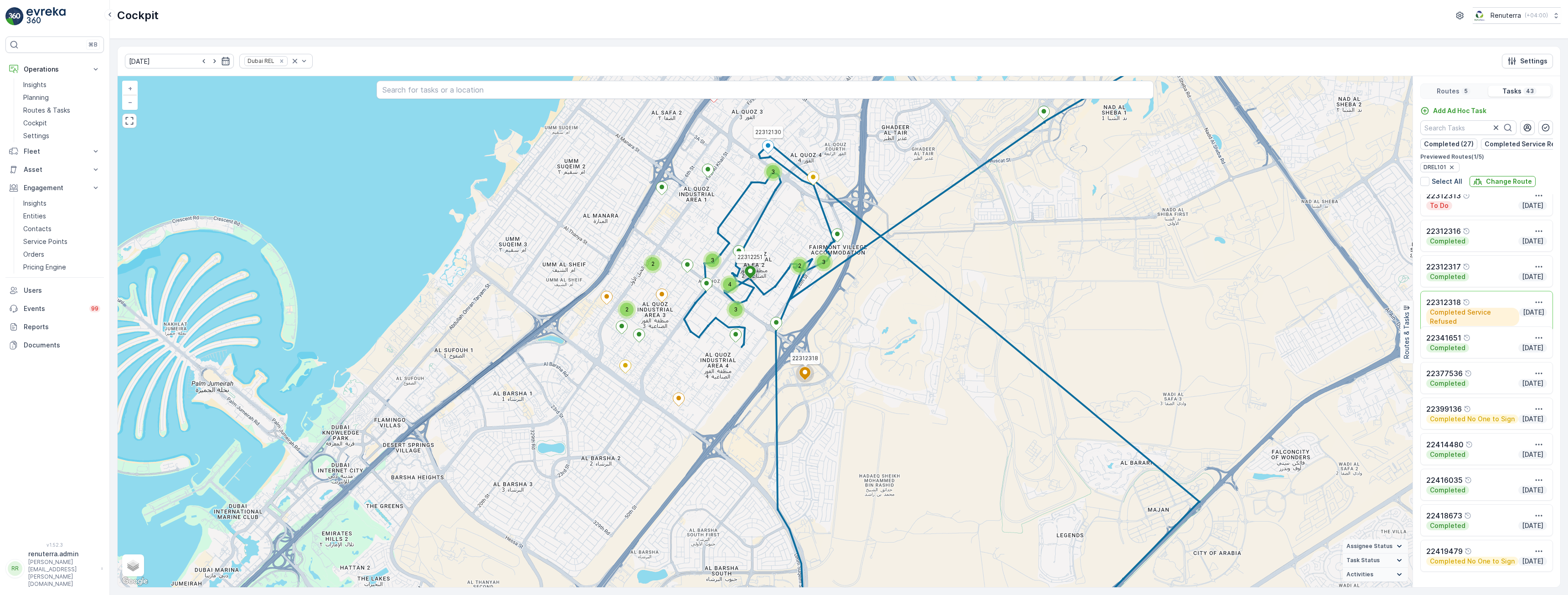
click at [769, 149] on icon at bounding box center [768, 147] width 12 height 13
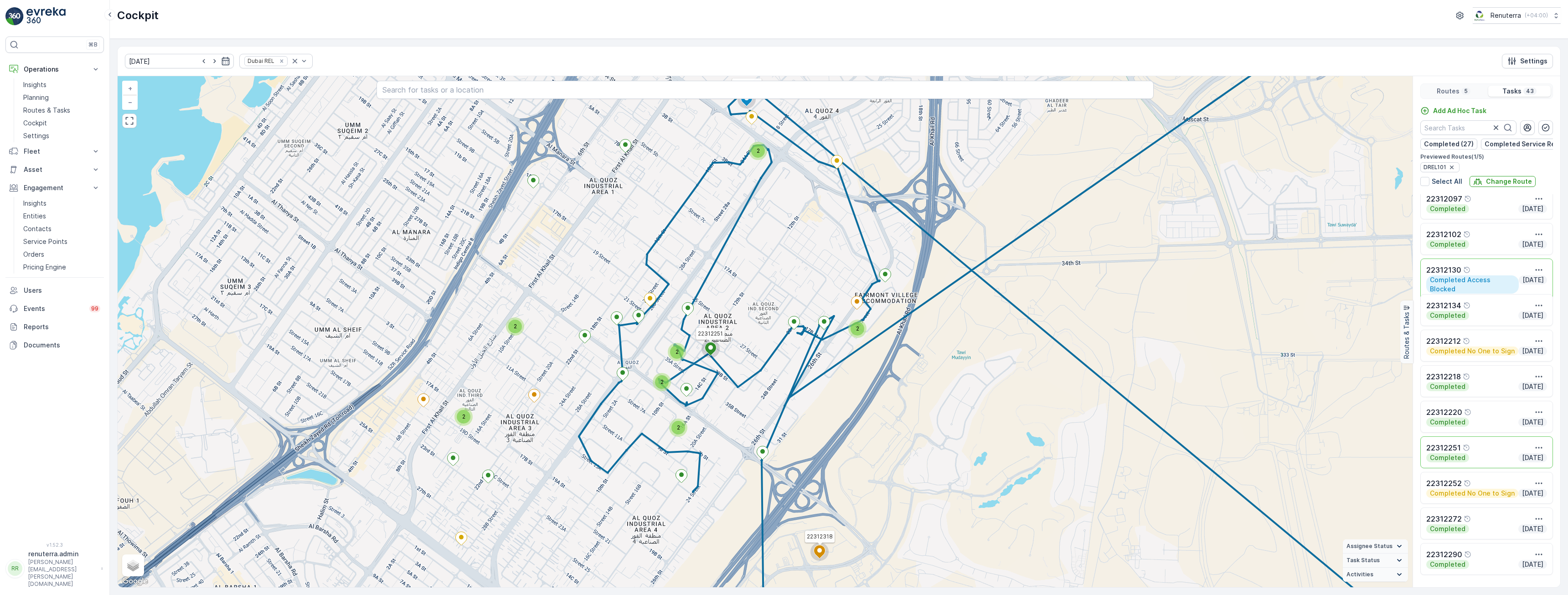
scroll to position [647, 0]
click at [1538, 453] on icon "button" at bounding box center [1539, 448] width 9 height 9
click at [1535, 462] on span "See More Details" at bounding box center [1530, 462] width 53 height 9
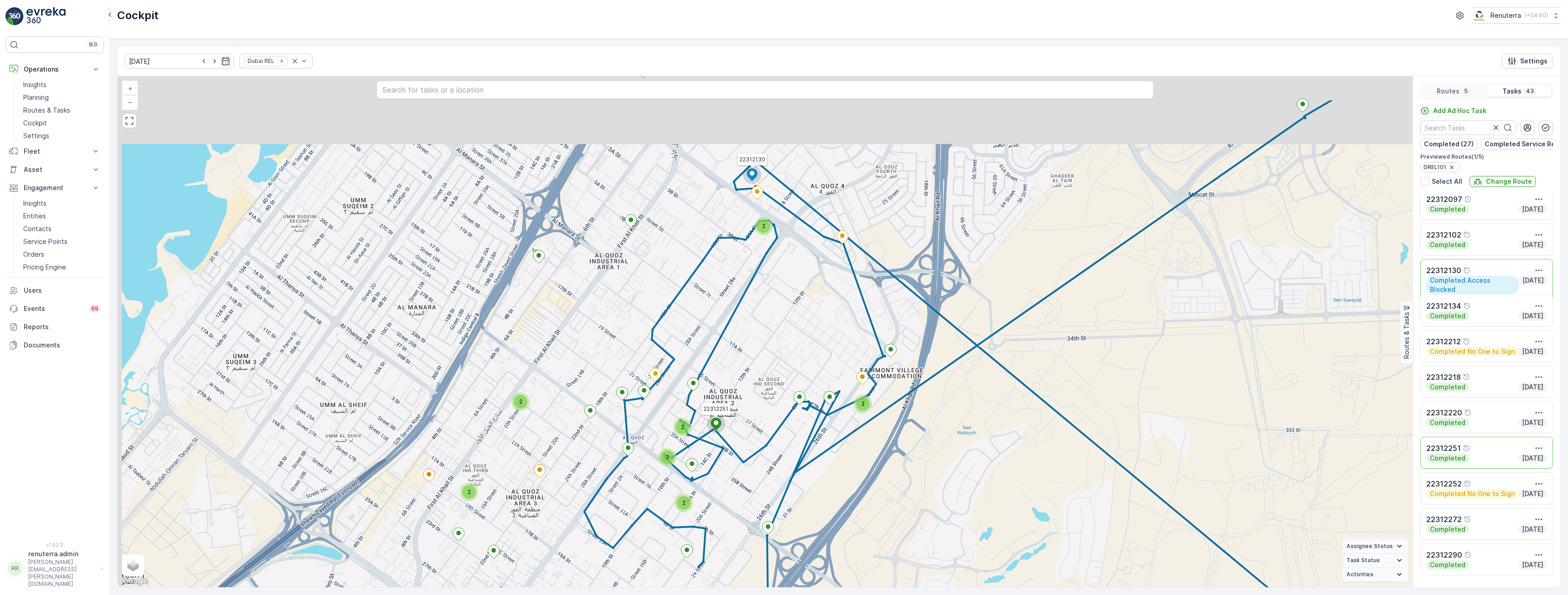
drag, startPoint x: 778, startPoint y: 214, endPoint x: 783, endPoint y: 290, distance: 76.2
click at [783, 290] on div "2 2 2 2 2 2 2 22312130 22312251 22312318 + − Satellite Roadmap Terrain Hybrid L…" at bounding box center [765, 331] width 1295 height 511
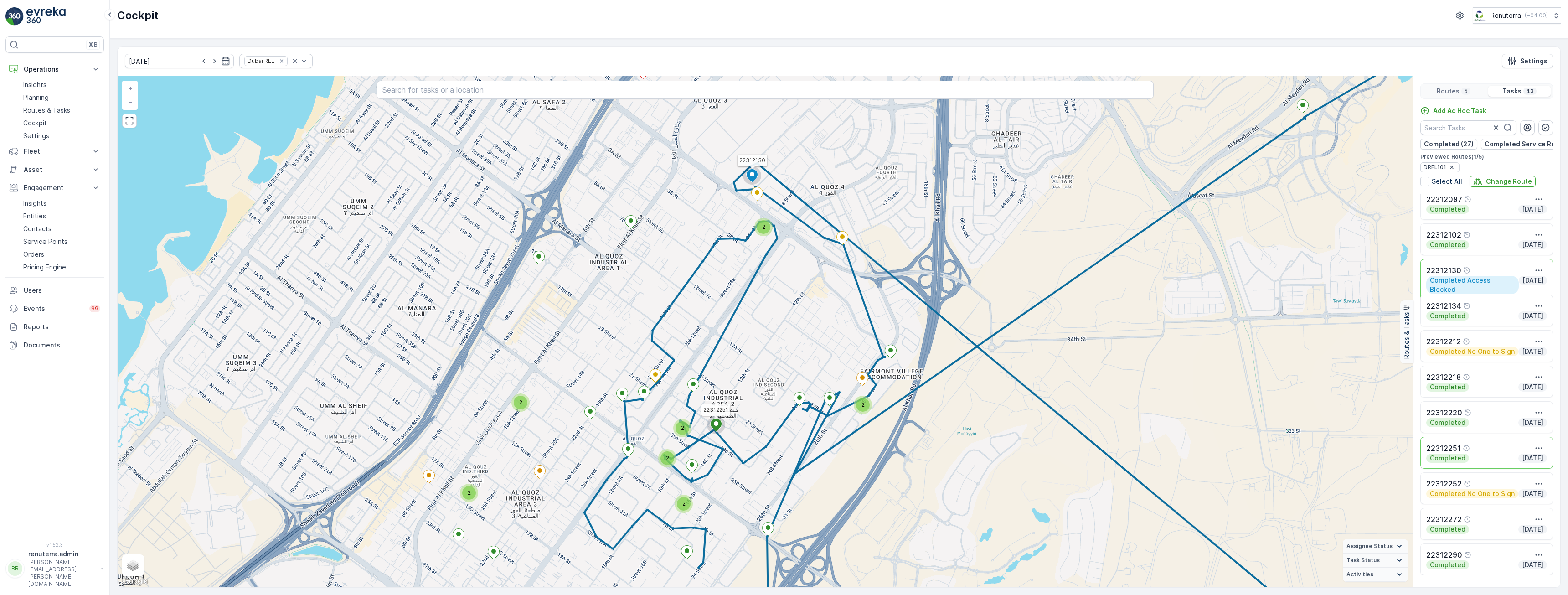
click at [750, 175] on icon at bounding box center [752, 176] width 12 height 13
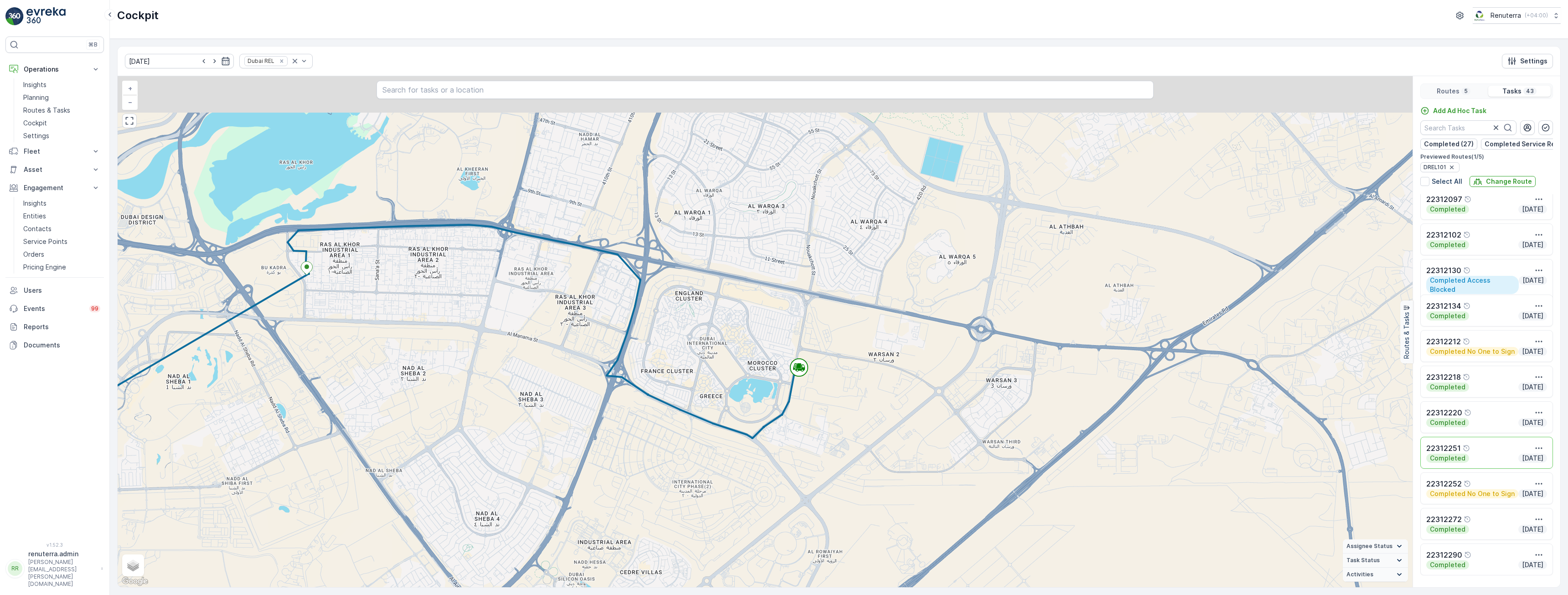
drag, startPoint x: 765, startPoint y: 343, endPoint x: 763, endPoint y: 376, distance: 33.1
click at [763, 376] on div "3 2 4 3 2 2 3 3 22312251 22312318 + − Satellite Roadmap Terrain Hybrid Leaflet …" at bounding box center [765, 331] width 1295 height 511
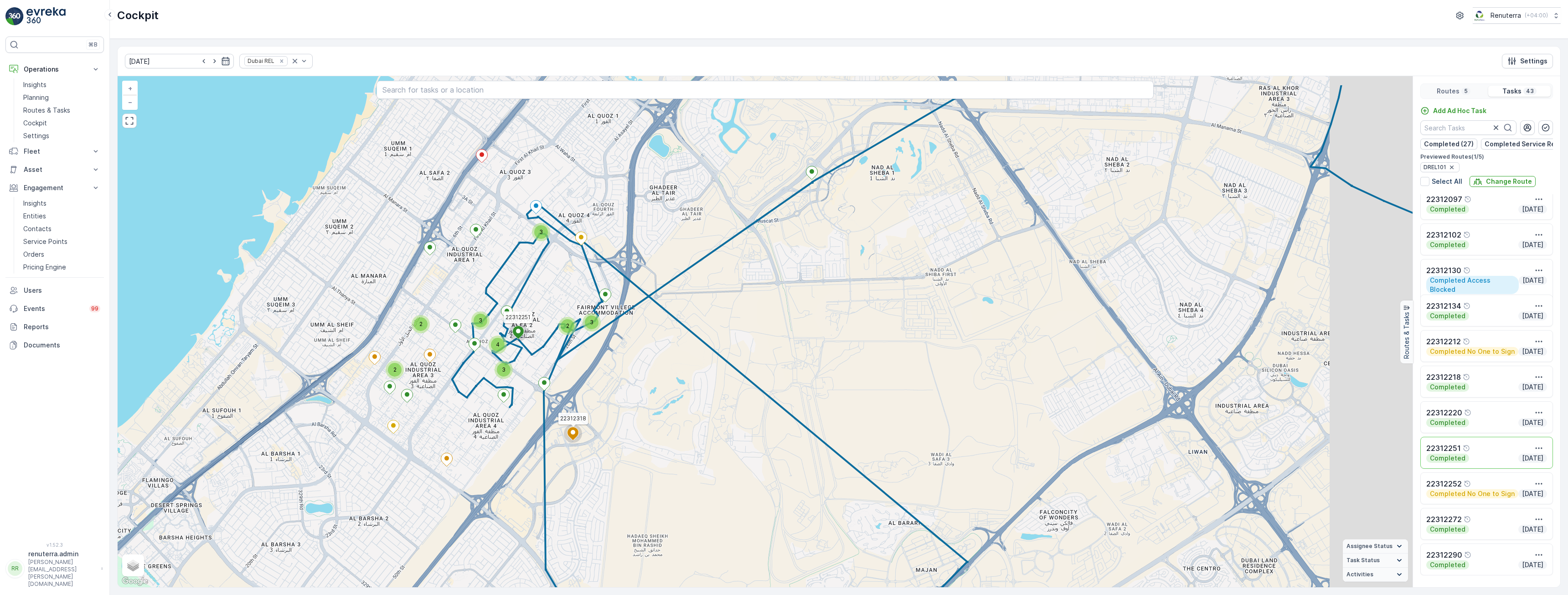
drag, startPoint x: 900, startPoint y: 346, endPoint x: 556, endPoint y: 474, distance: 367.0
click at [556, 474] on div "3 2 3 3 3 4 2 2 22312251 22312318 + − Satellite Roadmap Terrain Hybrid Leaflet …" at bounding box center [765, 331] width 1295 height 511
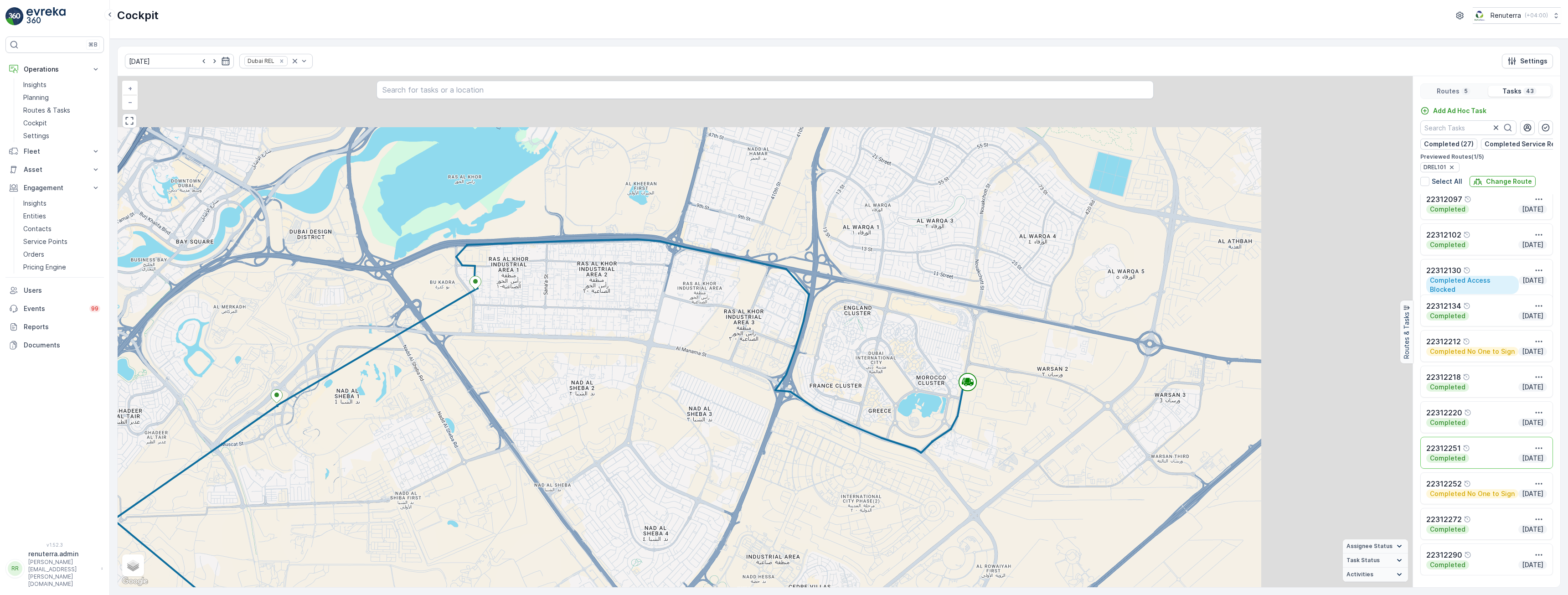
drag, startPoint x: 659, startPoint y: 350, endPoint x: 478, endPoint y: 379, distance: 183.3
click at [478, 379] on div "3 2 3 3 3 4 2 2 22312251 22312318 + − Satellite Roadmap Terrain Hybrid Leaflet …" at bounding box center [765, 331] width 1295 height 511
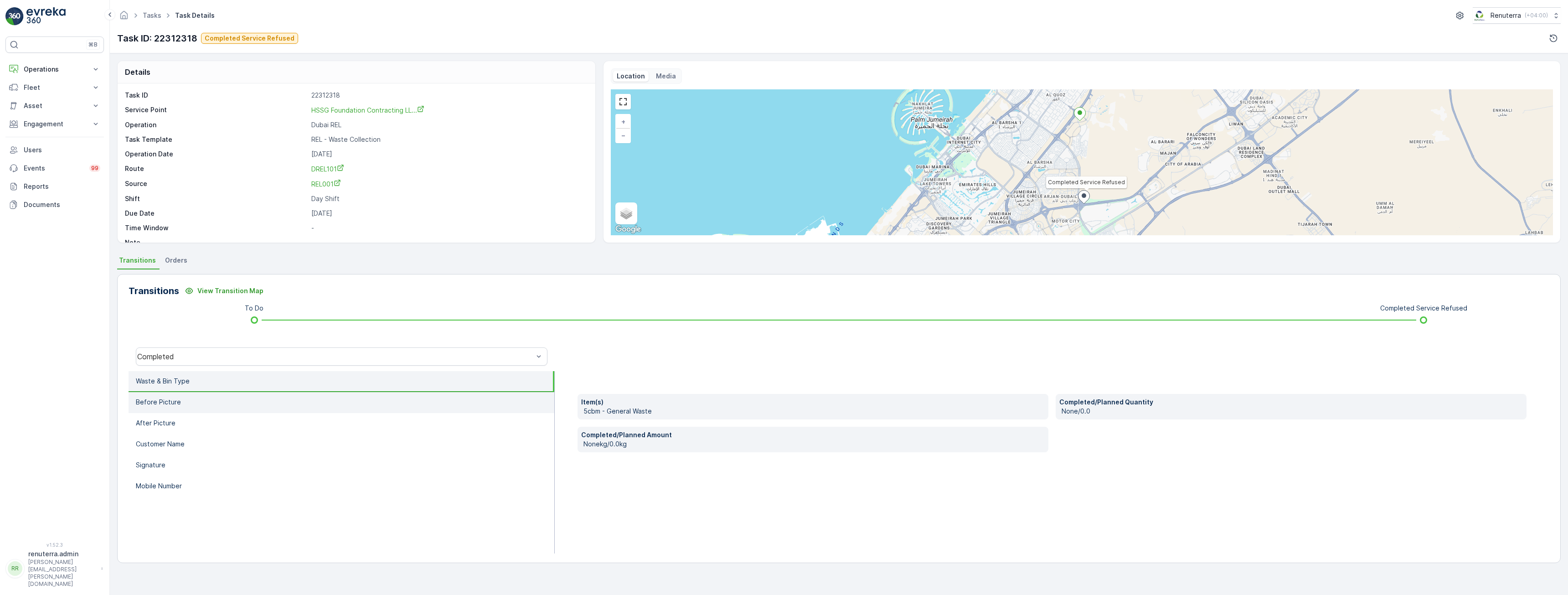
click at [188, 402] on li "Before Picture" at bounding box center [341, 403] width 425 height 21
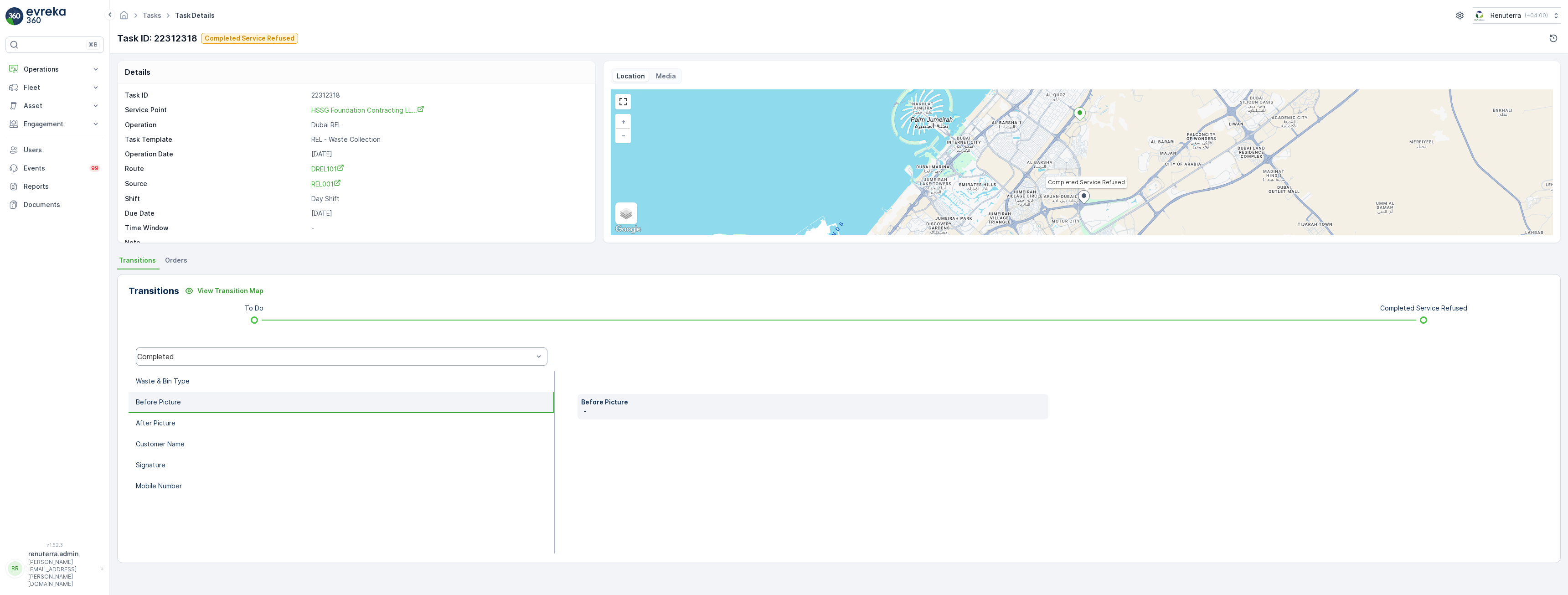
click at [217, 351] on div "Completed" at bounding box center [341, 357] width 411 height 18
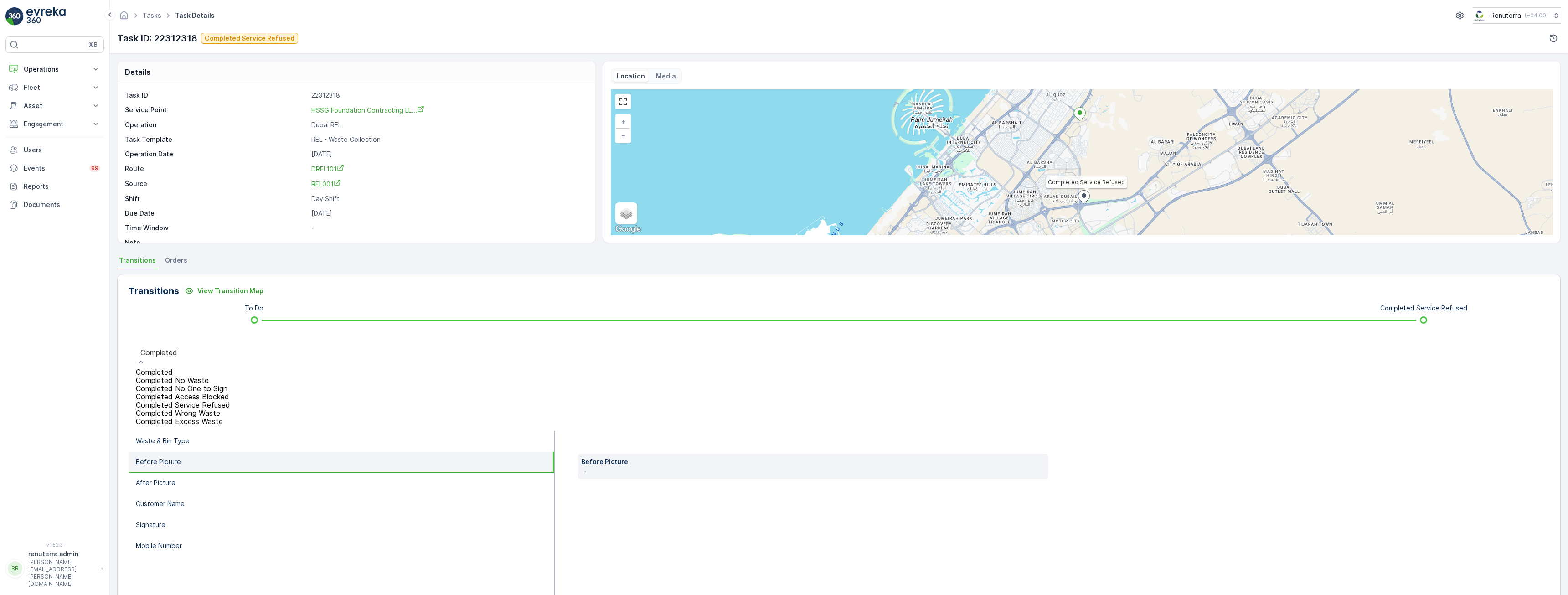
click at [222, 401] on span "Completed Service Refused" at bounding box center [183, 404] width 94 height 8
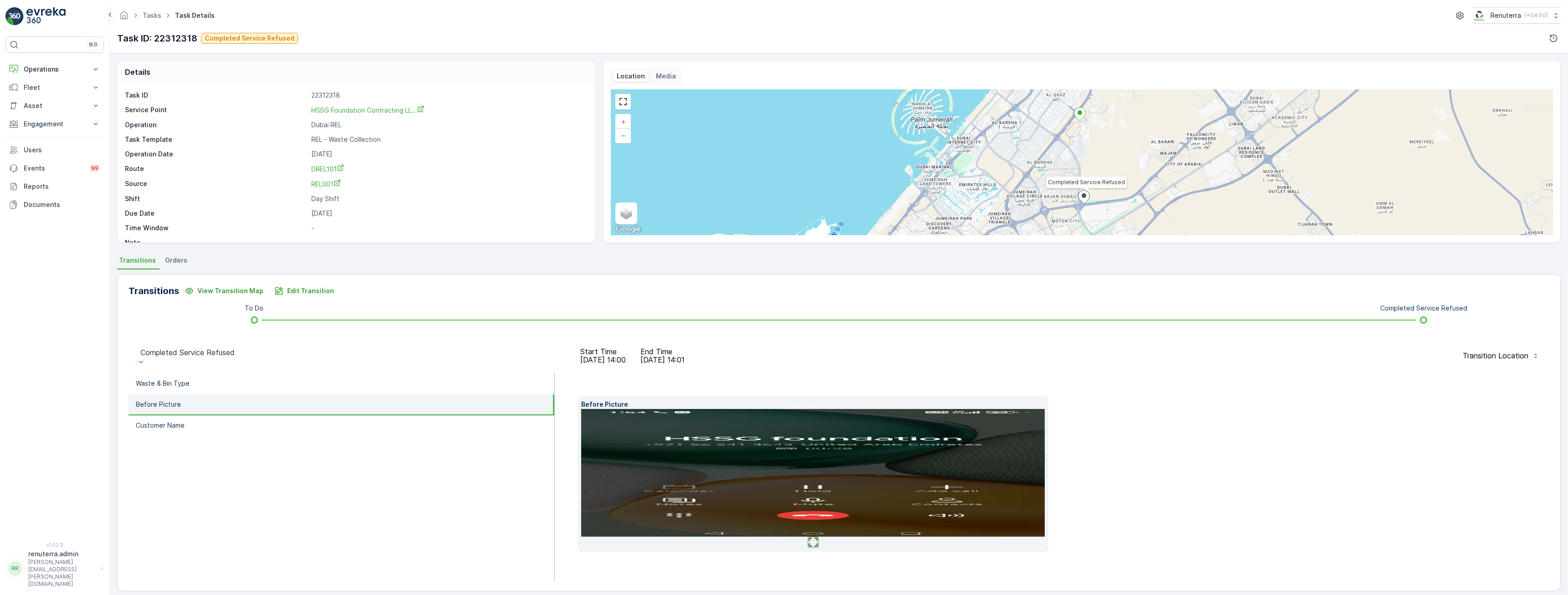
click at [816, 438] on img at bounding box center [813, 473] width 464 height 128
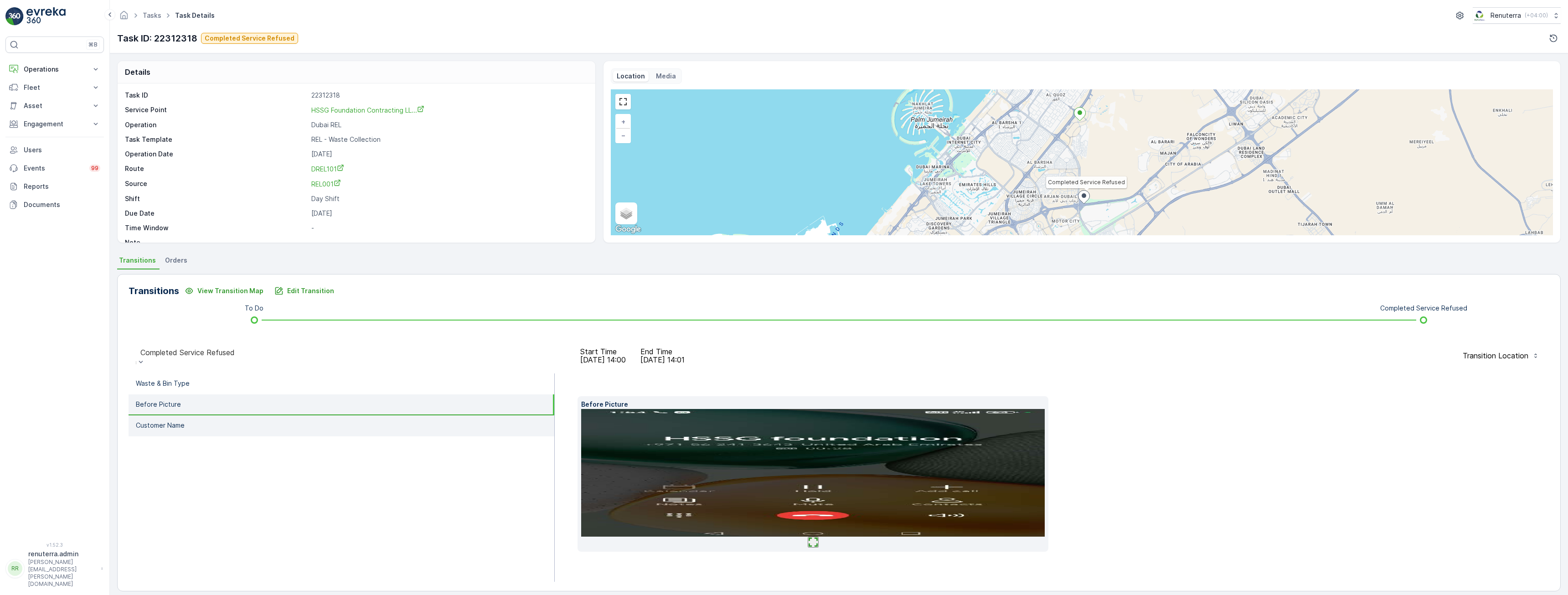
click at [155, 421] on p "Customer Name" at bounding box center [160, 425] width 49 height 9
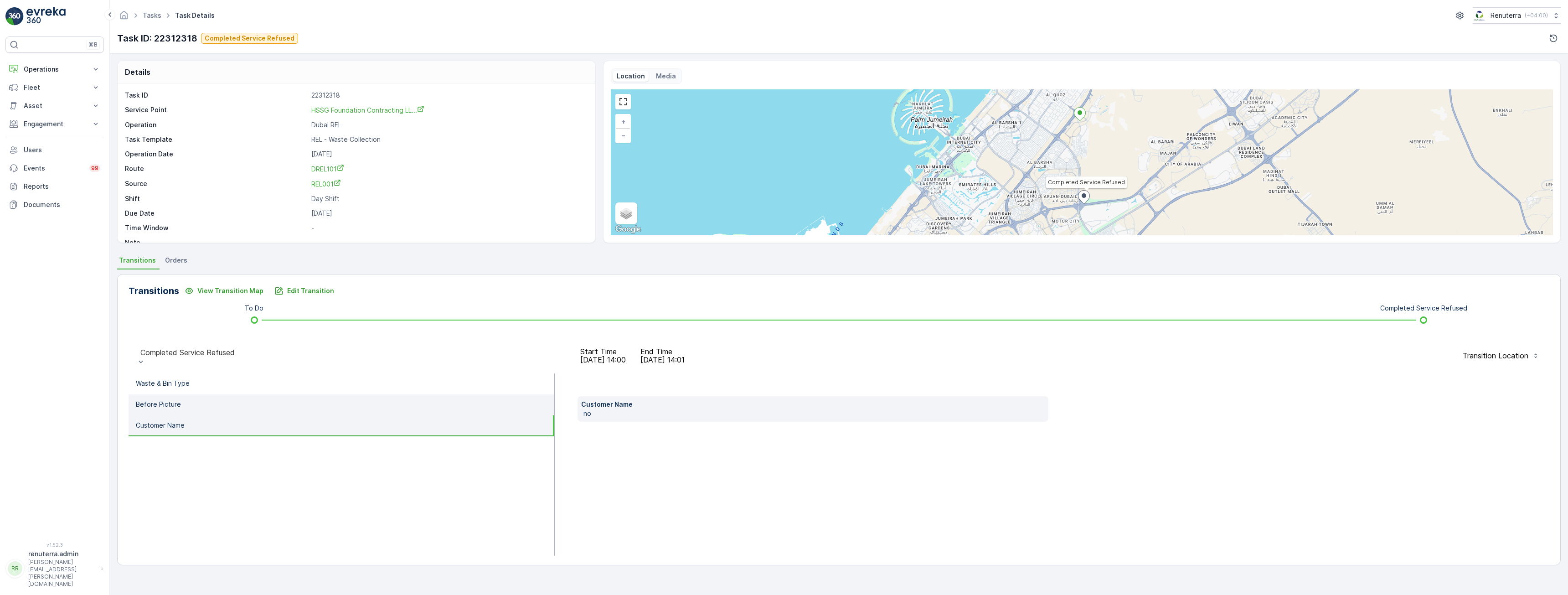
click at [159, 400] on p "Before Picture" at bounding box center [158, 404] width 45 height 9
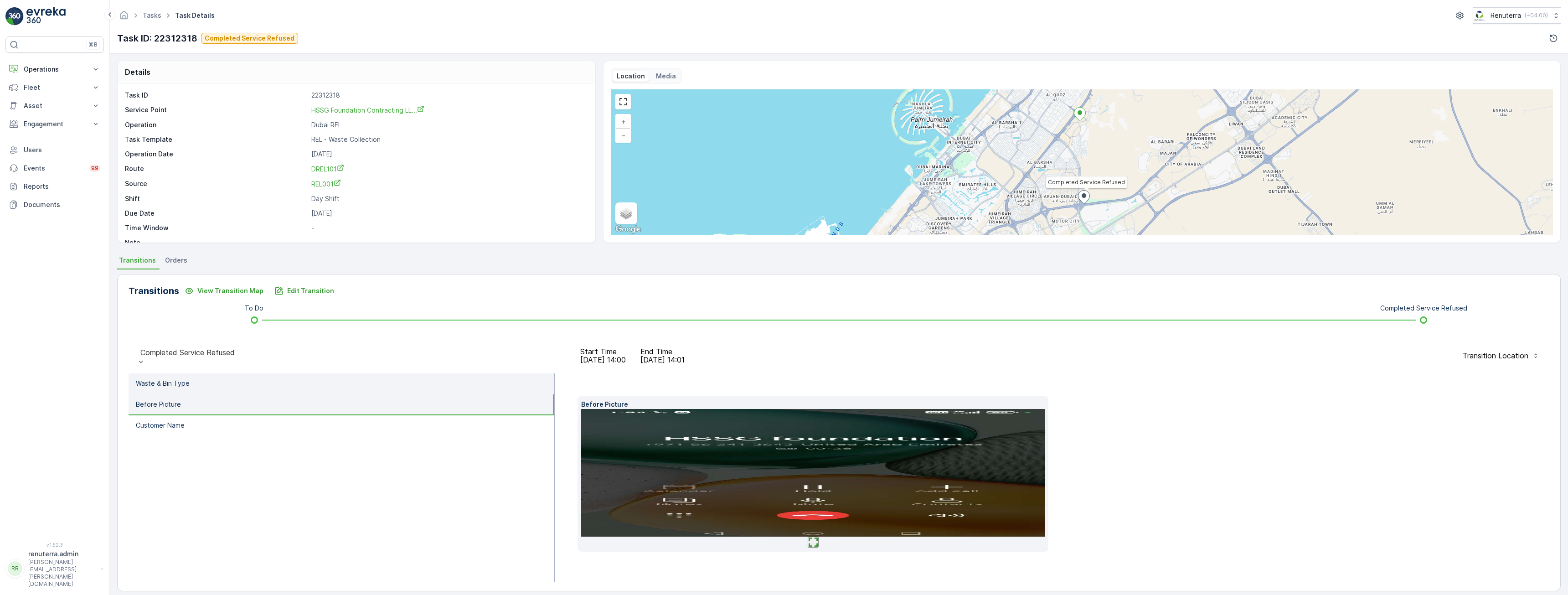
click at [163, 379] on p "Waste & Bin Type" at bounding box center [163, 383] width 54 height 9
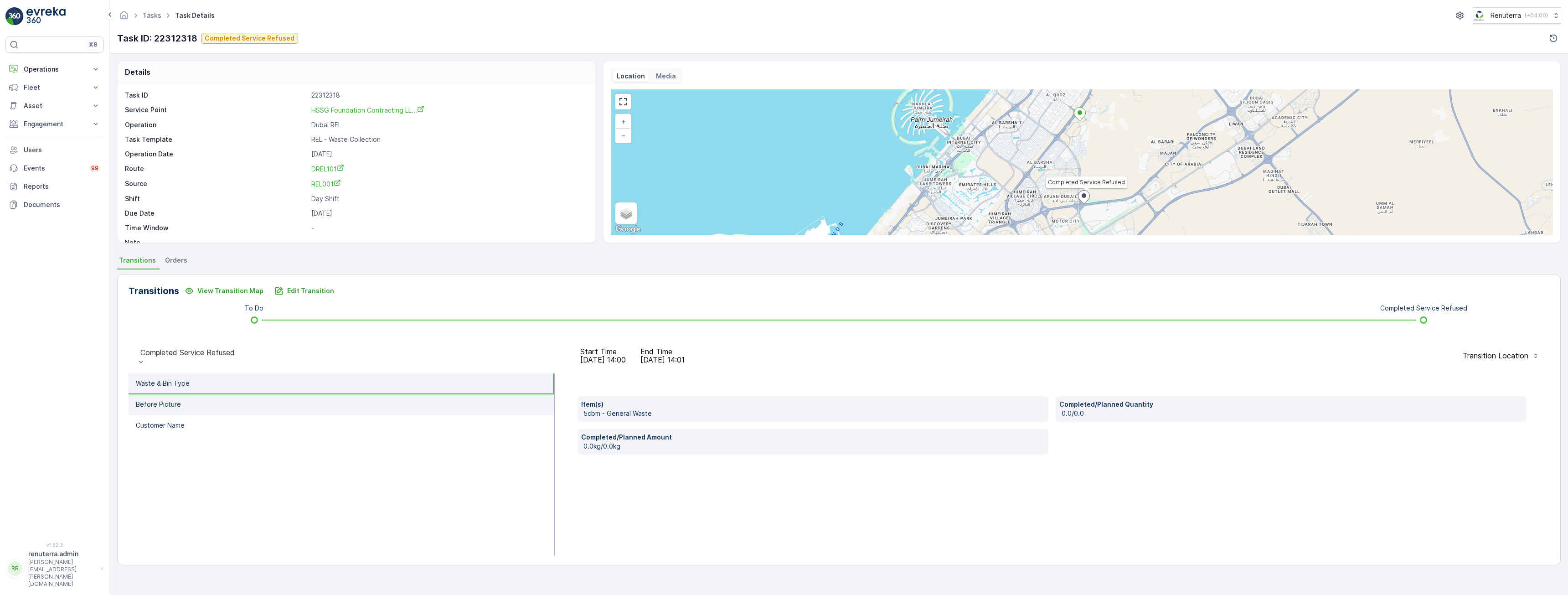
click at [163, 404] on p "Before Picture" at bounding box center [158, 404] width 45 height 9
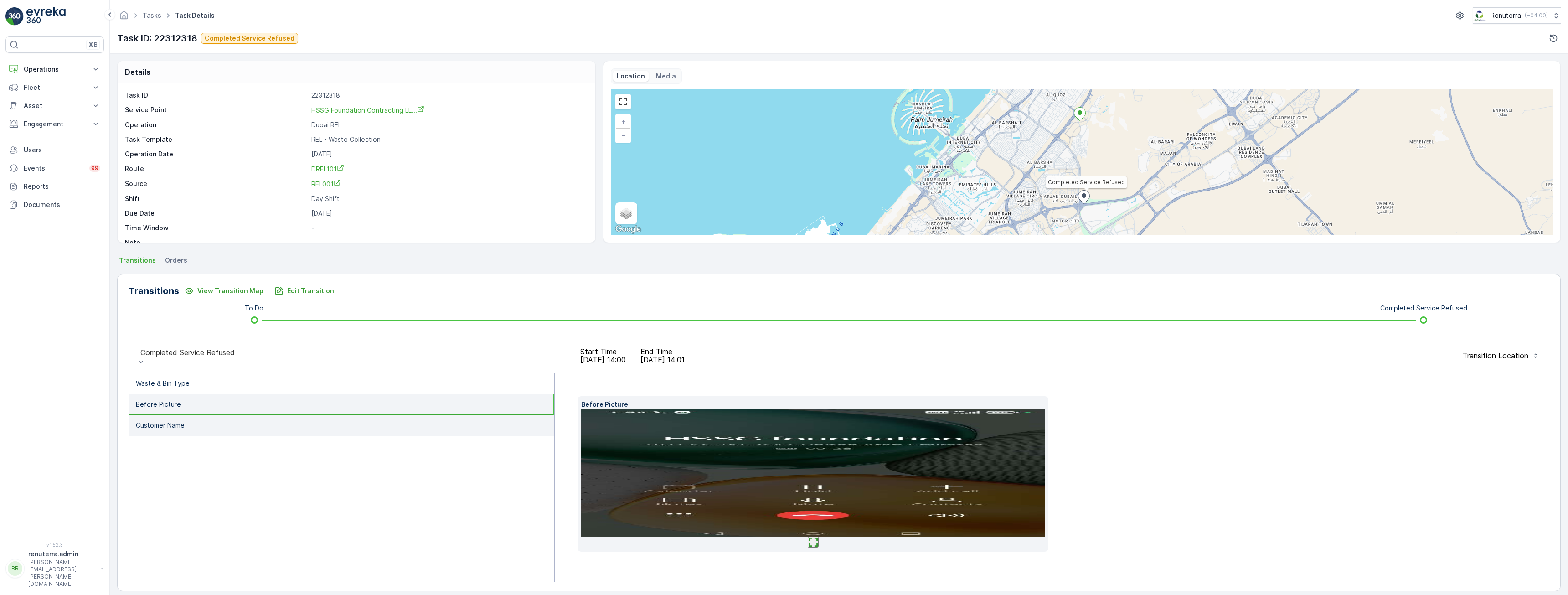
click at [213, 431] on li "Customer Name" at bounding box center [341, 426] width 425 height 21
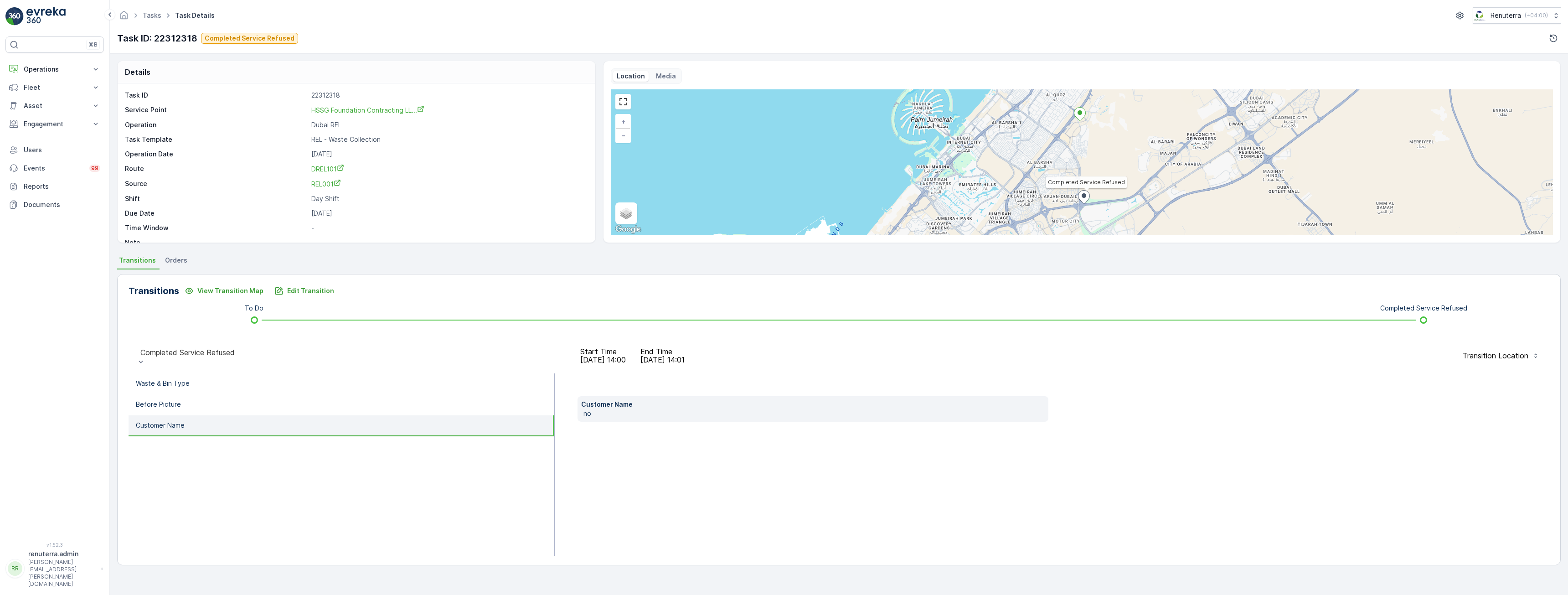
click at [665, 76] on p "Media" at bounding box center [666, 76] width 20 height 9
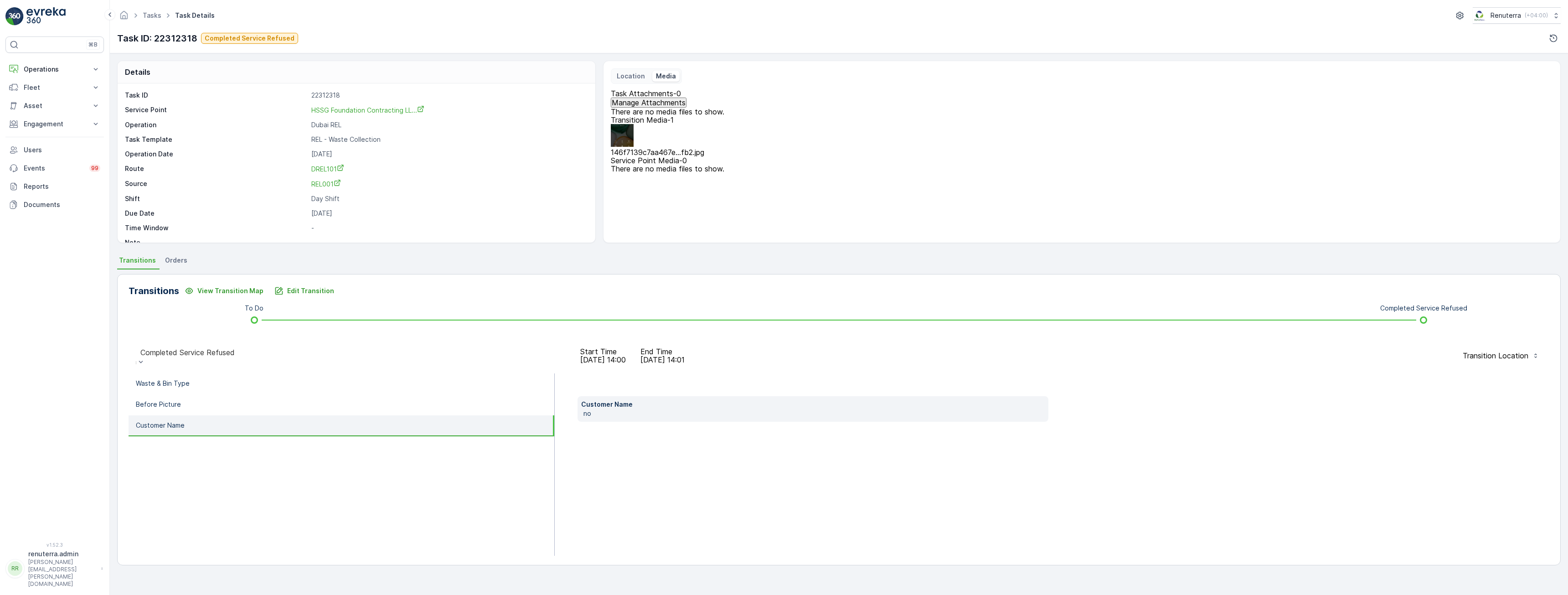
click at [643, 75] on div "Location" at bounding box center [631, 76] width 35 height 11
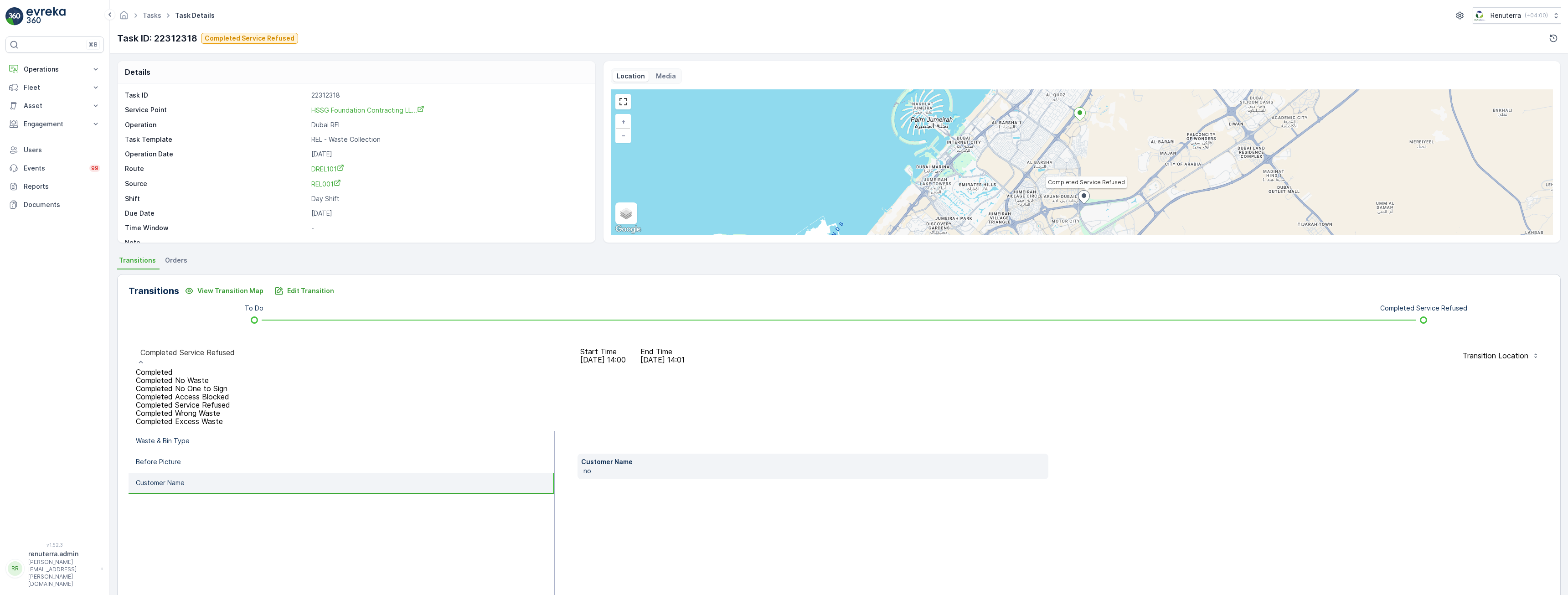
click at [235, 357] on div "Completed Service Refused" at bounding box center [187, 352] width 94 height 8
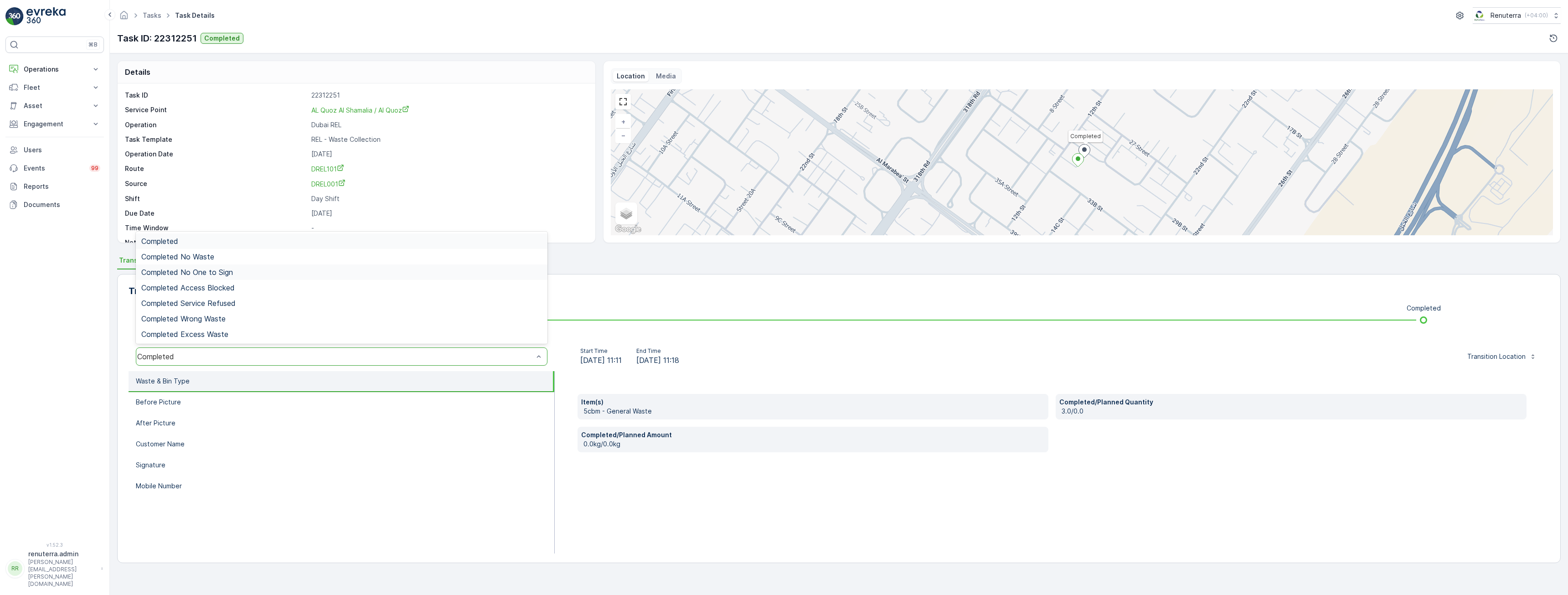
click at [256, 272] on div "Completed No One to Sign" at bounding box center [341, 272] width 401 height 8
click at [267, 356] on div "Completed No One to Sign" at bounding box center [335, 356] width 396 height 8
click at [253, 290] on div "Completed Access Blocked" at bounding box center [341, 287] width 401 height 8
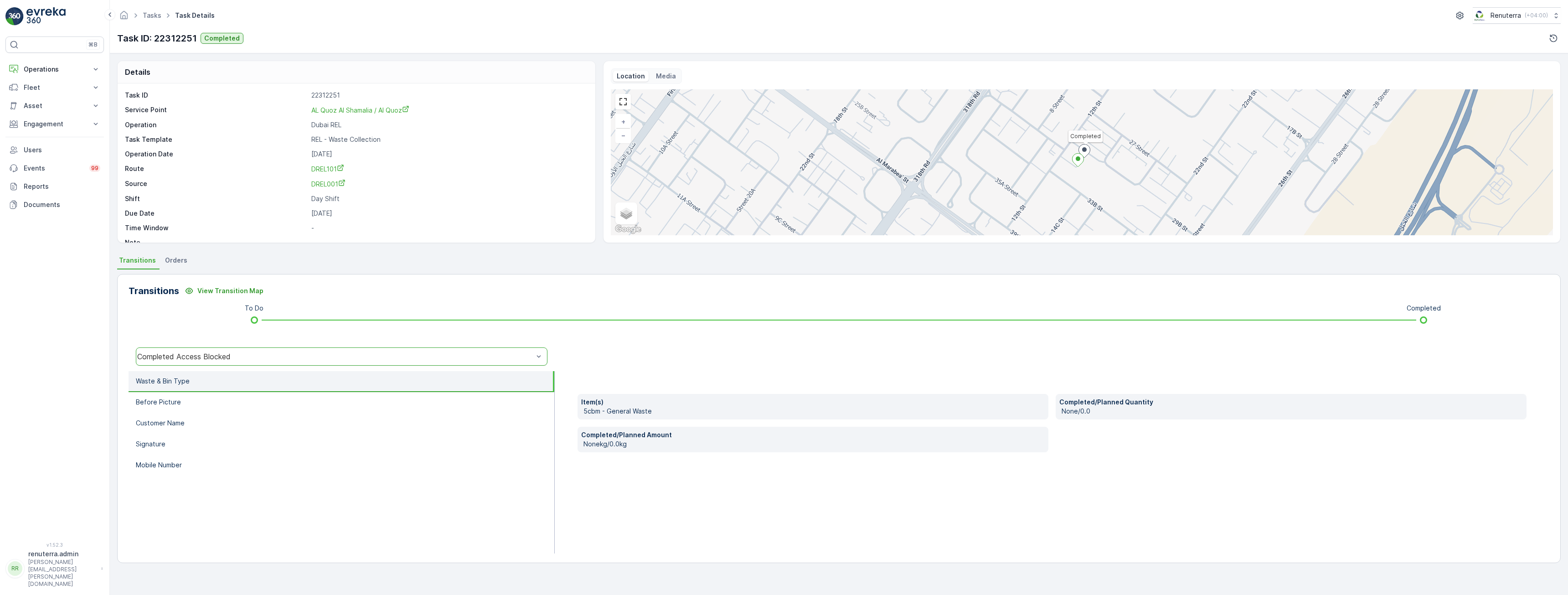
click at [657, 74] on p "Media" at bounding box center [666, 76] width 20 height 9
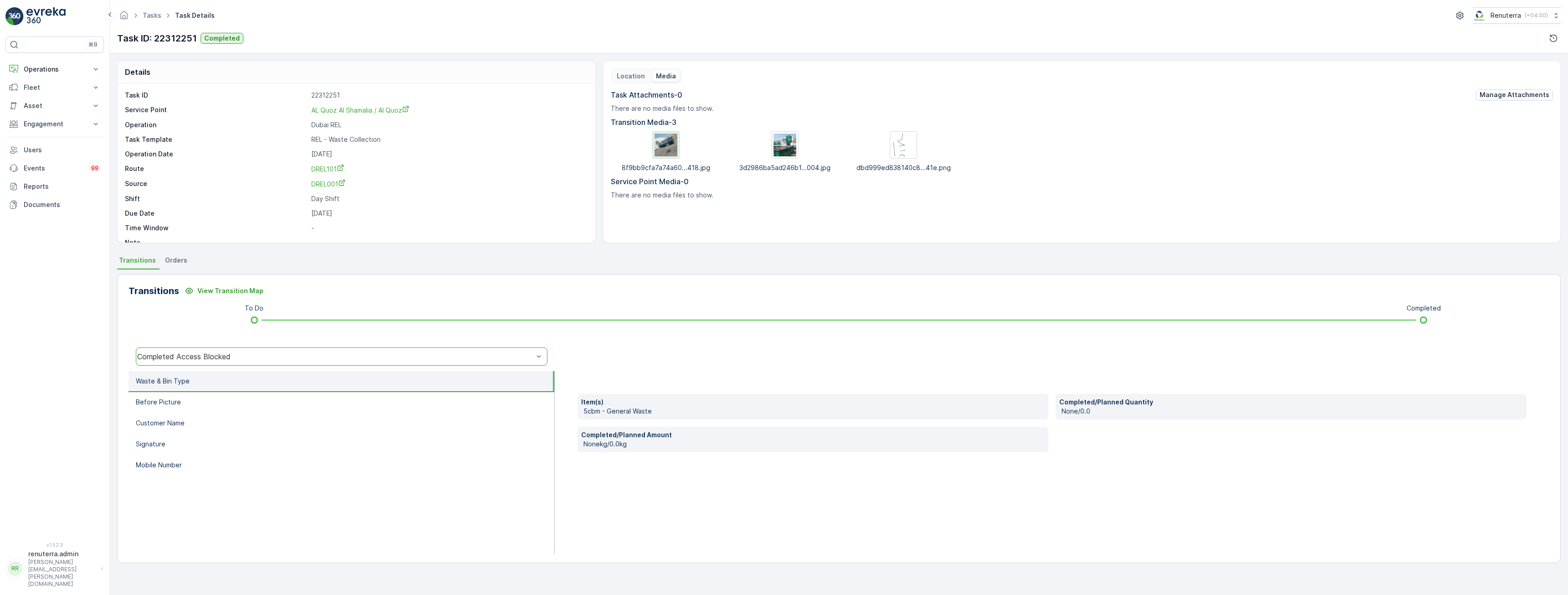
click at [679, 143] on div at bounding box center [666, 145] width 27 height 27
click at [784, 137] on img at bounding box center [785, 144] width 23 height 23
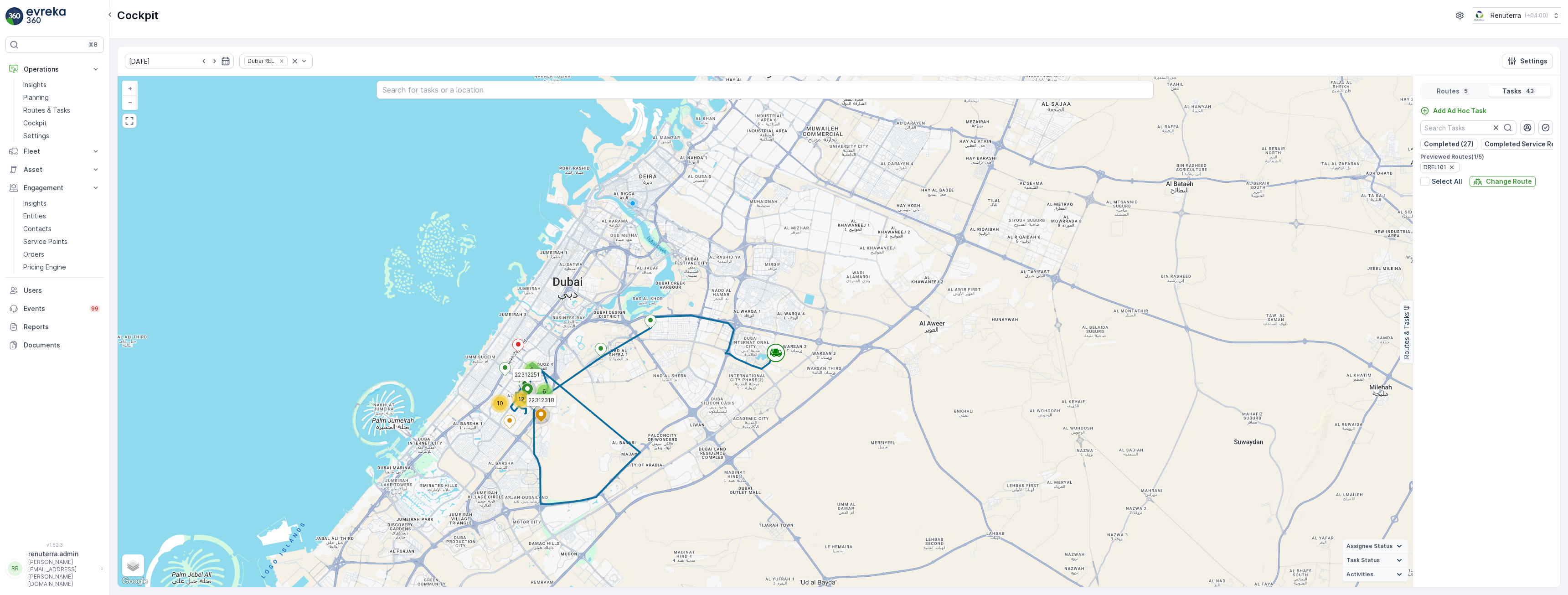
scroll to position [647, 0]
